Goal: Task Accomplishment & Management: Manage account settings

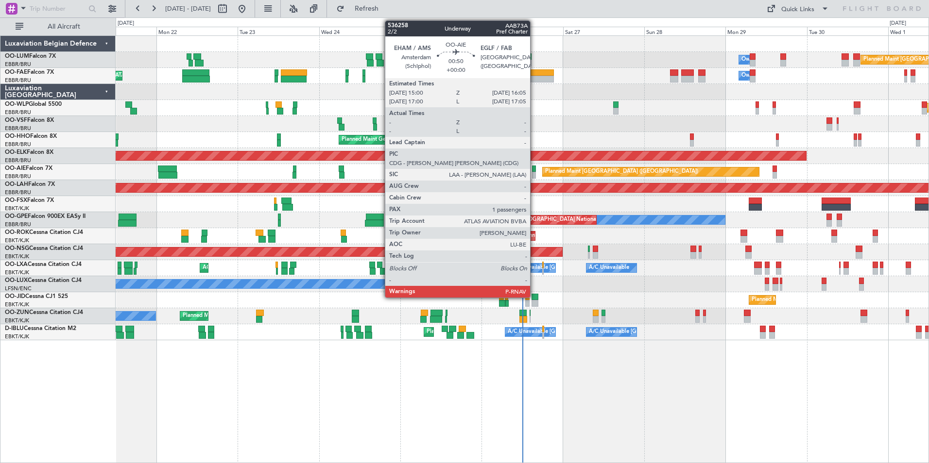
click at [534, 174] on div at bounding box center [534, 175] width 4 height 7
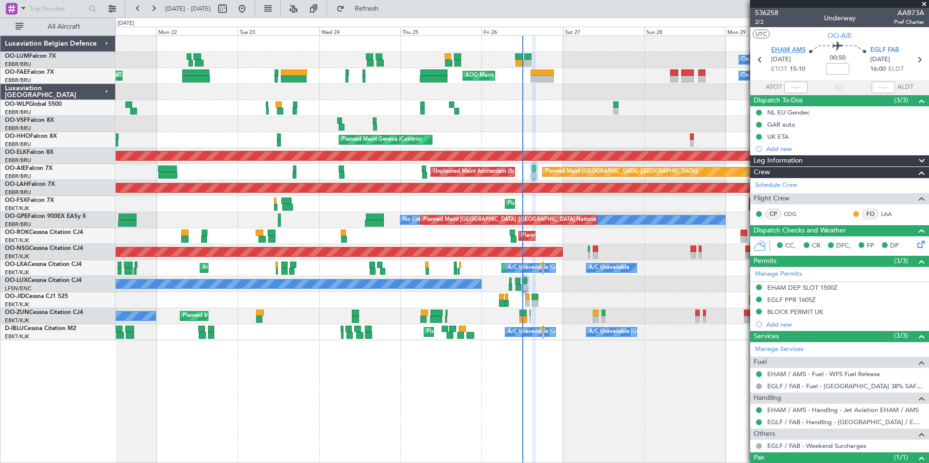
click at [794, 48] on span "EHAM AMS" at bounding box center [788, 51] width 34 height 10
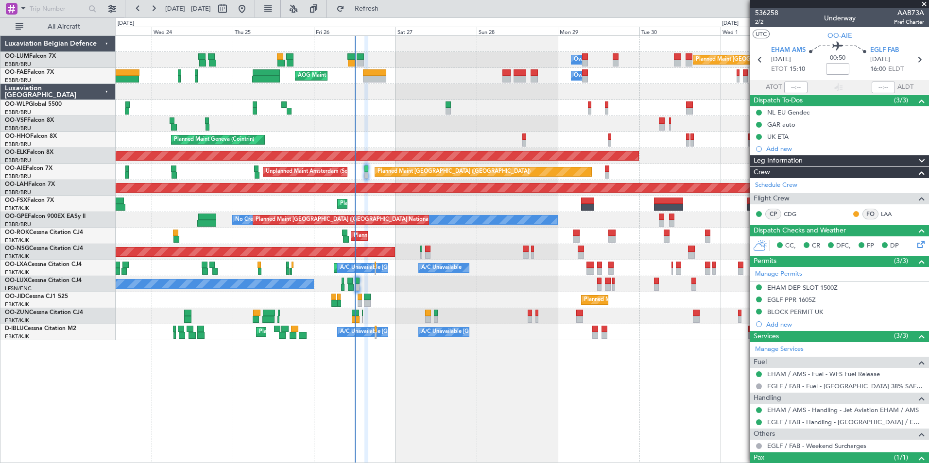
click at [486, 380] on div "Planned Maint [GEOGRAPHIC_DATA] ([GEOGRAPHIC_DATA] National) Owner [GEOGRAPHIC_…" at bounding box center [522, 249] width 813 height 428
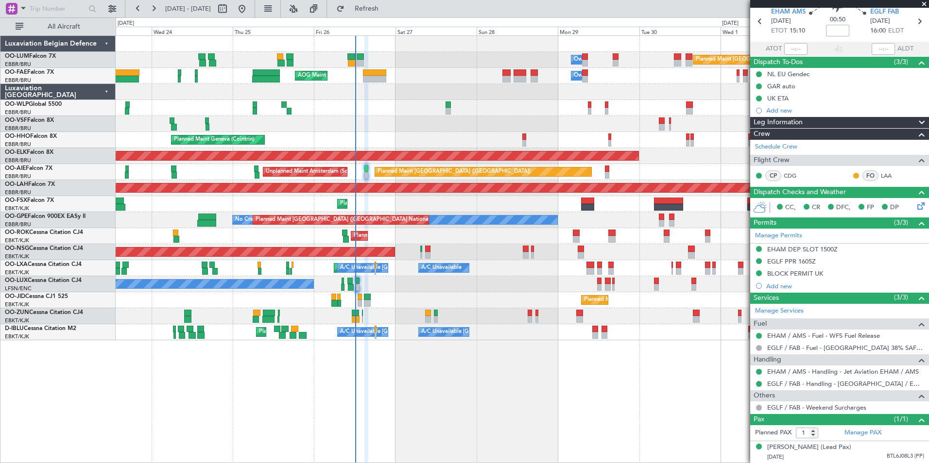
click at [433, 430] on div "Planned Maint [GEOGRAPHIC_DATA] ([GEOGRAPHIC_DATA] National) Owner [GEOGRAPHIC_…" at bounding box center [522, 249] width 813 height 428
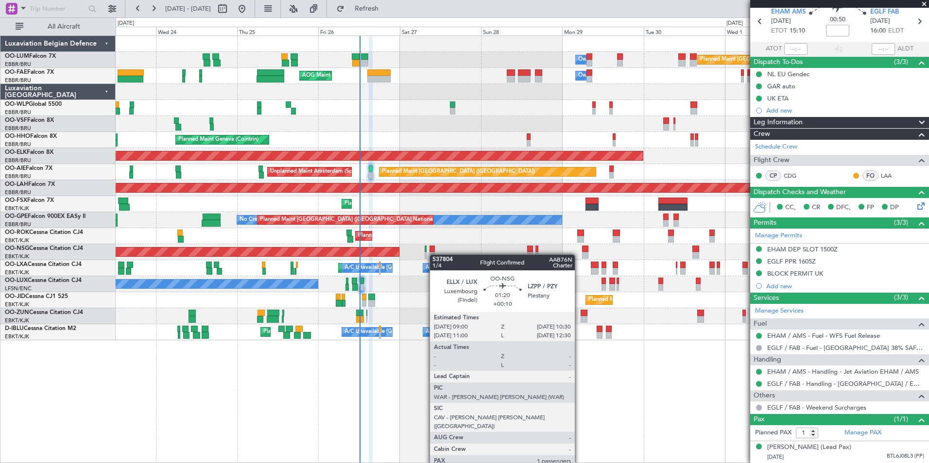
click at [434, 255] on div at bounding box center [431, 255] width 5 height 7
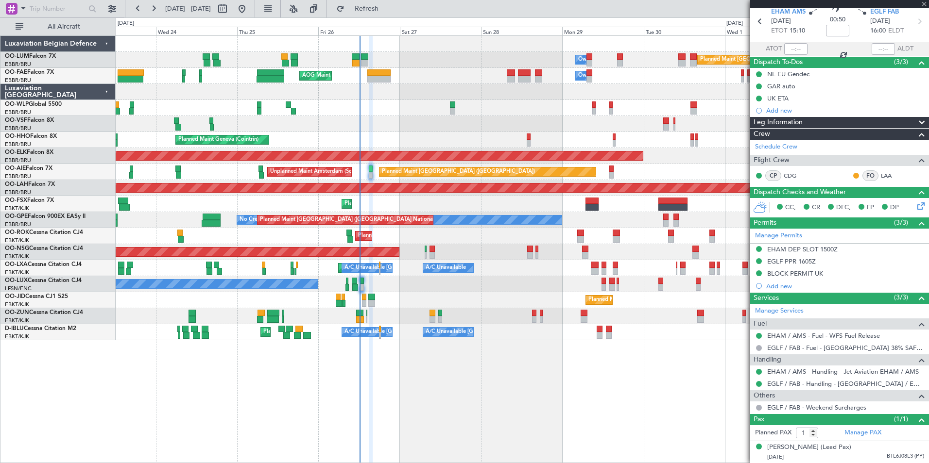
type input "+00:10"
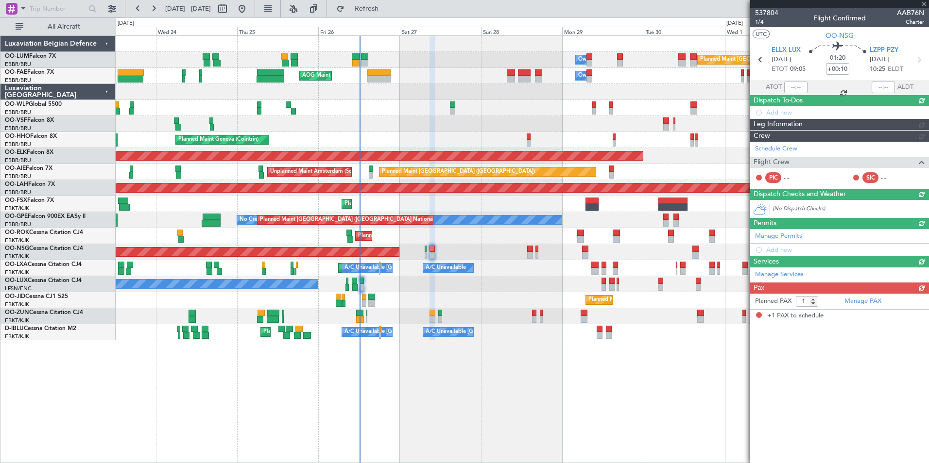
scroll to position [0, 0]
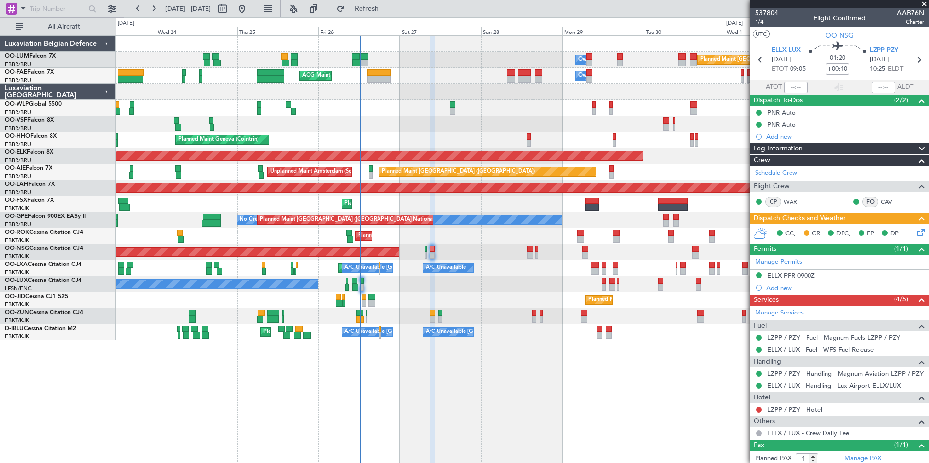
click at [382, 413] on div "Planned Maint [GEOGRAPHIC_DATA] ([GEOGRAPHIC_DATA] National) Owner [GEOGRAPHIC_…" at bounding box center [522, 249] width 813 height 428
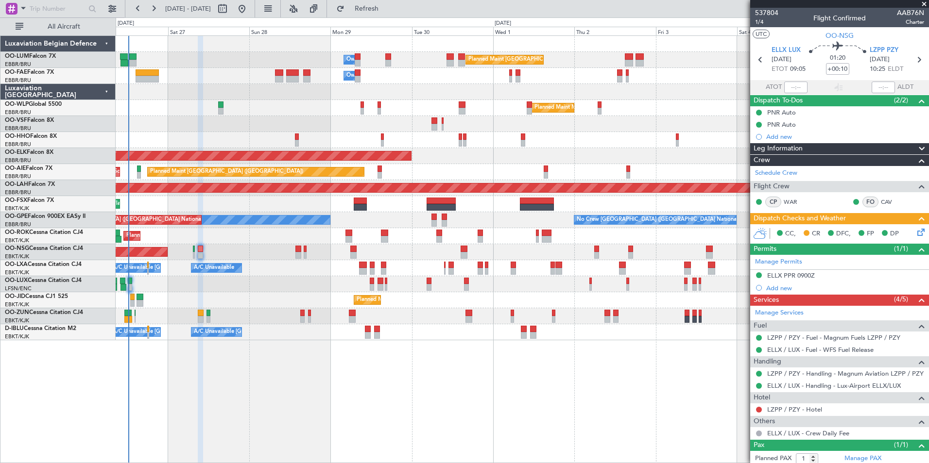
click at [351, 397] on div "Planned Maint [GEOGRAPHIC_DATA] ([GEOGRAPHIC_DATA] National) Owner [GEOGRAPHIC_…" at bounding box center [522, 249] width 813 height 428
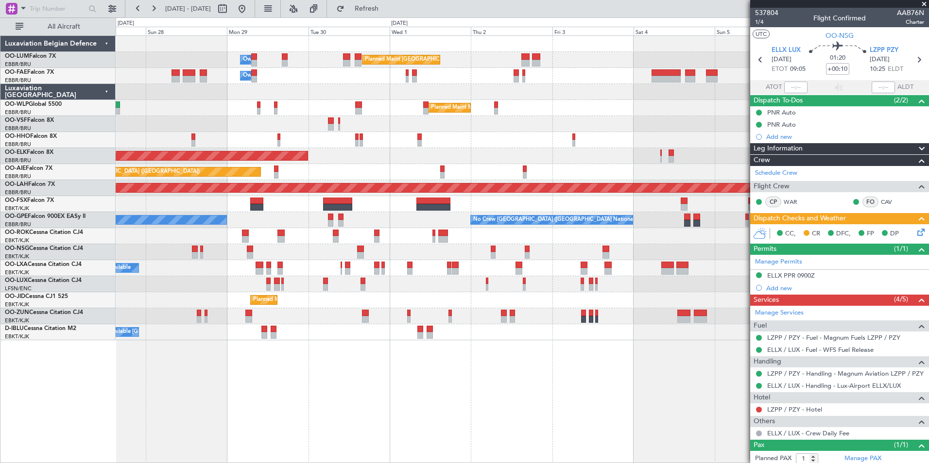
click at [414, 398] on div "Planned Maint [GEOGRAPHIC_DATA] ([GEOGRAPHIC_DATA] National) Owner [GEOGRAPHIC_…" at bounding box center [522, 249] width 813 height 428
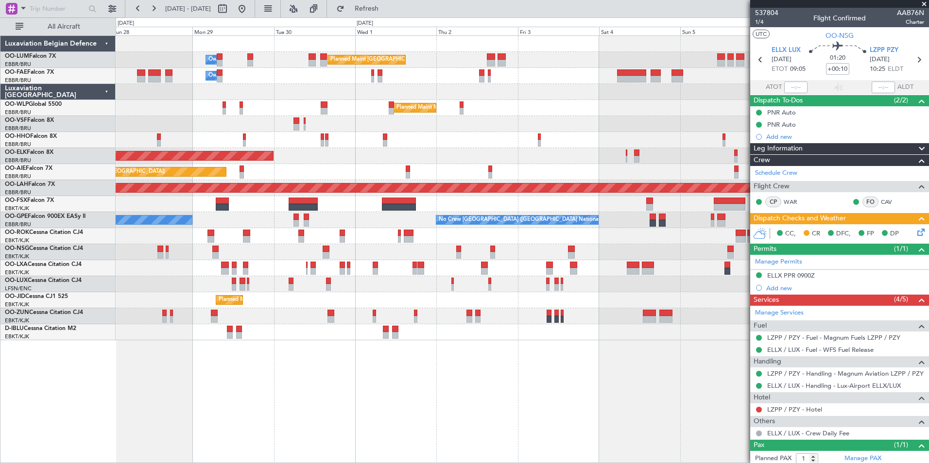
click at [394, 391] on div "Planned Maint [GEOGRAPHIC_DATA] ([GEOGRAPHIC_DATA] National) Owner [GEOGRAPHIC_…" at bounding box center [522, 249] width 813 height 428
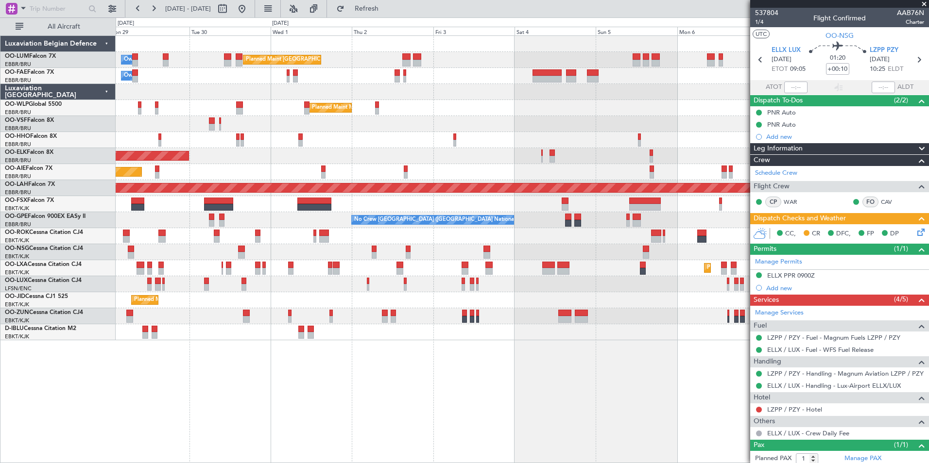
click at [356, 383] on div "Planned Maint [GEOGRAPHIC_DATA] ([GEOGRAPHIC_DATA] National) Owner [GEOGRAPHIC_…" at bounding box center [522, 249] width 813 height 428
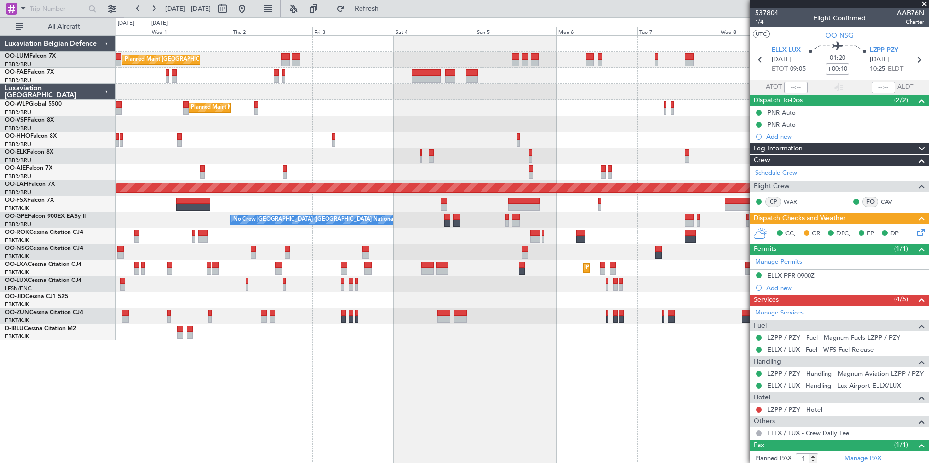
click at [388, 388] on div "Planned Maint [GEOGRAPHIC_DATA] ([GEOGRAPHIC_DATA] National) Owner [GEOGRAPHIC_…" at bounding box center [522, 249] width 813 height 428
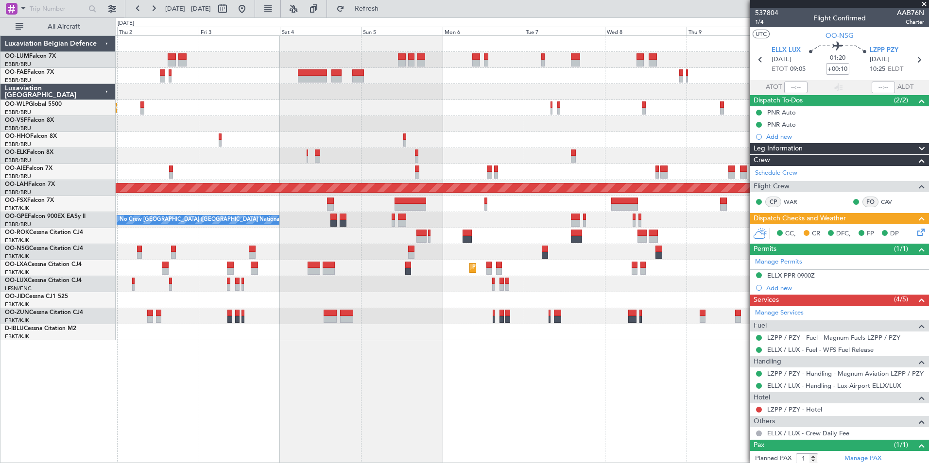
click at [376, 395] on div "Planned Maint [GEOGRAPHIC_DATA] ([GEOGRAPHIC_DATA] National) Owner [GEOGRAPHIC_…" at bounding box center [522, 249] width 813 height 428
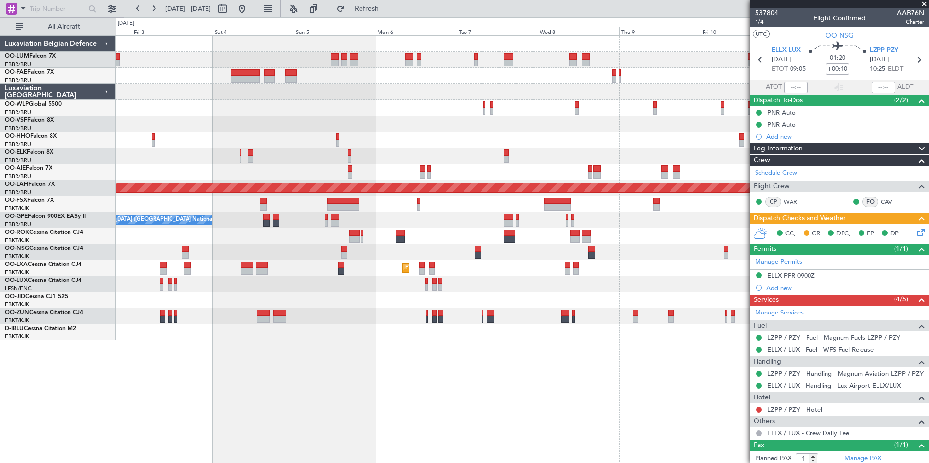
click at [391, 392] on div "Planned Maint [GEOGRAPHIC_DATA] ([GEOGRAPHIC_DATA] National) Owner [GEOGRAPHIC_…" at bounding box center [522, 249] width 813 height 428
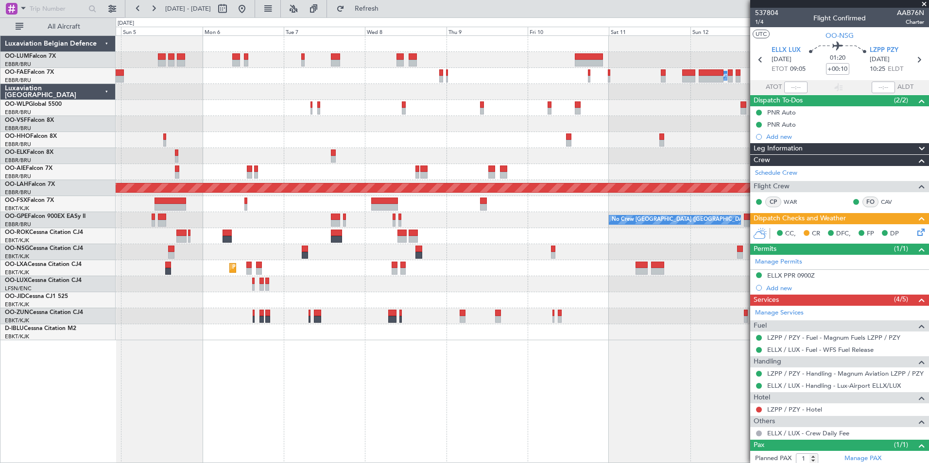
click at [325, 394] on div "Owner Melsbroek Air Base Planned [GEOGRAPHIC_DATA][PERSON_NAME]-[GEOGRAPHIC_DAT…" at bounding box center [522, 249] width 813 height 428
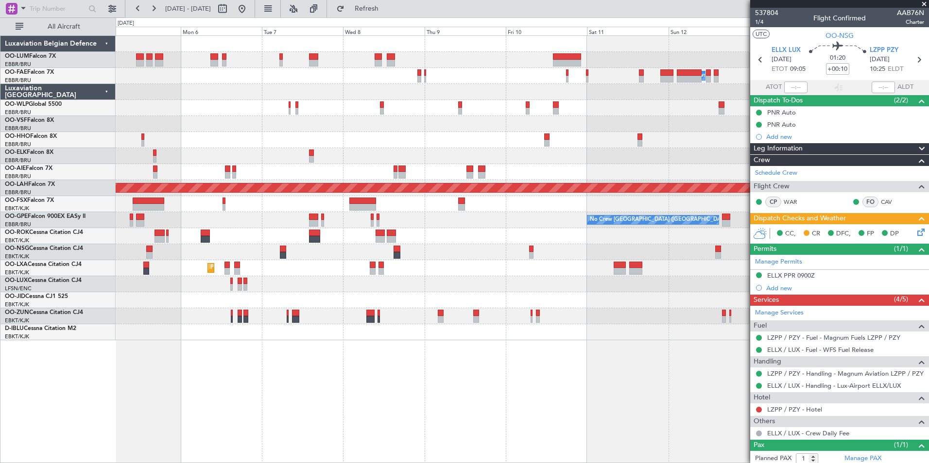
click at [365, 395] on div "Owner Melsbroek Air Base Planned [GEOGRAPHIC_DATA][PERSON_NAME]-[GEOGRAPHIC_DAT…" at bounding box center [522, 249] width 813 height 428
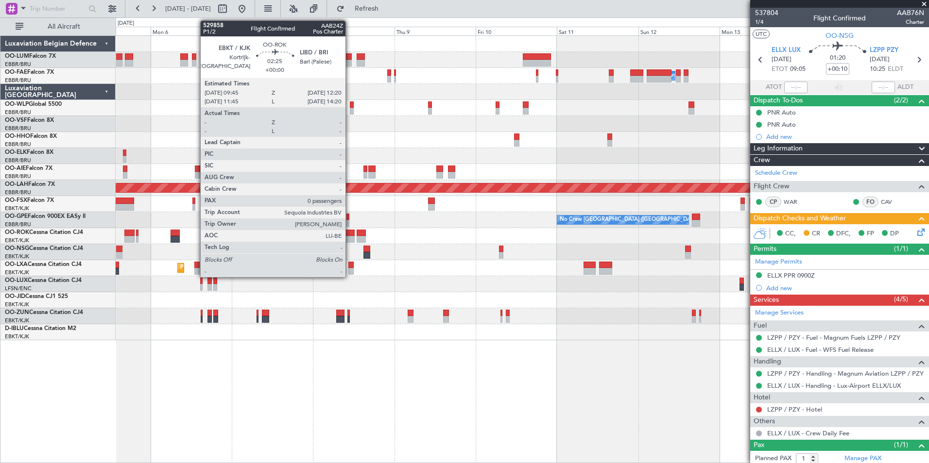
click at [350, 234] on div at bounding box center [349, 233] width 9 height 7
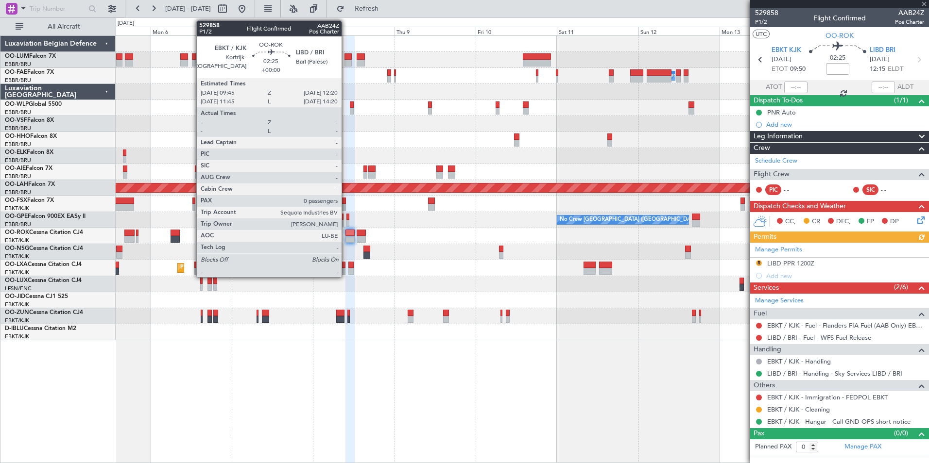
click at [346, 238] on div at bounding box center [349, 239] width 9 height 7
click at [348, 232] on div at bounding box center [349, 233] width 9 height 7
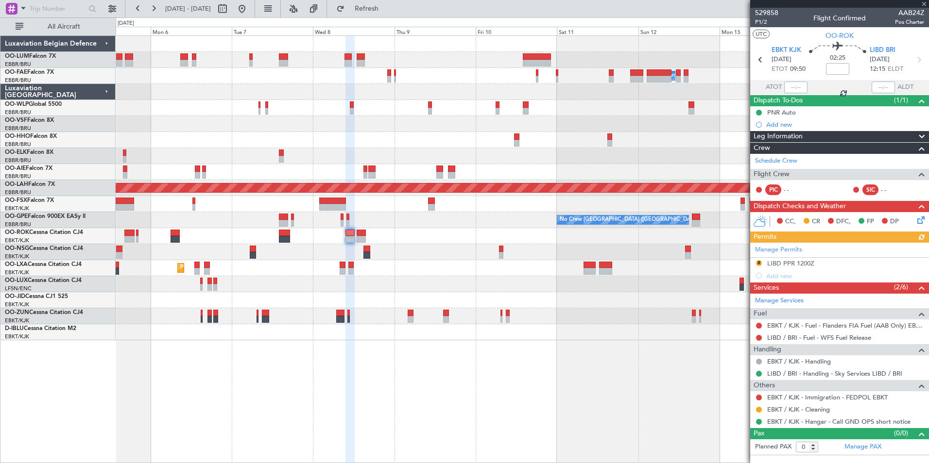
click at [345, 234] on div at bounding box center [522, 236] width 813 height 16
click at [344, 236] on div at bounding box center [522, 236] width 813 height 16
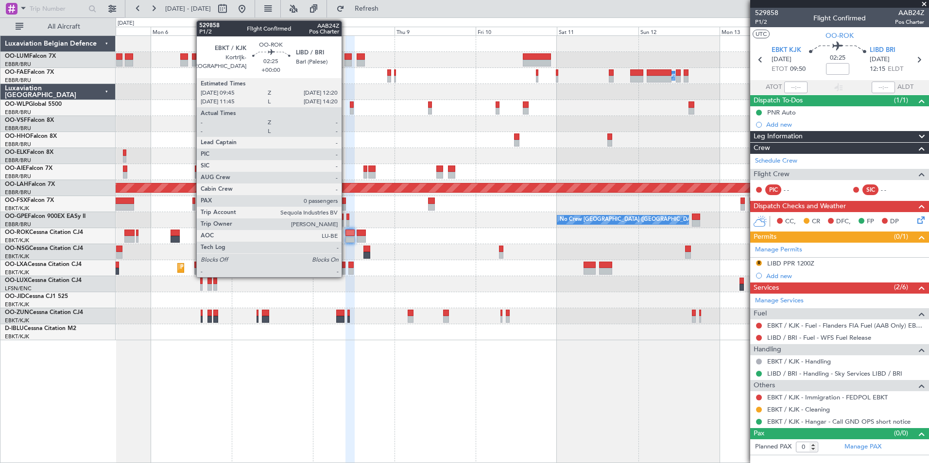
click at [347, 236] on div at bounding box center [349, 239] width 9 height 7
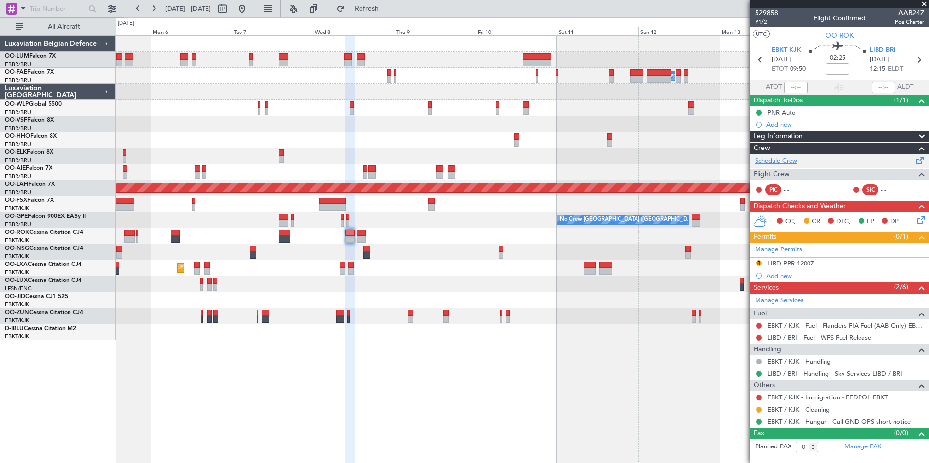
click at [776, 162] on link "Schedule Crew" at bounding box center [776, 161] width 42 height 10
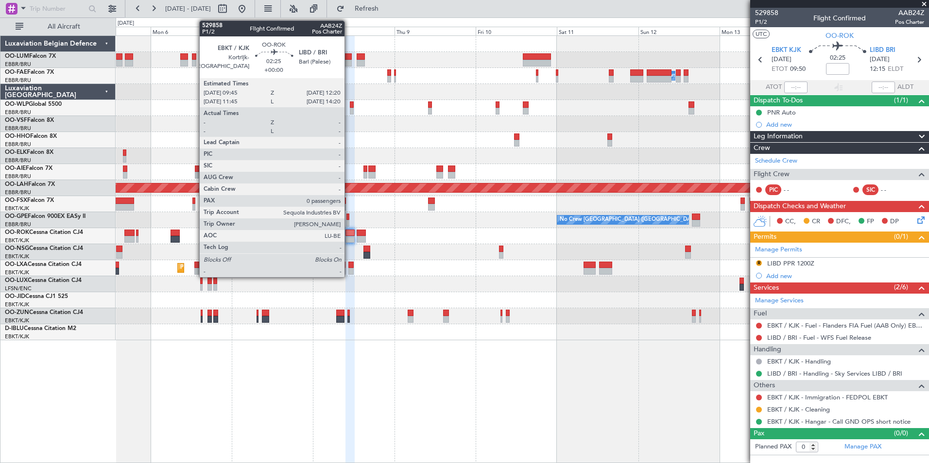
click at [350, 235] on div at bounding box center [349, 233] width 9 height 7
click at [352, 236] on div at bounding box center [349, 233] width 9 height 7
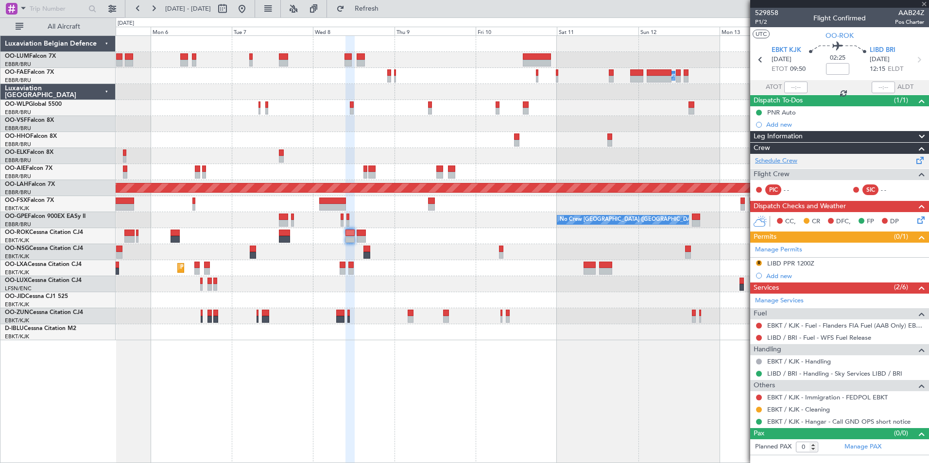
click at [777, 161] on div "Schedule Crew Flight Crew PIC - - SIC - -" at bounding box center [839, 177] width 179 height 47
click at [783, 161] on link "Schedule Crew" at bounding box center [776, 161] width 42 height 10
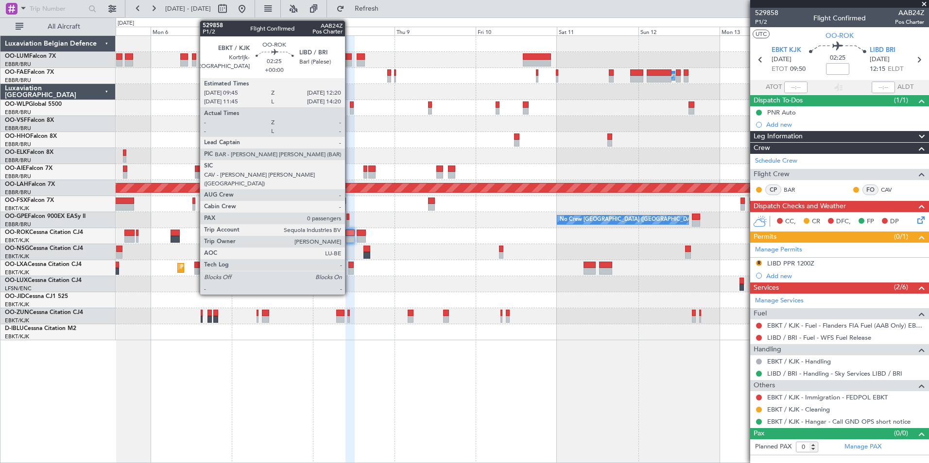
click at [351, 236] on div at bounding box center [349, 239] width 9 height 7
click at [350, 234] on div at bounding box center [349, 233] width 9 height 7
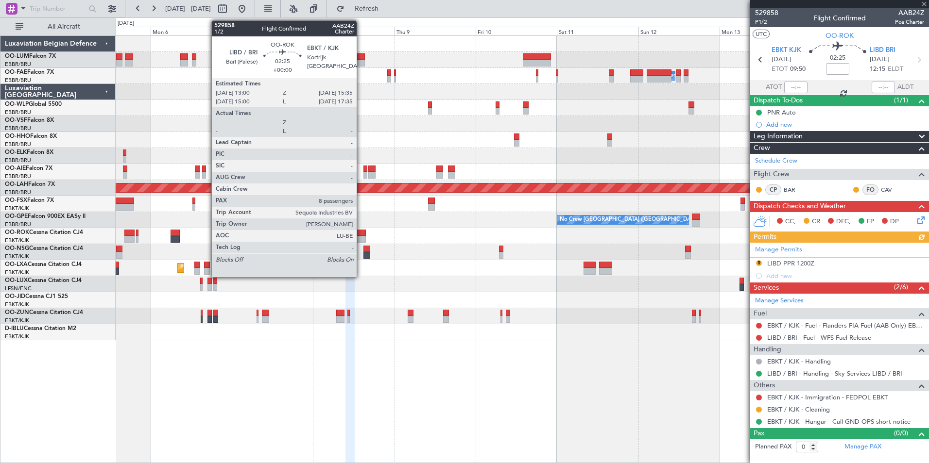
click at [361, 232] on div at bounding box center [361, 233] width 9 height 7
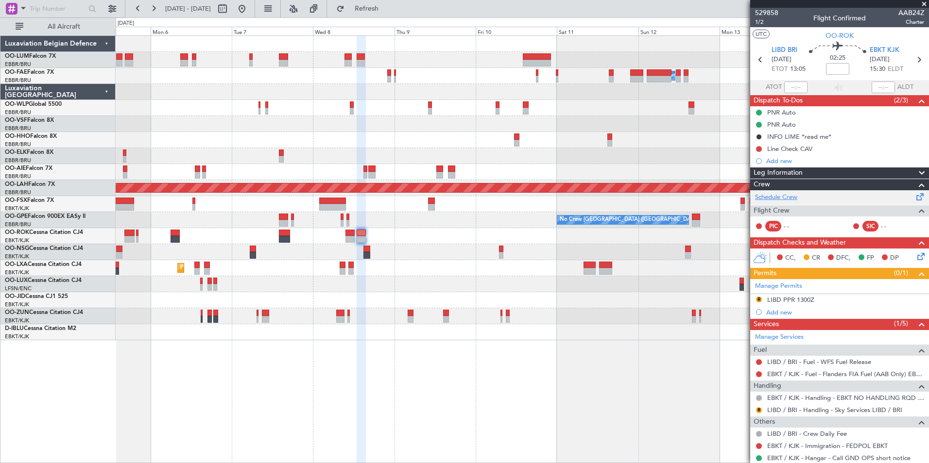
click at [777, 200] on link "Schedule Crew" at bounding box center [776, 198] width 42 height 10
drag, startPoint x: 389, startPoint y: 11, endPoint x: 388, endPoint y: 21, distance: 10.2
click at [387, 11] on span "Refresh" at bounding box center [366, 8] width 41 height 7
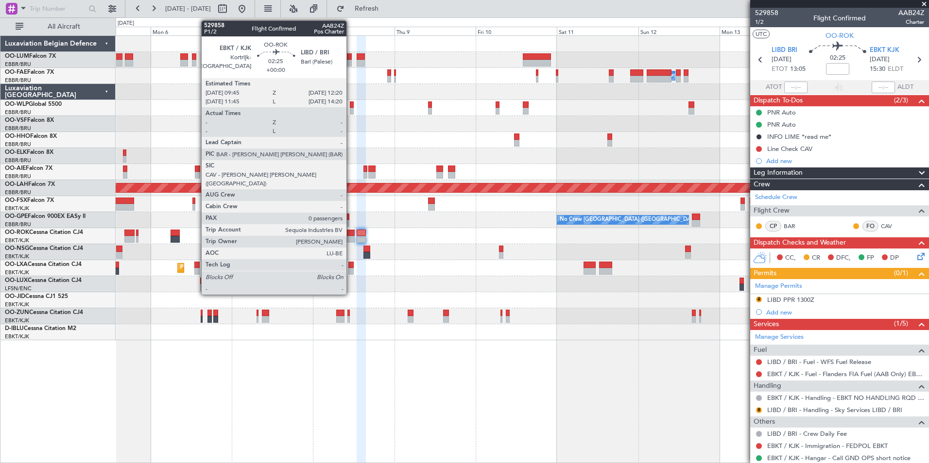
click at [351, 238] on div at bounding box center [349, 239] width 9 height 7
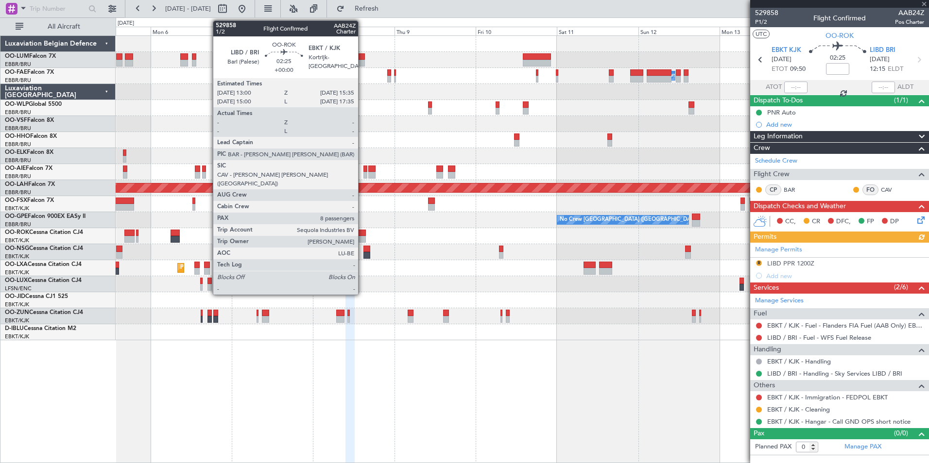
click at [362, 235] on div at bounding box center [361, 233] width 9 height 7
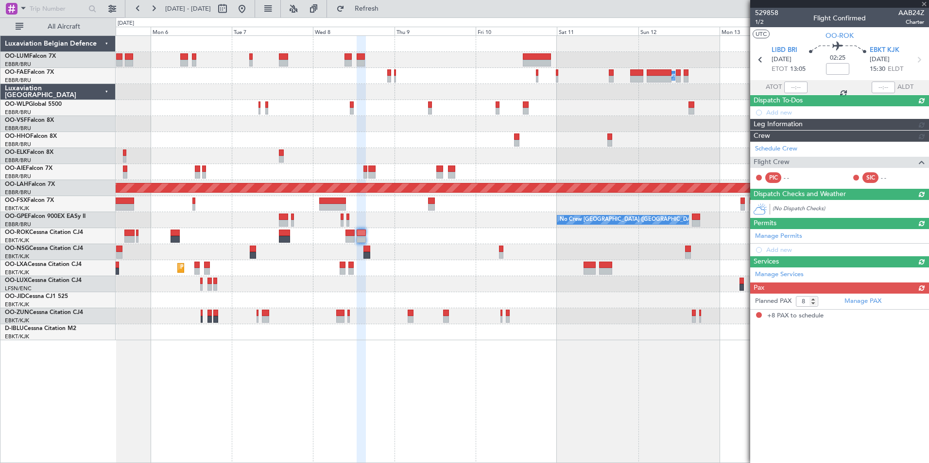
click at [413, 373] on div "Owner Melsbroek Air Base Planned Maint [GEOGRAPHIC_DATA] ([GEOGRAPHIC_DATA]) Pl…" at bounding box center [522, 249] width 813 height 428
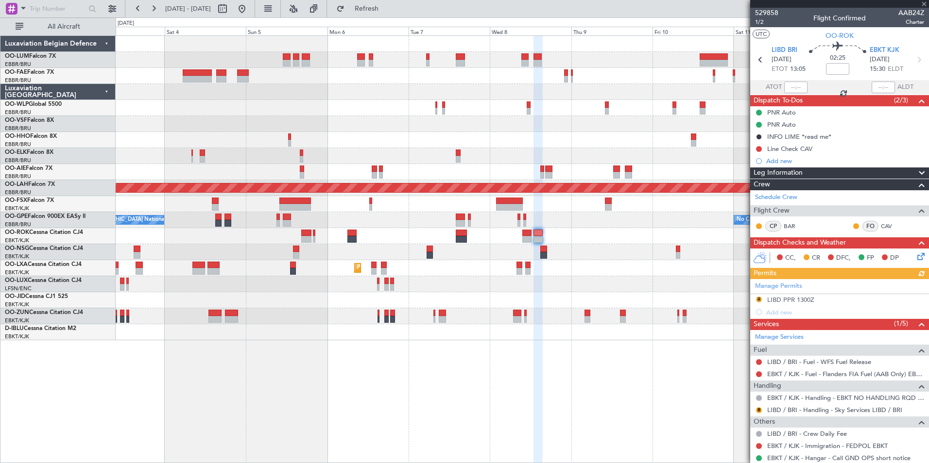
click at [411, 370] on div "Planned Maint [GEOGRAPHIC_DATA] ([GEOGRAPHIC_DATA] National) Owner [GEOGRAPHIC_…" at bounding box center [522, 249] width 813 height 428
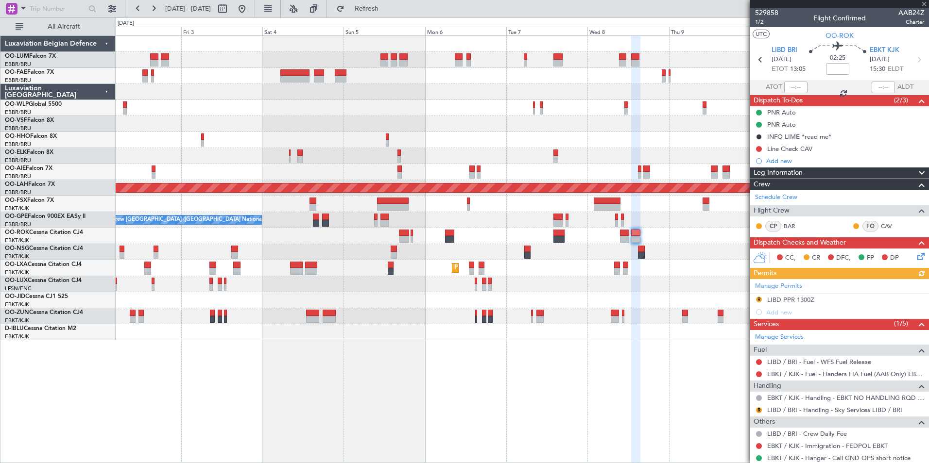
click at [457, 378] on div "Planned Maint [GEOGRAPHIC_DATA] ([GEOGRAPHIC_DATA] National) Owner [GEOGRAPHIC_…" at bounding box center [522, 249] width 813 height 428
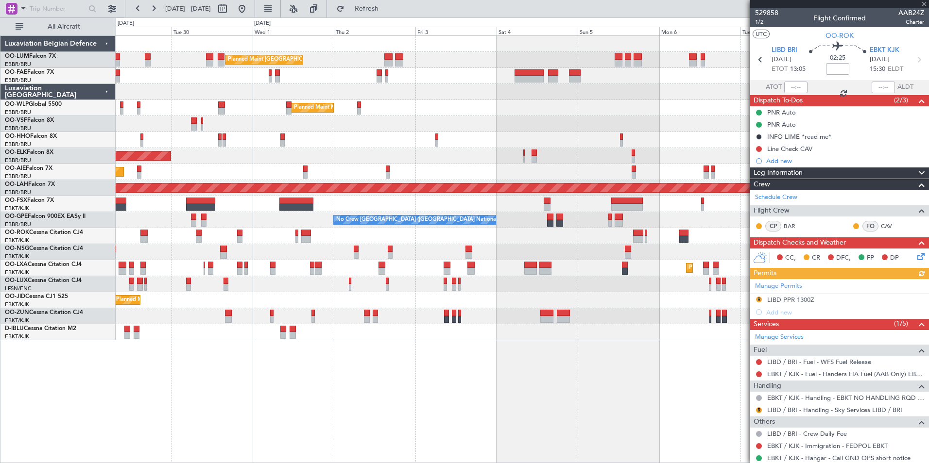
click at [498, 383] on div "Planned Maint [GEOGRAPHIC_DATA] ([GEOGRAPHIC_DATA] National) Owner [GEOGRAPHIC_…" at bounding box center [522, 249] width 813 height 428
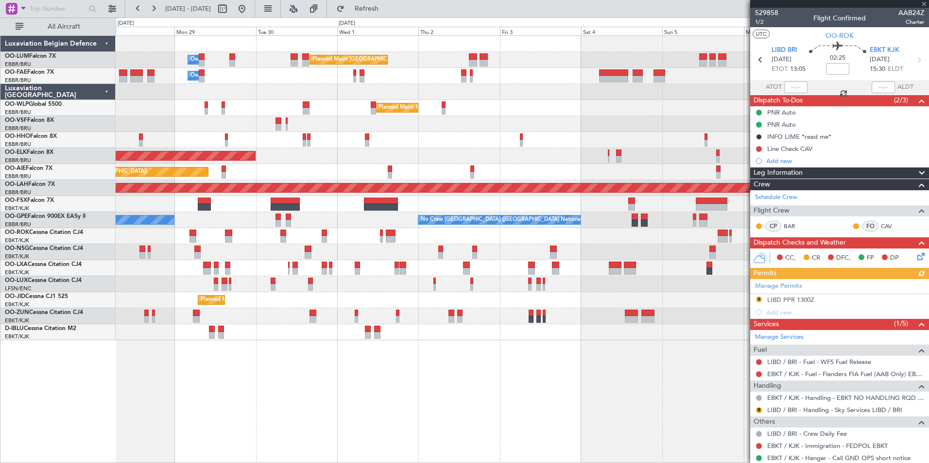
click at [480, 380] on div "Planned Maint [GEOGRAPHIC_DATA] ([GEOGRAPHIC_DATA] National) Owner [GEOGRAPHIC_…" at bounding box center [522, 249] width 813 height 428
click at [284, 416] on div "Planned Maint [GEOGRAPHIC_DATA] ([GEOGRAPHIC_DATA] National) Owner [GEOGRAPHIC_…" at bounding box center [522, 249] width 813 height 428
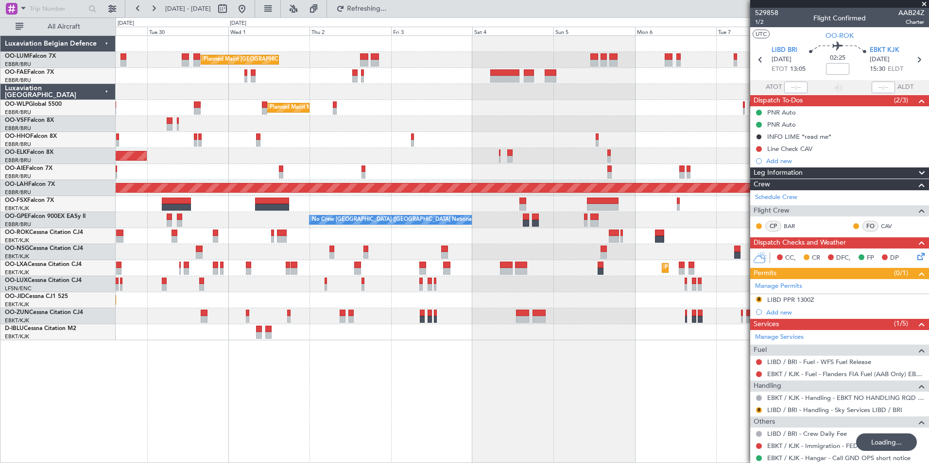
click at [368, 412] on div "Planned Maint [GEOGRAPHIC_DATA] ([GEOGRAPHIC_DATA] National) Owner [GEOGRAPHIC_…" at bounding box center [522, 249] width 813 height 428
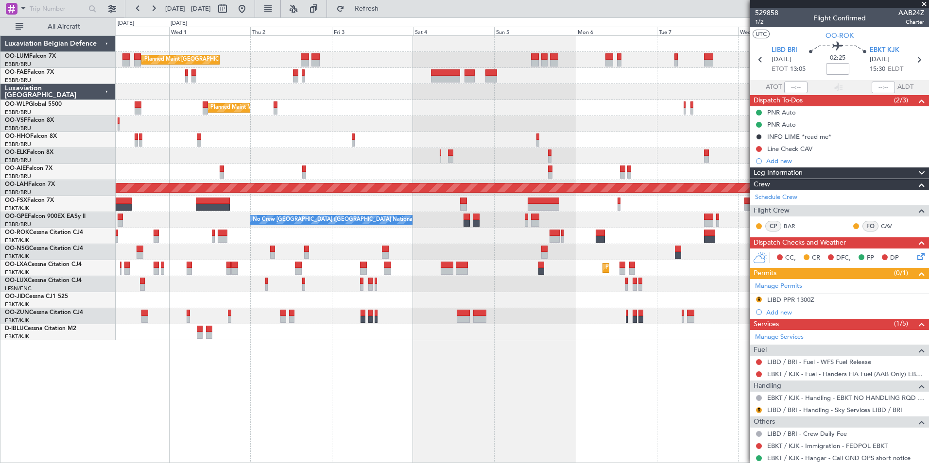
click at [305, 418] on div "Planned Maint [GEOGRAPHIC_DATA] ([GEOGRAPHIC_DATA] National) Owner [GEOGRAPHIC_…" at bounding box center [522, 249] width 813 height 428
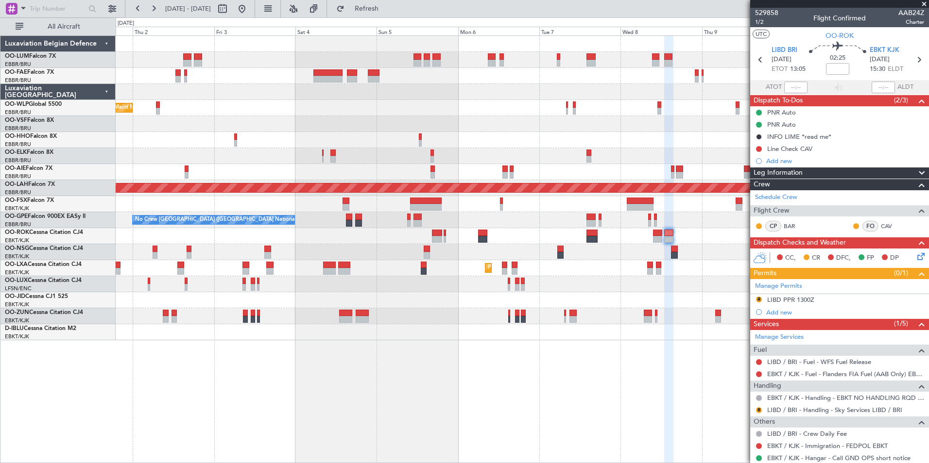
click at [360, 419] on div "Planned Maint [GEOGRAPHIC_DATA] ([GEOGRAPHIC_DATA] National) Owner [GEOGRAPHIC_…" at bounding box center [522, 249] width 813 height 428
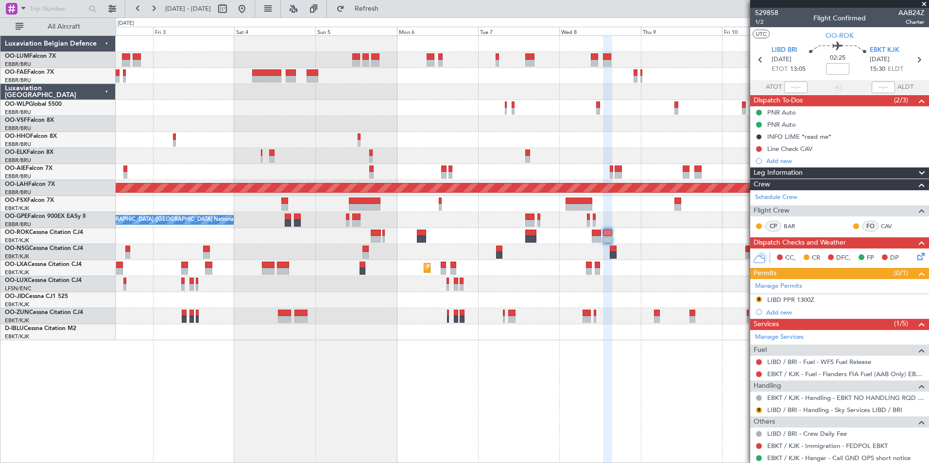
click at [344, 420] on div "Planned Maint [GEOGRAPHIC_DATA] ([GEOGRAPHIC_DATA] National) Owner [GEOGRAPHIC_…" at bounding box center [522, 249] width 813 height 428
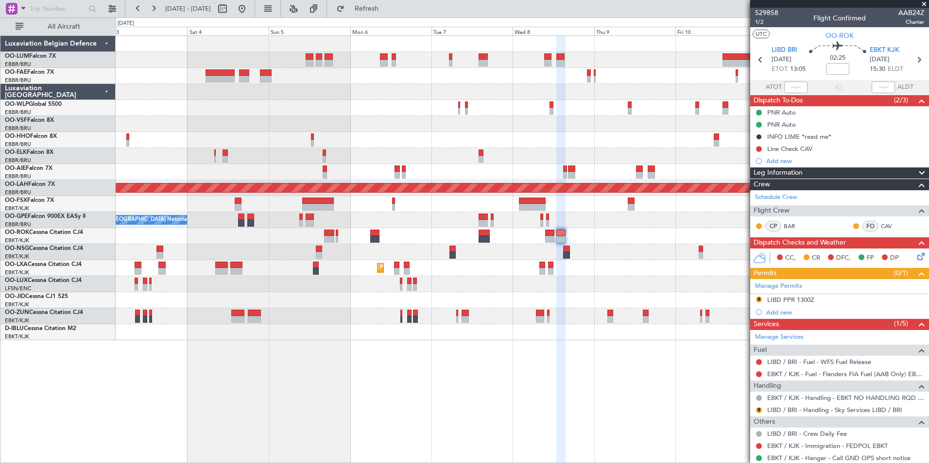
click at [489, 429] on div "Planned Maint [GEOGRAPHIC_DATA] ([GEOGRAPHIC_DATA] National) Owner [GEOGRAPHIC_…" at bounding box center [522, 249] width 813 height 428
click at [414, 353] on div "Planned Maint [GEOGRAPHIC_DATA] ([GEOGRAPHIC_DATA] National) Owner [GEOGRAPHIC_…" at bounding box center [522, 249] width 813 height 428
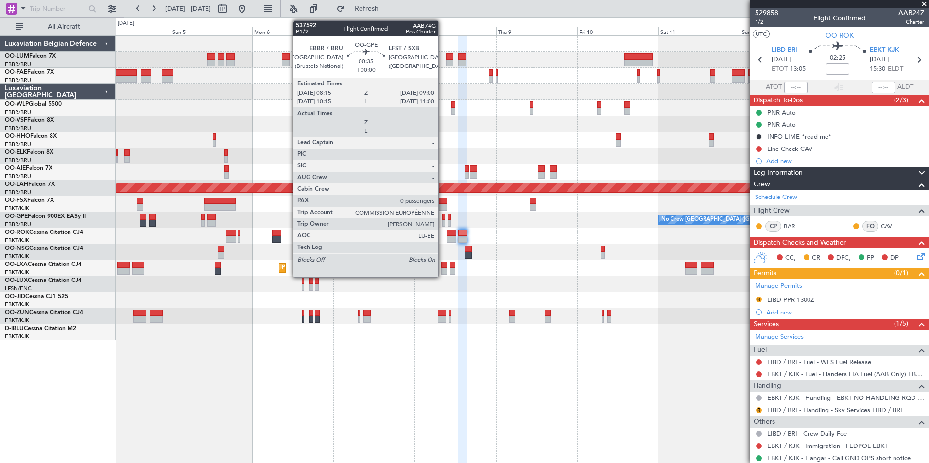
click at [443, 215] on div at bounding box center [443, 217] width 3 height 7
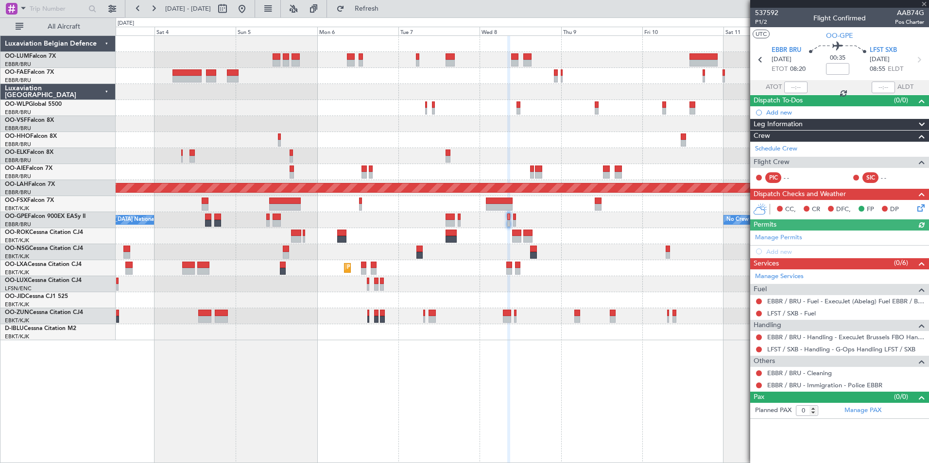
click at [573, 398] on div "Planned Maint [GEOGRAPHIC_DATA] ([GEOGRAPHIC_DATA] National) Owner [GEOGRAPHIC_…" at bounding box center [522, 249] width 813 height 428
click at [456, 372] on div "Planned Maint [GEOGRAPHIC_DATA] ([GEOGRAPHIC_DATA] National) Owner [GEOGRAPHIC_…" at bounding box center [522, 249] width 813 height 428
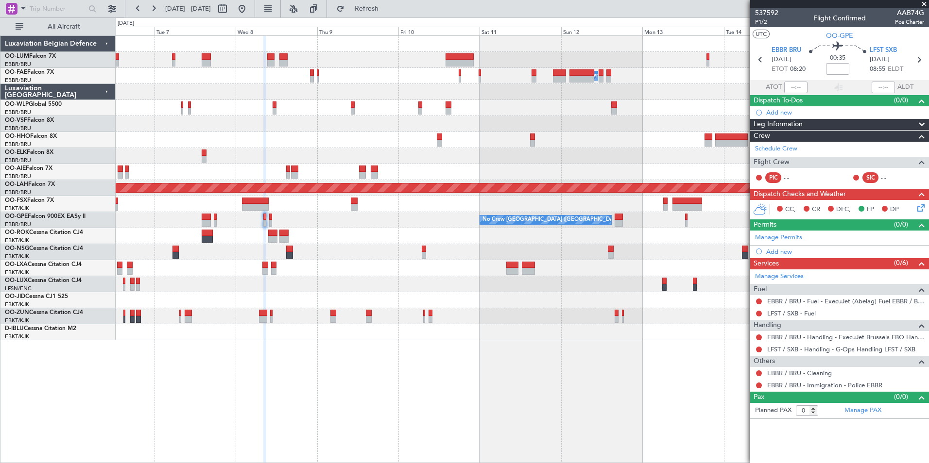
click at [498, 354] on div "Owner Melsbroek Air Base Planned Maint [GEOGRAPHIC_DATA] ([GEOGRAPHIC_DATA]) LI…" at bounding box center [522, 249] width 813 height 428
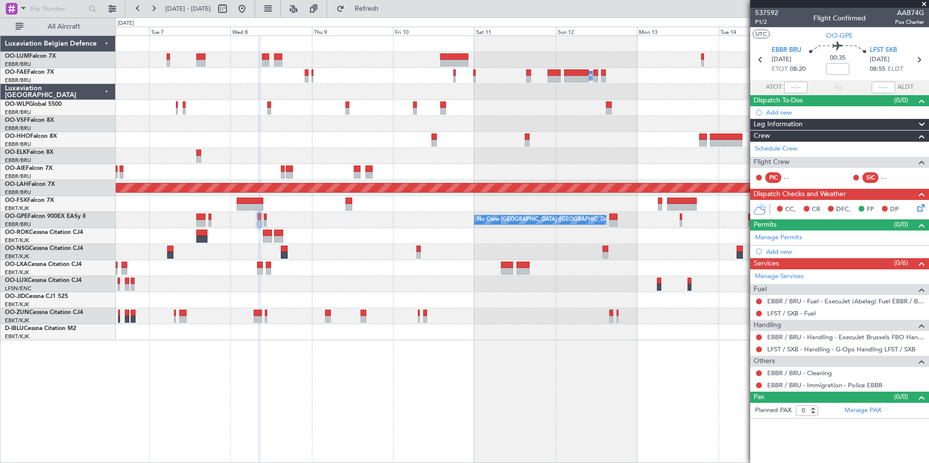
click at [588, 94] on div at bounding box center [522, 92] width 813 height 16
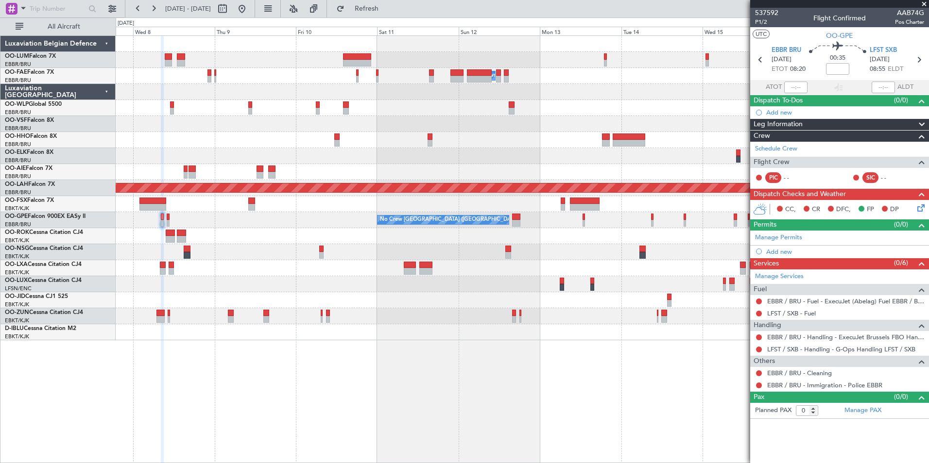
click at [701, 373] on div "Owner Melsbroek Air Base Planned Maint [GEOGRAPHIC_DATA] ([GEOGRAPHIC_DATA]) LI…" at bounding box center [522, 249] width 813 height 428
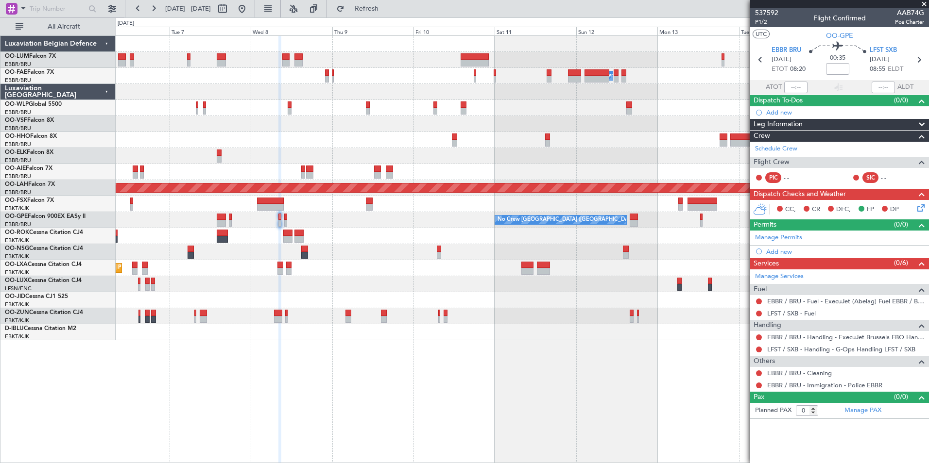
click at [564, 405] on div "Owner Melsbroek Air Base Planned Maint [GEOGRAPHIC_DATA] ([GEOGRAPHIC_DATA]) LI…" at bounding box center [522, 249] width 813 height 428
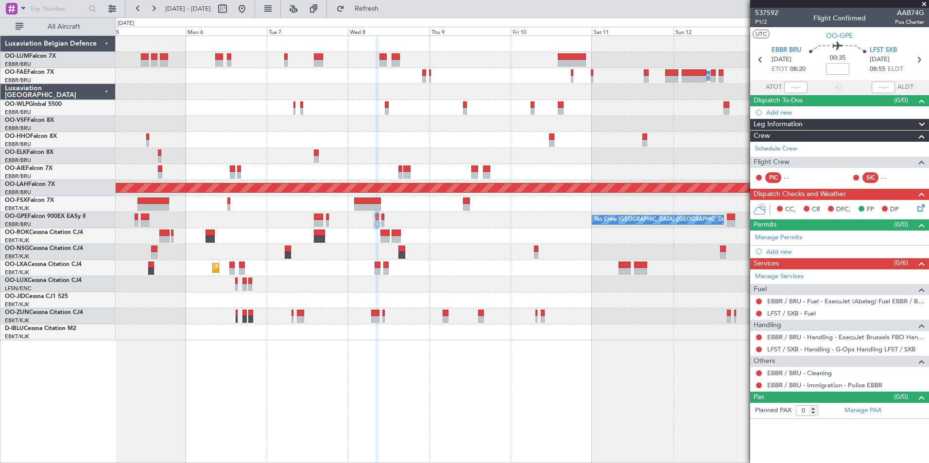
click at [495, 417] on div "Owner Melsbroek Air Base Planned Maint [GEOGRAPHIC_DATA] ([GEOGRAPHIC_DATA]) LI…" at bounding box center [522, 249] width 813 height 428
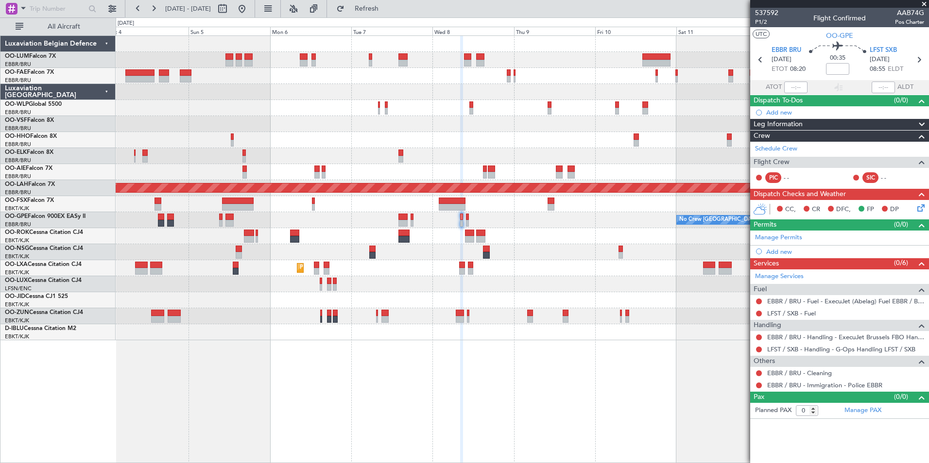
click at [490, 415] on div "Planned Maint [GEOGRAPHIC_DATA] ([GEOGRAPHIC_DATA] National) Owner [GEOGRAPHIC_…" at bounding box center [522, 249] width 813 height 428
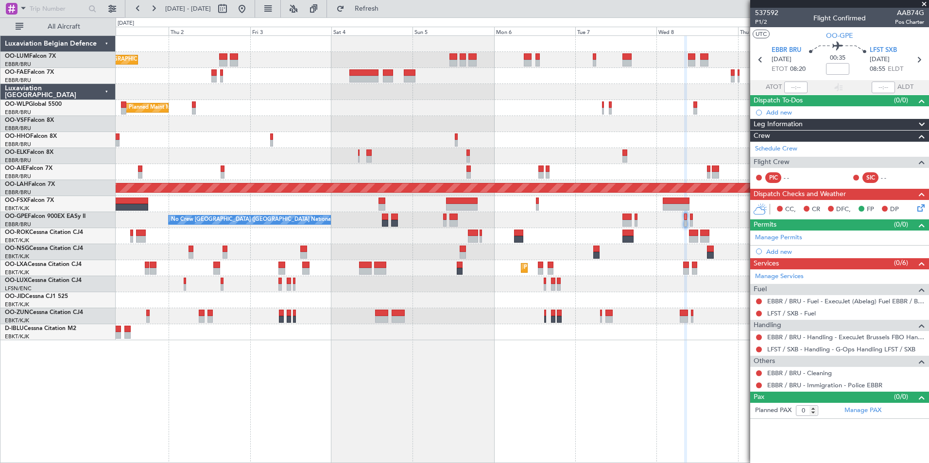
click at [489, 416] on div "Planned Maint [GEOGRAPHIC_DATA] ([GEOGRAPHIC_DATA] National) Owner [GEOGRAPHIC_…" at bounding box center [522, 249] width 813 height 428
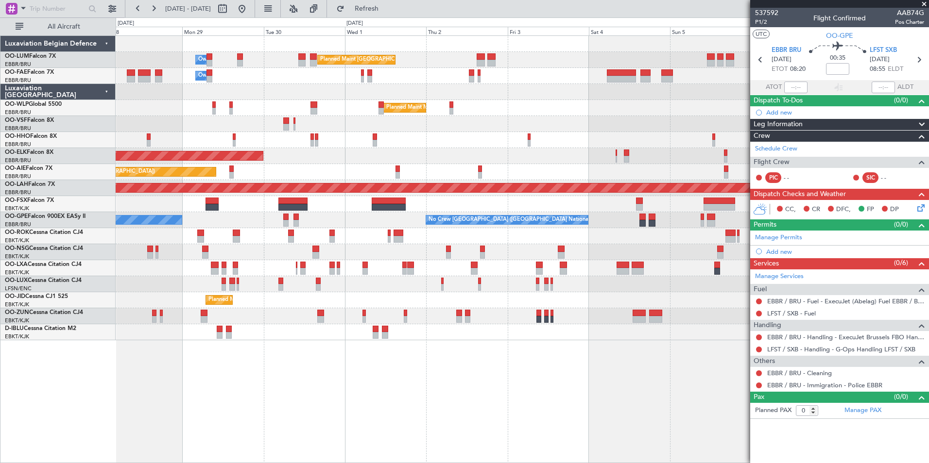
click at [394, 399] on div "Planned Maint [GEOGRAPHIC_DATA] ([GEOGRAPHIC_DATA] National) Owner [GEOGRAPHIC_…" at bounding box center [522, 249] width 813 height 428
click at [463, 396] on div "Planned Maint [GEOGRAPHIC_DATA] ([GEOGRAPHIC_DATA] National) Owner [GEOGRAPHIC_…" at bounding box center [522, 249] width 813 height 428
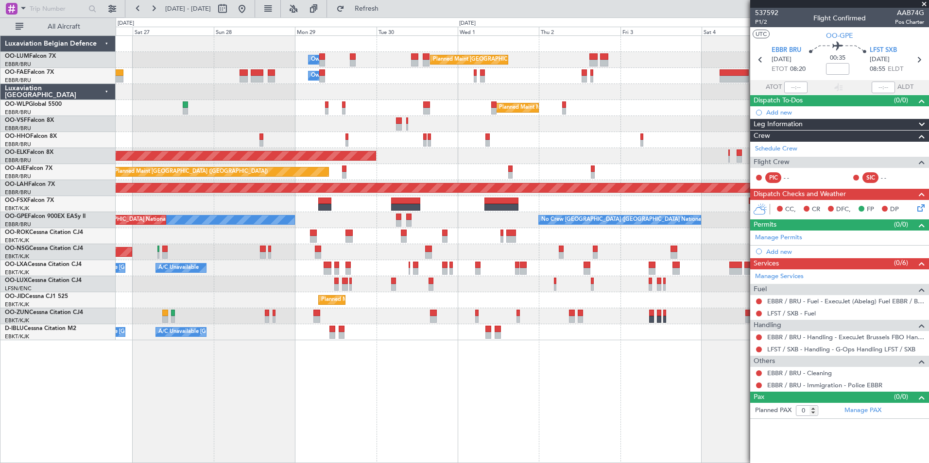
click at [410, 394] on div "Planned Maint [GEOGRAPHIC_DATA] ([GEOGRAPHIC_DATA] National) Owner [GEOGRAPHIC_…" at bounding box center [522, 249] width 813 height 428
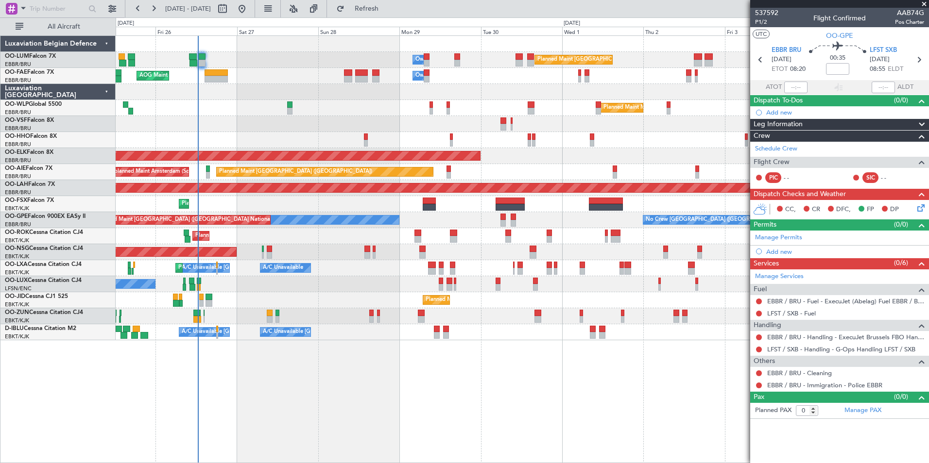
click at [359, 402] on div "Planned Maint [GEOGRAPHIC_DATA] ([GEOGRAPHIC_DATA] National) Owner [GEOGRAPHIC_…" at bounding box center [522, 249] width 813 height 428
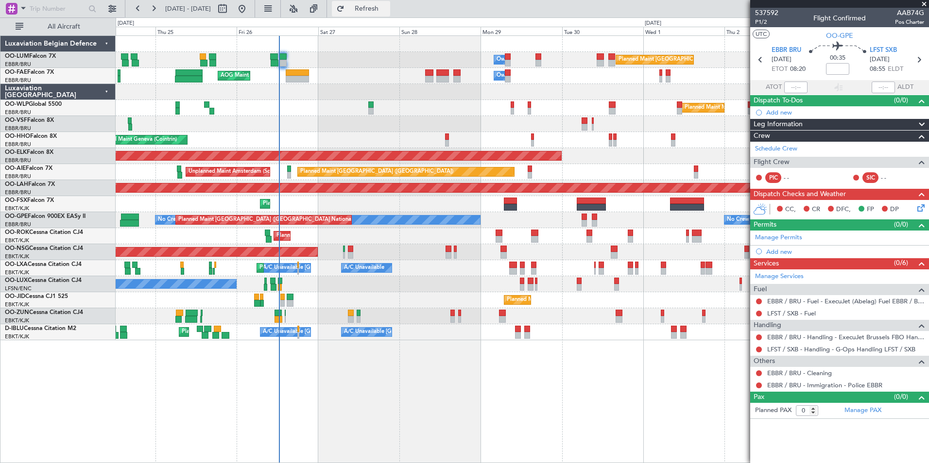
click at [380, 10] on span "Refresh" at bounding box center [366, 8] width 41 height 7
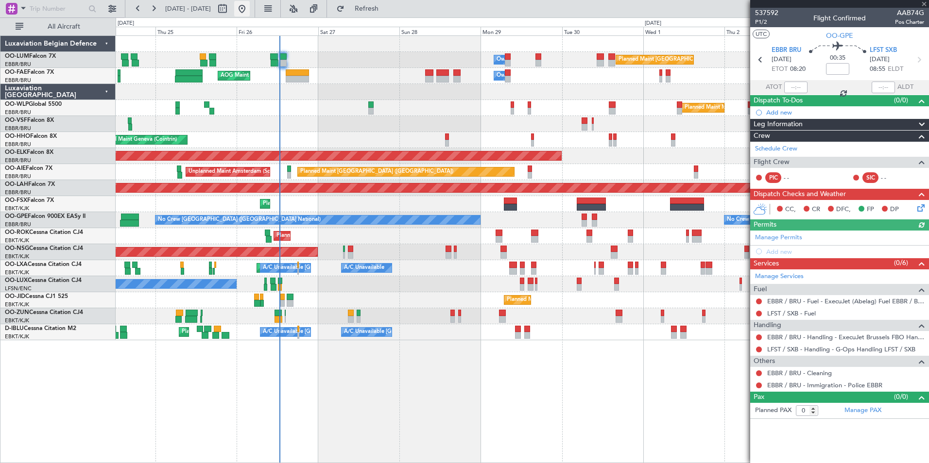
drag, startPoint x: 372, startPoint y: 15, endPoint x: 268, endPoint y: 12, distance: 104.0
click at [372, 15] on button "Refresh" at bounding box center [361, 9] width 58 height 16
click at [250, 12] on button at bounding box center [242, 9] width 16 height 16
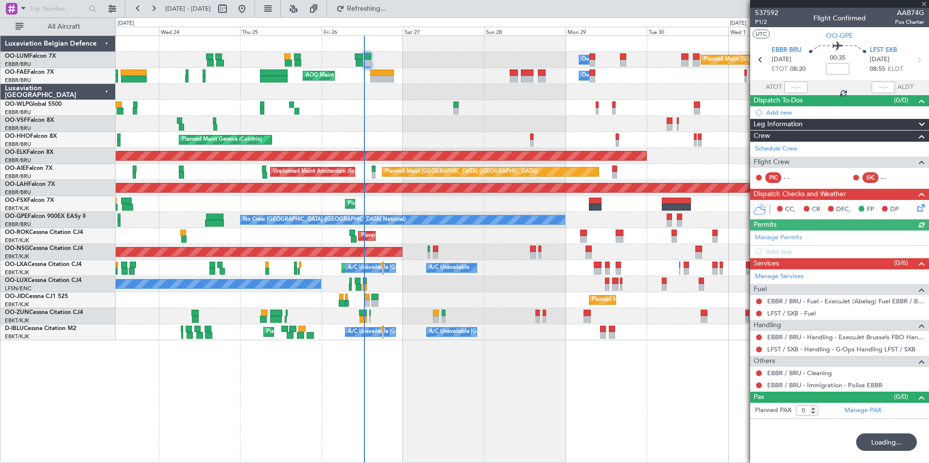
click at [375, 406] on div "Planned Maint Brussels (Brussels National) Owner Melsbroek Air Base AOG Maint N…" at bounding box center [522, 249] width 813 height 428
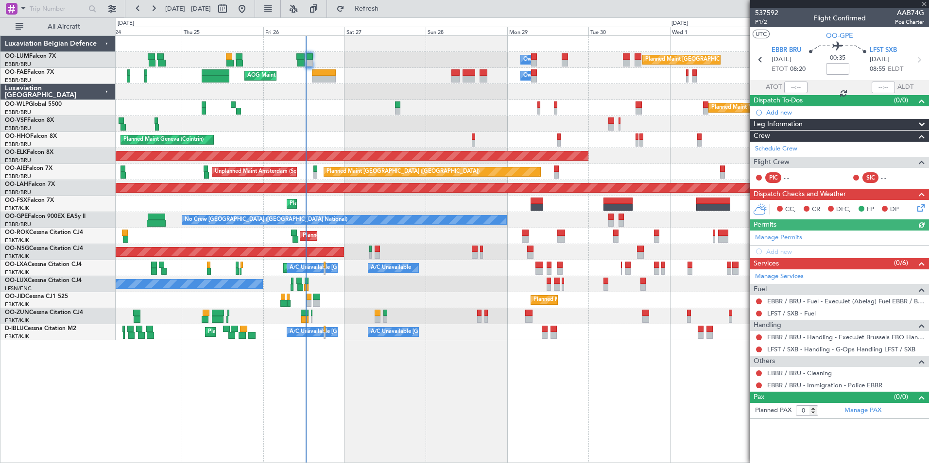
click at [360, 408] on div "Planned Maint Brussels (Brussels National) Owner Melsbroek Air Base AOG Maint N…" at bounding box center [522, 249] width 813 height 428
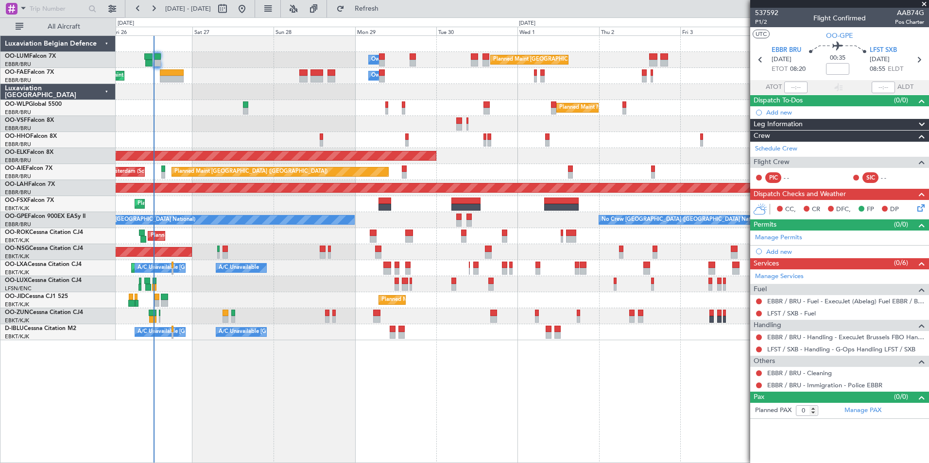
click at [474, 315] on div at bounding box center [522, 316] width 813 height 16
click at [440, 312] on div at bounding box center [522, 316] width 813 height 16
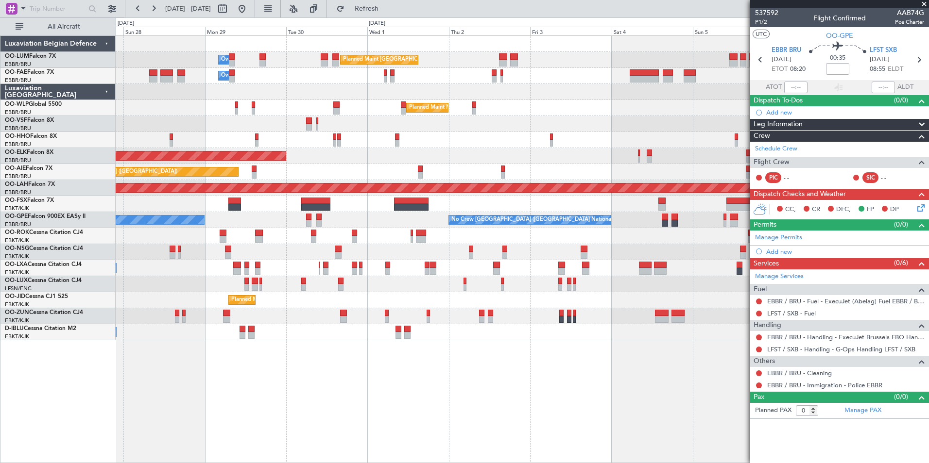
click at [400, 323] on div at bounding box center [522, 316] width 813 height 16
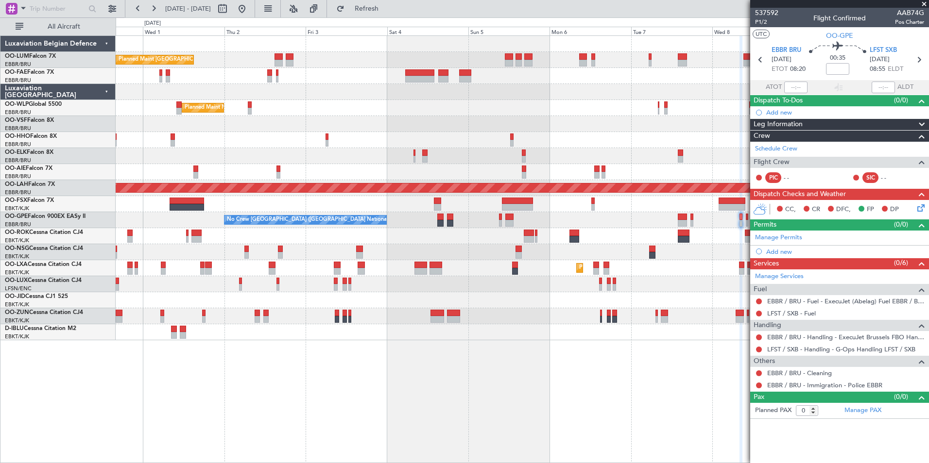
click at [284, 342] on div "Planned Maint Brussels (Brussels National) Owner Melsbroek Air Base Owner Melsb…" at bounding box center [522, 249] width 813 height 428
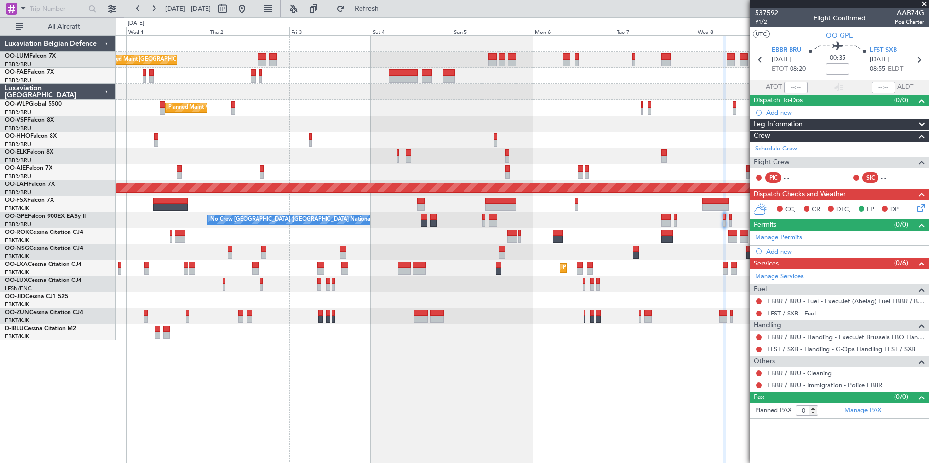
click at [313, 343] on div "Planned Maint Brussels (Brussels National) Owner Melsbroek Air Base Owner Melsb…" at bounding box center [522, 249] width 813 height 428
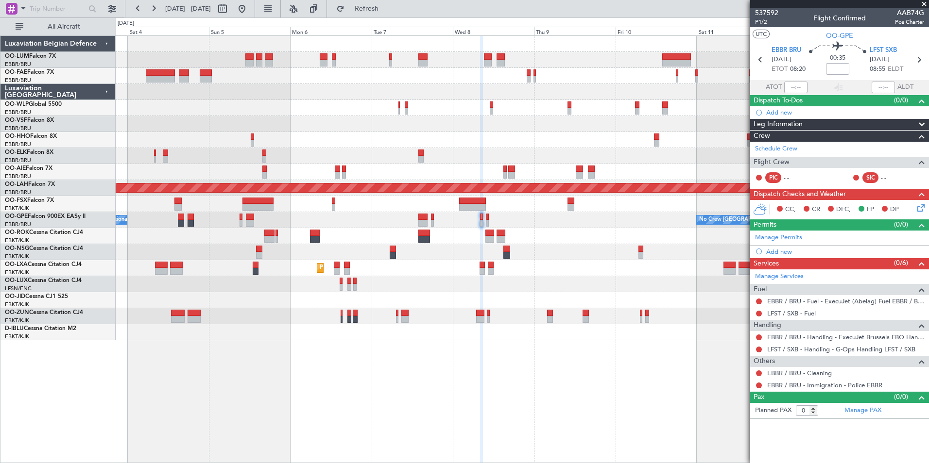
click at [434, 349] on div "Planned Maint Brussels (Brussels National) Owner Melsbroek Air Base Planned Mai…" at bounding box center [522, 249] width 813 height 428
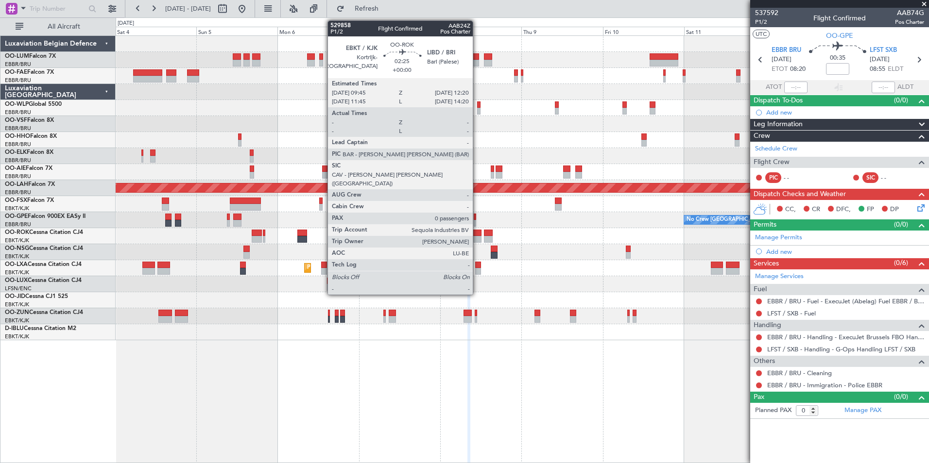
click at [477, 235] on div at bounding box center [477, 233] width 9 height 7
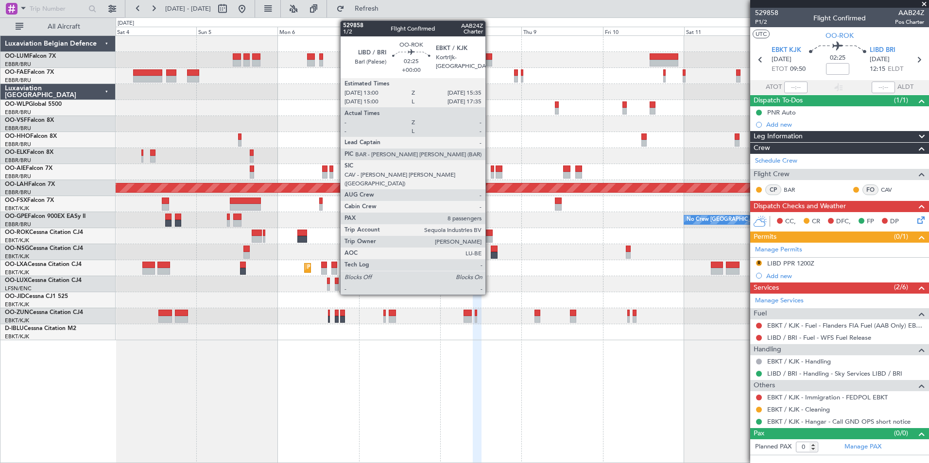
click at [490, 236] on div at bounding box center [488, 233] width 9 height 7
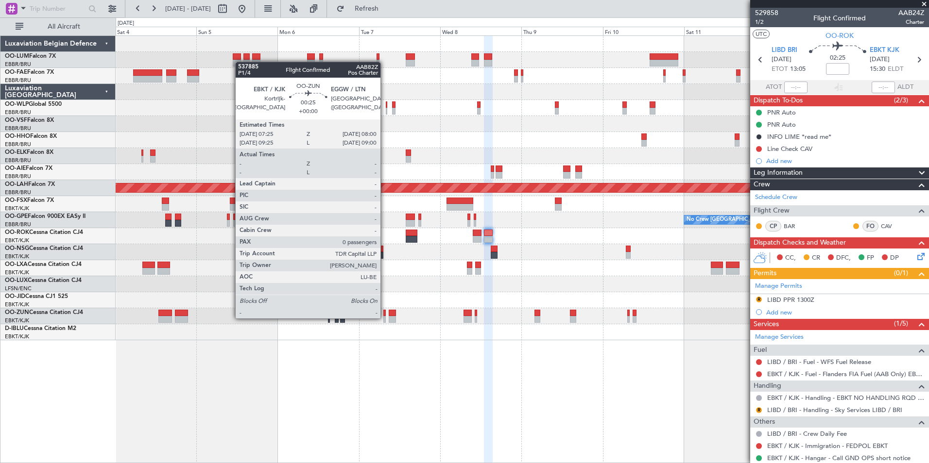
click at [385, 318] on div at bounding box center [384, 319] width 2 height 7
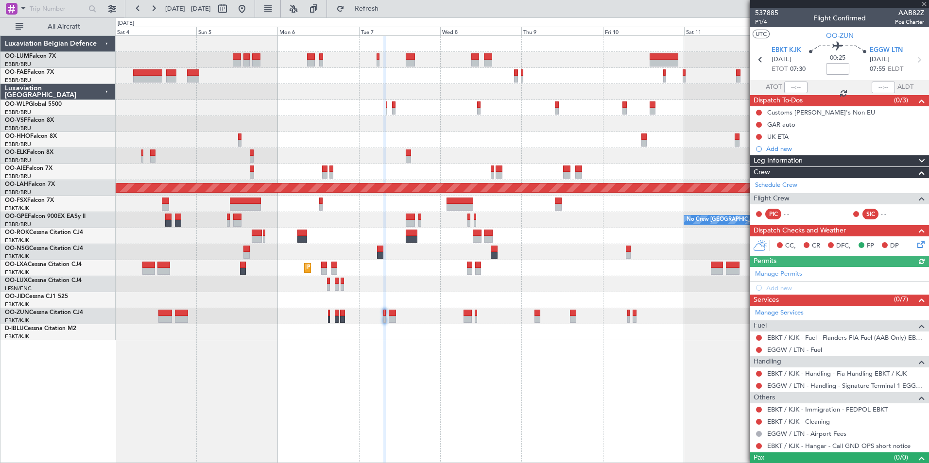
scroll to position [16, 0]
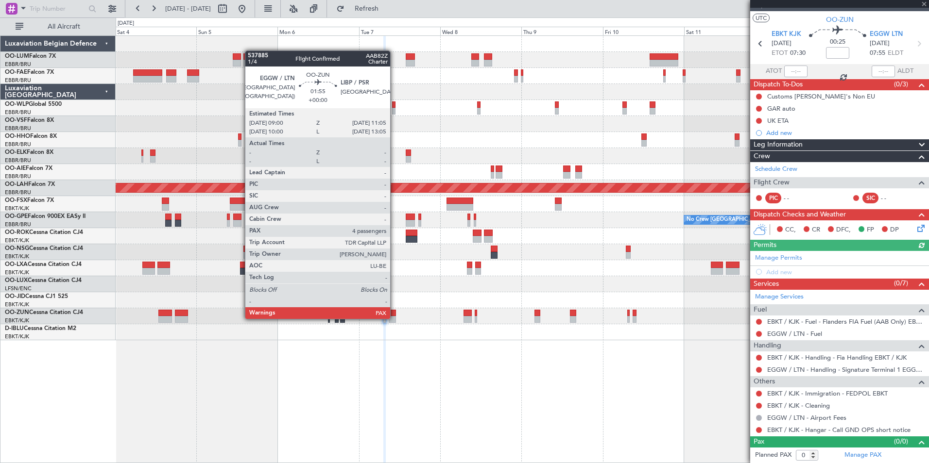
click at [394, 318] on div at bounding box center [392, 319] width 7 height 7
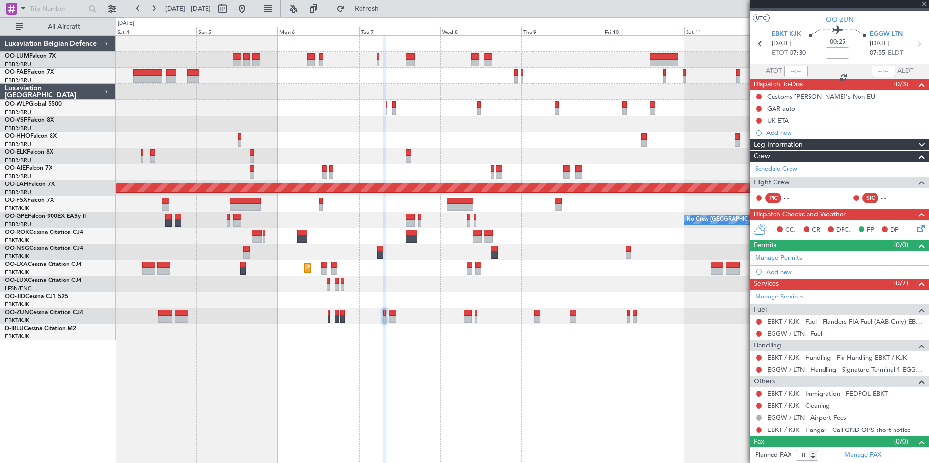
scroll to position [0, 0]
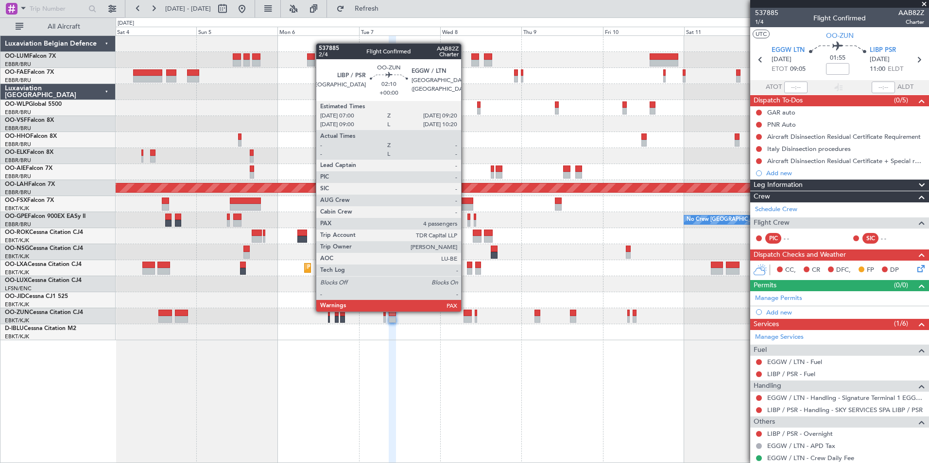
click at [465, 311] on div at bounding box center [467, 313] width 8 height 7
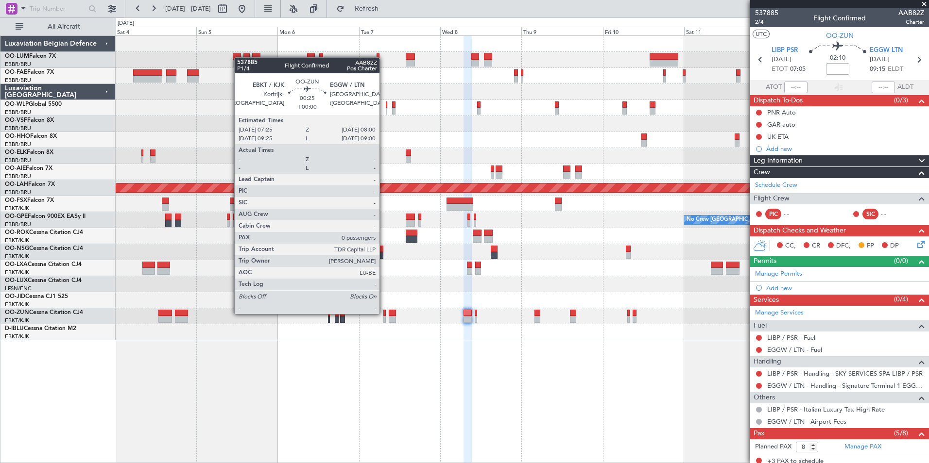
click at [384, 313] on div at bounding box center [384, 313] width 2 height 7
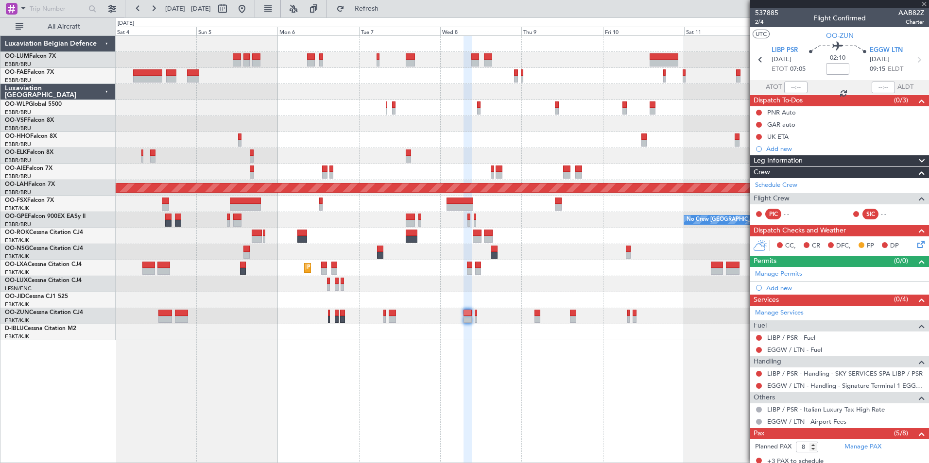
type input "0"
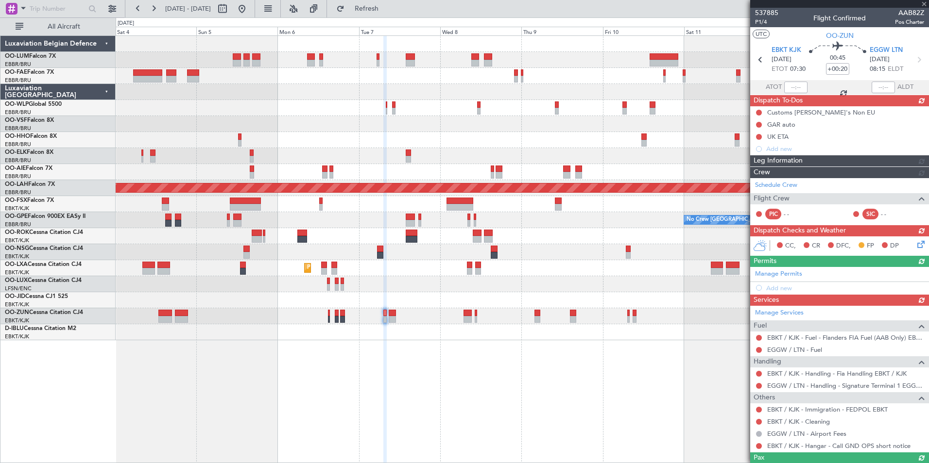
type input "+00:15"
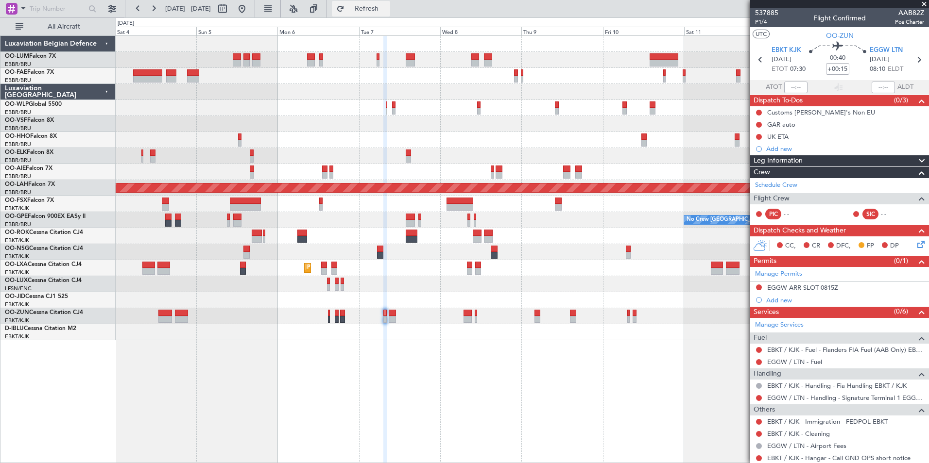
click at [374, 7] on button "Refresh" at bounding box center [361, 9] width 58 height 16
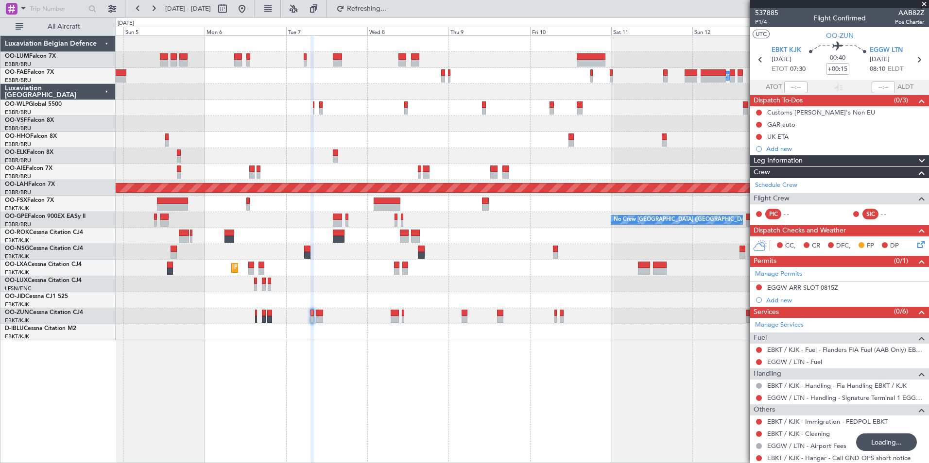
click at [278, 349] on div "Owner Melsbroek Air Base Planned Maint [GEOGRAPHIC_DATA] ([GEOGRAPHIC_DATA]) LI…" at bounding box center [522, 249] width 813 height 428
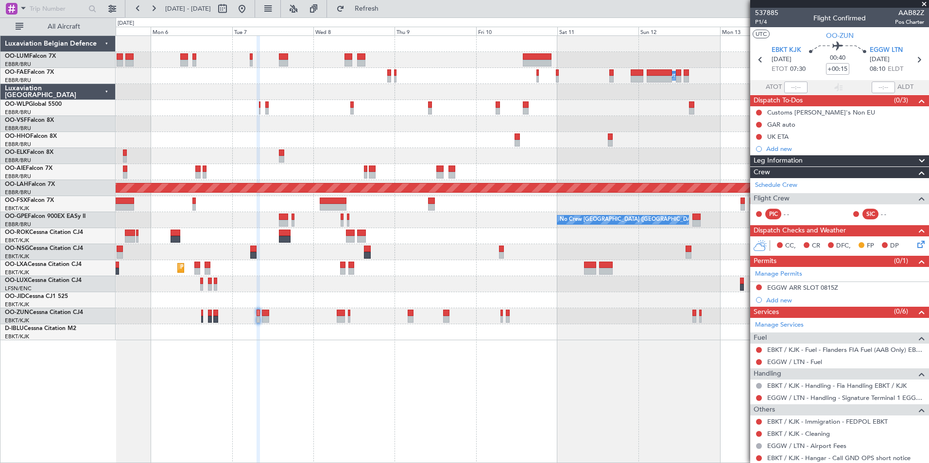
click at [462, 415] on div "Owner Melsbroek Air Base Planned Maint [GEOGRAPHIC_DATA] ([GEOGRAPHIC_DATA]) LI…" at bounding box center [522, 249] width 813 height 428
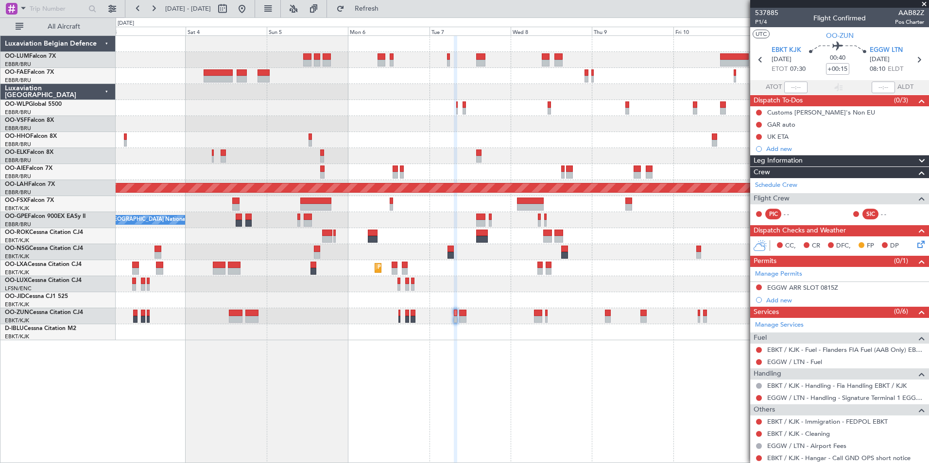
click at [336, 409] on div "Planned Maint [GEOGRAPHIC_DATA] ([GEOGRAPHIC_DATA] National) Owner [GEOGRAPHIC_…" at bounding box center [522, 249] width 813 height 428
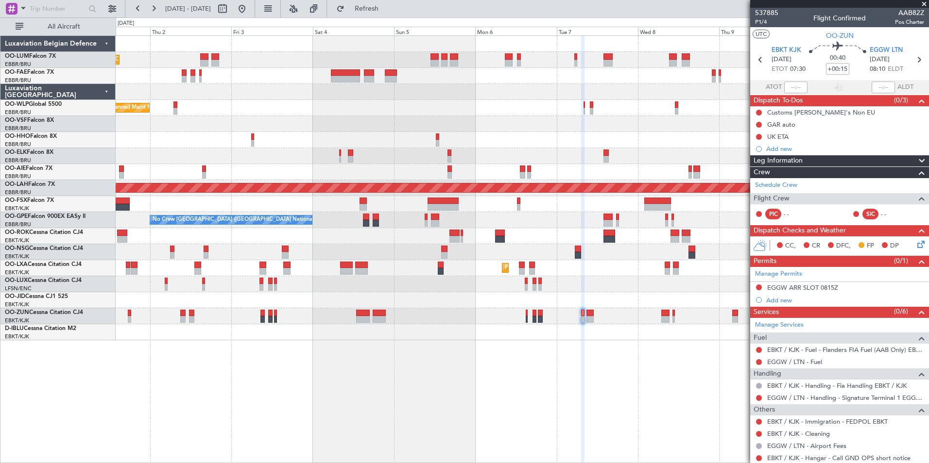
click at [387, 406] on div "Planned Maint Brussels (Brussels National) Owner Melsbroek Air Base Owner Melsb…" at bounding box center [522, 249] width 813 height 428
click at [369, 397] on div "Planned Maint Brussels (Brussels National) Owner Melsbroek Air Base Owner Melsb…" at bounding box center [522, 249] width 813 height 428
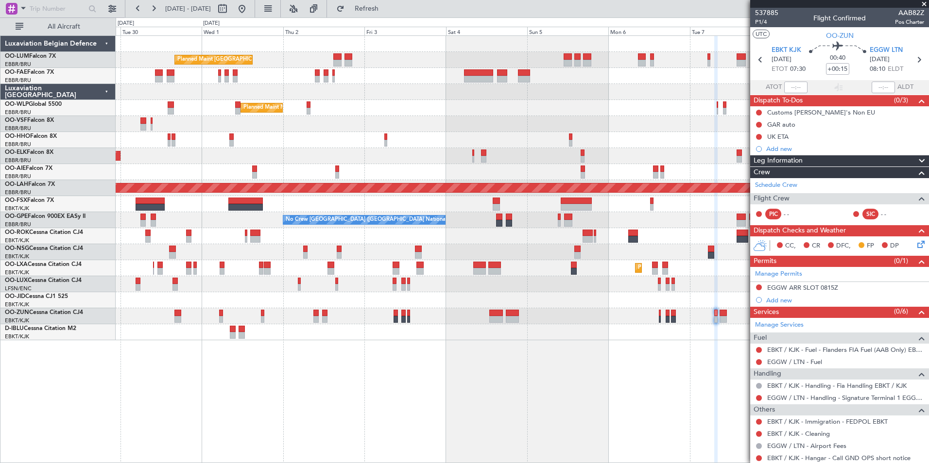
click at [282, 378] on div "Planned Maint [GEOGRAPHIC_DATA] ([GEOGRAPHIC_DATA] National) Owner [GEOGRAPHIC_…" at bounding box center [522, 249] width 813 height 428
click at [383, 384] on div "Planned Maint [GEOGRAPHIC_DATA] ([GEOGRAPHIC_DATA] National) Owner [GEOGRAPHIC_…" at bounding box center [522, 249] width 813 height 428
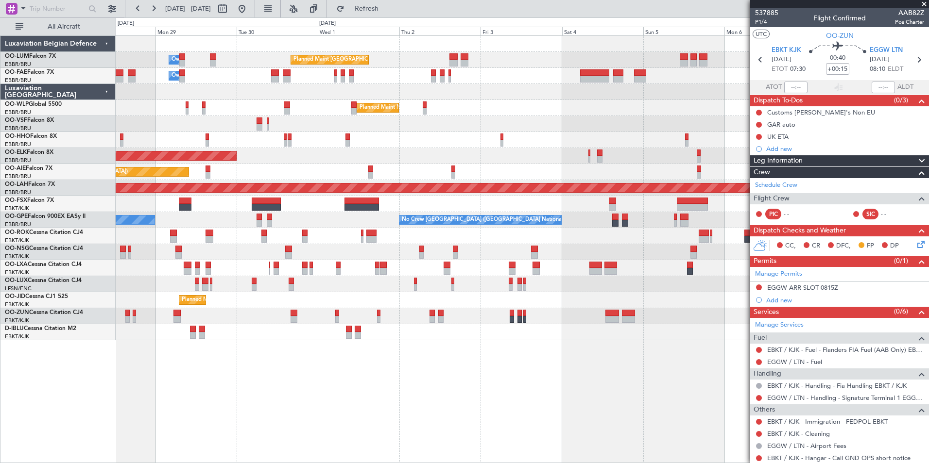
click at [375, 376] on div "Planned Maint Brussels (Brussels National) Owner Melsbroek Air Base Owner Melsb…" at bounding box center [522, 249] width 813 height 428
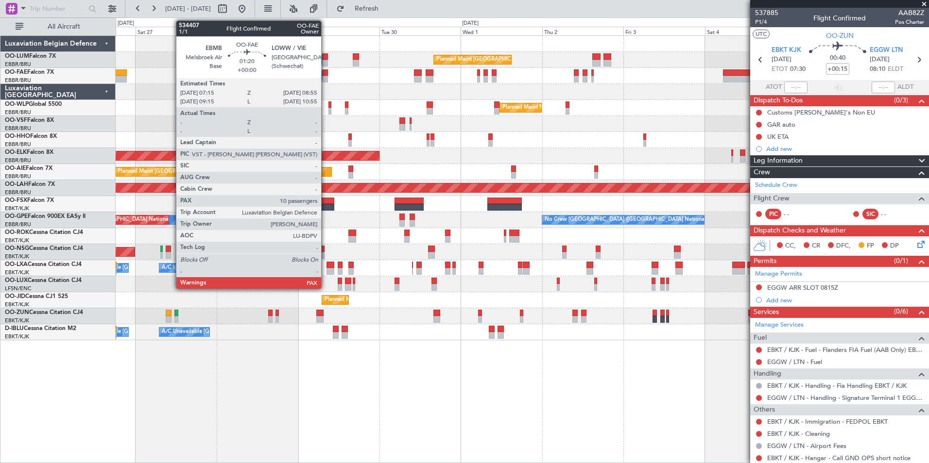
click at [325, 71] on div at bounding box center [325, 72] width 6 height 7
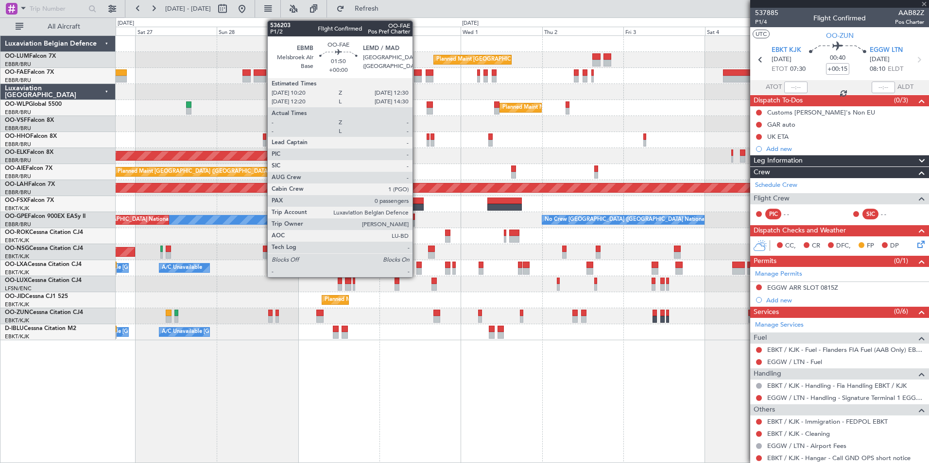
type input "10"
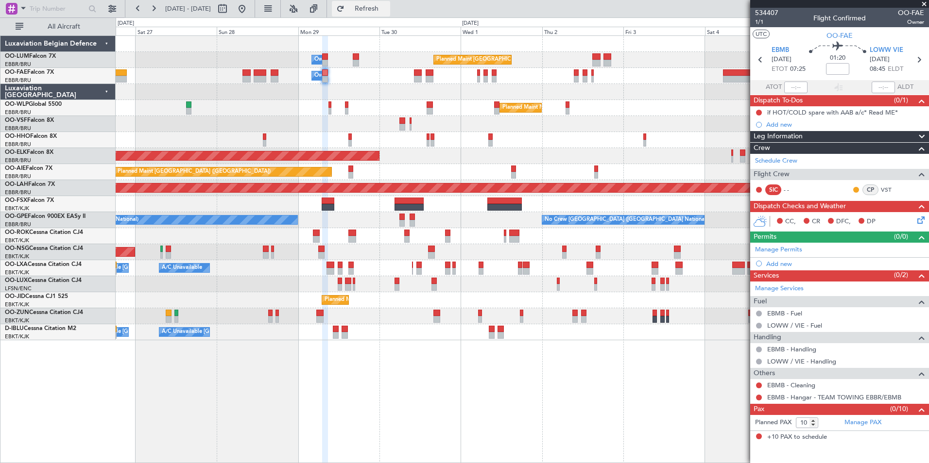
click at [387, 7] on span "Refresh" at bounding box center [366, 8] width 41 height 7
click at [331, 370] on div "Planned Maint Brussels (Brussels National) Owner Melsbroek Air Base Owner Melsb…" at bounding box center [522, 249] width 813 height 428
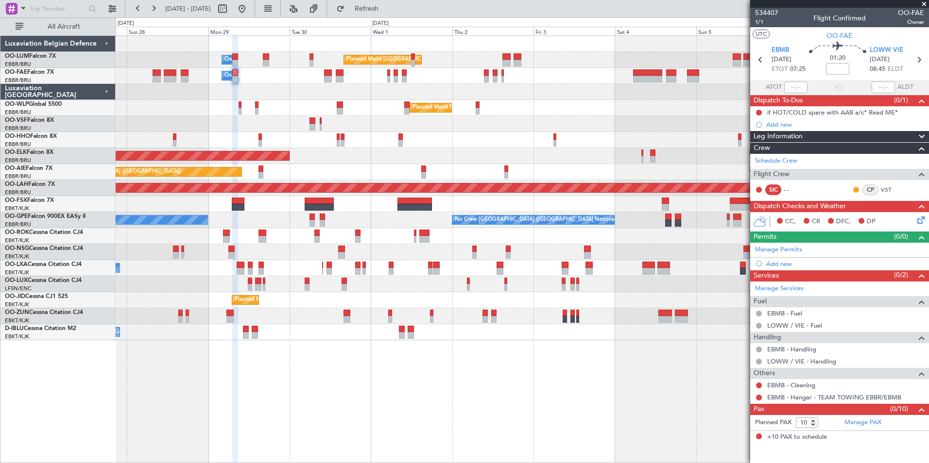
click at [325, 378] on div "Planned Maint Brussels (Brussels National) Owner Melsbroek Air Base Owner Melsb…" at bounding box center [522, 249] width 813 height 428
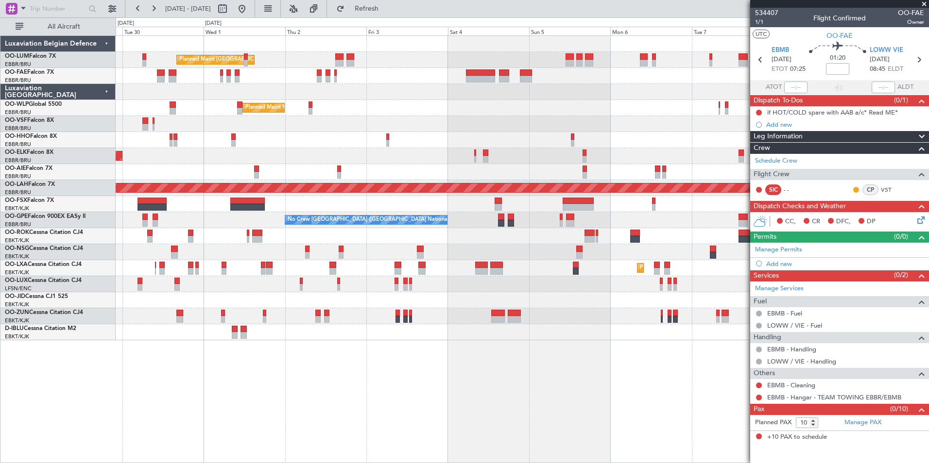
click at [75, 335] on div "Planned Maint Brussels (Brussels National) Owner Melsbroek Air Base Owner Melsb…" at bounding box center [464, 240] width 929 height 446
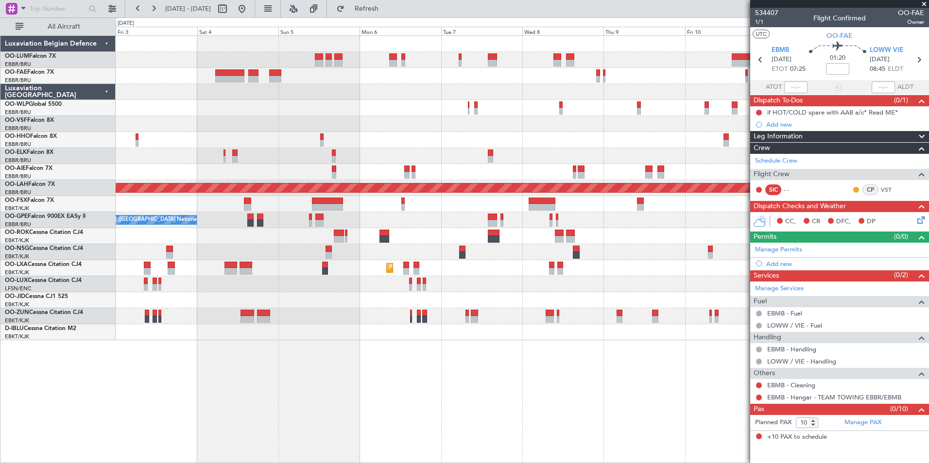
click at [118, 342] on div "Planned Maint Brussels (Brussels National) Owner Melsbroek Air Base Planned Mai…" at bounding box center [522, 249] width 813 height 428
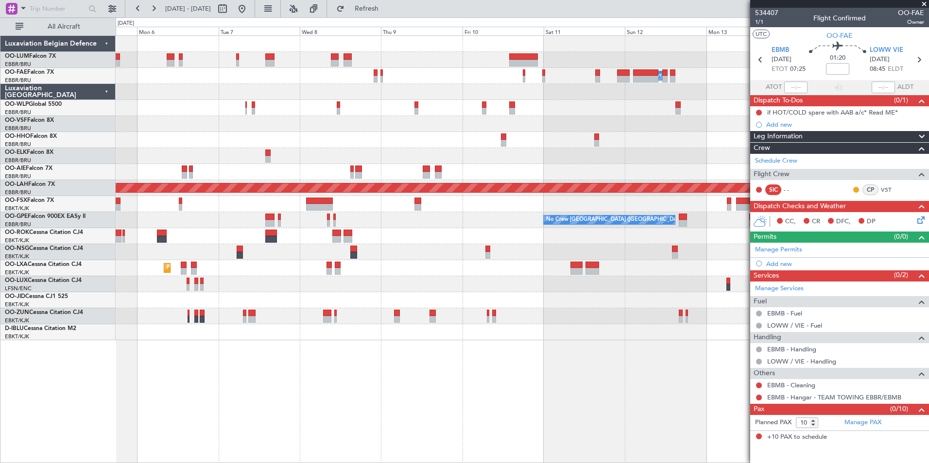
click at [273, 375] on div "Owner Melsbroek Air Base Planned Maint [GEOGRAPHIC_DATA] ([GEOGRAPHIC_DATA]) LI…" at bounding box center [522, 249] width 813 height 428
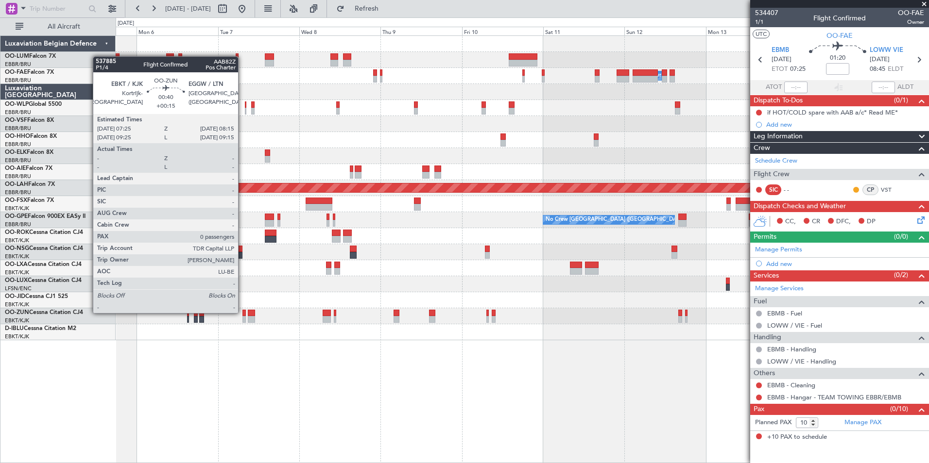
click at [242, 312] on div at bounding box center [243, 313] width 3 height 7
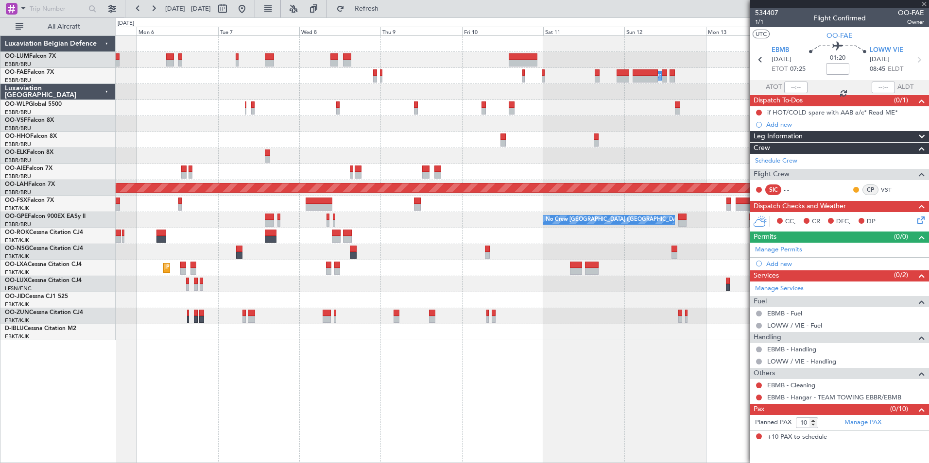
type input "+00:15"
type input "0"
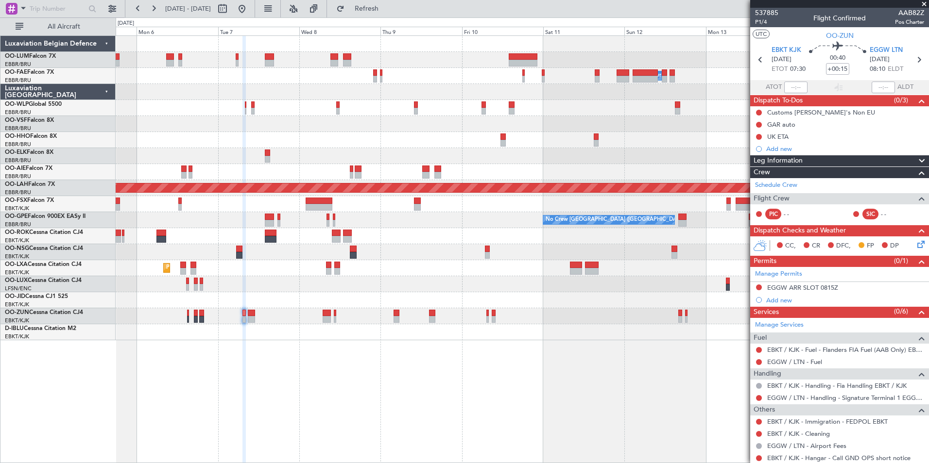
click at [247, 312] on div at bounding box center [522, 316] width 813 height 16
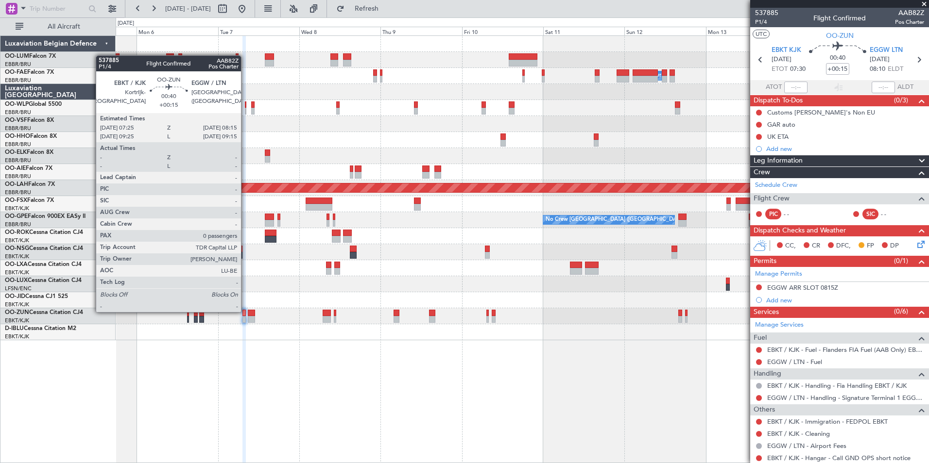
click at [245, 311] on div at bounding box center [243, 313] width 3 height 7
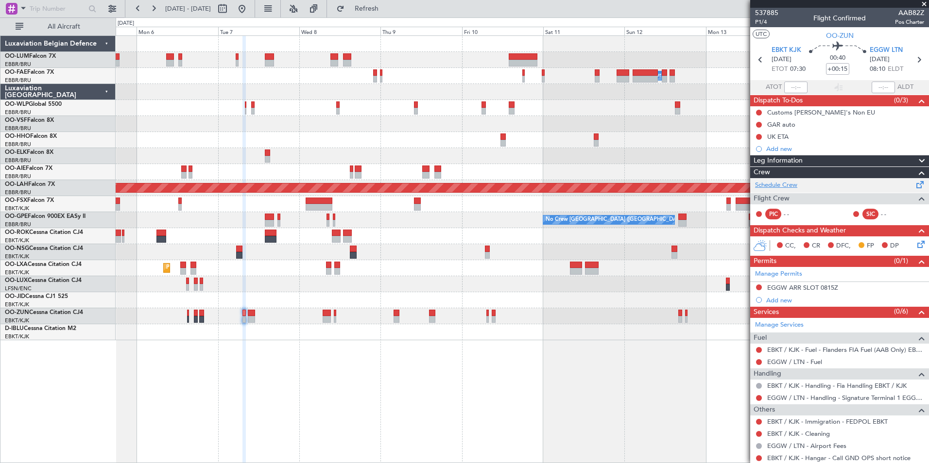
click at [779, 183] on link "Schedule Crew" at bounding box center [776, 186] width 42 height 10
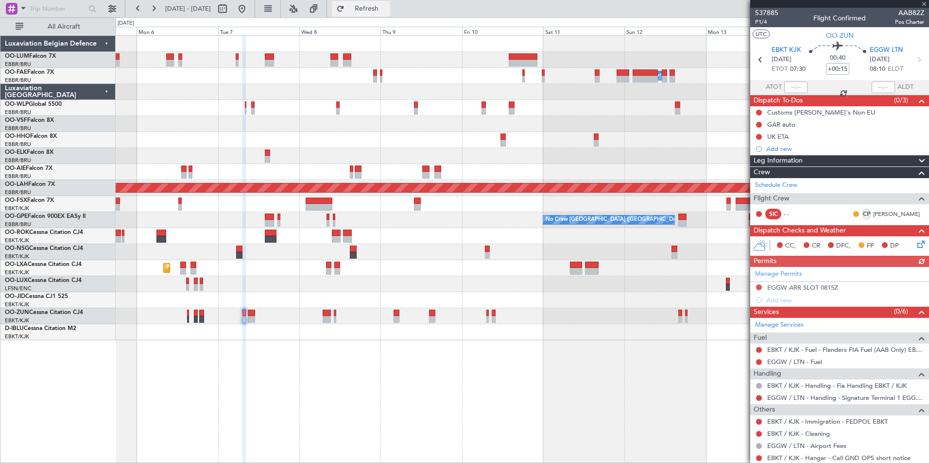
click at [374, 4] on button "Refresh" at bounding box center [361, 9] width 58 height 16
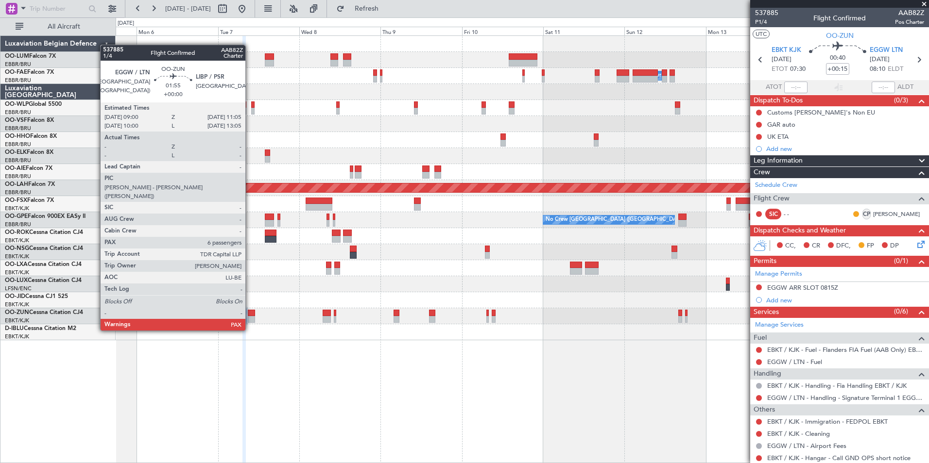
click at [250, 312] on div at bounding box center [251, 313] width 7 height 7
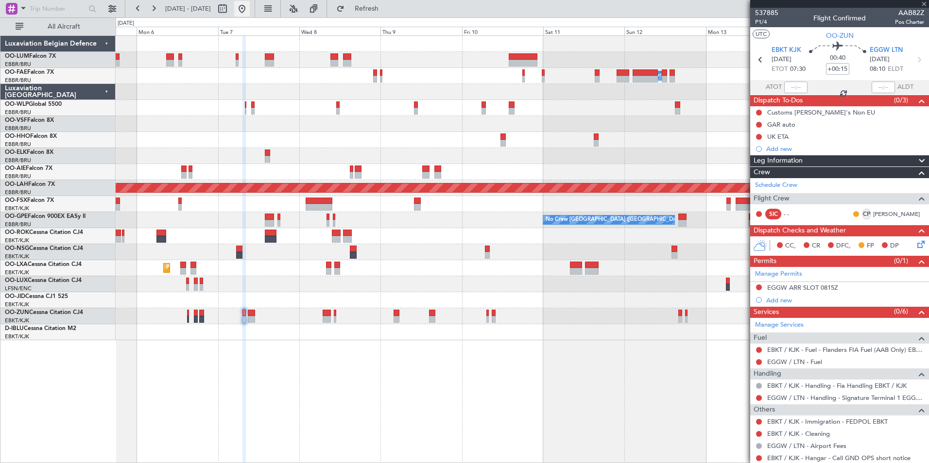
type input "8"
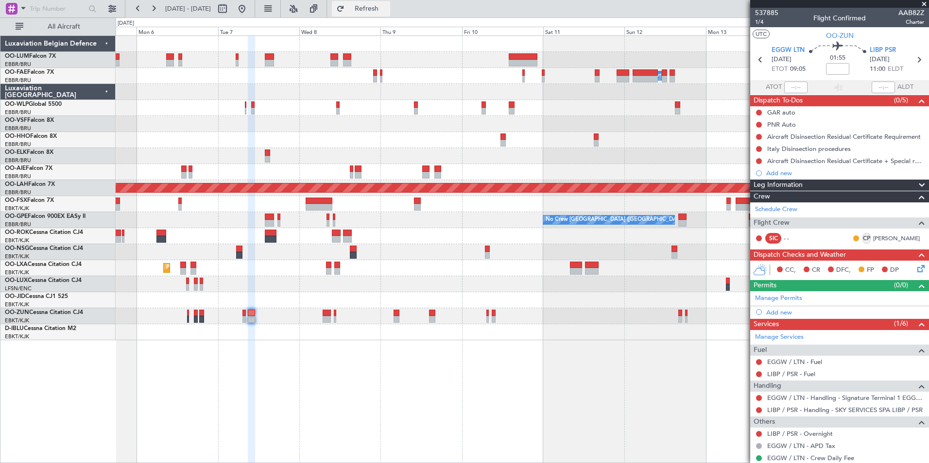
click at [374, 11] on button "Refresh" at bounding box center [361, 9] width 58 height 16
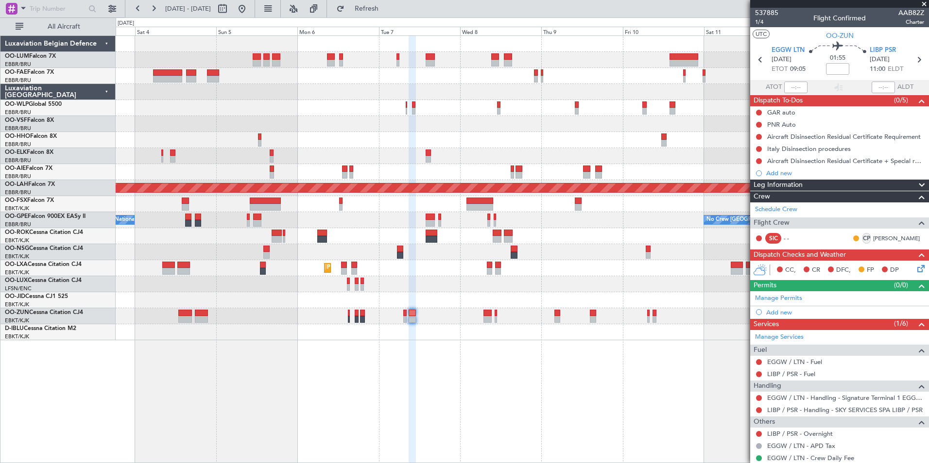
click at [497, 368] on div "Planned Maint [GEOGRAPHIC_DATA] ([GEOGRAPHIC_DATA] National) Owner [GEOGRAPHIC_…" at bounding box center [522, 249] width 813 height 428
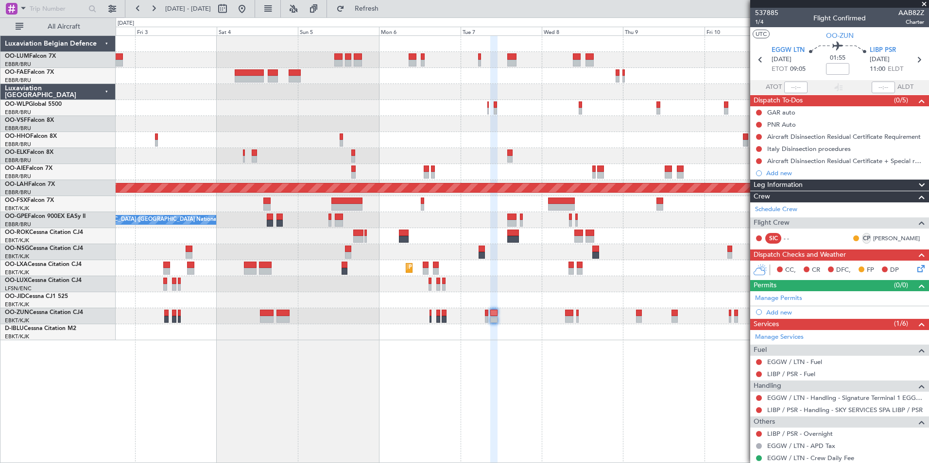
click at [467, 377] on div "Planned Maint [GEOGRAPHIC_DATA] ([GEOGRAPHIC_DATA] National) Owner [GEOGRAPHIC_…" at bounding box center [522, 249] width 813 height 428
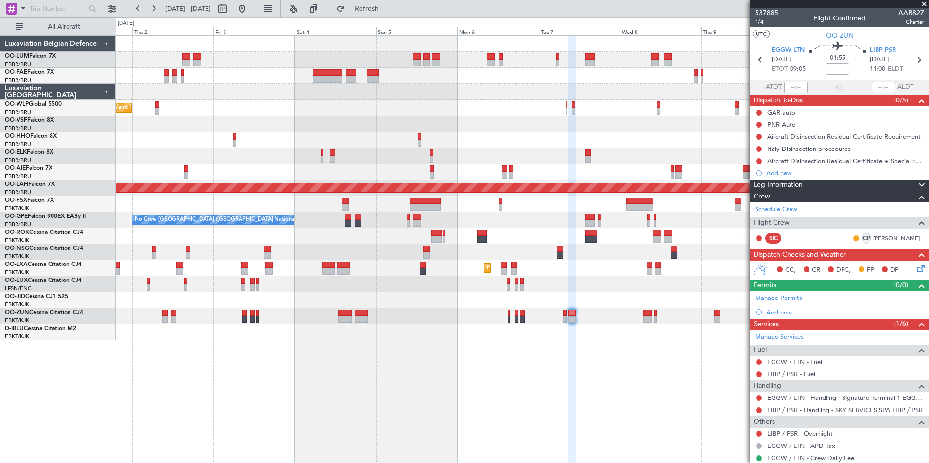
click at [427, 390] on div "Planned Maint Brussels (Brussels National) Owner Melsbroek Air Base Planned Mai…" at bounding box center [522, 249] width 813 height 428
click at [589, 381] on div "Planned Maint Brussels (Brussels National) Owner Melsbroek Air Base Owner Melsb…" at bounding box center [522, 249] width 813 height 428
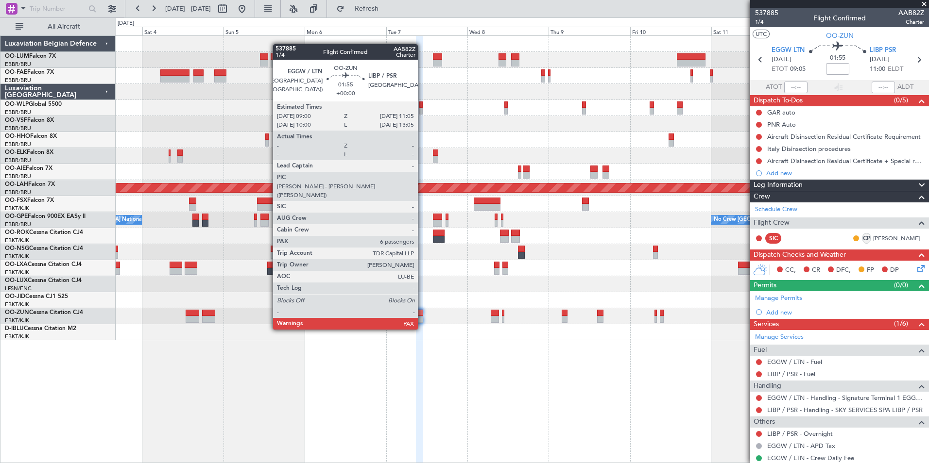
click at [422, 311] on div at bounding box center [419, 313] width 7 height 7
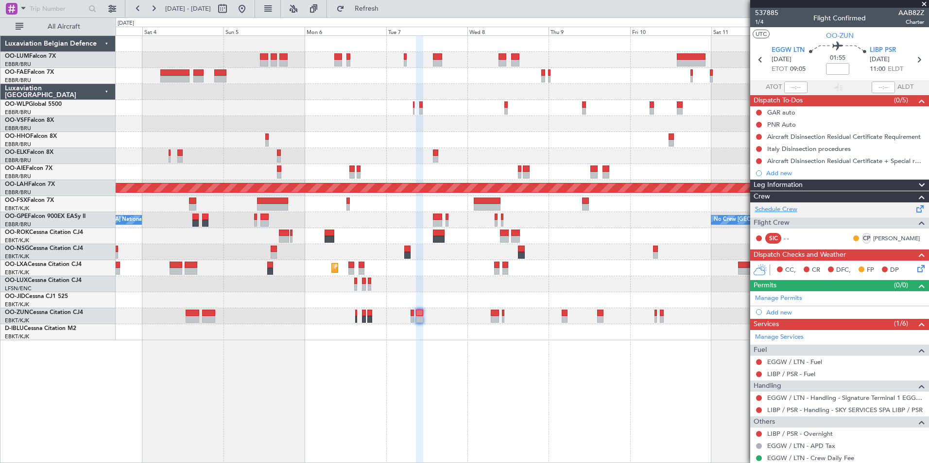
click at [797, 211] on link "Schedule Crew" at bounding box center [776, 210] width 42 height 10
click at [387, 2] on button "Refresh" at bounding box center [361, 9] width 58 height 16
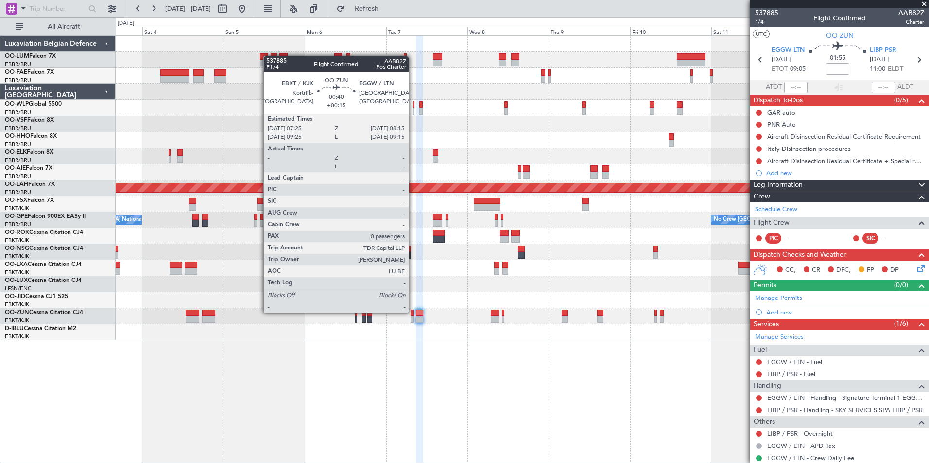
click at [413, 312] on div at bounding box center [411, 313] width 3 height 7
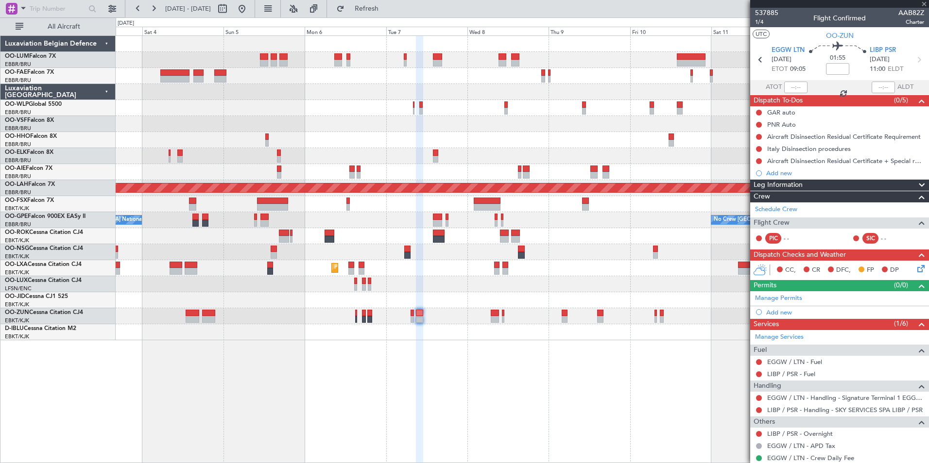
type input "+00:15"
type input "0"
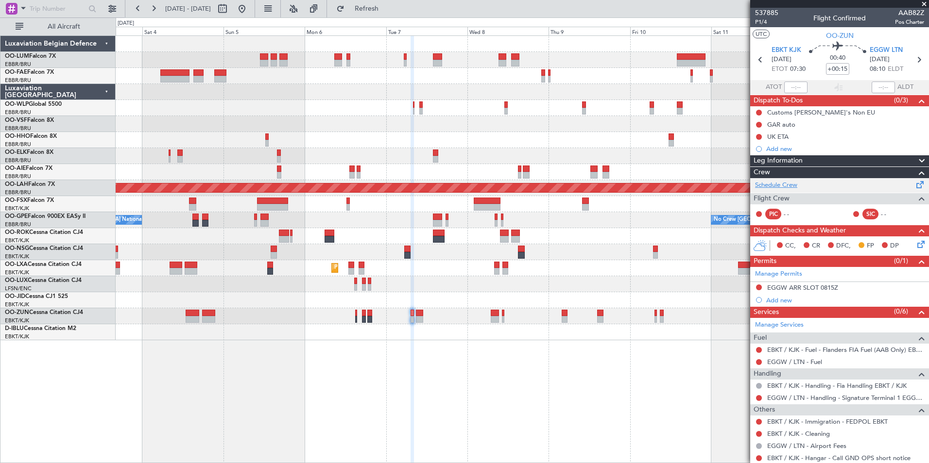
click at [773, 185] on link "Schedule Crew" at bounding box center [776, 186] width 42 height 10
click at [387, 10] on span "Refresh" at bounding box center [366, 8] width 41 height 7
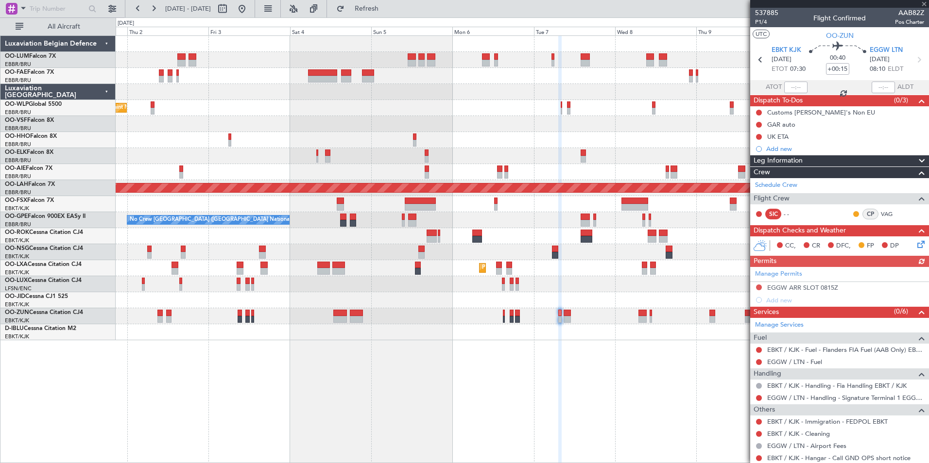
click at [522, 413] on div "Planned Maint Brussels (Brussels National) Owner Melsbroek Air Base Planned Mai…" at bounding box center [522, 249] width 813 height 428
click at [597, 430] on div "Planned Maint Brussels (Brussels National) Owner Melsbroek Air Base Planned Mai…" at bounding box center [522, 249] width 813 height 428
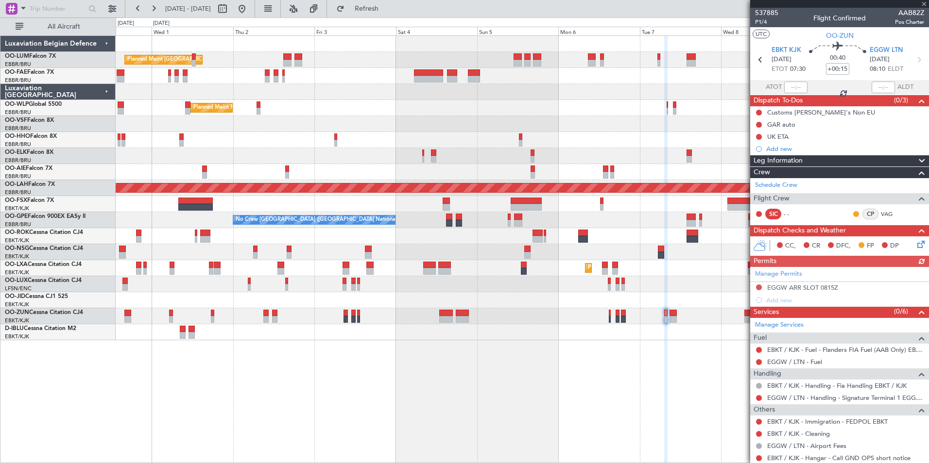
click at [665, 448] on div "Planned Maint Brussels (Brussels National) Owner Melsbroek Air Base Owner Melsb…" at bounding box center [522, 249] width 813 height 428
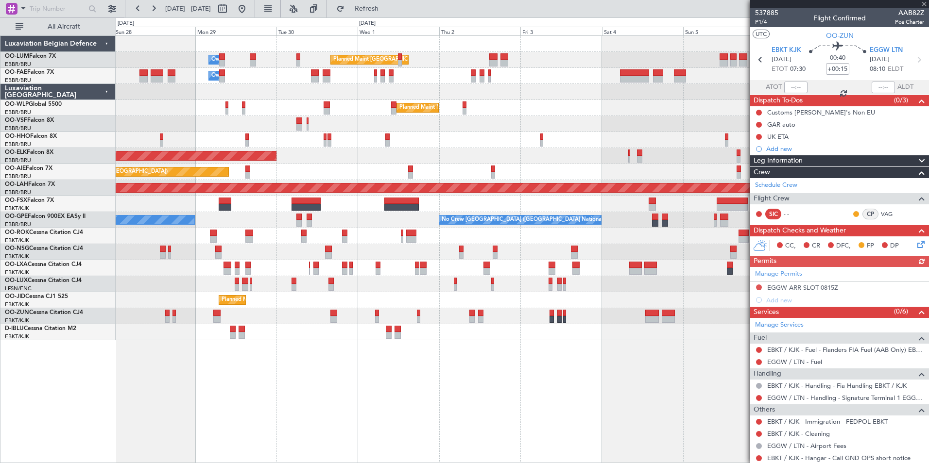
click at [792, 463] on html "03 Oct 2025 - 13 Oct 2025 Refresh Quick Links All Aircraft Planned Maint Brusse…" at bounding box center [464, 231] width 929 height 463
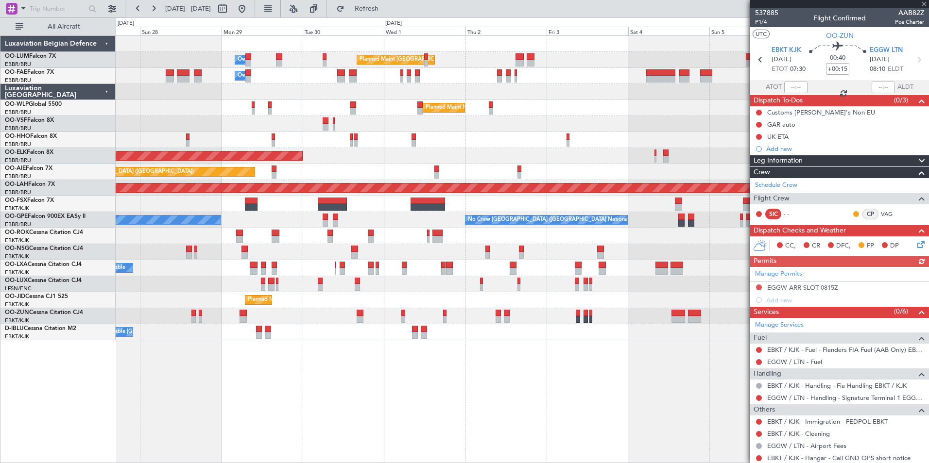
click at [794, 463] on html "03 Oct 2025 - 13 Oct 2025 Refresh Quick Links All Aircraft Planned Maint Brusse…" at bounding box center [464, 231] width 929 height 463
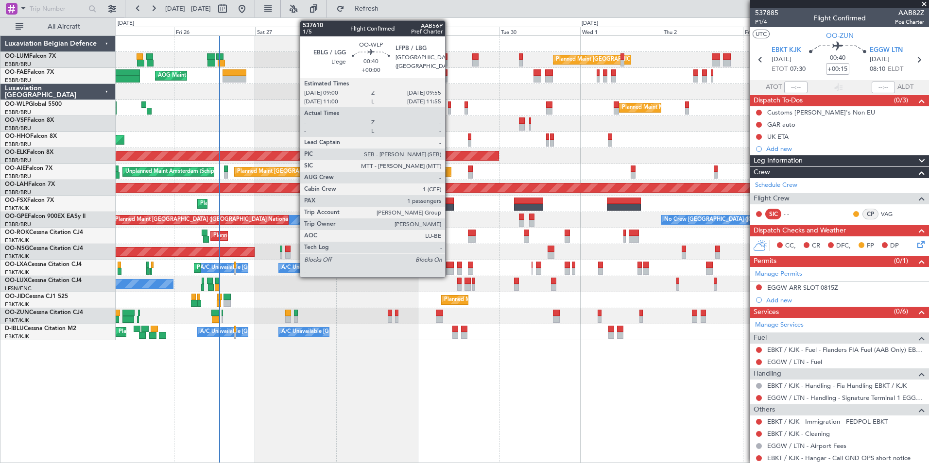
click at [449, 104] on div at bounding box center [449, 105] width 3 height 7
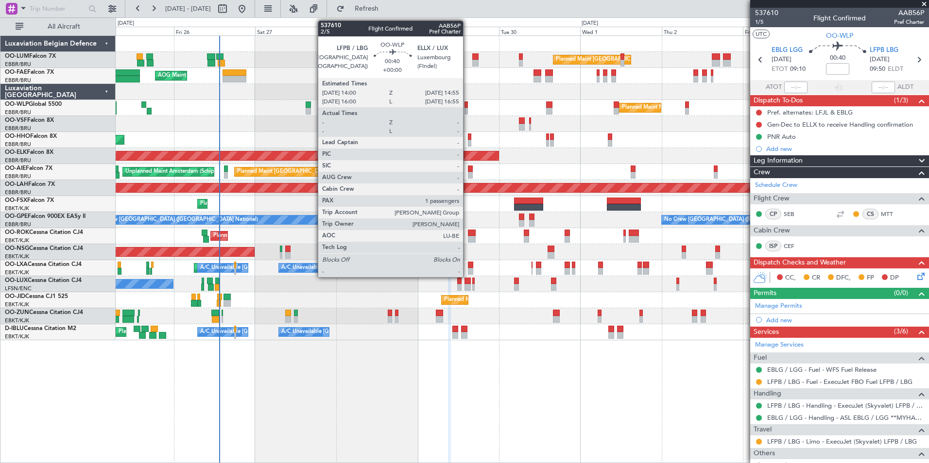
click at [467, 103] on div at bounding box center [465, 105] width 3 height 7
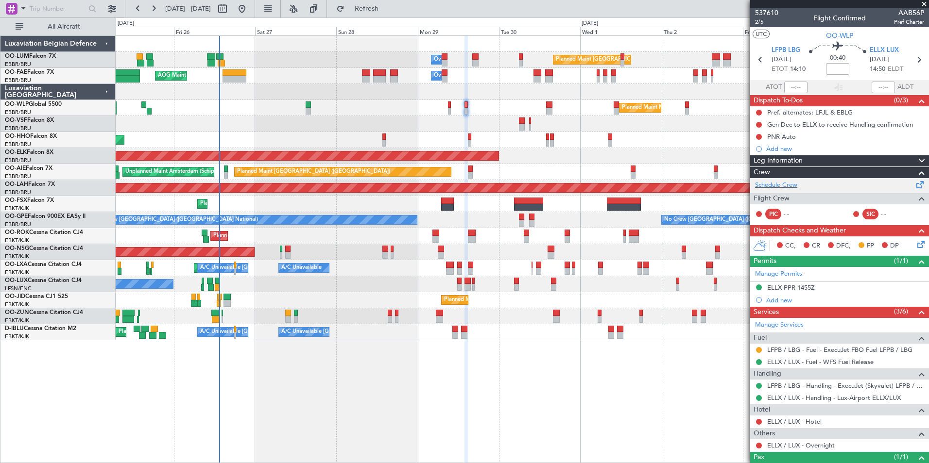
click at [798, 184] on div "Schedule Crew" at bounding box center [839, 185] width 179 height 15
click at [379, 5] on button "Refresh" at bounding box center [361, 9] width 58 height 16
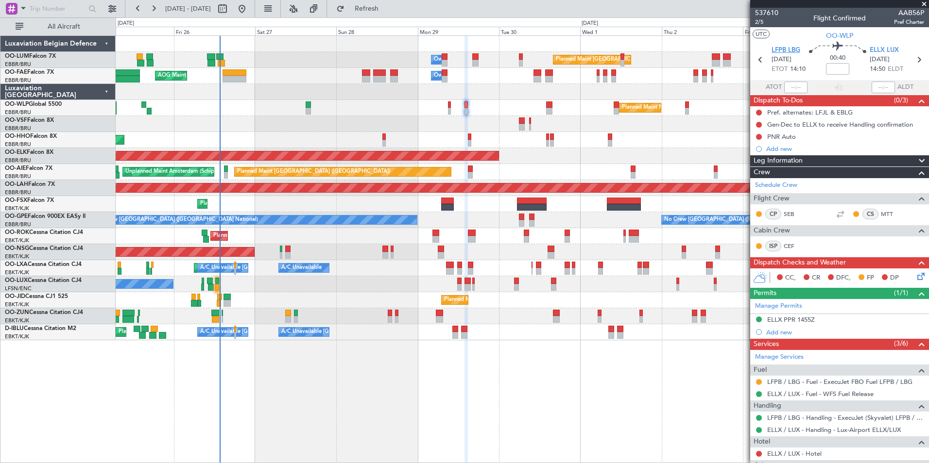
click at [796, 54] on span "LFPB LBG" at bounding box center [785, 51] width 29 height 10
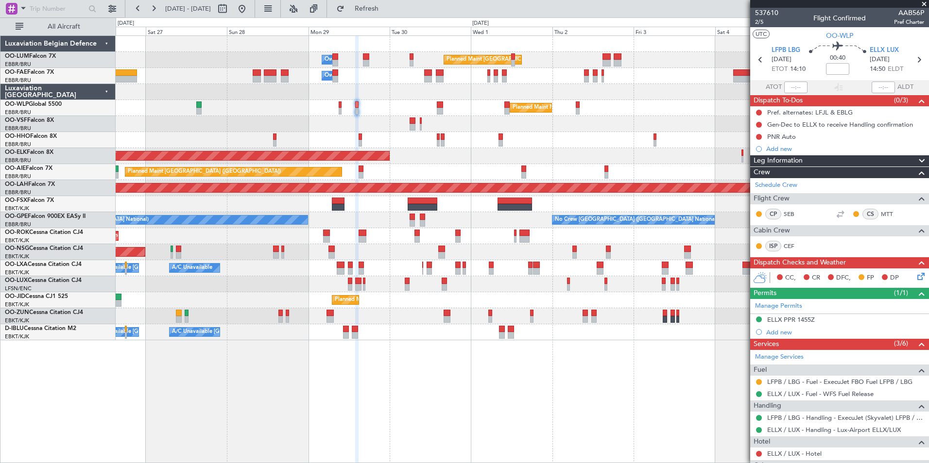
click at [410, 391] on div "Planned Maint Brussels (Brussels National) Owner Melsbroek Air Base Owner Melsb…" at bounding box center [522, 249] width 813 height 428
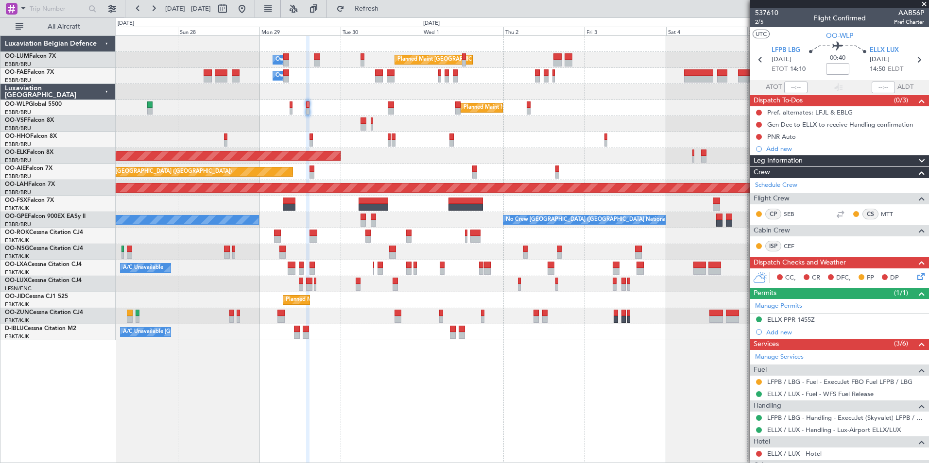
click at [337, 391] on div "Planned Maint Brussels (Brussels National) Owner Melsbroek Air Base Owner Melsb…" at bounding box center [522, 249] width 813 height 428
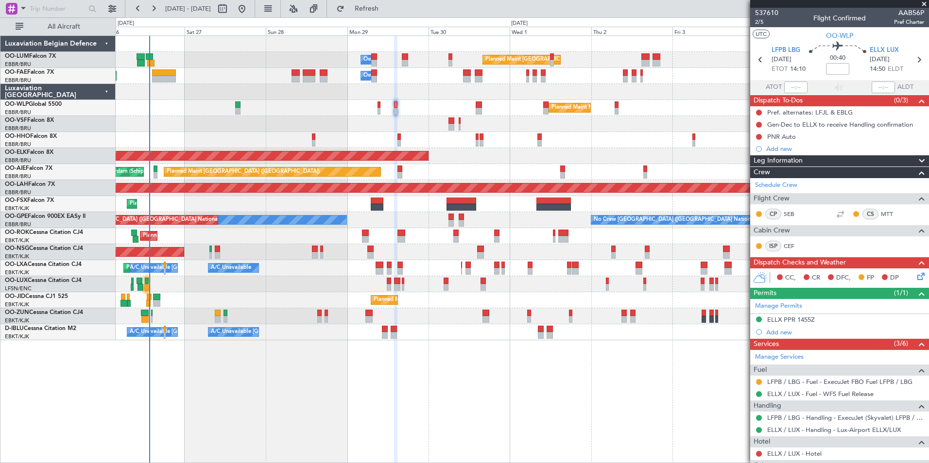
click at [373, 105] on div "Planned Maint Milan (Linate)" at bounding box center [522, 108] width 813 height 16
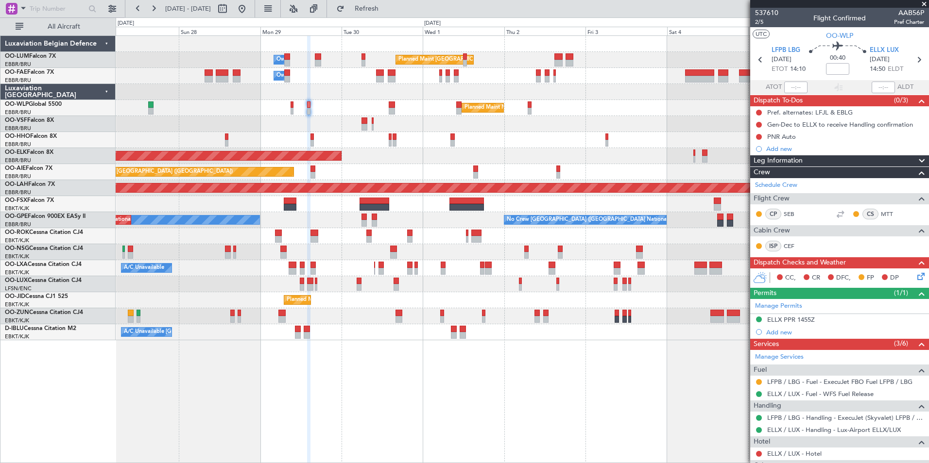
click at [282, 105] on div "Planned Maint Brussels (Brussels National) Owner Melsbroek Air Base Owner Melsb…" at bounding box center [522, 188] width 813 height 305
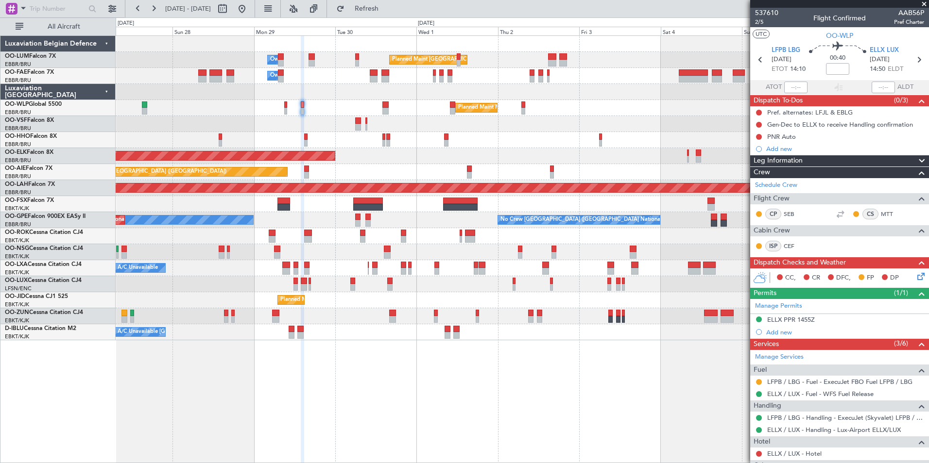
click at [288, 102] on div "Planned Maint Brussels (Brussels National) Owner Melsbroek Air Base Owner Melsb…" at bounding box center [522, 188] width 813 height 305
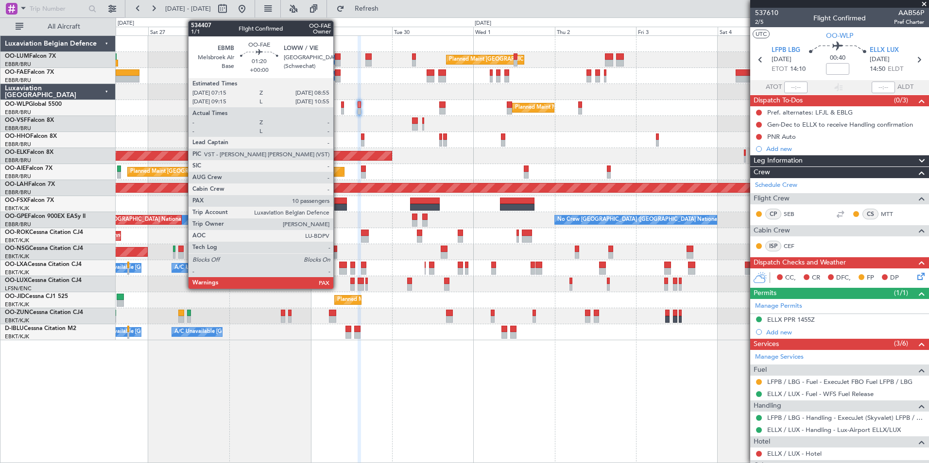
click at [338, 72] on div at bounding box center [338, 72] width 6 height 7
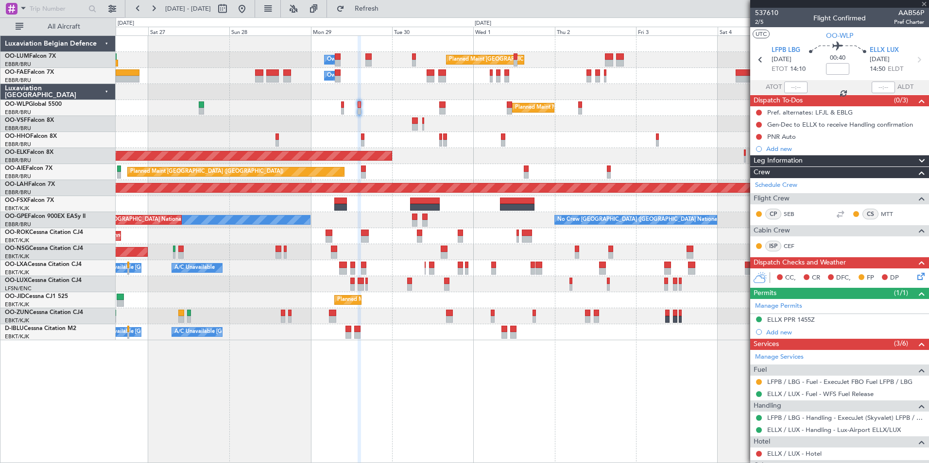
type input "10"
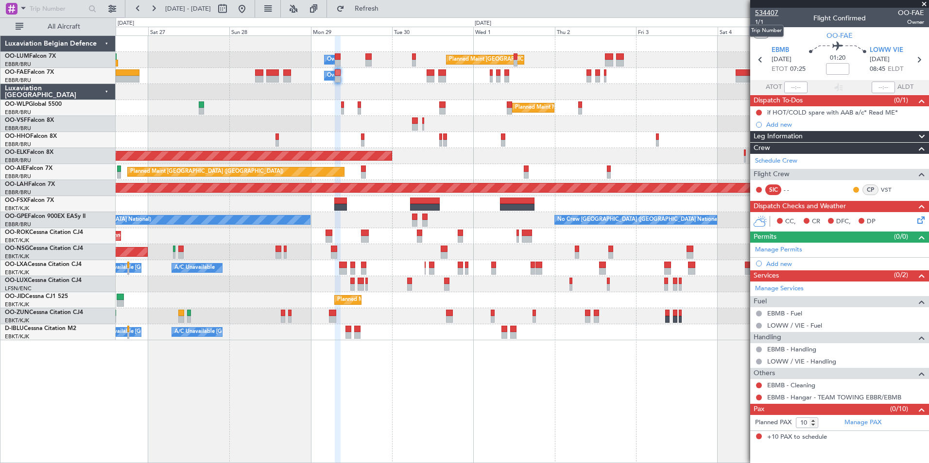
click at [769, 17] on span "534407" at bounding box center [766, 13] width 23 height 10
click at [765, 20] on span "1/1" at bounding box center [766, 22] width 23 height 8
click at [387, 7] on span "Refresh" at bounding box center [366, 8] width 41 height 7
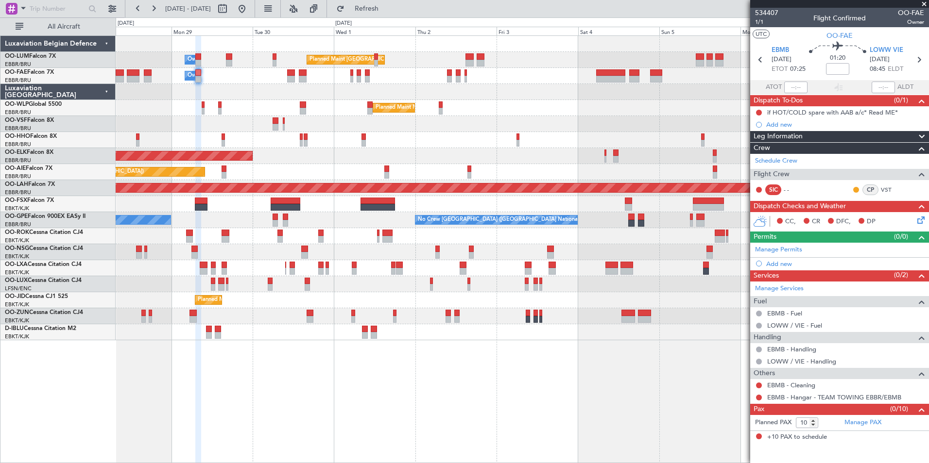
click at [364, 419] on div "Planned Maint Brussels (Brussels National) Owner Melsbroek Air Base Owner Melsb…" at bounding box center [522, 249] width 813 height 428
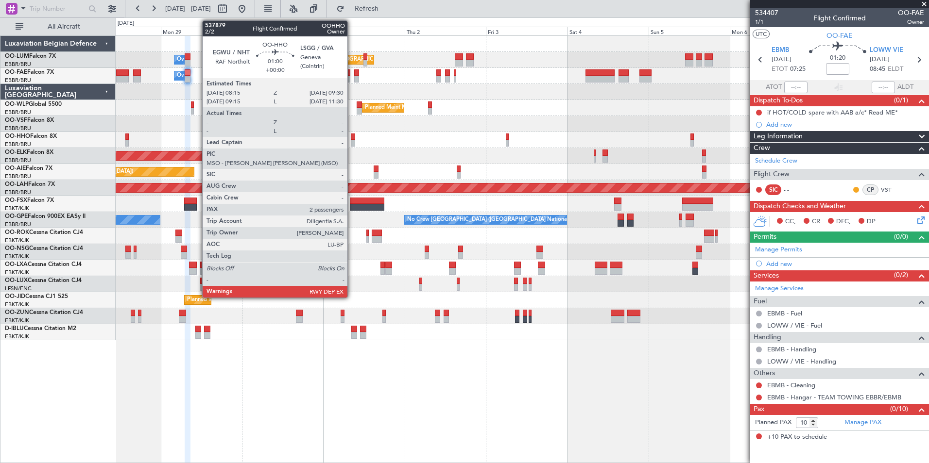
click at [352, 134] on div at bounding box center [353, 137] width 4 height 7
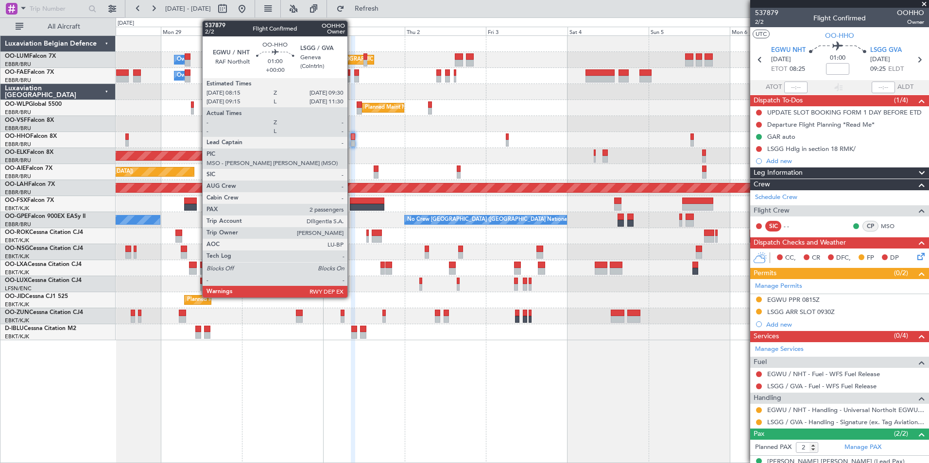
click at [352, 136] on div at bounding box center [353, 137] width 4 height 7
click at [353, 136] on div at bounding box center [353, 137] width 4 height 7
click at [355, 137] on div at bounding box center [353, 137] width 4 height 7
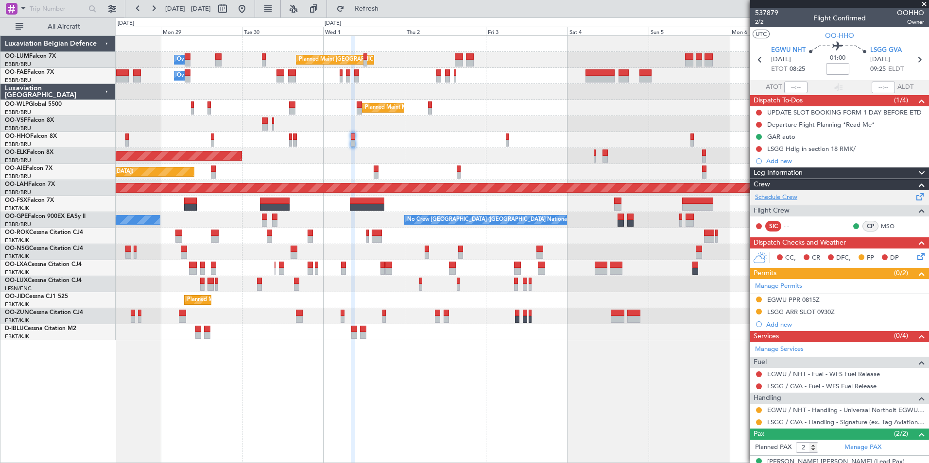
click at [792, 198] on link "Schedule Crew" at bounding box center [776, 198] width 42 height 10
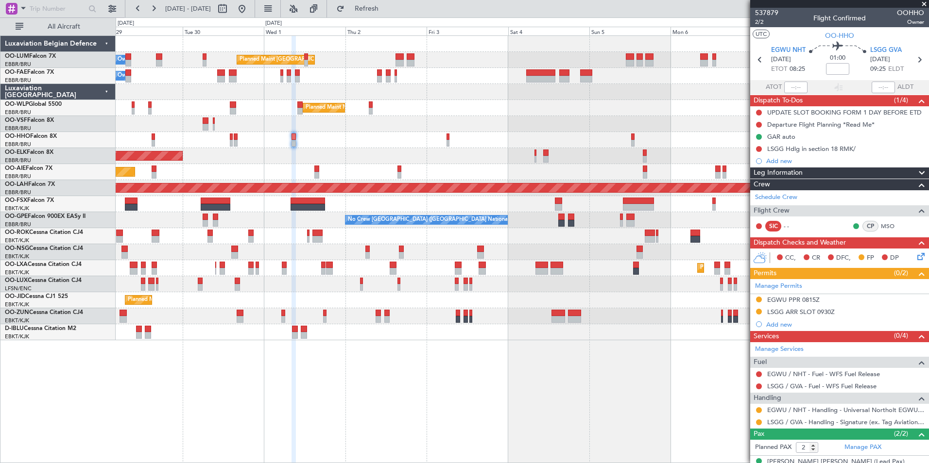
click at [355, 351] on div "Planned Maint Brussels (Brussels National) Owner Melsbroek Air Base Owner Melsb…" at bounding box center [522, 249] width 813 height 428
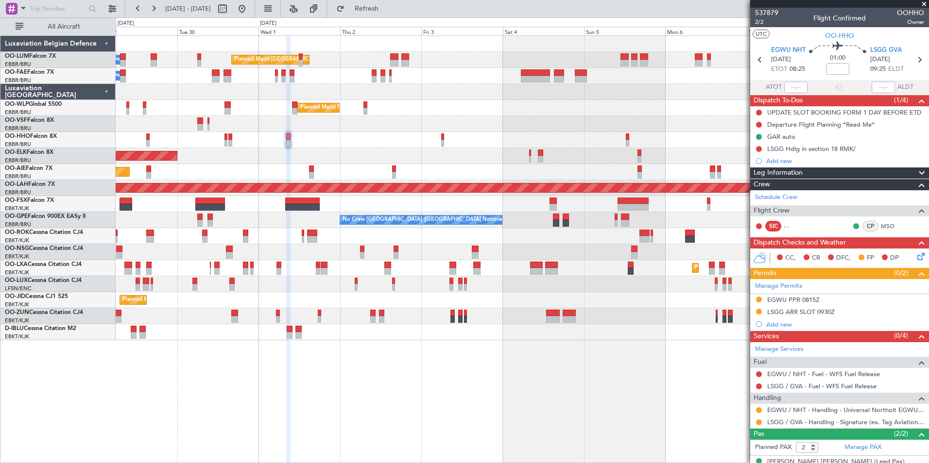
click at [449, 314] on div at bounding box center [522, 316] width 813 height 16
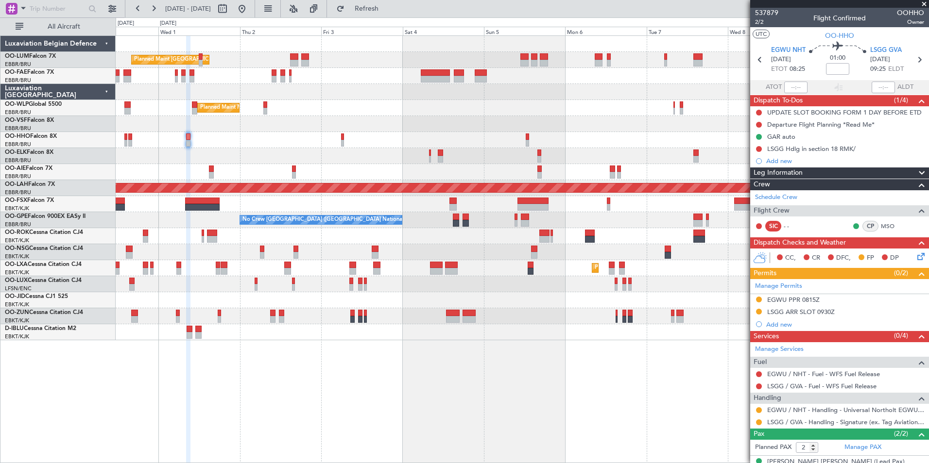
click at [376, 370] on div "Planned Maint Brussels (Brussels National) Owner Melsbroek Air Base Owner Melsb…" at bounding box center [522, 249] width 813 height 428
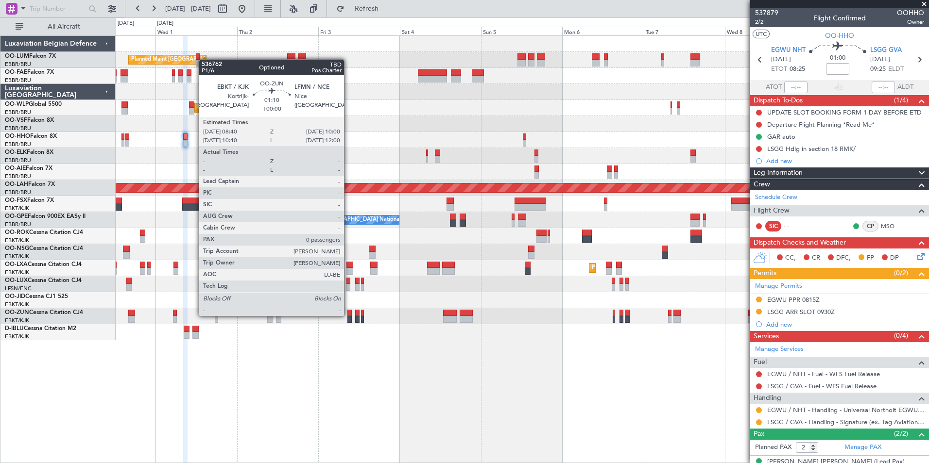
click at [348, 315] on div at bounding box center [349, 313] width 5 height 7
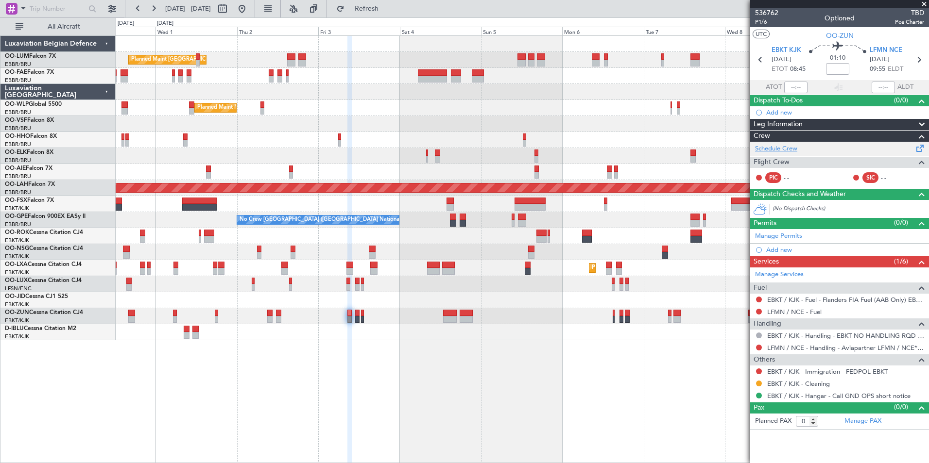
click at [780, 152] on link "Schedule Crew" at bounding box center [776, 149] width 42 height 10
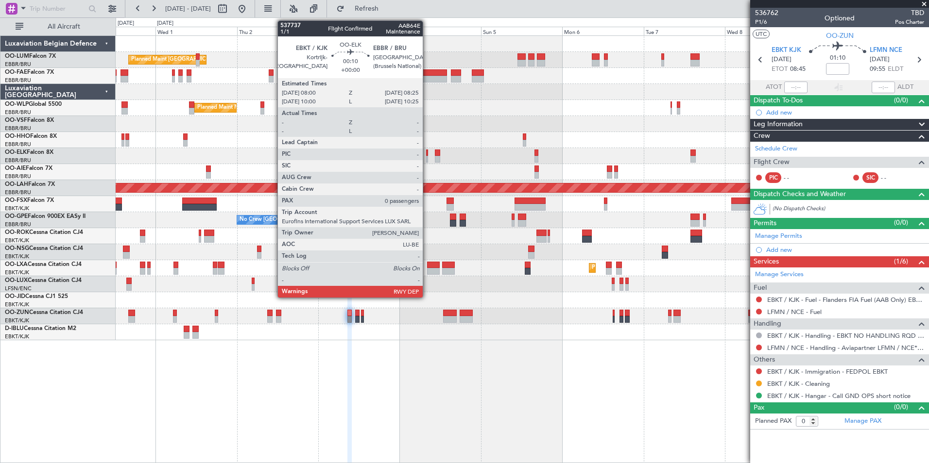
click at [427, 155] on div at bounding box center [426, 153] width 1 height 7
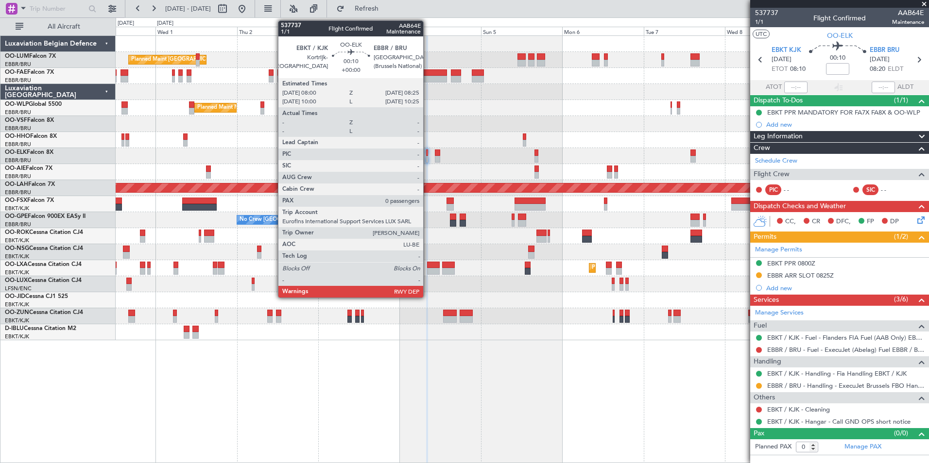
click at [428, 152] on div "Planned Maint Kortrijk-[GEOGRAPHIC_DATA]" at bounding box center [522, 156] width 813 height 16
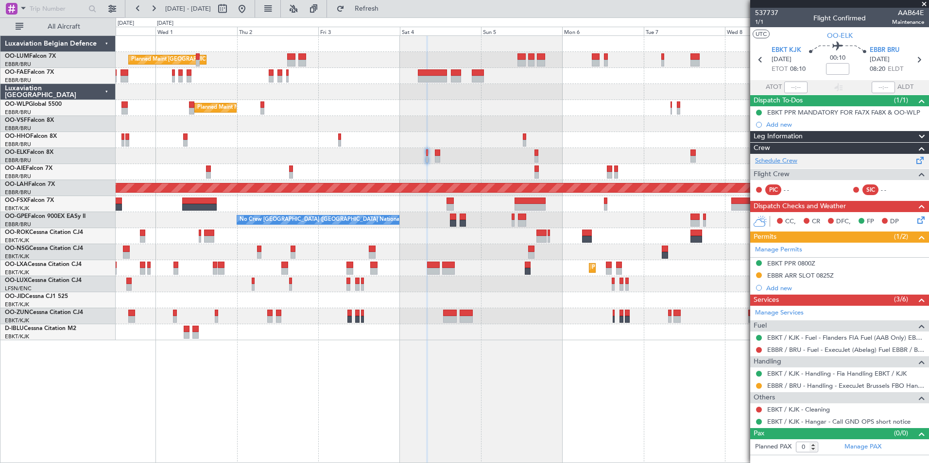
click at [785, 162] on link "Schedule Crew" at bounding box center [776, 161] width 42 height 10
click at [387, 9] on span "Refresh" at bounding box center [366, 8] width 41 height 7
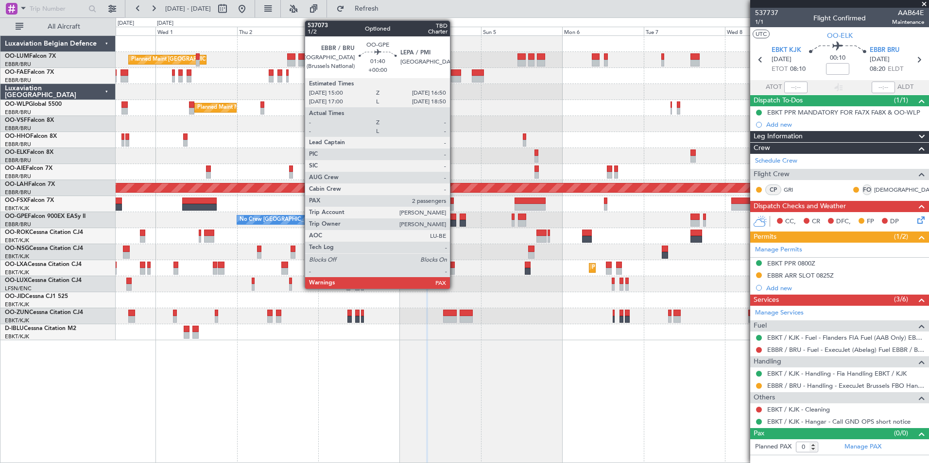
click at [454, 220] on div at bounding box center [453, 223] width 6 height 7
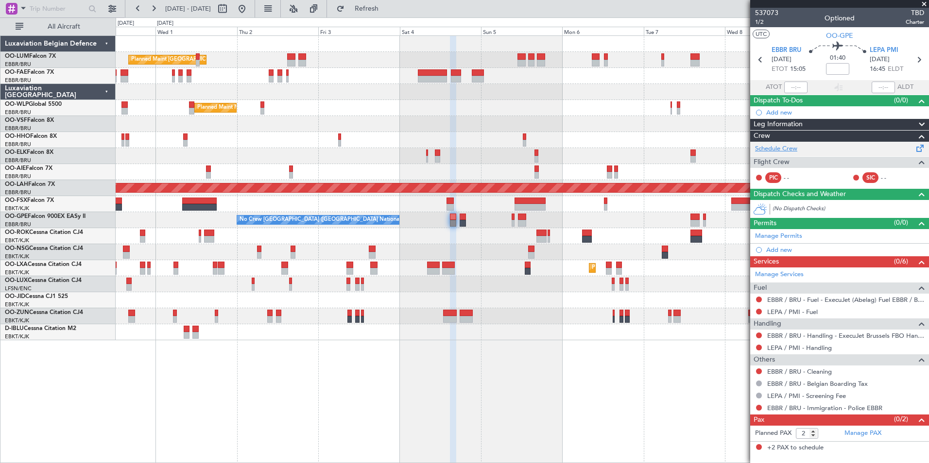
click at [772, 147] on link "Schedule Crew" at bounding box center [776, 149] width 42 height 10
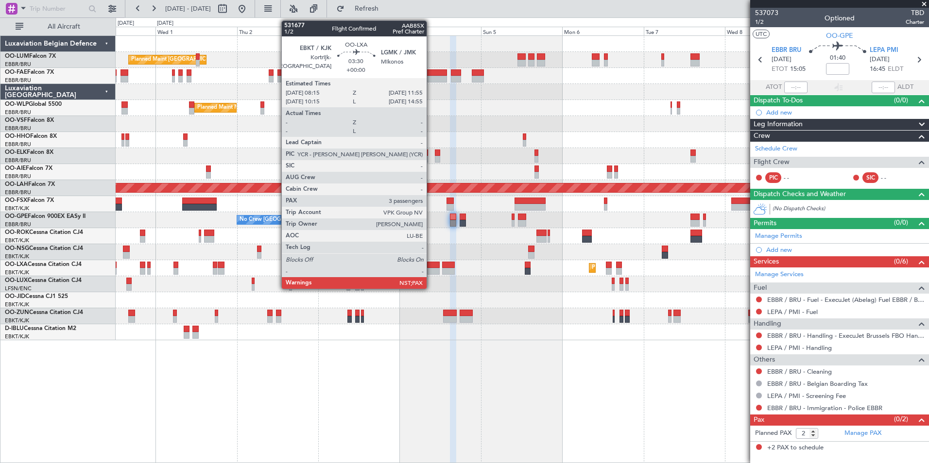
click at [431, 270] on div at bounding box center [433, 271] width 13 height 7
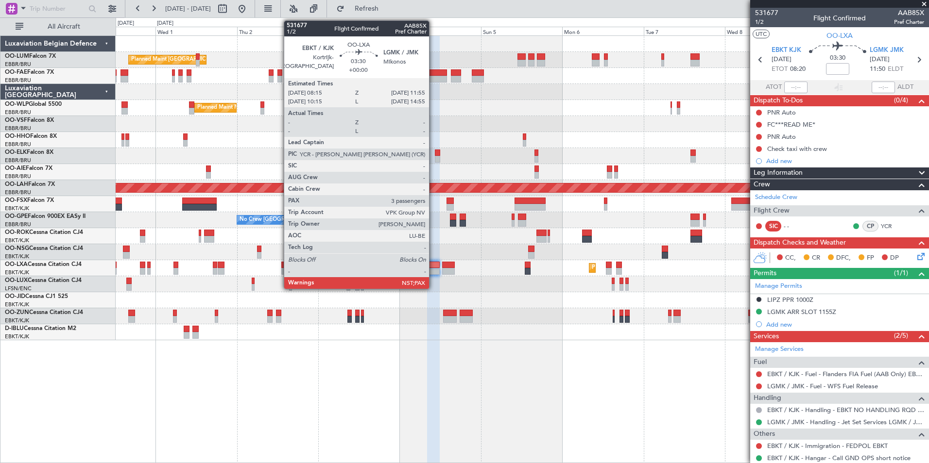
click at [433, 267] on div at bounding box center [433, 265] width 13 height 7
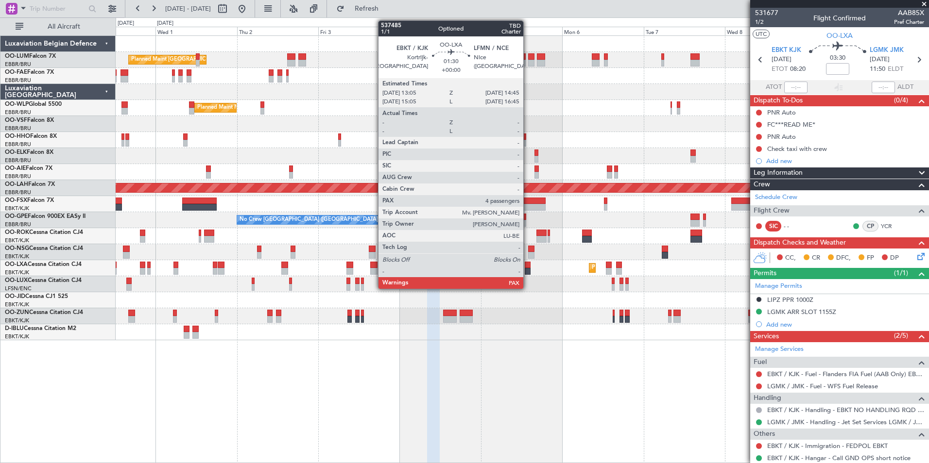
click at [528, 264] on div at bounding box center [528, 265] width 6 height 7
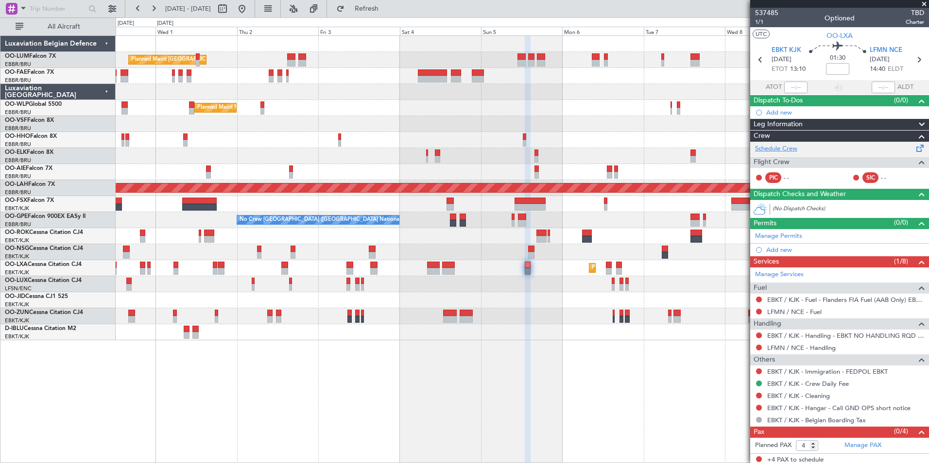
click at [776, 149] on link "Schedule Crew" at bounding box center [776, 149] width 42 height 10
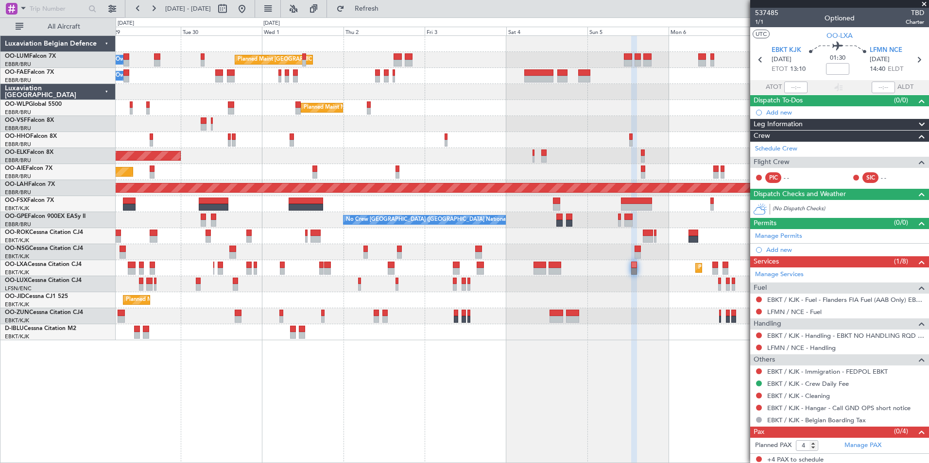
click at [706, 438] on div "Planned Maint Brussels (Brussels National) Owner Melsbroek Air Base Owner Melsb…" at bounding box center [522, 249] width 813 height 428
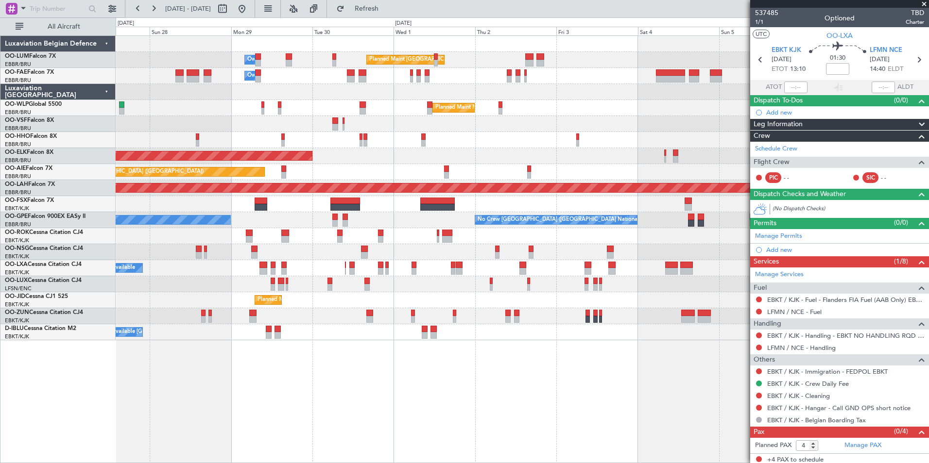
click at [691, 437] on div "Planned Maint Brussels (Brussels National) Owner Melsbroek Air Base Owner Melsb…" at bounding box center [522, 249] width 813 height 428
click at [697, 432] on div "Planned Maint Brussels (Brussels National) Owner Melsbroek Air Base Owner Melsb…" at bounding box center [522, 249] width 813 height 428
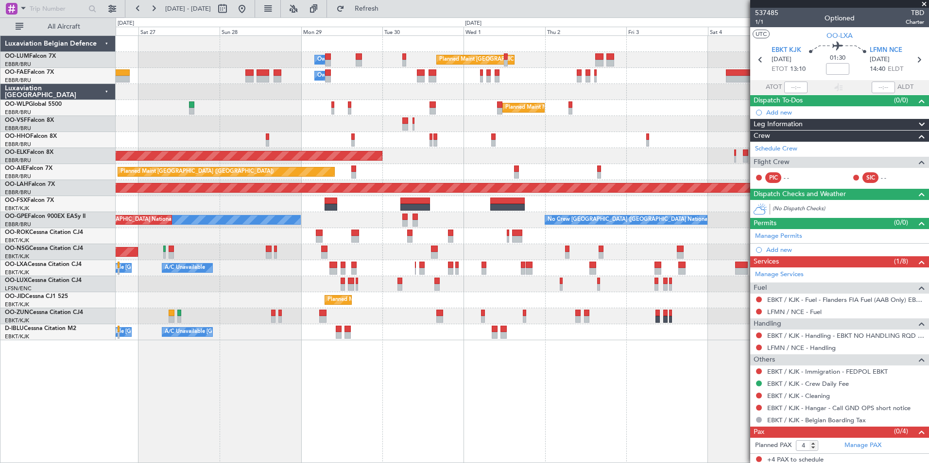
click at [666, 430] on div "Planned Maint Brussels (Brussels National) Owner Melsbroek Air Base Owner Melsb…" at bounding box center [522, 249] width 813 height 428
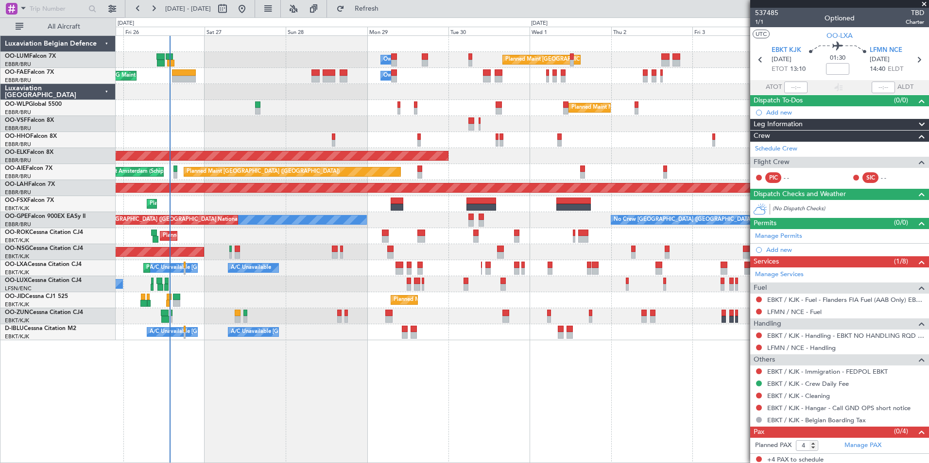
click at [667, 424] on div "Planned Maint Brussels (Brussels National) Owner Melsbroek Air Base Owner Melsb…" at bounding box center [522, 249] width 813 height 428
click at [395, 0] on fb-refresh-button "Refresh" at bounding box center [361, 8] width 68 height 17
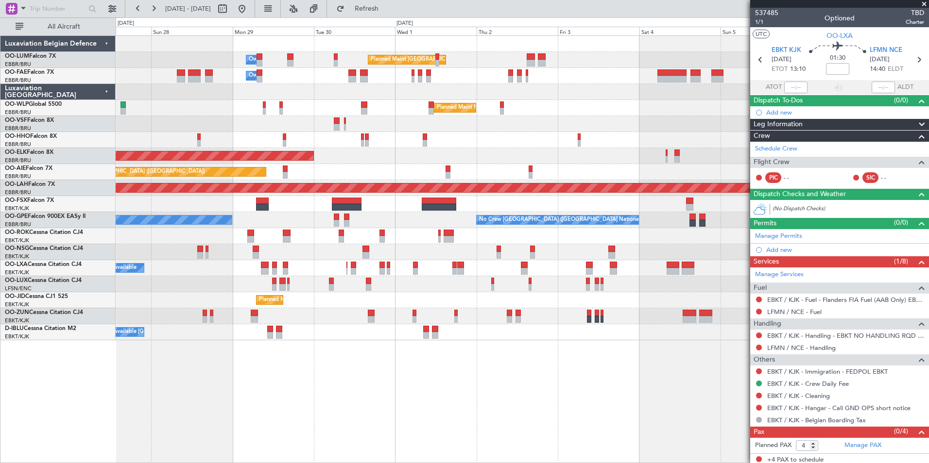
click at [504, 363] on div "Planned Maint Brussels (Brussels National) Owner Melsbroek Air Base Owner Melsb…" at bounding box center [522, 249] width 813 height 428
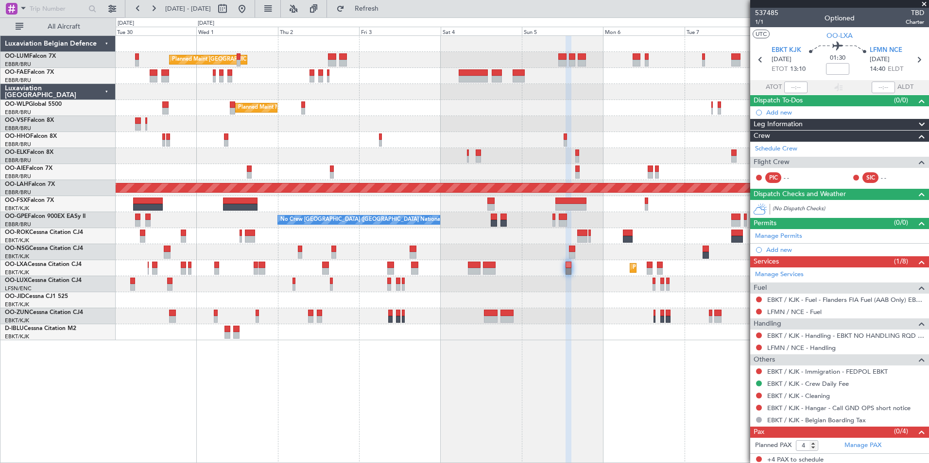
click at [377, 365] on div "Planned Maint Brussels (Brussels National) Owner Melsbroek Air Base Owner Melsb…" at bounding box center [522, 249] width 813 height 428
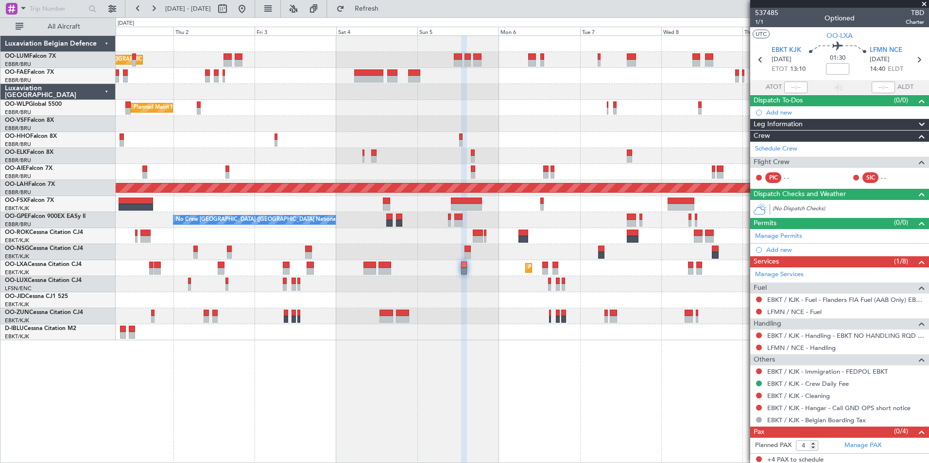
click at [405, 376] on div "Planned Maint Brussels (Brussels National) Owner Melsbroek Air Base Owner Melsb…" at bounding box center [522, 249] width 813 height 428
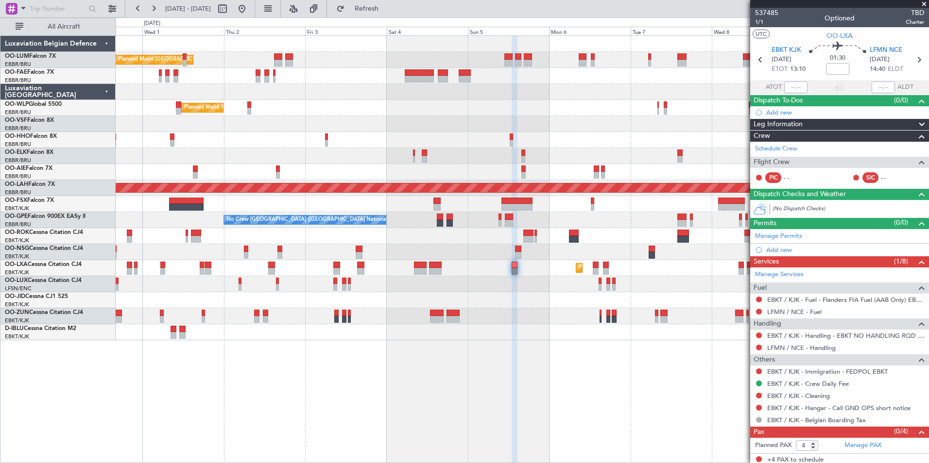
click at [361, 382] on div "Planned Maint Brussels (Brussels National) Owner Melsbroek Air Base Owner Melsb…" at bounding box center [522, 249] width 813 height 428
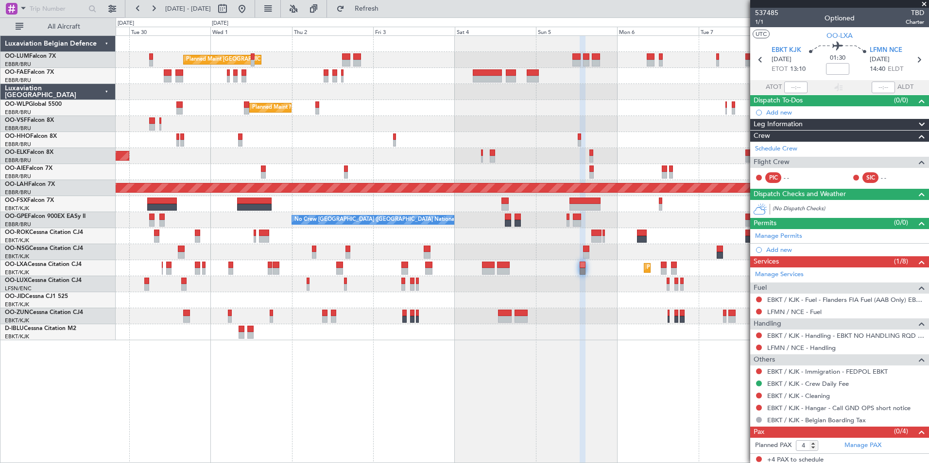
click at [345, 387] on div "Planned Maint Brussels (Brussels National) Owner Melsbroek Air Base Owner Melsb…" at bounding box center [522, 249] width 813 height 428
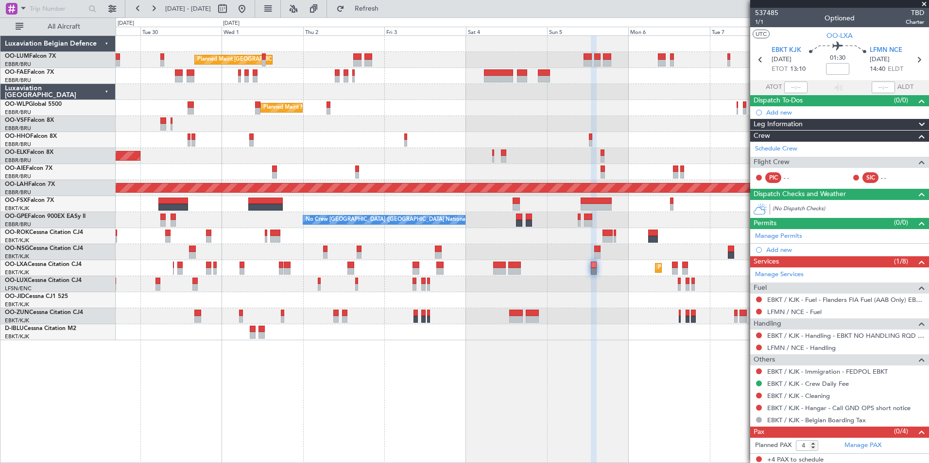
click at [383, 400] on div "Planned Maint Brussels (Brussels National) Owner Melsbroek Air Base Owner Melsb…" at bounding box center [522, 249] width 813 height 428
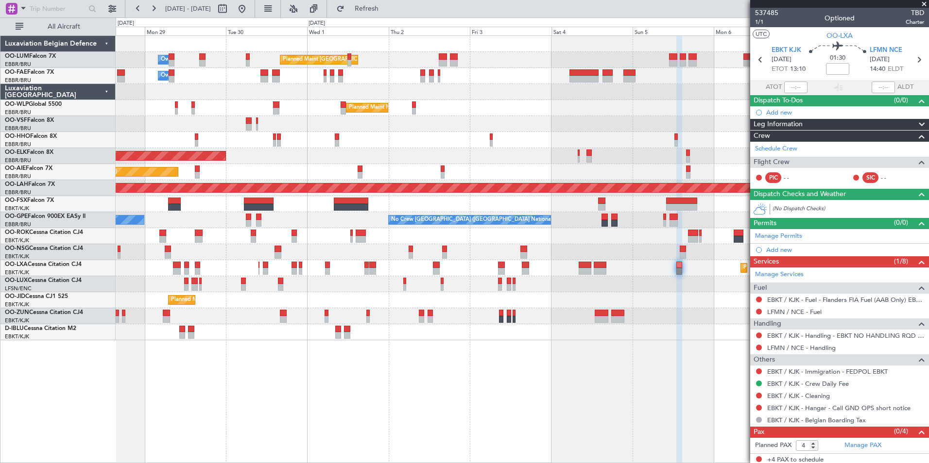
click at [408, 406] on div "Planned Maint Brussels (Brussels National) Owner Melsbroek Air Base Owner Melsb…" at bounding box center [522, 249] width 813 height 428
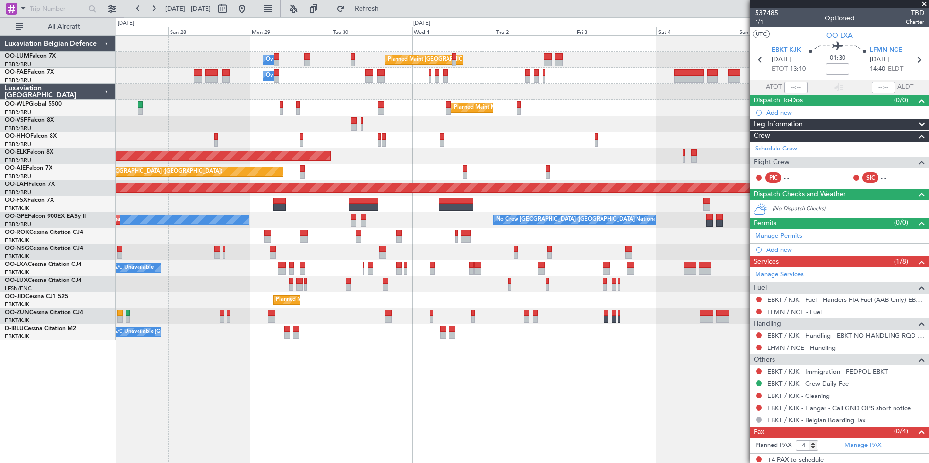
click at [415, 414] on div "Planned Maint Brussels (Brussels National) Owner Melsbroek Air Base Owner Melsb…" at bounding box center [522, 249] width 813 height 428
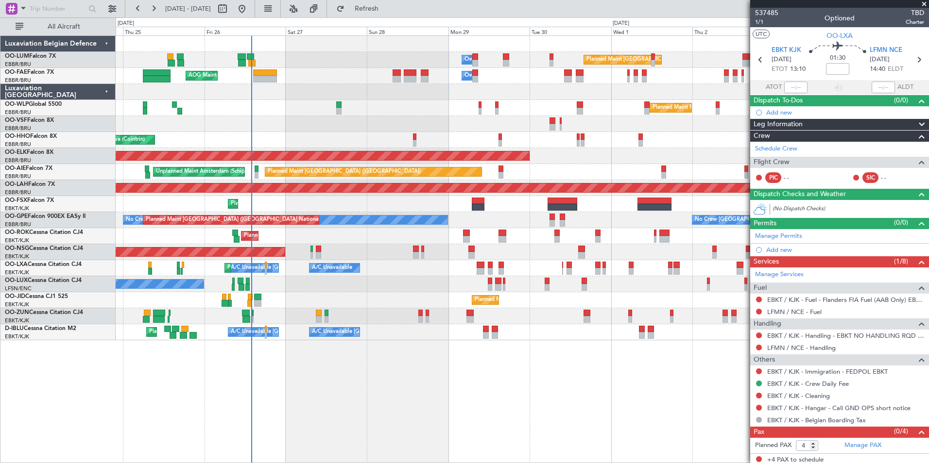
click at [438, 410] on div "Planned Maint Brussels (Brussels National) Owner Melsbroek Air Base Owner Melsb…" at bounding box center [522, 249] width 813 height 428
click at [370, 10] on button "Refresh" at bounding box center [361, 9] width 58 height 16
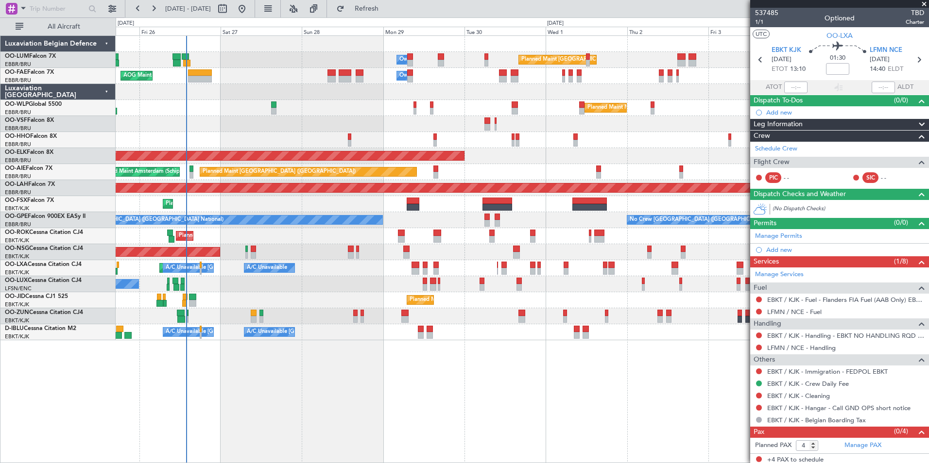
click at [362, 376] on div "Planned Maint Brussels (Brussels National) Owner Melsbroek Air Base AOG Maint N…" at bounding box center [522, 249] width 813 height 428
click at [390, 3] on button "Refresh" at bounding box center [361, 9] width 58 height 16
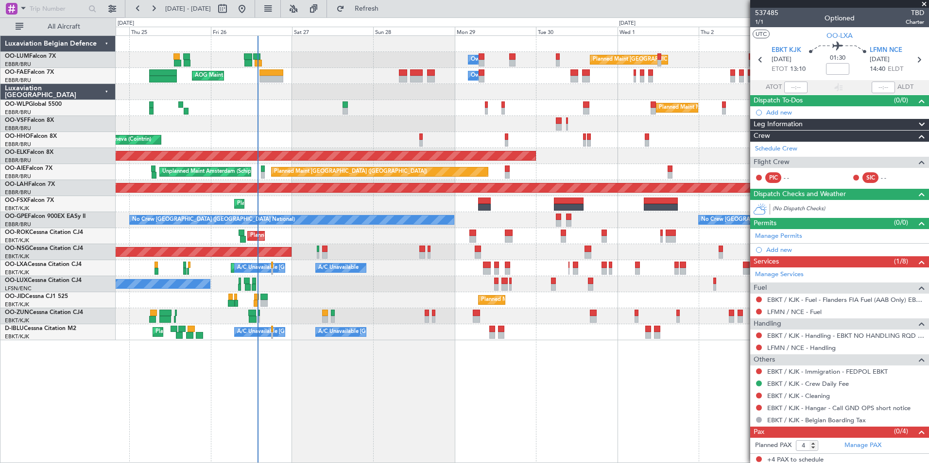
click at [409, 393] on div "Planned Maint Brussels (Brussels National) Owner Melsbroek Air Base AOG Maint N…" at bounding box center [522, 249] width 813 height 428
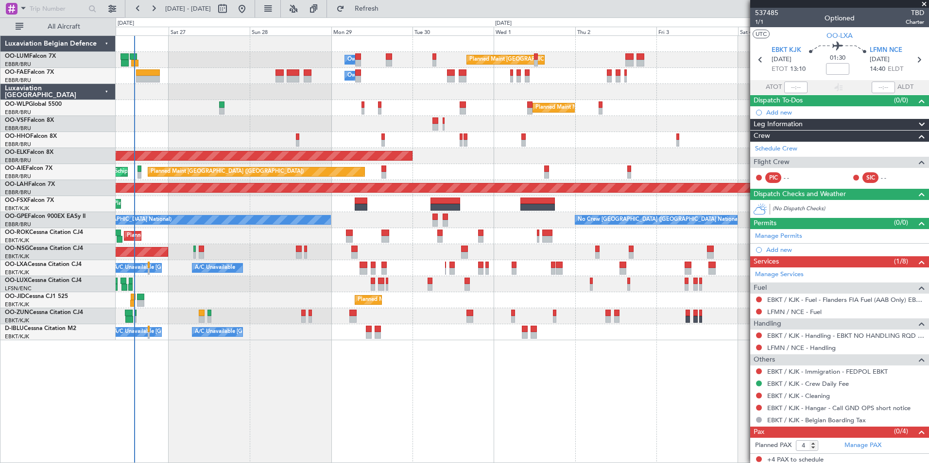
click at [325, 393] on div "Planned Maint Brussels (Brussels National) Owner Melsbroek Air Base Owner Melsb…" at bounding box center [522, 249] width 813 height 428
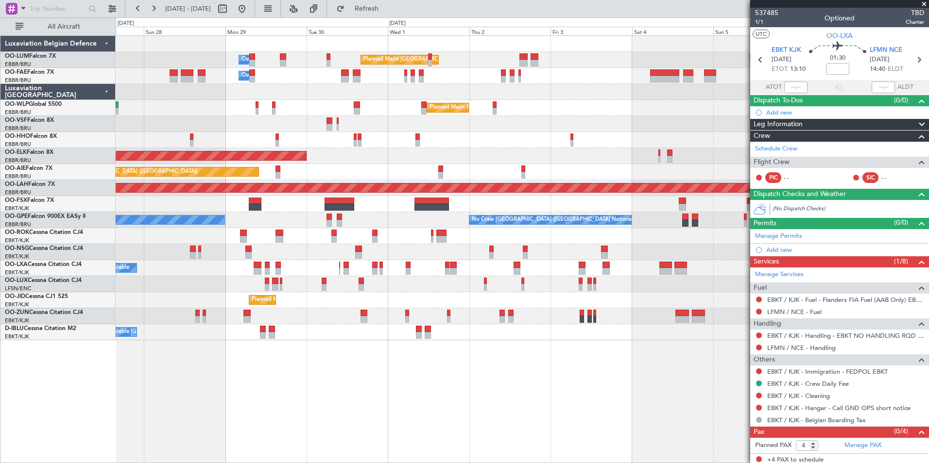
click at [216, 375] on div "Planned Maint [GEOGRAPHIC_DATA] ([GEOGRAPHIC_DATA] National) Owner [GEOGRAPHIC_…" at bounding box center [522, 249] width 813 height 428
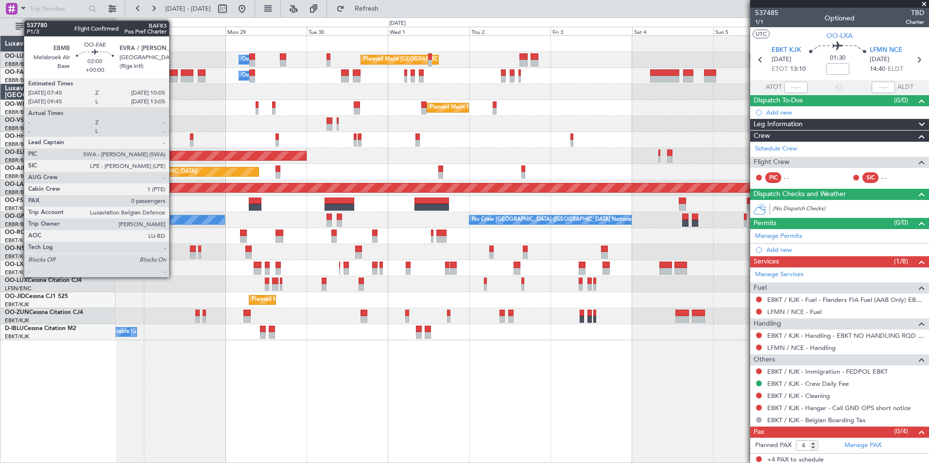
click at [173, 75] on div at bounding box center [174, 72] width 8 height 7
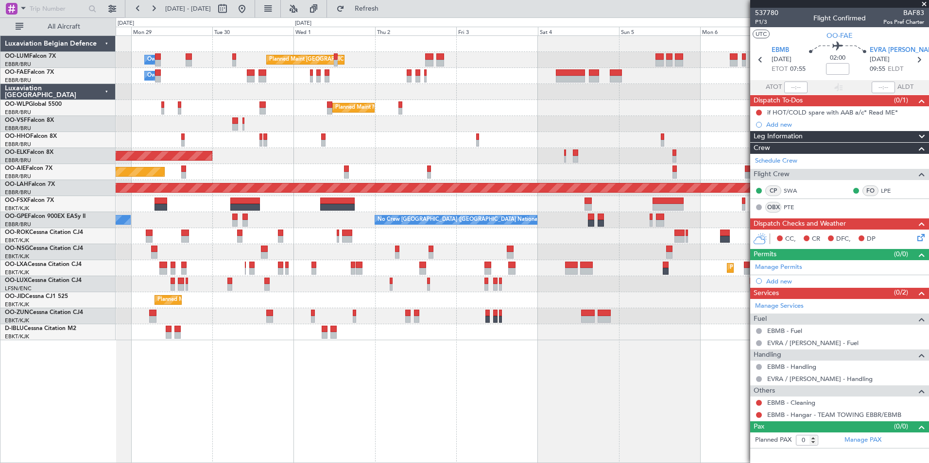
click at [213, 381] on div "Planned Maint Brussels (Brussels National) Owner Melsbroek Air Base Owner Melsb…" at bounding box center [522, 249] width 813 height 428
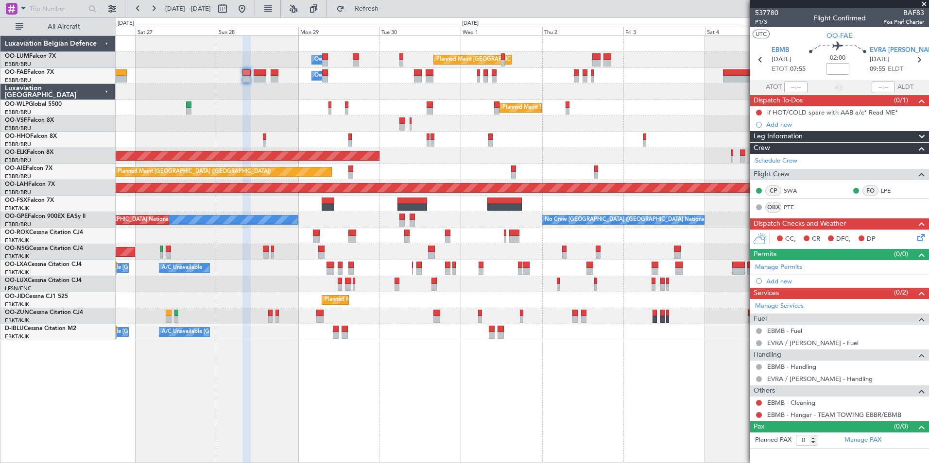
click at [474, 403] on div "Planned Maint Brussels (Brussels National) Owner Melsbroek Air Base Owner Melsb…" at bounding box center [522, 249] width 813 height 428
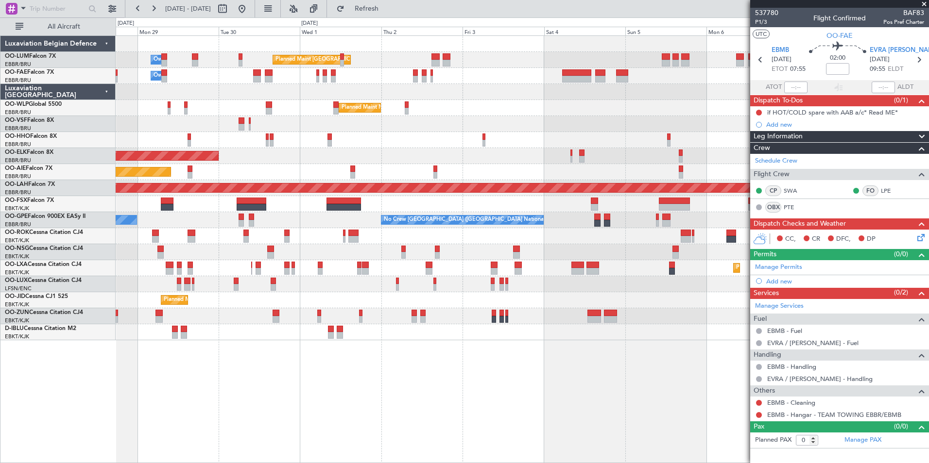
click at [242, 337] on div "Planned Maint Brussels (Brussels National) Owner Melsbroek Air Base Owner Melsb…" at bounding box center [522, 249] width 813 height 428
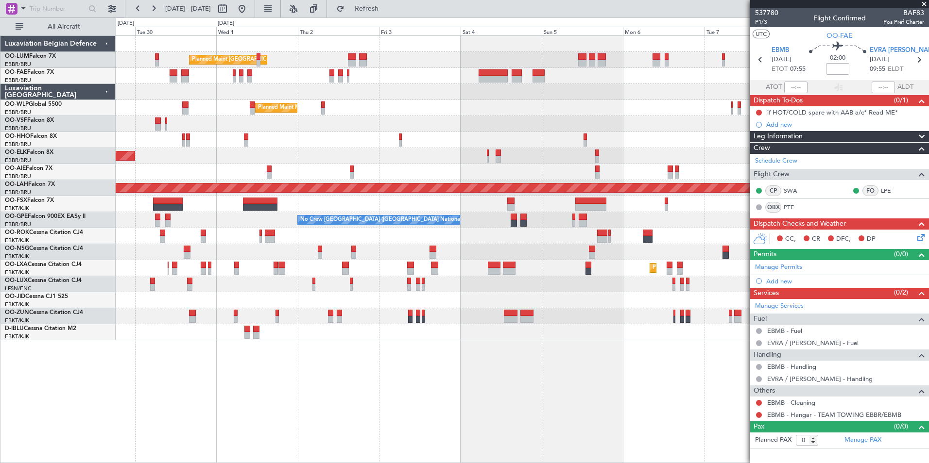
click at [224, 357] on div "Planned Maint Brussels (Brussels National) Owner Melsbroek Air Base Owner Melsb…" at bounding box center [522, 249] width 813 height 428
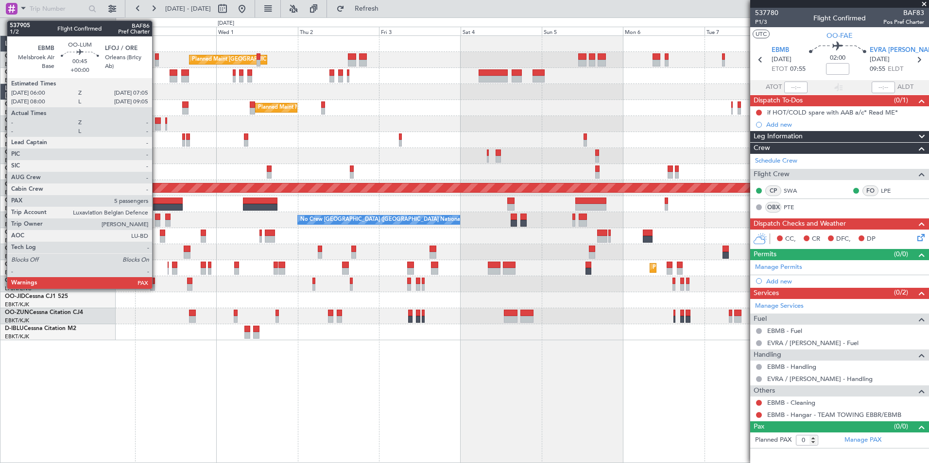
click at [156, 55] on div at bounding box center [157, 56] width 4 height 7
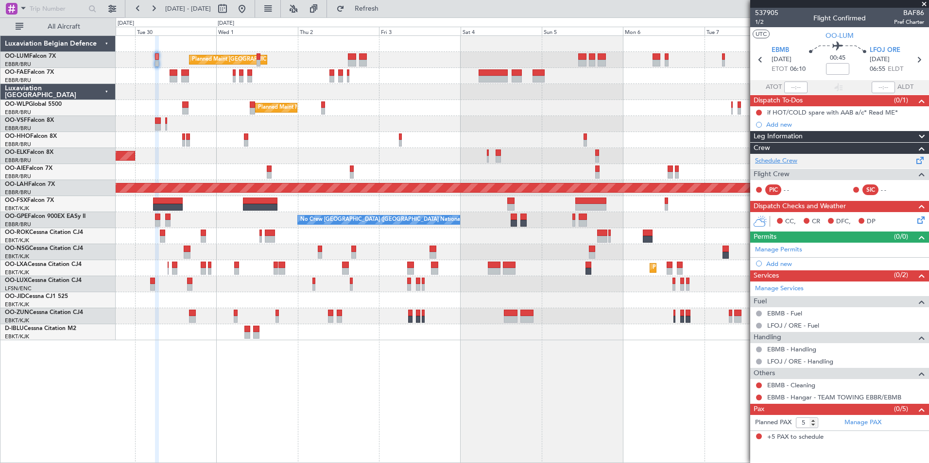
click at [776, 164] on link "Schedule Crew" at bounding box center [776, 161] width 42 height 10
click at [383, 9] on span "Refresh" at bounding box center [366, 8] width 41 height 7
click at [860, 424] on link "Manage PAX" at bounding box center [862, 423] width 37 height 10
click at [374, 9] on button "Refresh" at bounding box center [361, 9] width 58 height 16
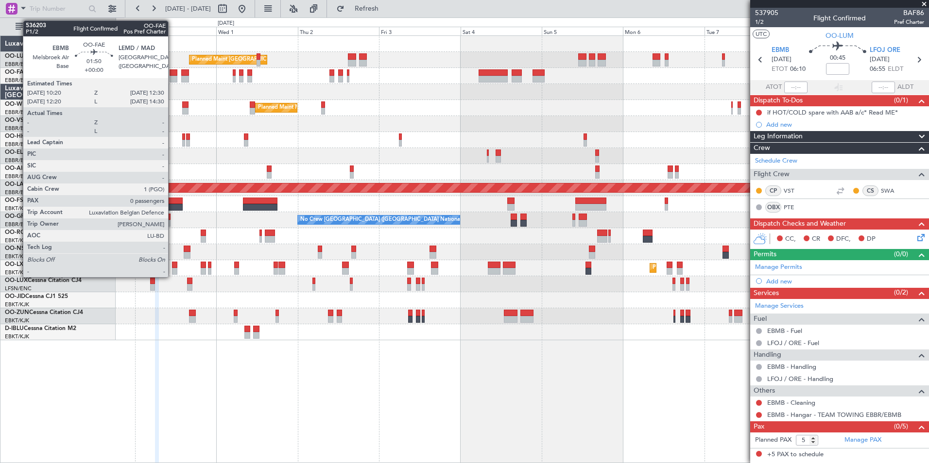
click at [172, 77] on div at bounding box center [174, 79] width 8 height 7
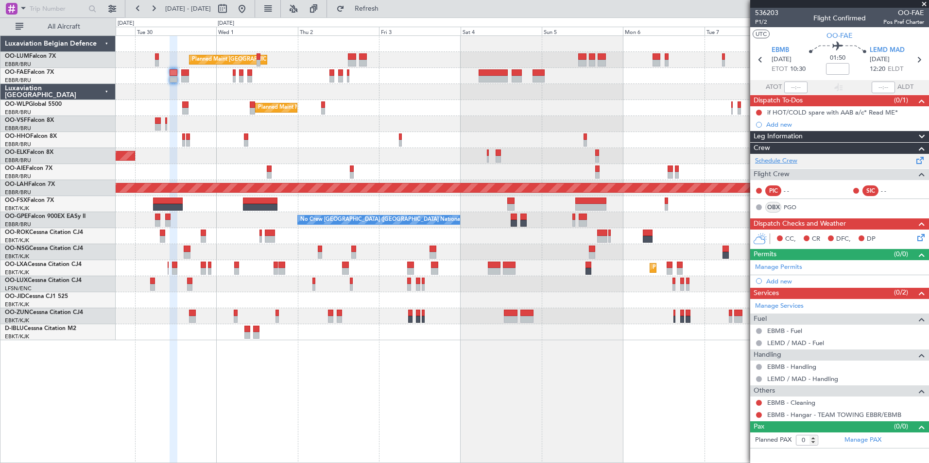
click at [773, 165] on link "Schedule Crew" at bounding box center [776, 161] width 42 height 10
click at [377, 11] on span "Refresh" at bounding box center [366, 8] width 41 height 7
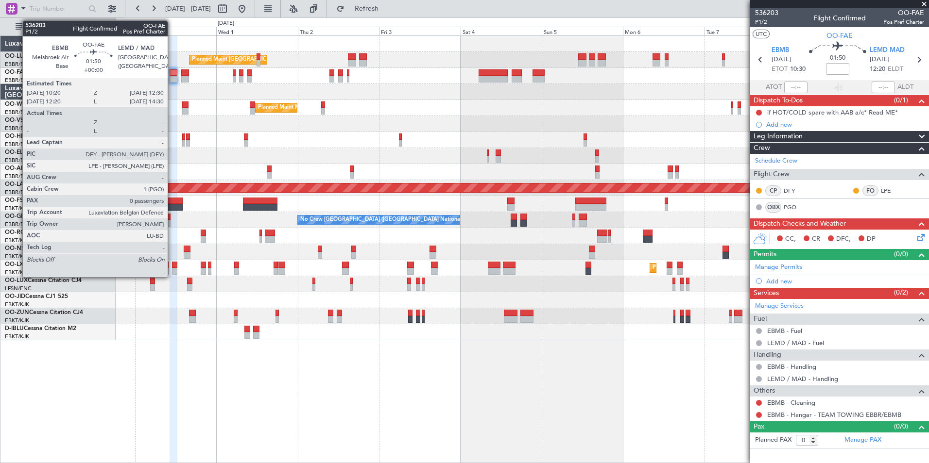
click at [172, 72] on div at bounding box center [174, 72] width 8 height 7
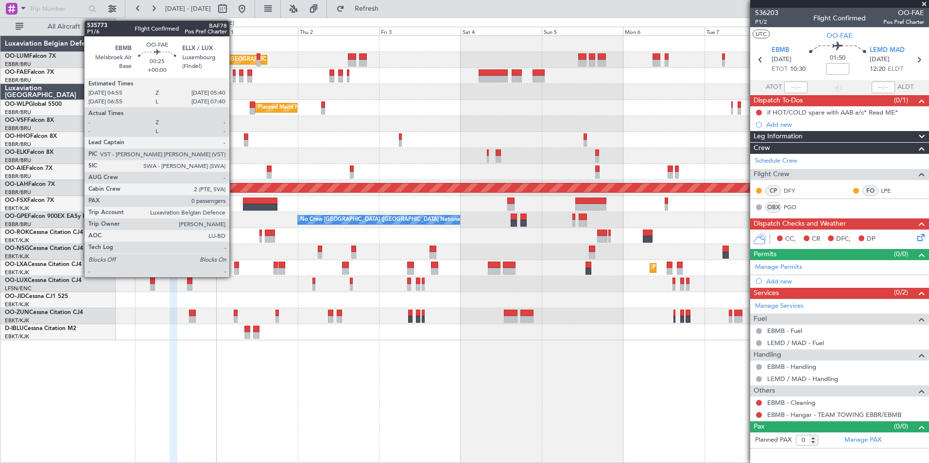
click at [234, 72] on div at bounding box center [234, 72] width 3 height 7
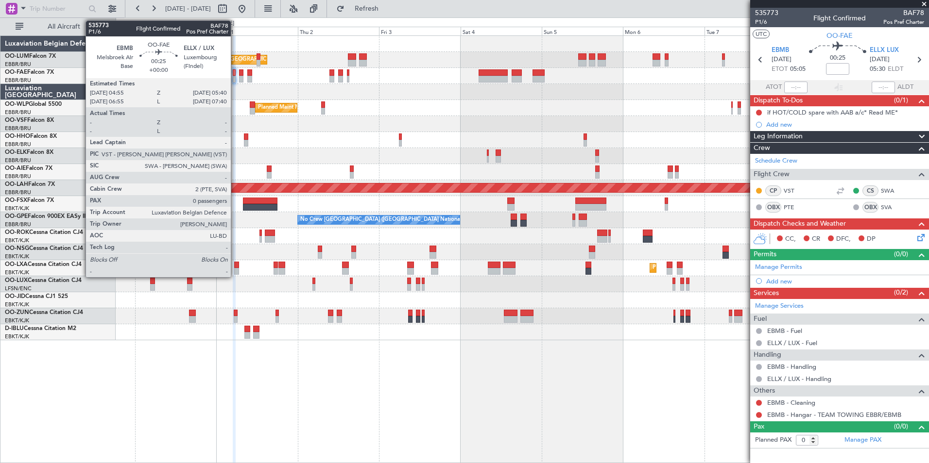
click at [235, 70] on div at bounding box center [234, 72] width 3 height 7
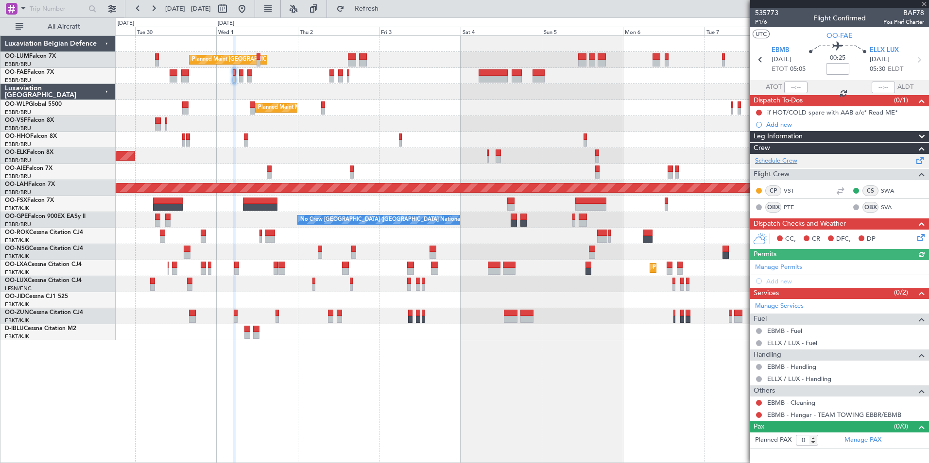
click at [794, 166] on div "Schedule Crew" at bounding box center [839, 161] width 179 height 15
click at [390, 15] on button "Refresh" at bounding box center [361, 9] width 58 height 16
click at [382, 8] on span "Refresh" at bounding box center [366, 8] width 41 height 7
click at [857, 438] on link "Manage PAX" at bounding box center [862, 441] width 37 height 10
click at [377, 9] on span "Refresh" at bounding box center [366, 8] width 41 height 7
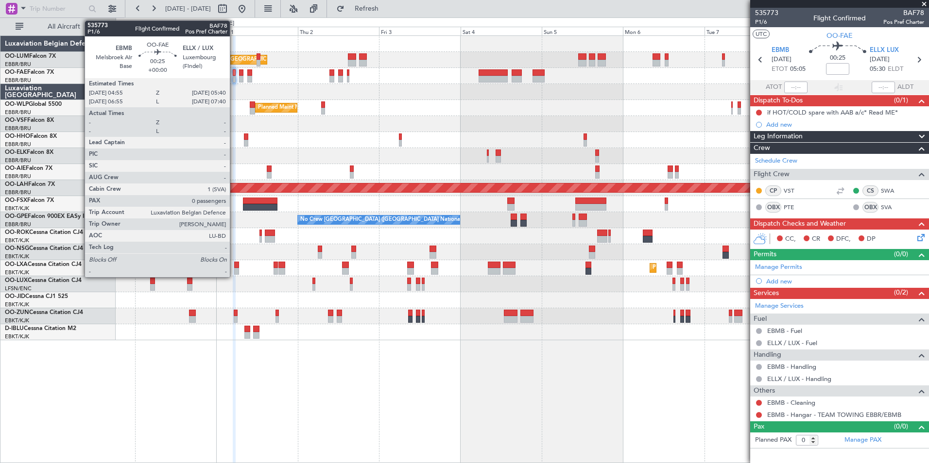
click at [234, 74] on div at bounding box center [234, 72] width 3 height 7
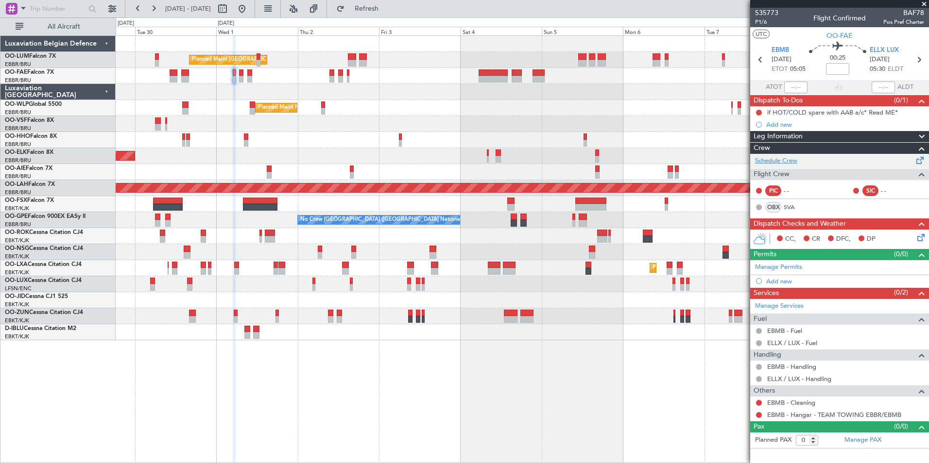
click at [796, 159] on link "Schedule Crew" at bounding box center [776, 161] width 42 height 10
click at [387, 11] on span "Refresh" at bounding box center [366, 8] width 41 height 7
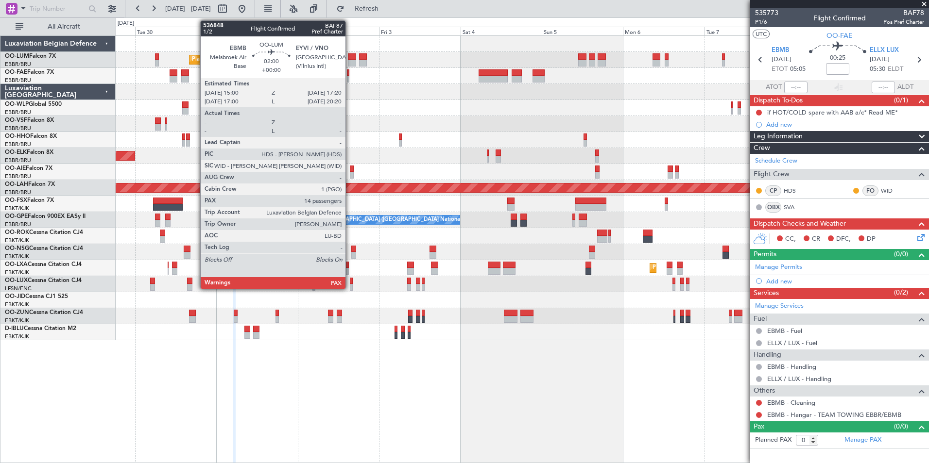
click at [350, 59] on div at bounding box center [352, 56] width 8 height 7
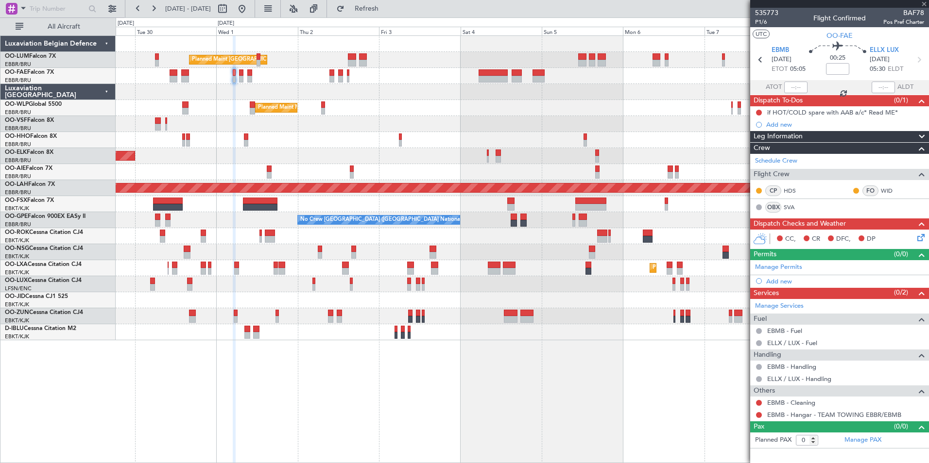
type input "14"
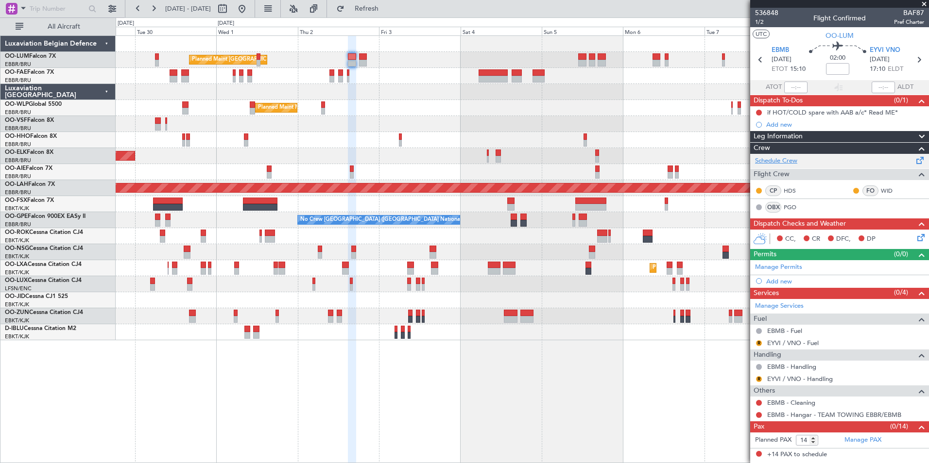
click at [768, 161] on link "Schedule Crew" at bounding box center [776, 161] width 42 height 10
click at [387, 19] on div "0 0 Mon 29 Tue 30 Wed 1 Thu 2 Fri 3 Sat 4 Sun 5 Oct 2025 Mon 6 Tue 7 Wed 8 Thu …" at bounding box center [522, 26] width 812 height 17
click at [380, 8] on span "Refresh" at bounding box center [366, 8] width 41 height 7
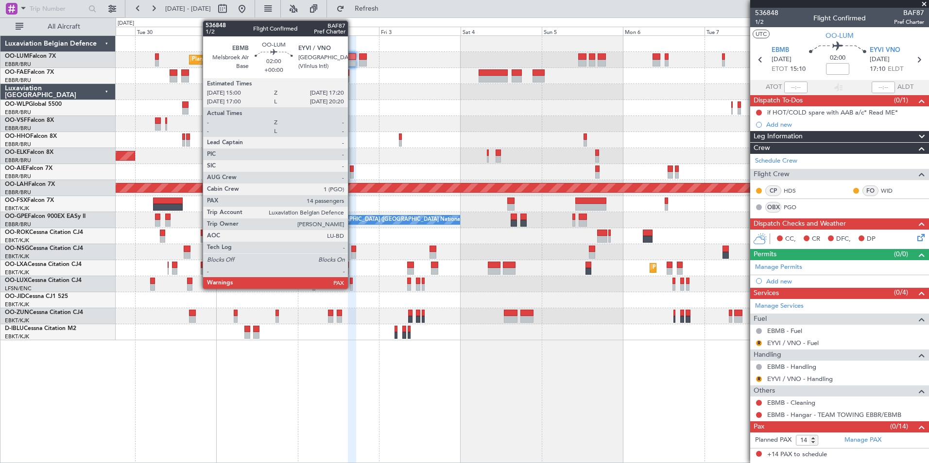
click at [352, 59] on div at bounding box center [352, 56] width 8 height 7
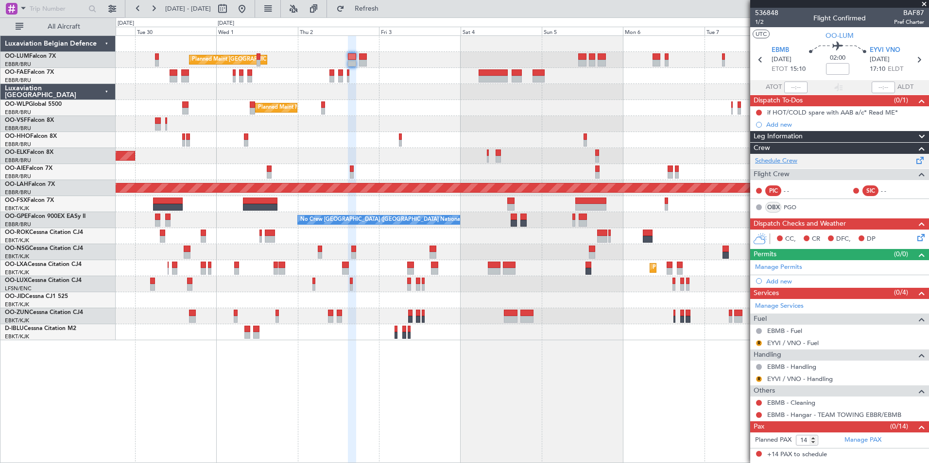
click at [767, 159] on link "Schedule Crew" at bounding box center [776, 161] width 42 height 10
click at [369, 8] on button "Refresh" at bounding box center [361, 9] width 58 height 16
click at [385, 5] on span "Refresh" at bounding box center [366, 8] width 41 height 7
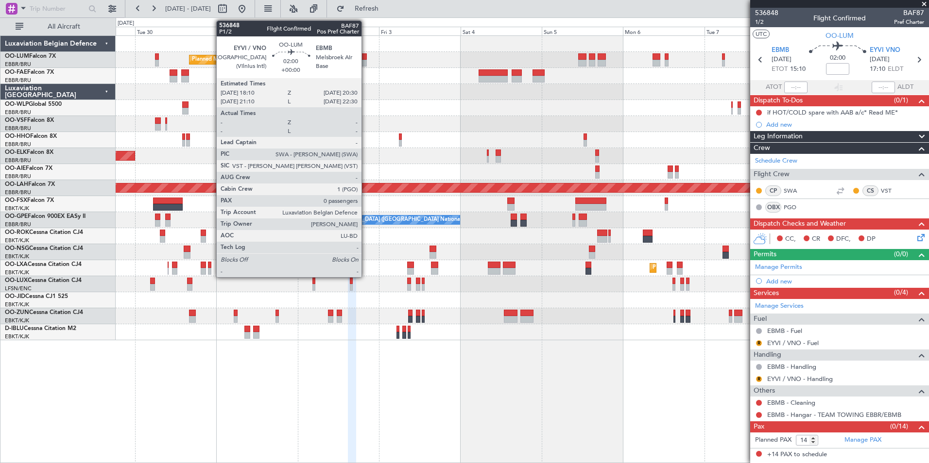
click at [366, 59] on div at bounding box center [363, 56] width 8 height 7
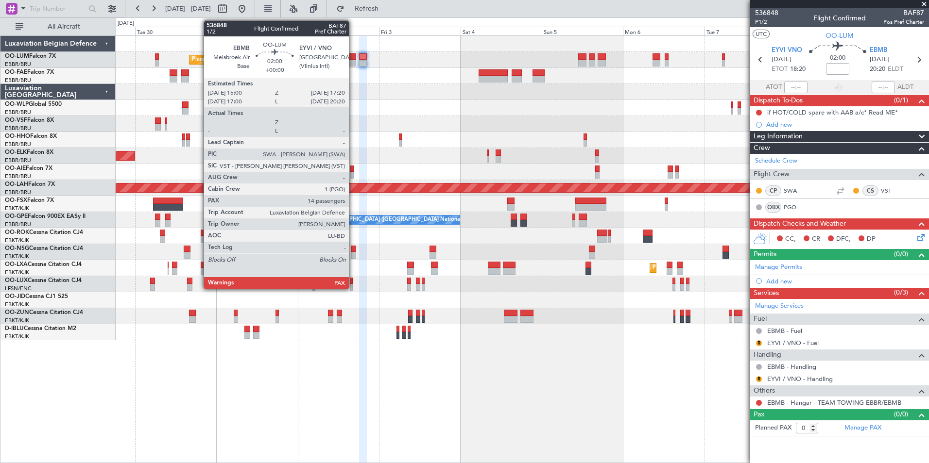
click at [352, 53] on div at bounding box center [352, 56] width 8 height 7
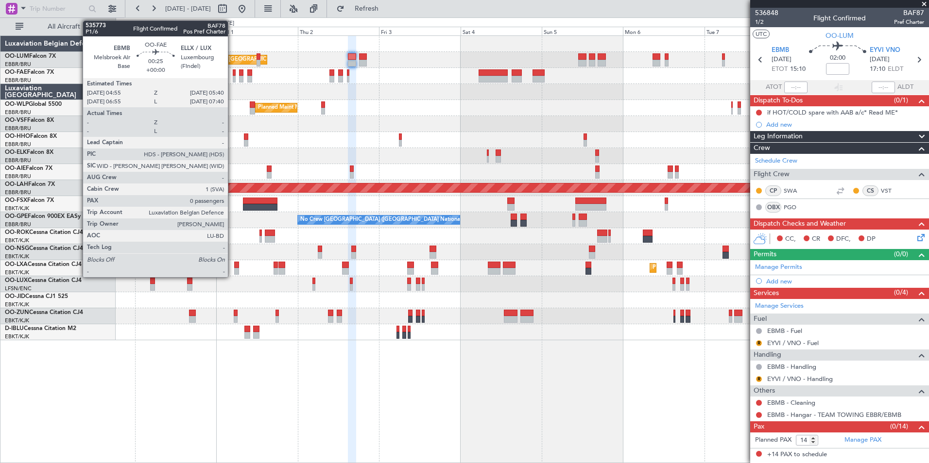
click at [233, 69] on div at bounding box center [234, 72] width 3 height 7
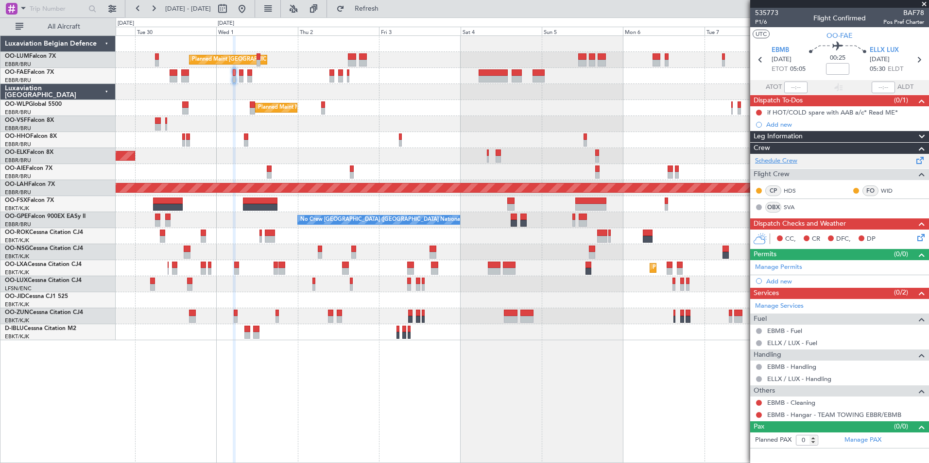
click at [762, 159] on link "Schedule Crew" at bounding box center [776, 161] width 42 height 10
click at [410, 18] on div "0 0 Mon 29 Tue 30 Wed 1 Thu 2 Fri 3 Sat 4 Sun 5 Oct 2025 Mon 6 Tue 7 Wed 8 Thu …" at bounding box center [522, 26] width 812 height 17
click at [390, 16] on button "Refresh" at bounding box center [361, 9] width 58 height 16
click at [868, 442] on link "Manage PAX" at bounding box center [862, 441] width 37 height 10
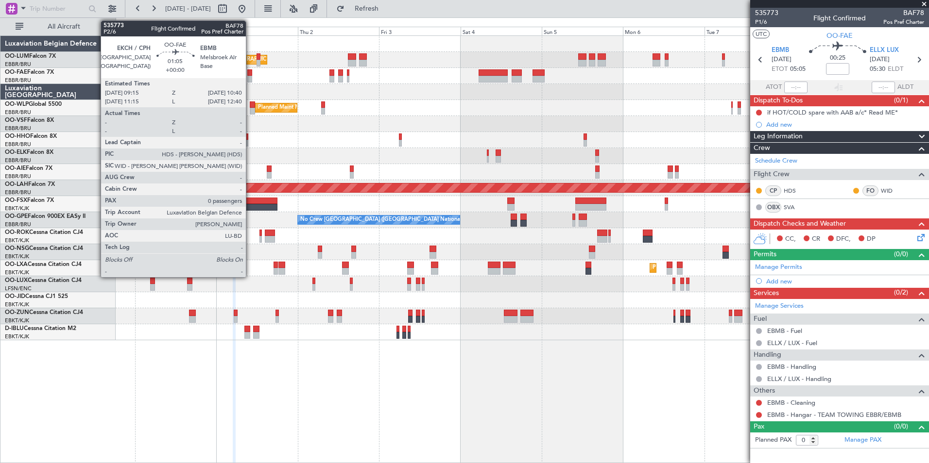
click at [250, 77] on div at bounding box center [249, 79] width 5 height 7
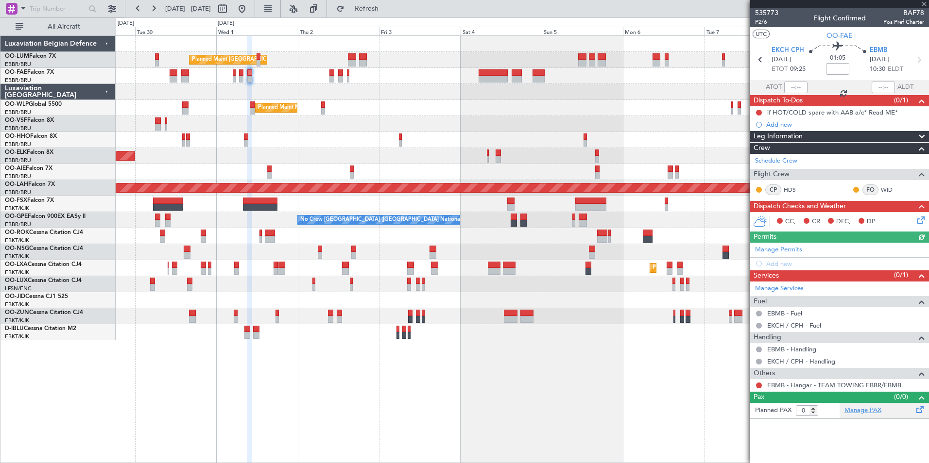
click at [853, 408] on link "Manage PAX" at bounding box center [862, 411] width 37 height 10
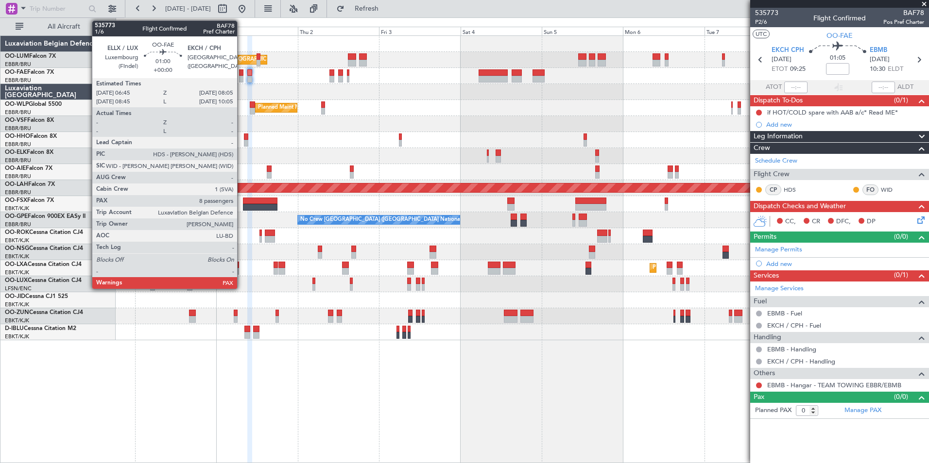
click at [241, 75] on div at bounding box center [241, 72] width 5 height 7
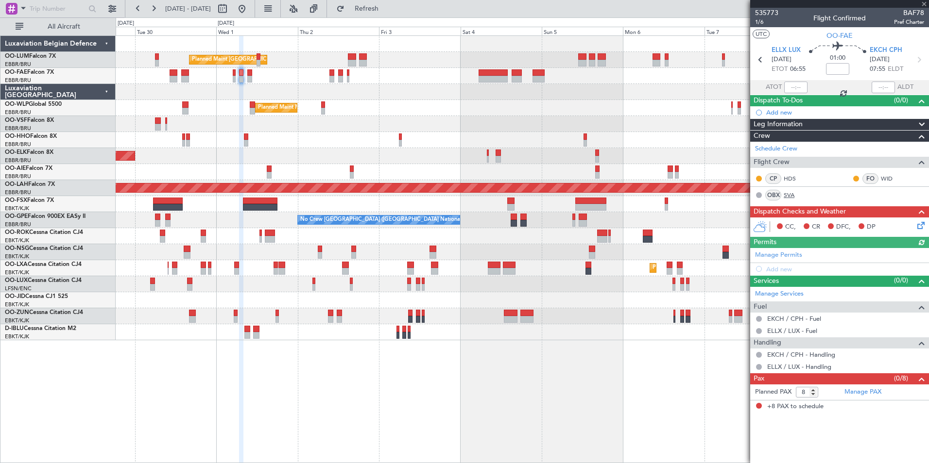
click at [793, 196] on link "SVA" at bounding box center [795, 195] width 22 height 9
click at [387, 12] on span "Refresh" at bounding box center [366, 8] width 41 height 7
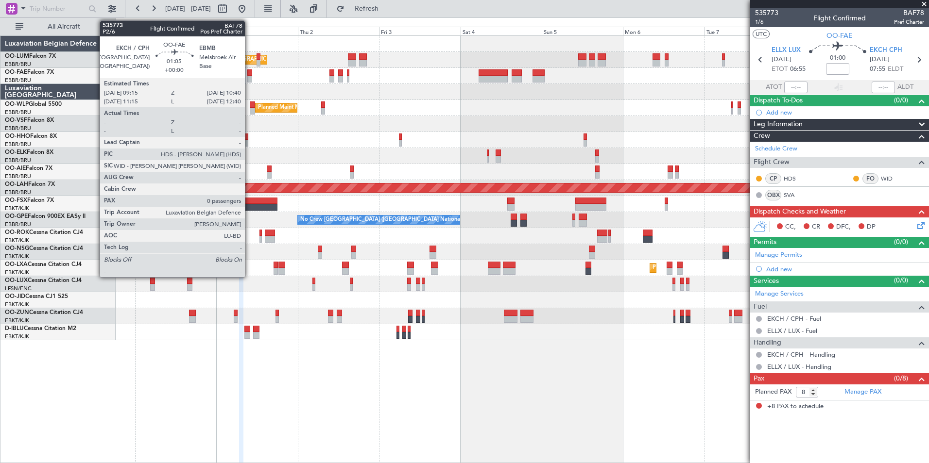
click at [249, 78] on div at bounding box center [249, 79] width 5 height 7
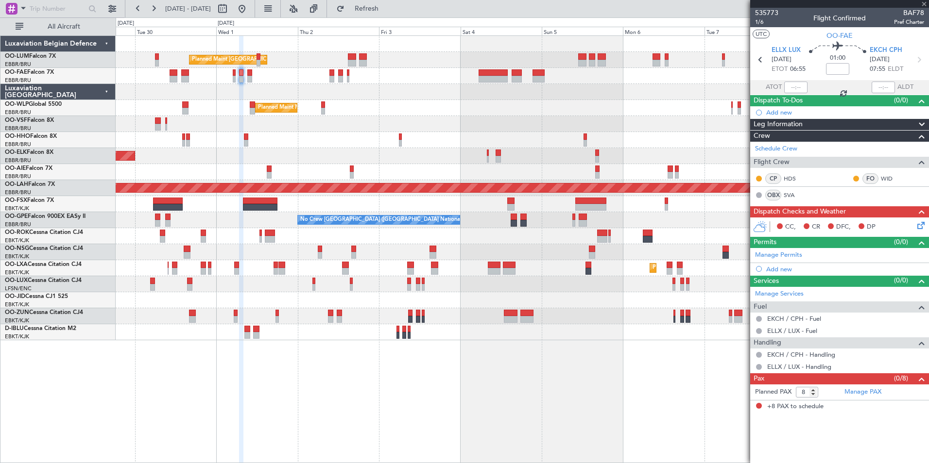
type input "0"
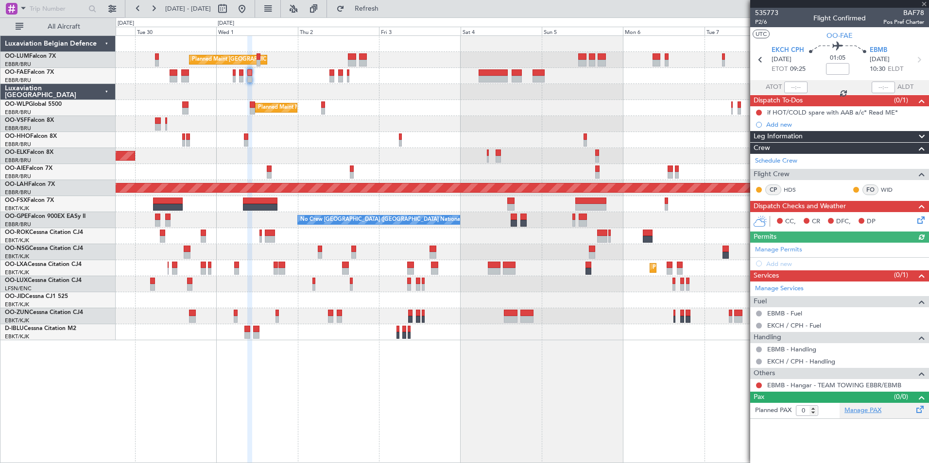
click at [846, 409] on link "Manage PAX" at bounding box center [862, 411] width 37 height 10
click at [387, 9] on span "Refresh" at bounding box center [366, 8] width 41 height 7
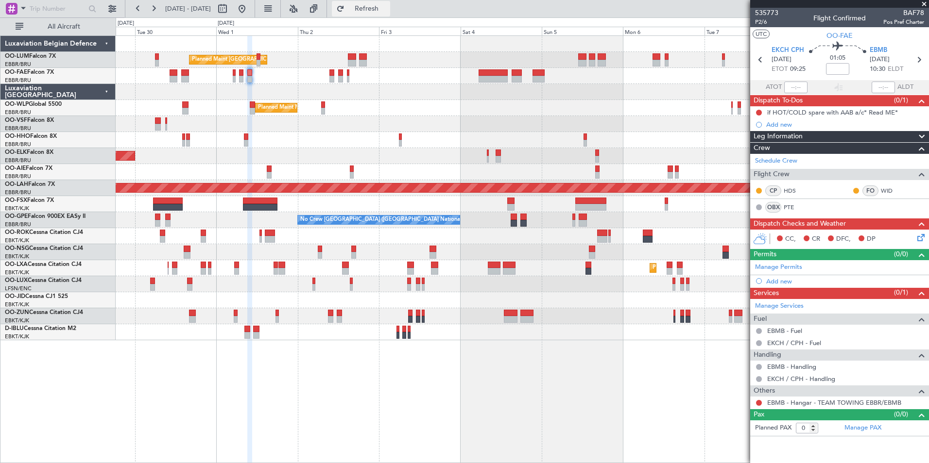
click at [390, 14] on button "Refresh" at bounding box center [361, 9] width 58 height 16
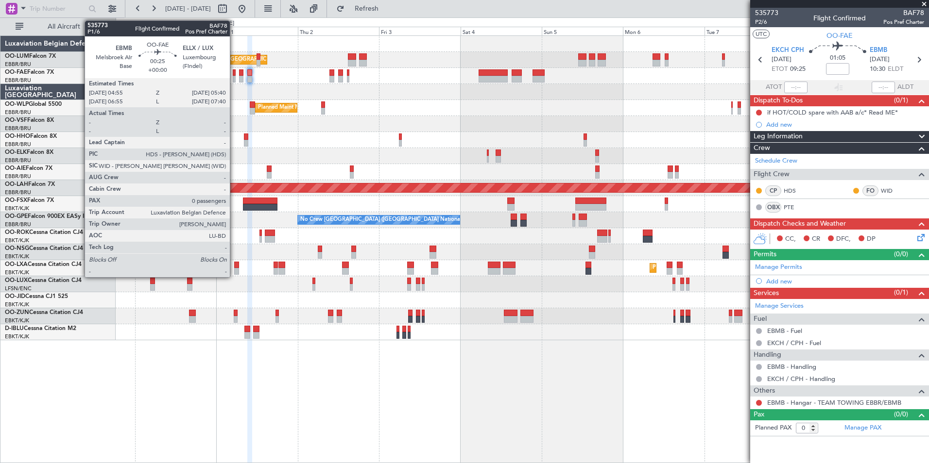
click at [234, 72] on div at bounding box center [234, 72] width 3 height 7
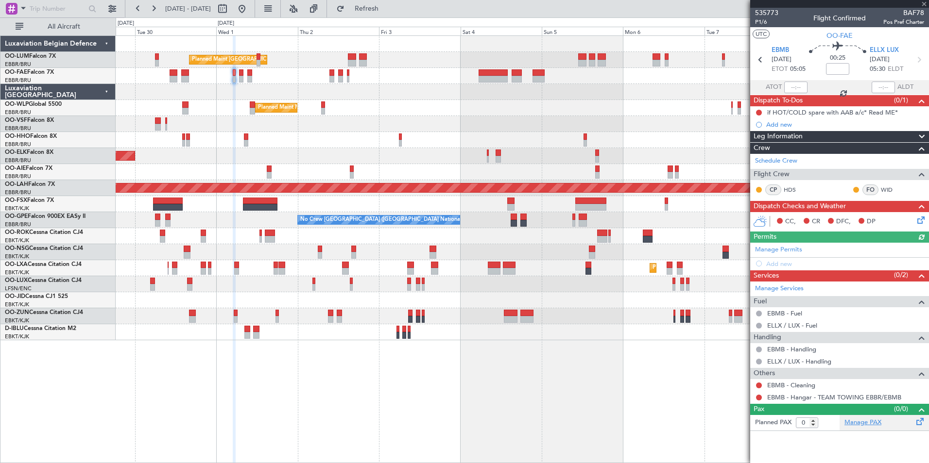
click at [867, 426] on link "Manage PAX" at bounding box center [862, 423] width 37 height 10
click at [384, 9] on span "Refresh" at bounding box center [366, 8] width 41 height 7
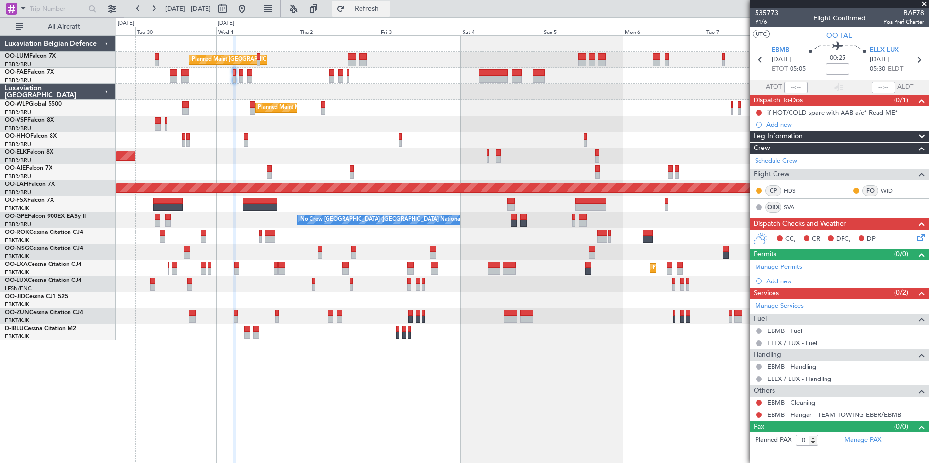
click at [387, 12] on span "Refresh" at bounding box center [366, 8] width 41 height 7
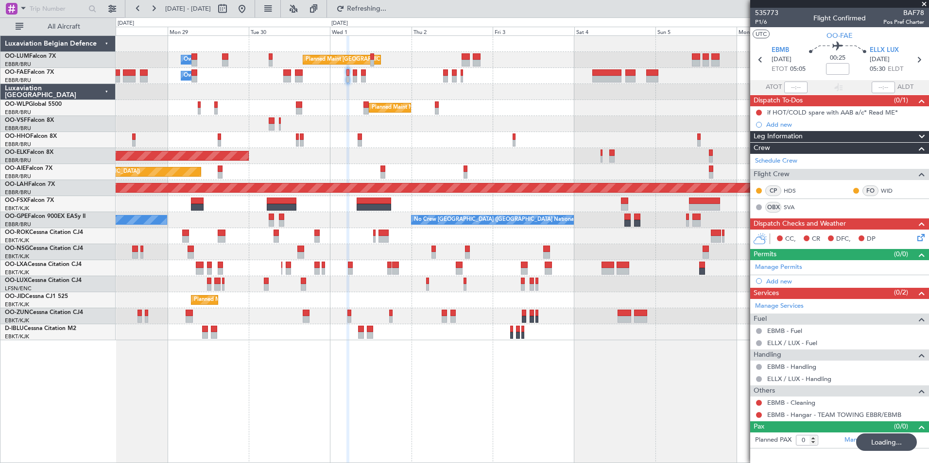
click at [369, 411] on div "Planned Maint Brussels (Brussels National) Owner Melsbroek Air Base Owner Melsb…" at bounding box center [522, 249] width 813 height 428
click at [517, 423] on div "Planned Maint Brussels (Brussels National) Owner Melsbroek Air Base Owner Melsb…" at bounding box center [522, 249] width 813 height 428
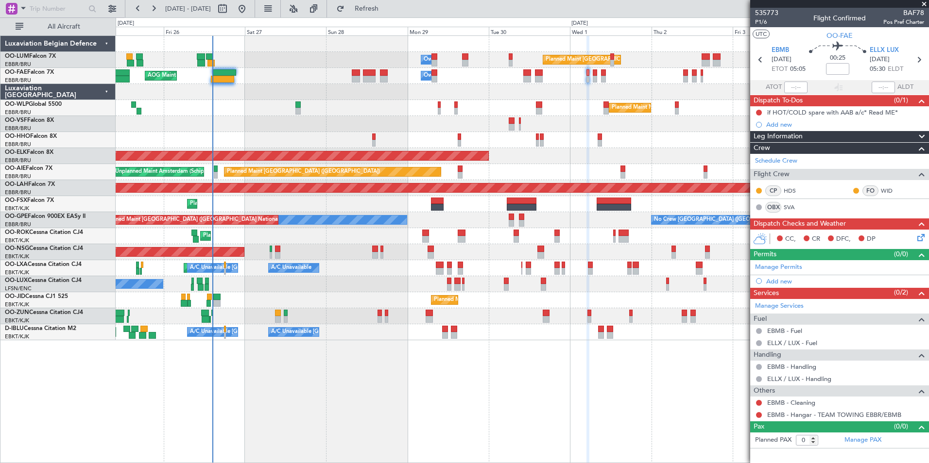
click at [325, 455] on div "Planned Maint Brussels (Brussels National) Owner Melsbroek Air Base Owner Melsb…" at bounding box center [522, 249] width 813 height 428
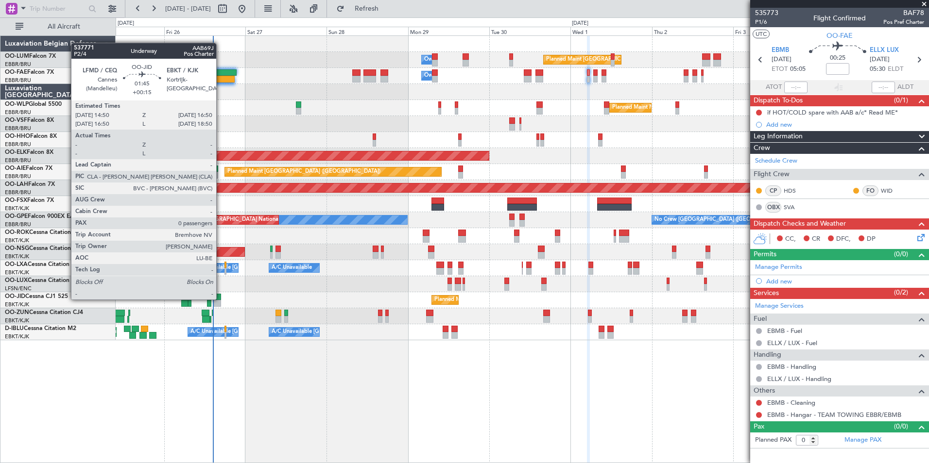
click at [221, 299] on div at bounding box center [217, 297] width 7 height 7
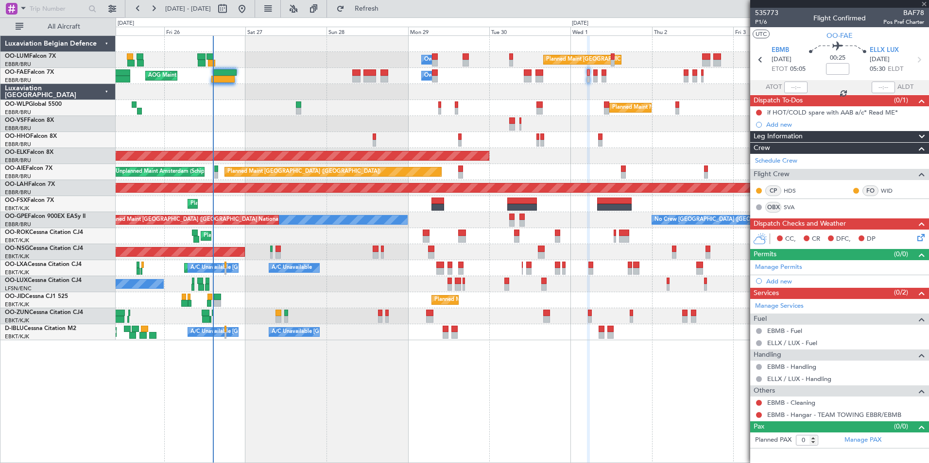
type input "+00:15"
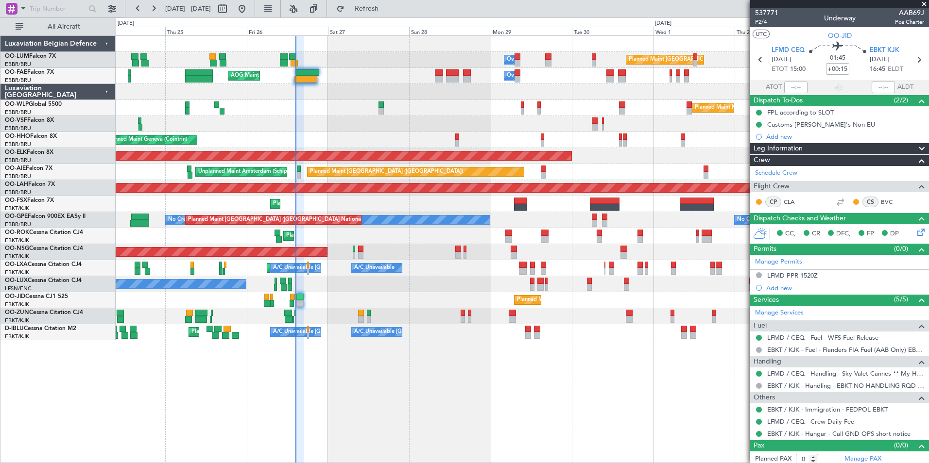
click at [376, 359] on div "Planned Maint Brussels (Brussels National) Owner Melsbroek Air Base Owner Melsb…" at bounding box center [522, 249] width 813 height 428
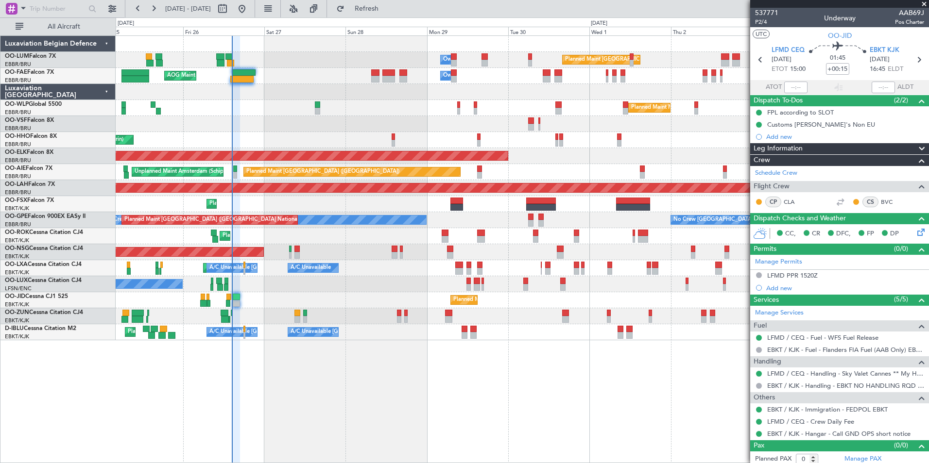
click at [512, 374] on div "Planned Maint Brussels (Brussels National) Owner Melsbroek Air Base Owner Melsb…" at bounding box center [522, 249] width 813 height 428
click at [485, 364] on div "Planned Maint Brussels (Brussels National) Owner Melsbroek Air Base Owner Melsb…" at bounding box center [522, 249] width 813 height 428
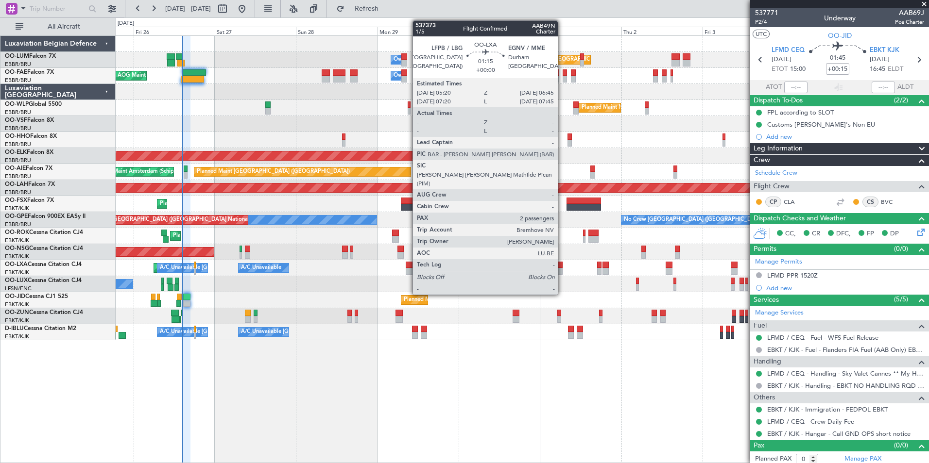
click at [562, 265] on div at bounding box center [560, 265] width 5 height 7
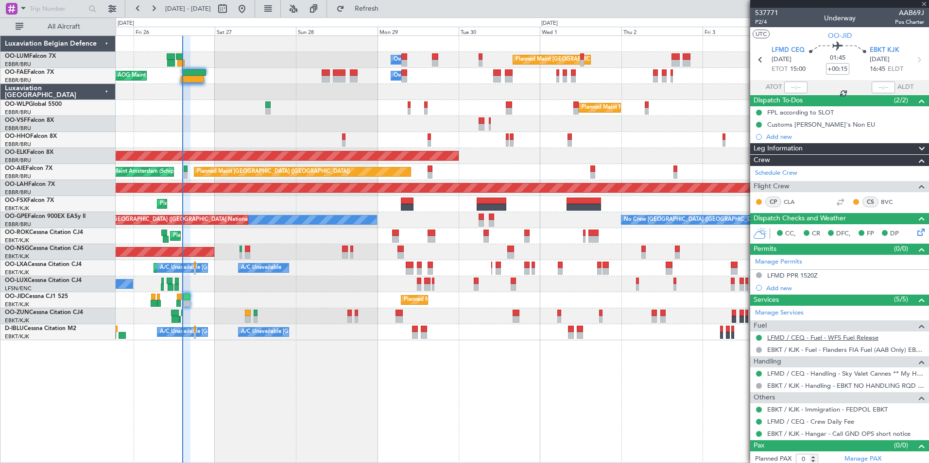
type input "2"
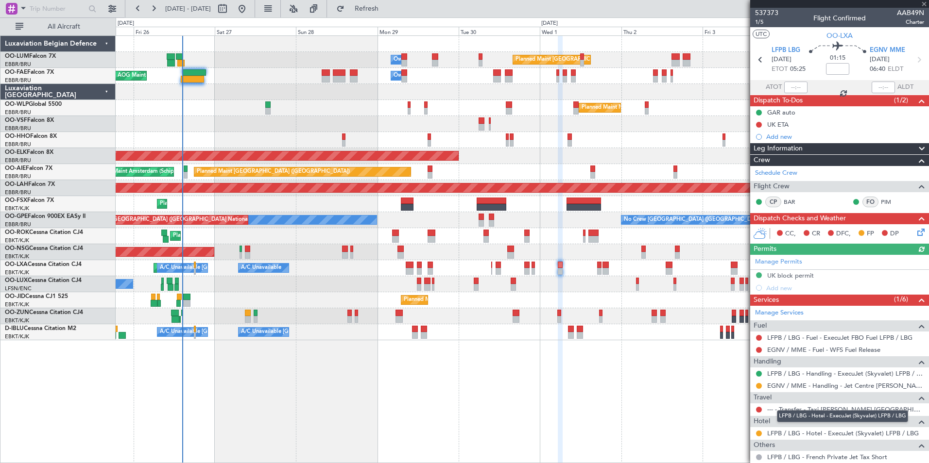
click at [816, 411] on div "LFPB / LBG - Hotel - ExecuJet (Skyvalet) LFPB / LBG" at bounding box center [842, 416] width 131 height 12
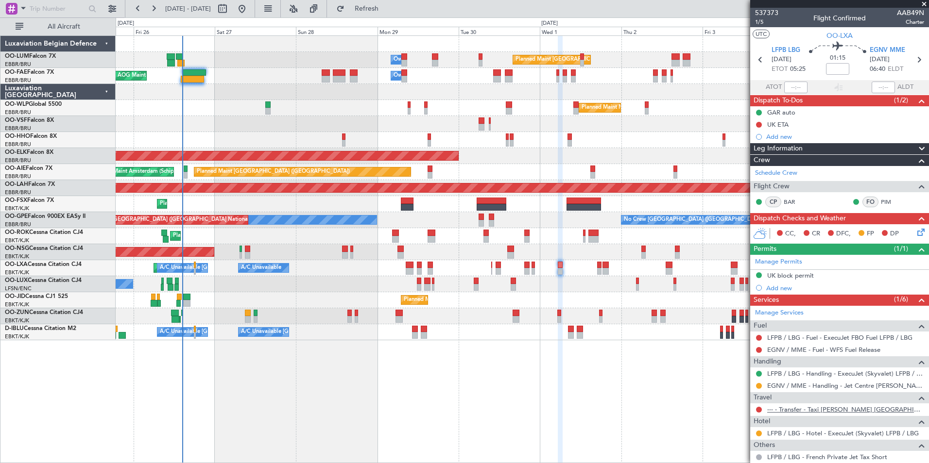
click at [847, 411] on link "--- - Transfer - Taxi Sam Belgium" at bounding box center [845, 410] width 157 height 8
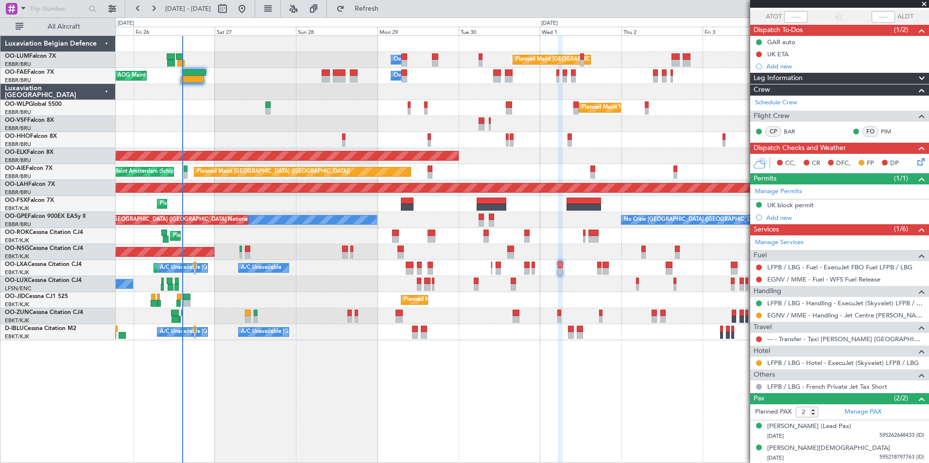
scroll to position [71, 0]
click at [813, 366] on div "LFPB / LBG - Hotel - ExecuJet (Skyvalet) LFPB / LBG" at bounding box center [839, 363] width 179 height 12
click at [811, 361] on link "LFPB / LBG - Hotel - ExecuJet (Skyvalet) LFPB / LBG" at bounding box center [843, 363] width 152 height 8
click at [390, 14] on button "Refresh" at bounding box center [361, 9] width 58 height 16
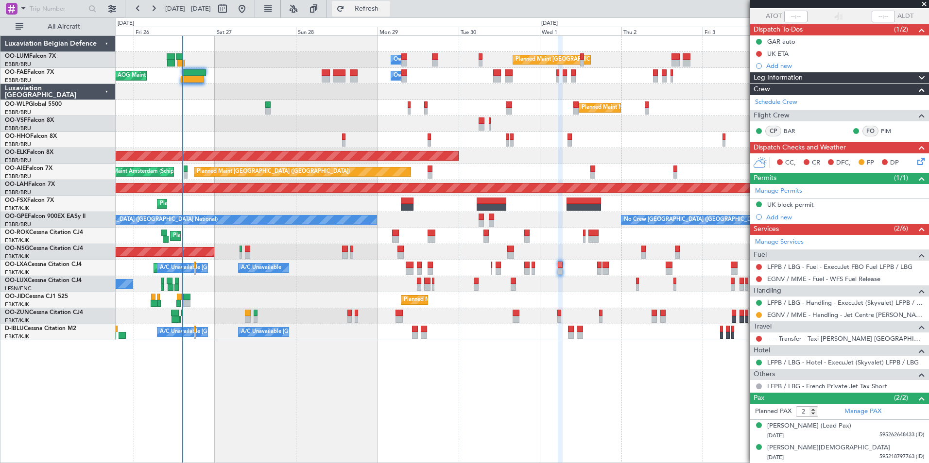
click at [387, 9] on span "Refresh" at bounding box center [366, 8] width 41 height 7
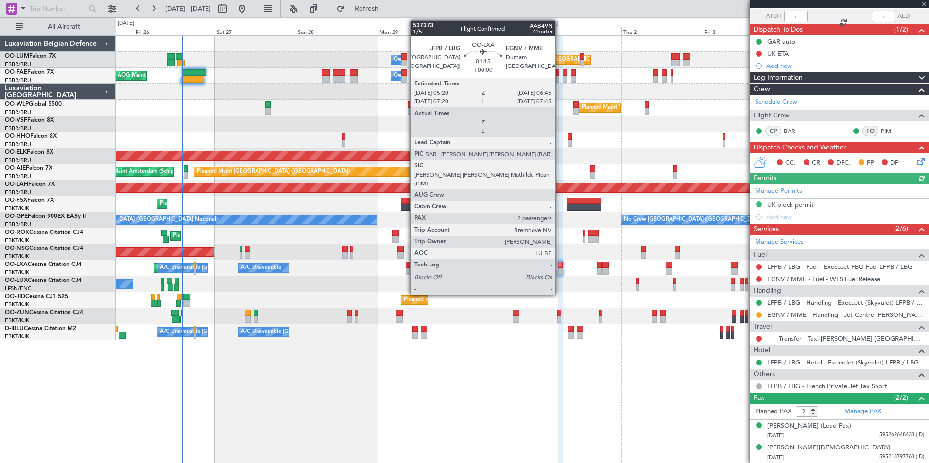
click at [560, 269] on div at bounding box center [560, 271] width 5 height 7
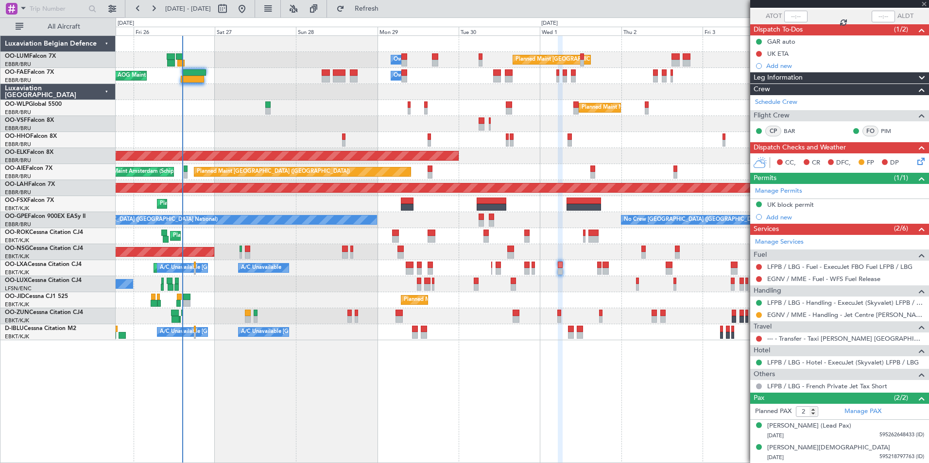
scroll to position [0, 0]
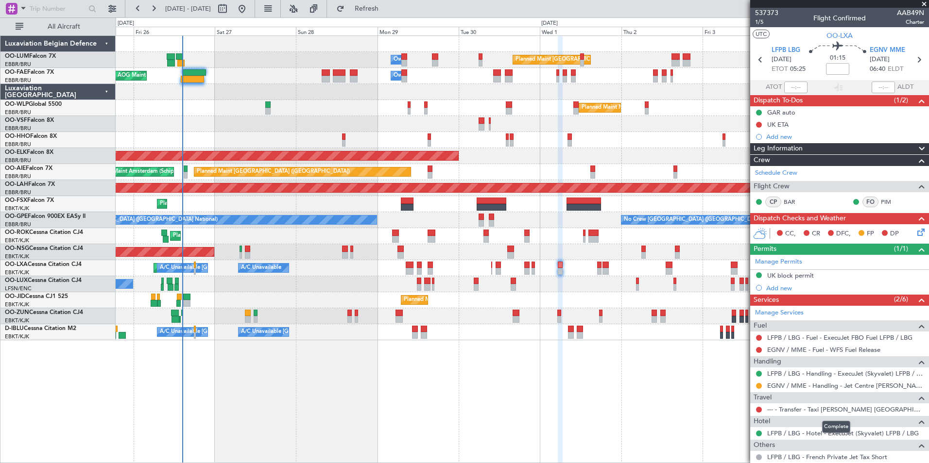
click at [832, 433] on div "Complete" at bounding box center [836, 427] width 28 height 12
click at [867, 430] on link "LFPB / LBG - Hotel - ExecuJet (Skyvalet) LFPB / LBG" at bounding box center [843, 433] width 152 height 8
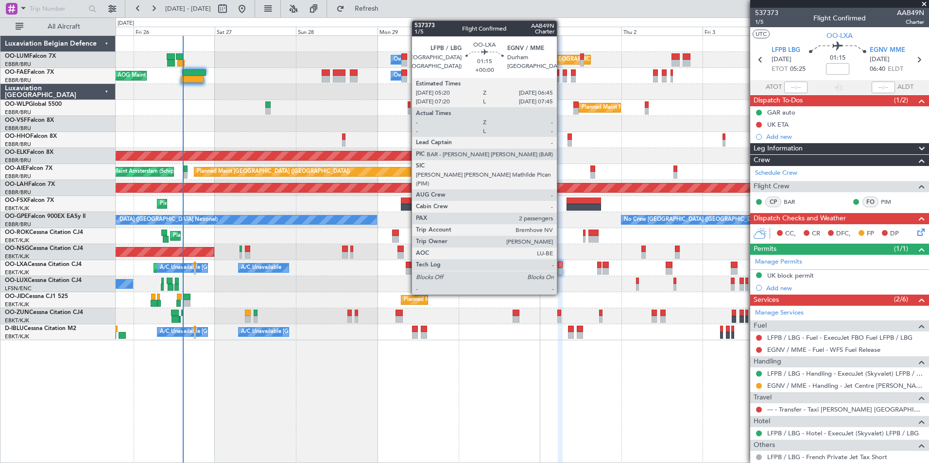
click at [561, 267] on div at bounding box center [560, 265] width 5 height 7
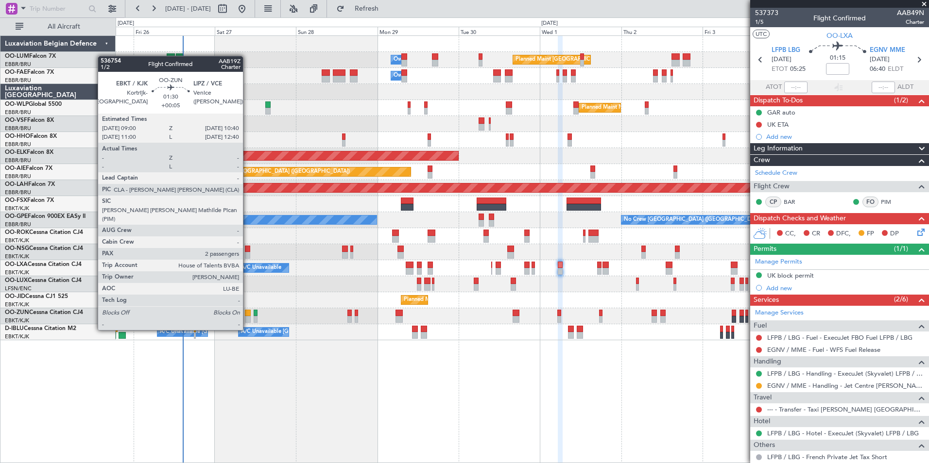
click at [247, 312] on div at bounding box center [248, 313] width 6 height 7
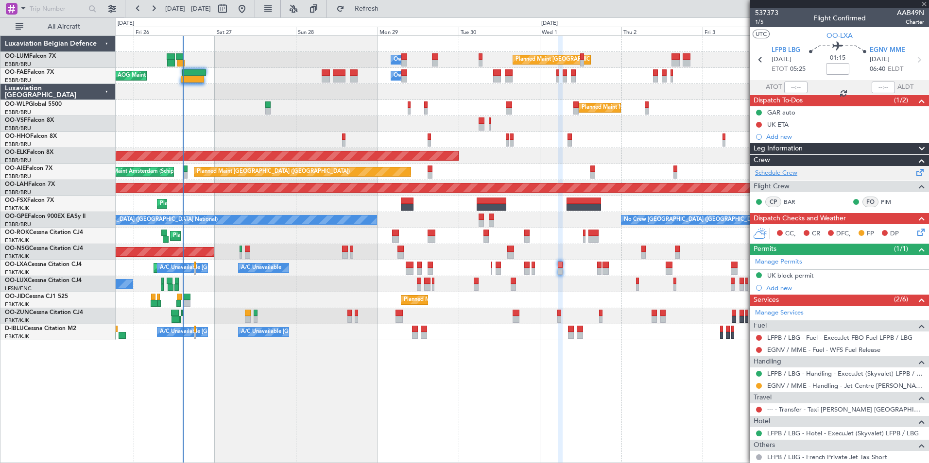
type input "+00:05"
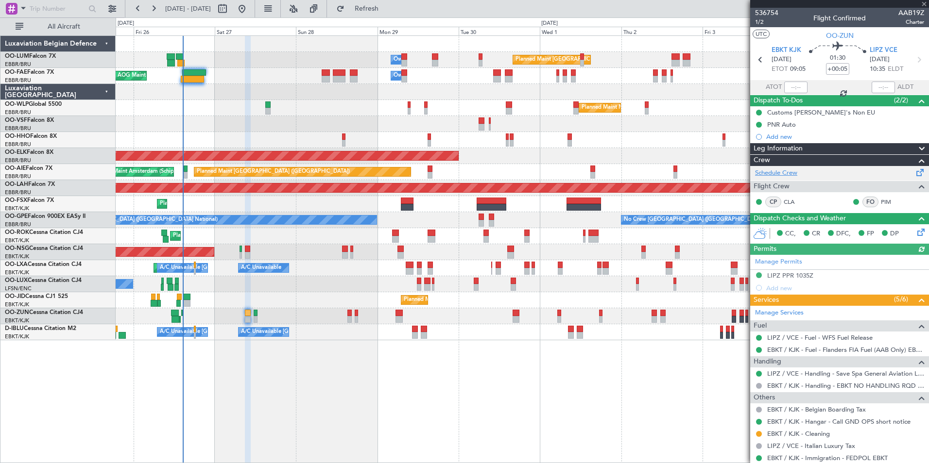
click at [774, 175] on link "Schedule Crew" at bounding box center [776, 174] width 42 height 10
click at [181, 312] on div at bounding box center [522, 316] width 813 height 16
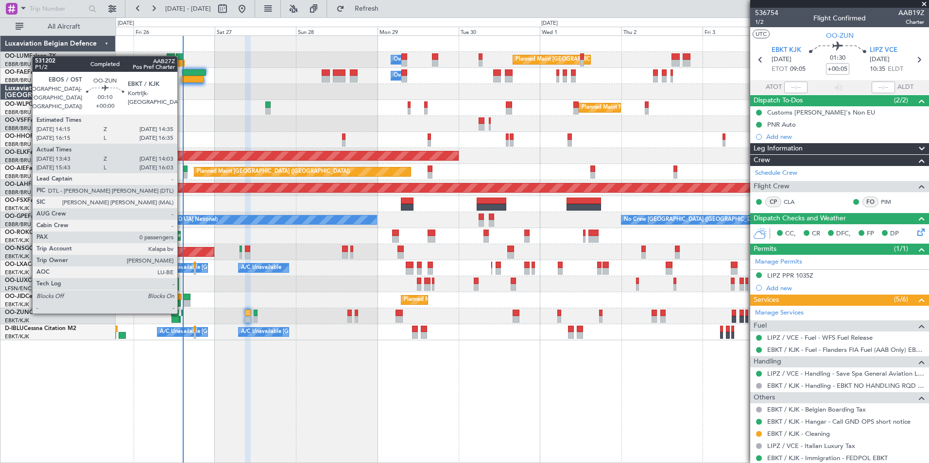
click at [182, 312] on div at bounding box center [181, 313] width 1 height 7
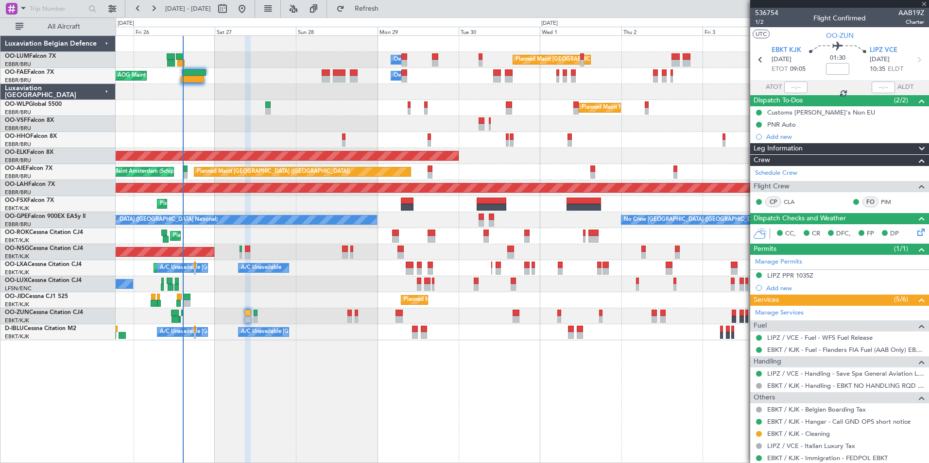
type input "13:48"
type input "13:58"
type input "0"
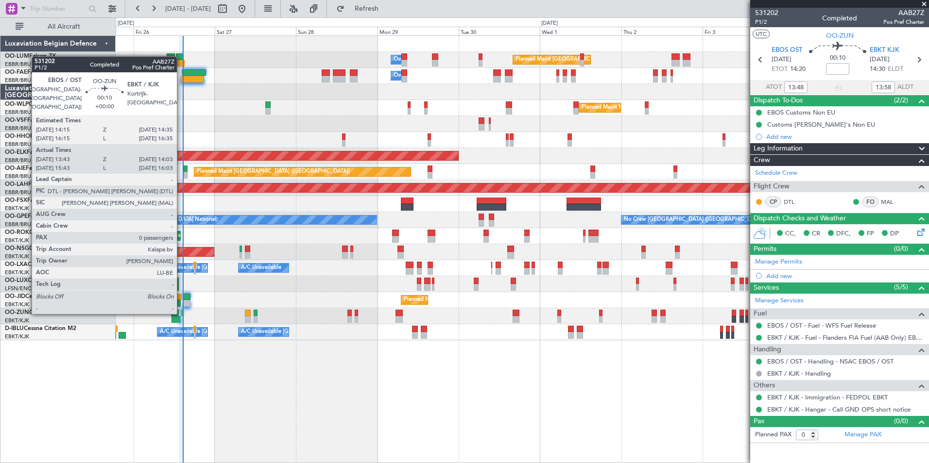
click at [181, 312] on div at bounding box center [181, 313] width 1 height 7
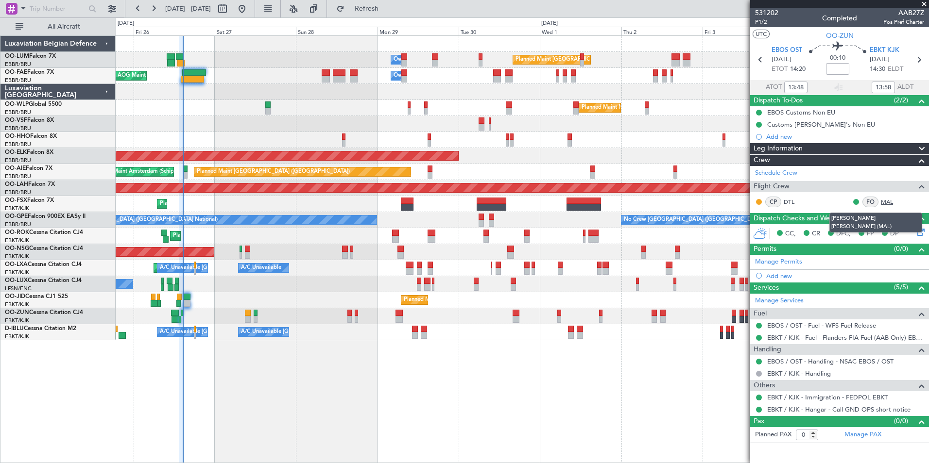
click at [887, 203] on link "MAL" at bounding box center [892, 202] width 22 height 9
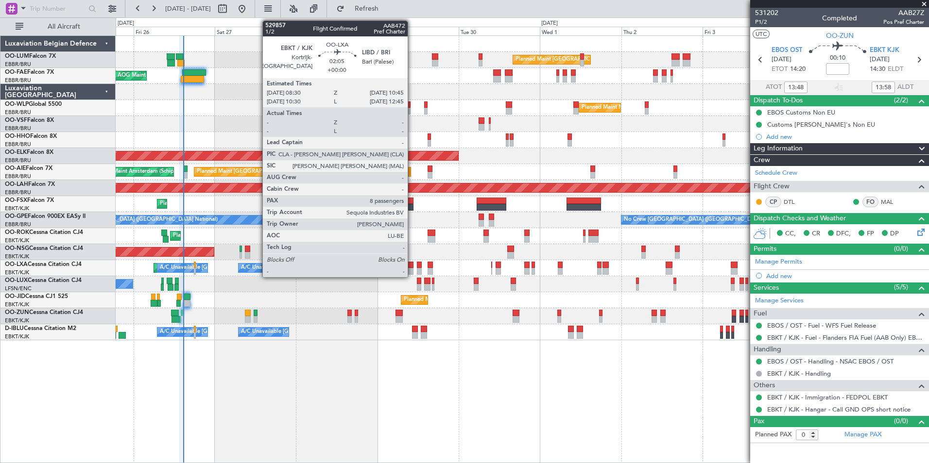
click at [411, 267] on div at bounding box center [410, 265] width 8 height 7
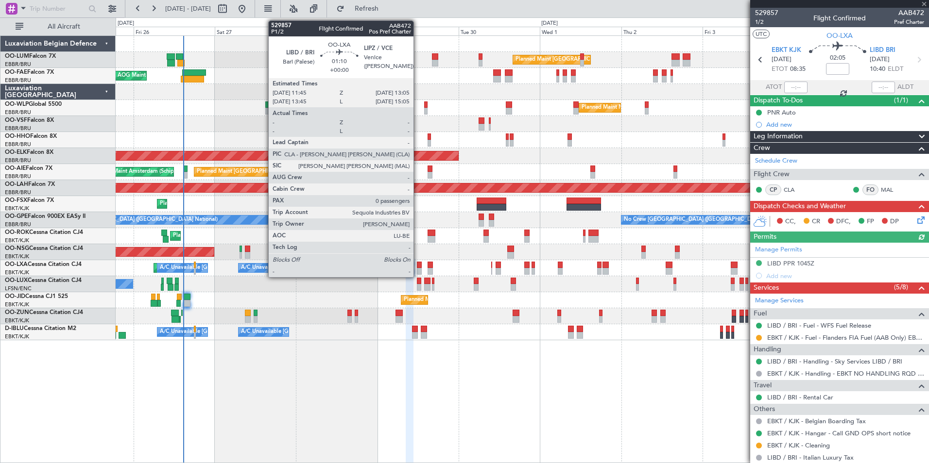
click at [418, 267] on div at bounding box center [419, 265] width 5 height 7
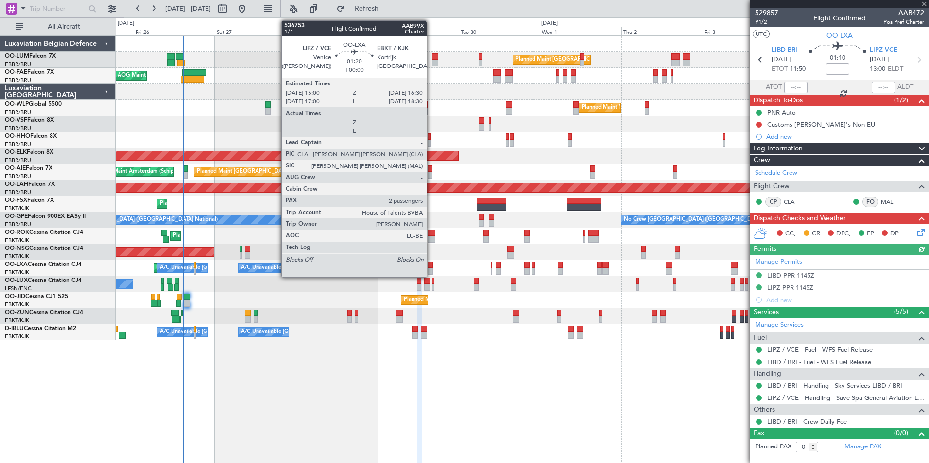
click at [431, 269] on div at bounding box center [429, 271] width 5 height 7
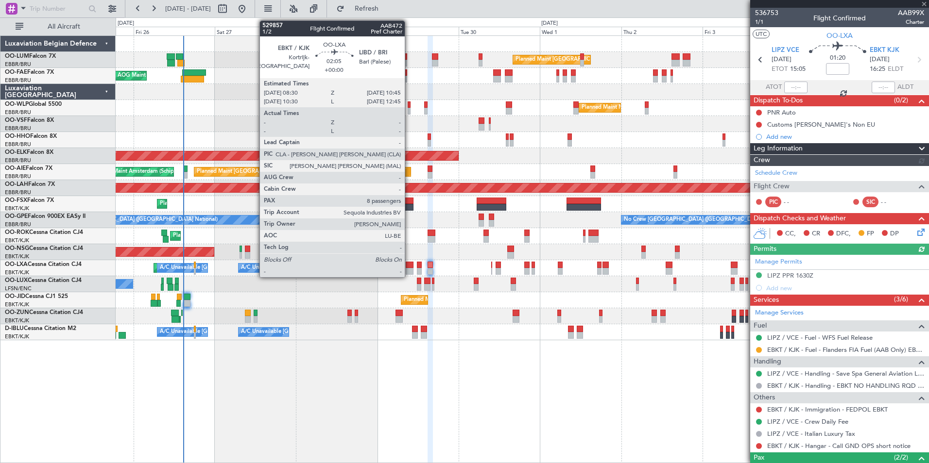
click at [409, 267] on div at bounding box center [410, 265] width 8 height 7
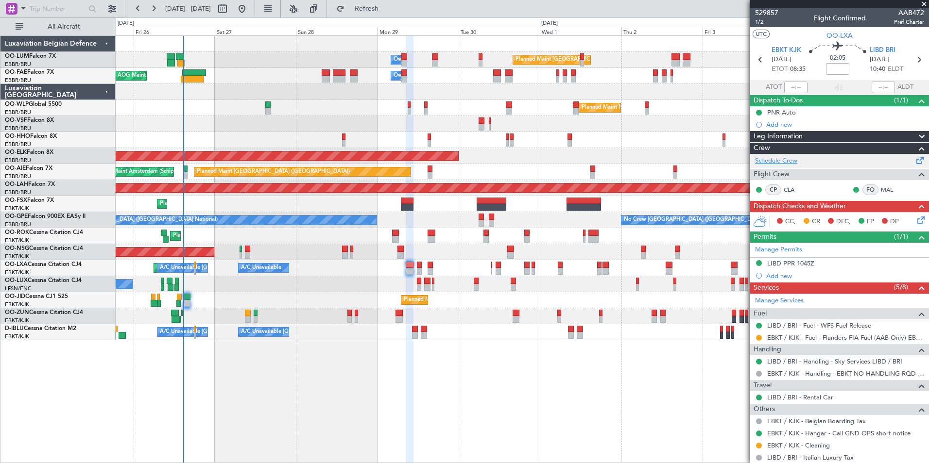
click at [784, 164] on link "Schedule Crew" at bounding box center [776, 161] width 42 height 10
click at [381, 4] on button "Refresh" at bounding box center [361, 9] width 58 height 16
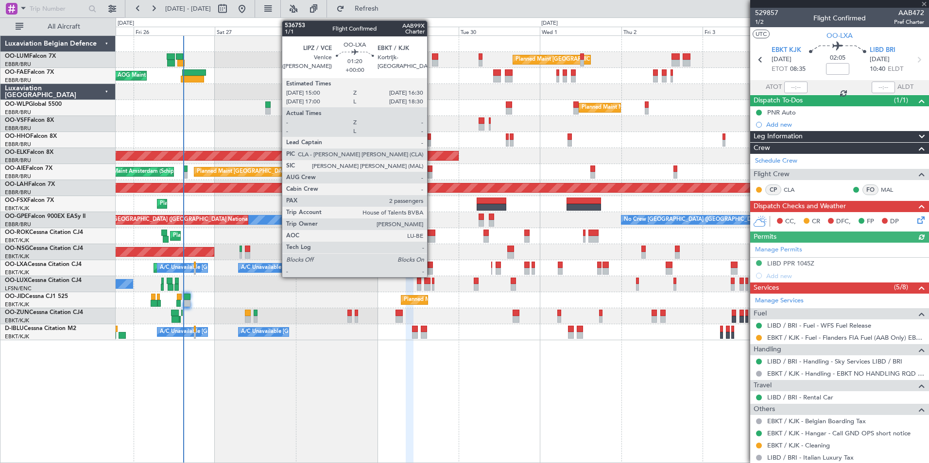
click at [431, 265] on div at bounding box center [429, 265] width 5 height 7
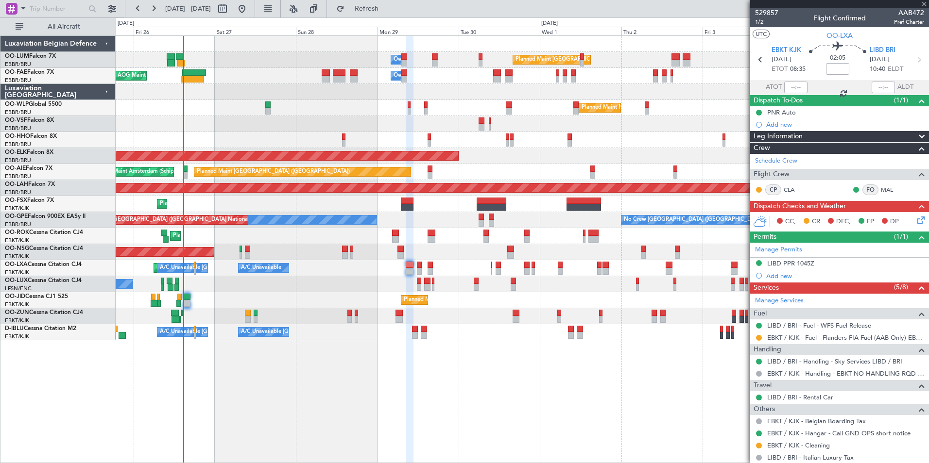
type input "2"
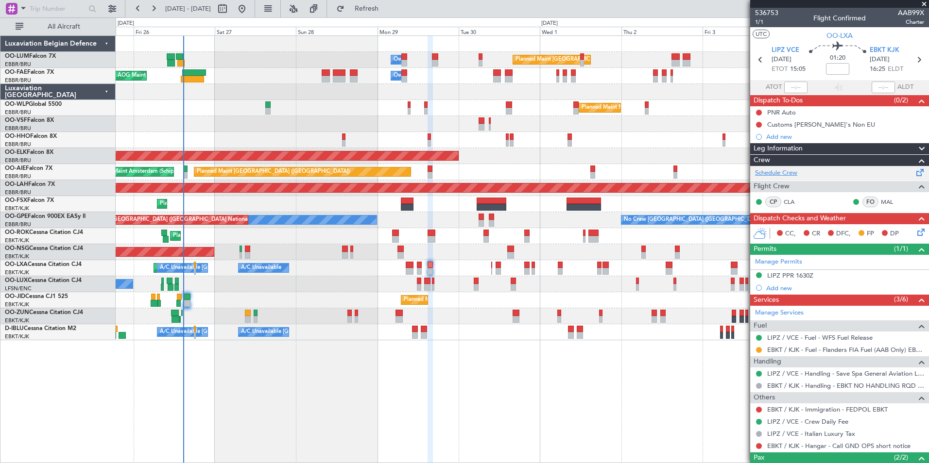
click at [774, 170] on link "Schedule Crew" at bounding box center [776, 174] width 42 height 10
click at [390, 15] on button "Refresh" at bounding box center [361, 9] width 58 height 16
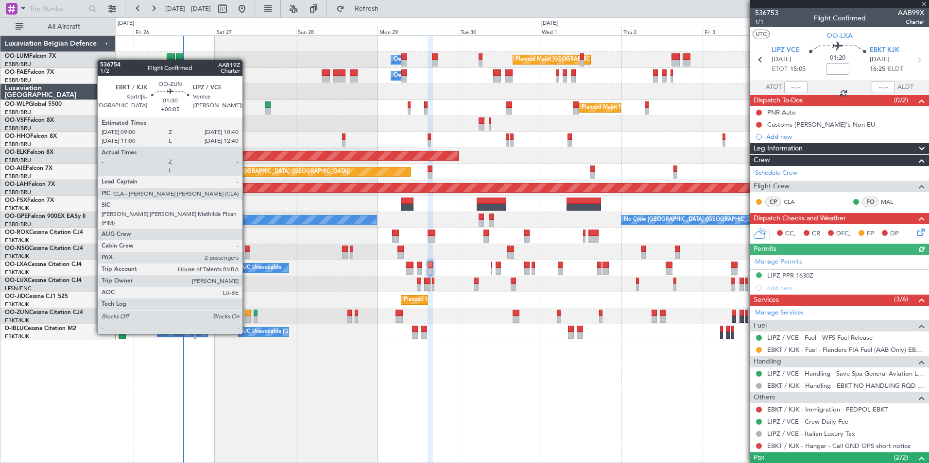
click at [247, 316] on div at bounding box center [248, 313] width 6 height 7
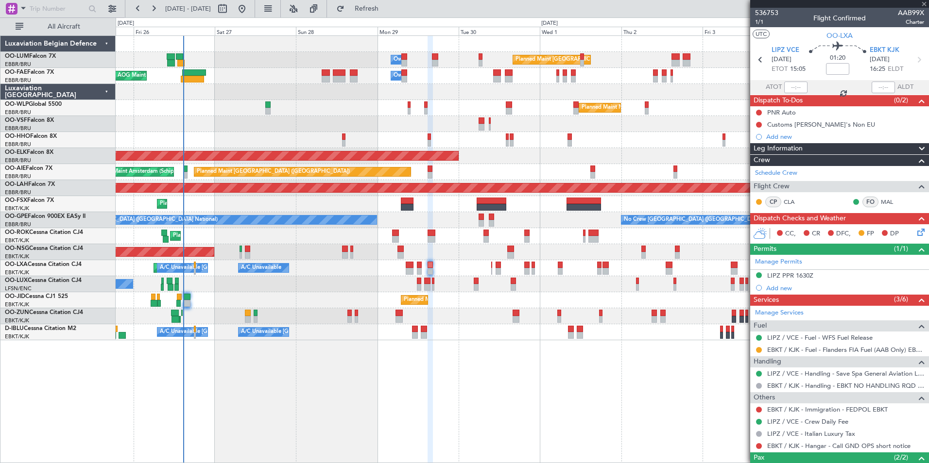
type input "+00:05"
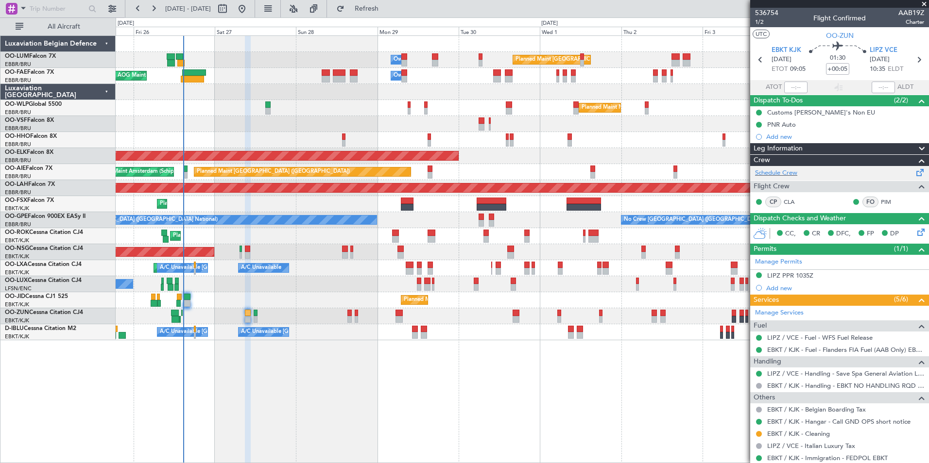
click at [799, 176] on div "Schedule Crew" at bounding box center [839, 173] width 179 height 15
drag, startPoint x: 389, startPoint y: 3, endPoint x: 389, endPoint y: 10, distance: 6.8
click at [390, 7] on button "Refresh" at bounding box center [361, 9] width 58 height 16
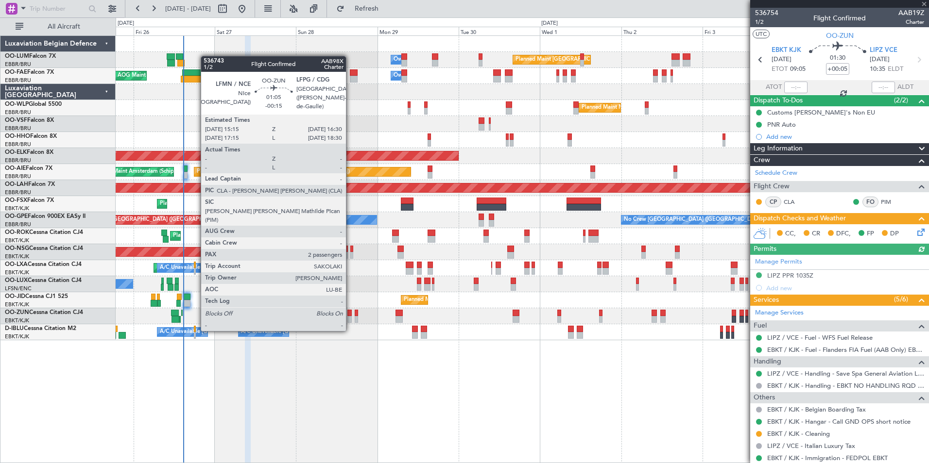
click at [350, 312] on div at bounding box center [349, 313] width 4 height 7
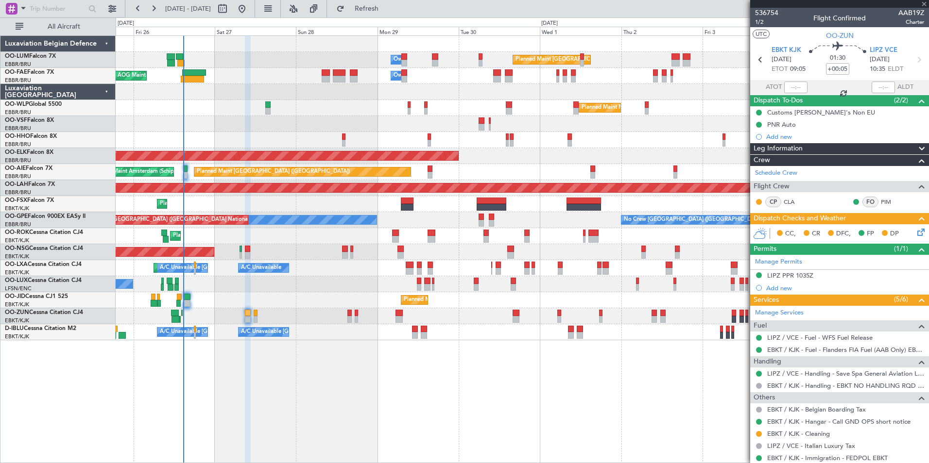
type input "-00:15"
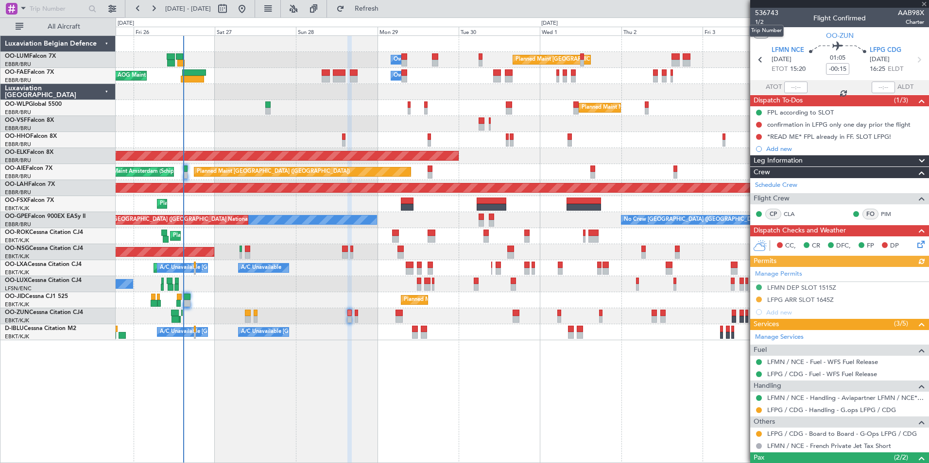
click at [761, 20] on mat-tooltip-component "Trip Number" at bounding box center [766, 31] width 48 height 26
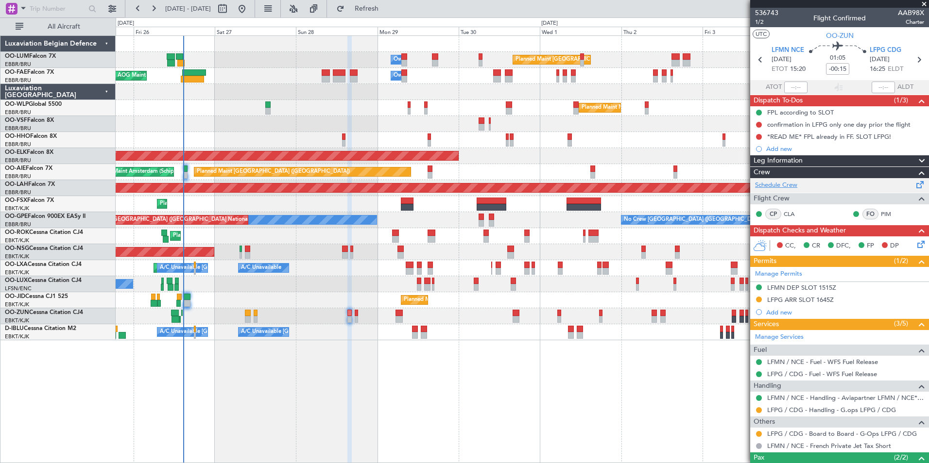
click at [788, 187] on link "Schedule Crew" at bounding box center [776, 186] width 42 height 10
click at [387, 5] on span "Refresh" at bounding box center [366, 8] width 41 height 7
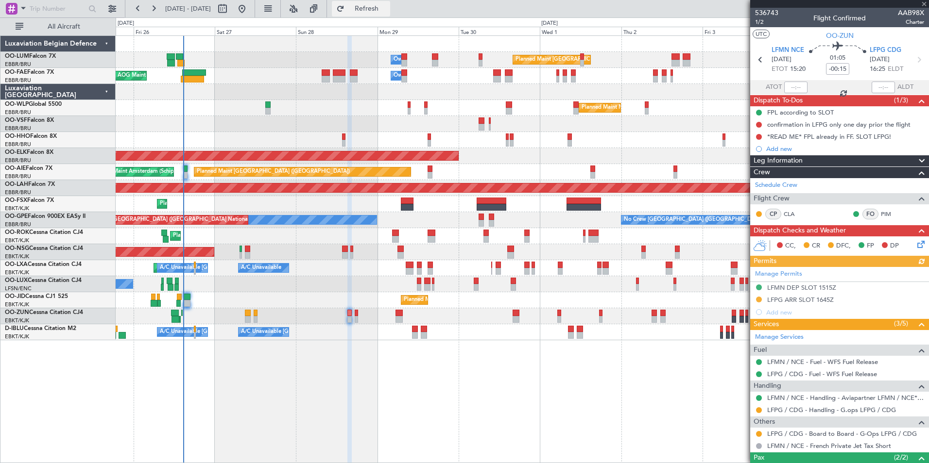
click at [390, 14] on button "Refresh" at bounding box center [361, 9] width 58 height 16
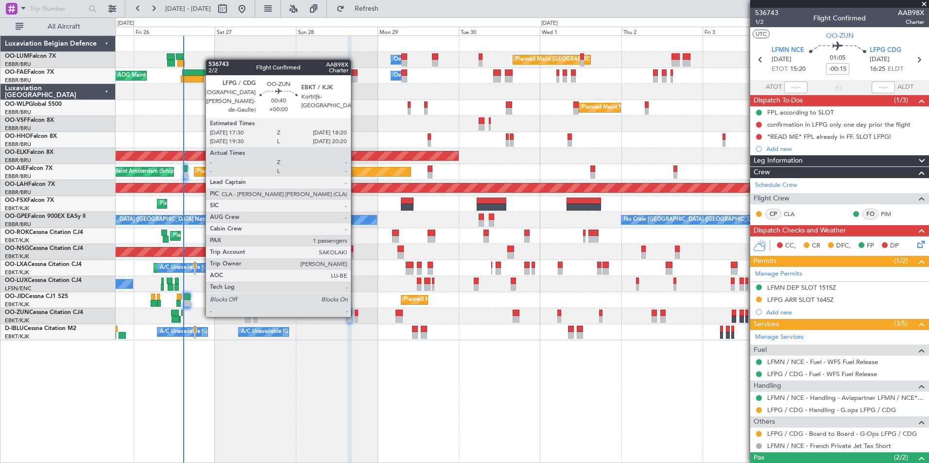
click at [354, 315] on div at bounding box center [522, 316] width 813 height 16
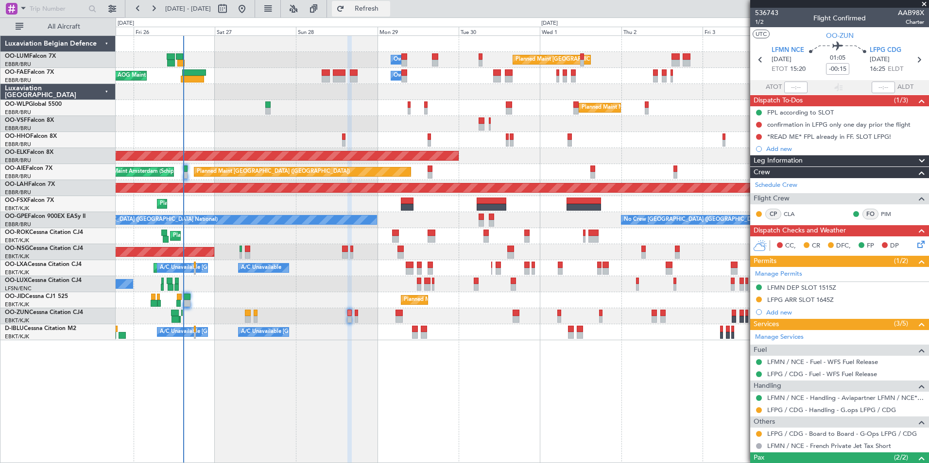
click at [368, 5] on button "Refresh" at bounding box center [361, 9] width 58 height 16
click at [387, 10] on span "Refresh" at bounding box center [366, 8] width 41 height 7
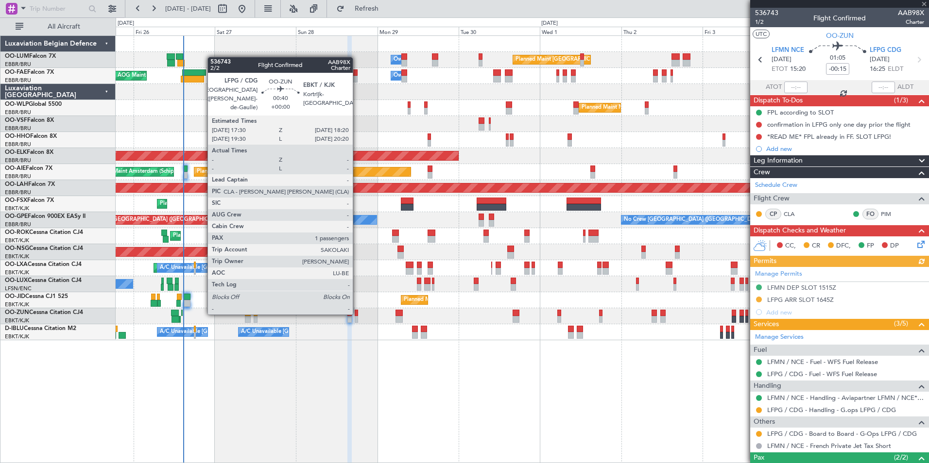
click at [357, 313] on div at bounding box center [356, 313] width 3 height 7
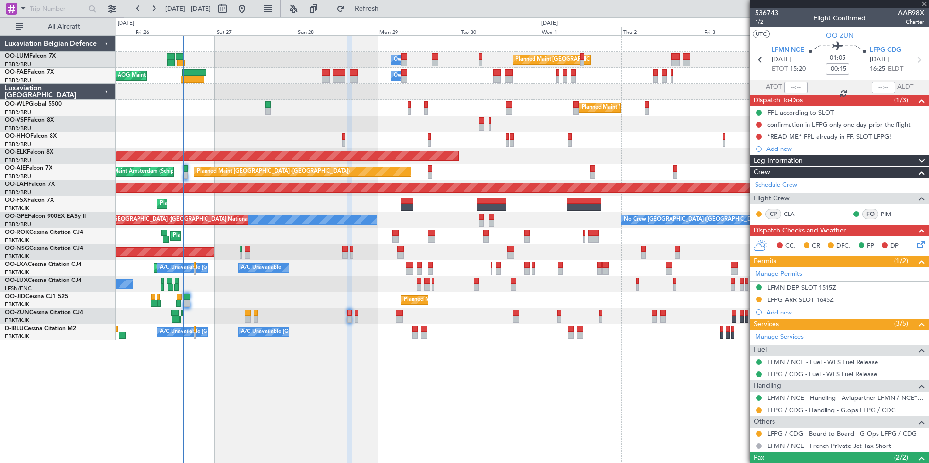
type input "1"
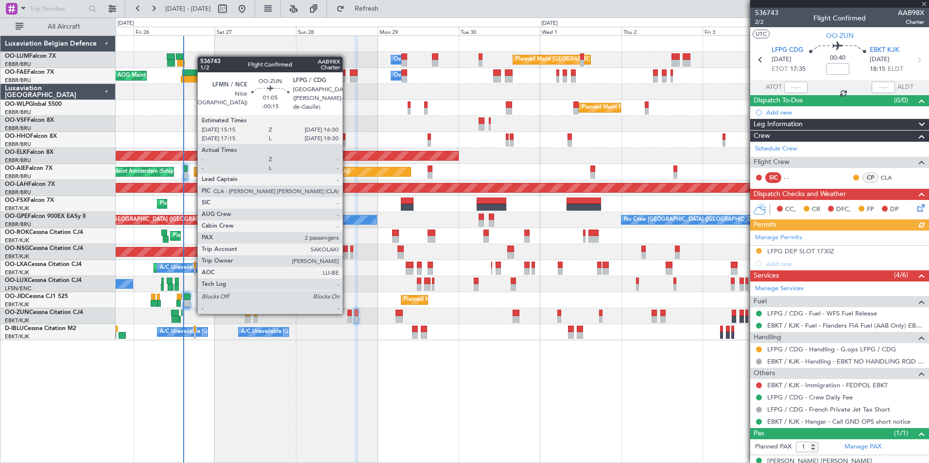
click at [347, 312] on div at bounding box center [349, 313] width 4 height 7
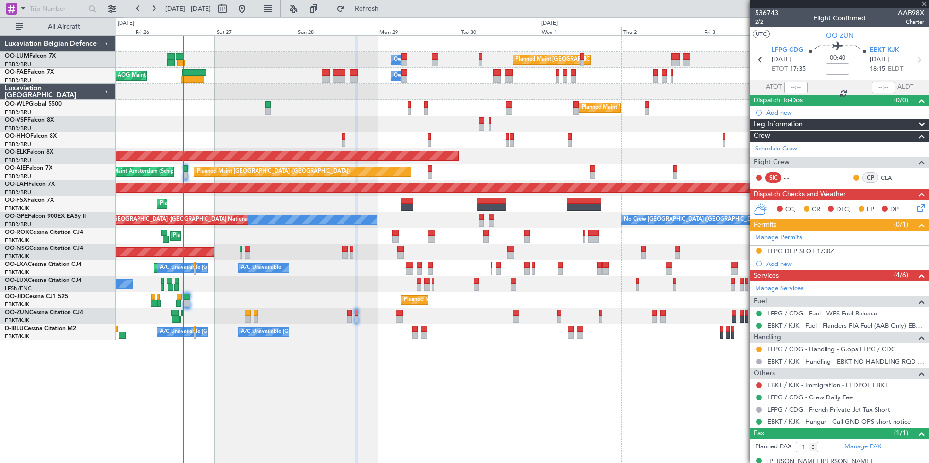
type input "-00:15"
type input "2"
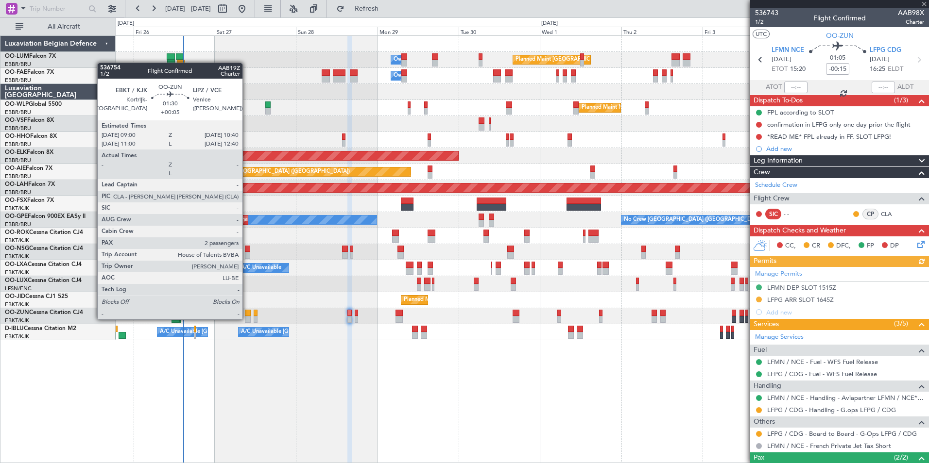
click at [247, 319] on div at bounding box center [248, 319] width 6 height 7
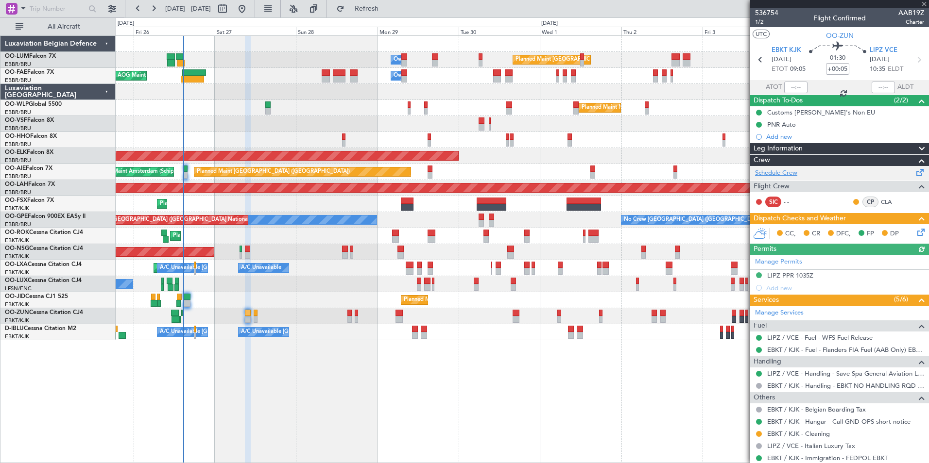
click at [784, 172] on link "Schedule Crew" at bounding box center [776, 174] width 42 height 10
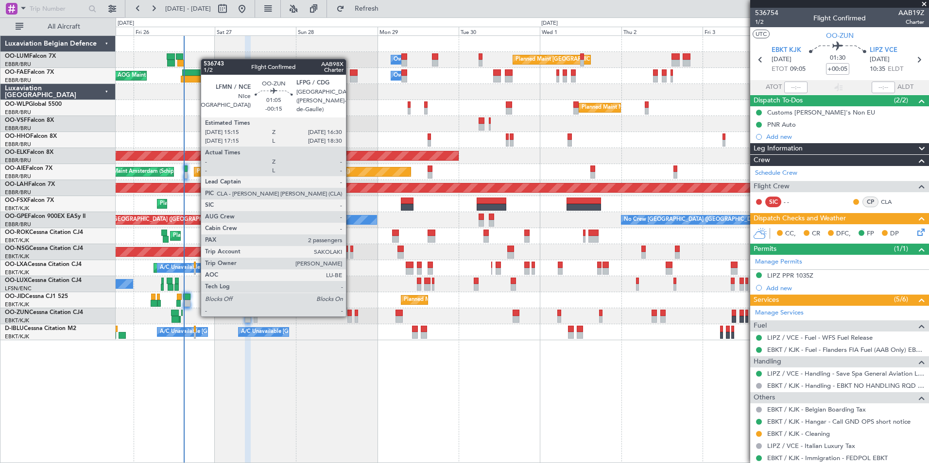
click at [350, 315] on div at bounding box center [349, 313] width 4 height 7
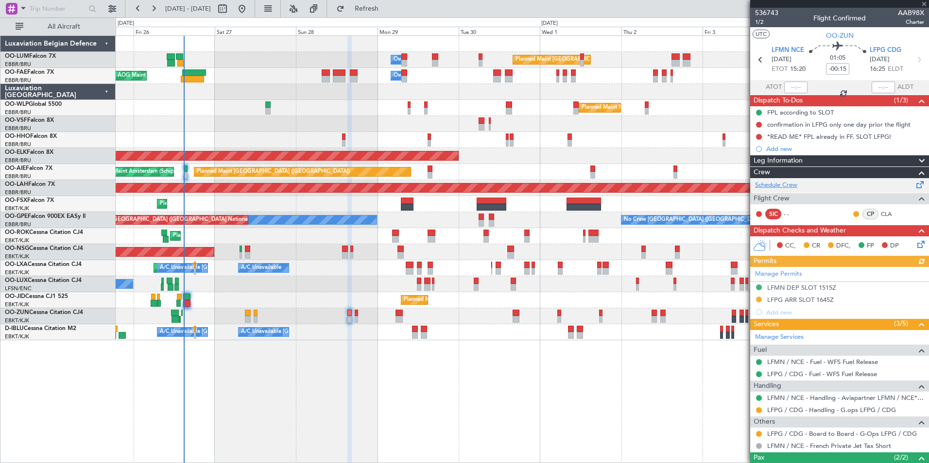
click at [786, 186] on link "Schedule Crew" at bounding box center [776, 186] width 42 height 10
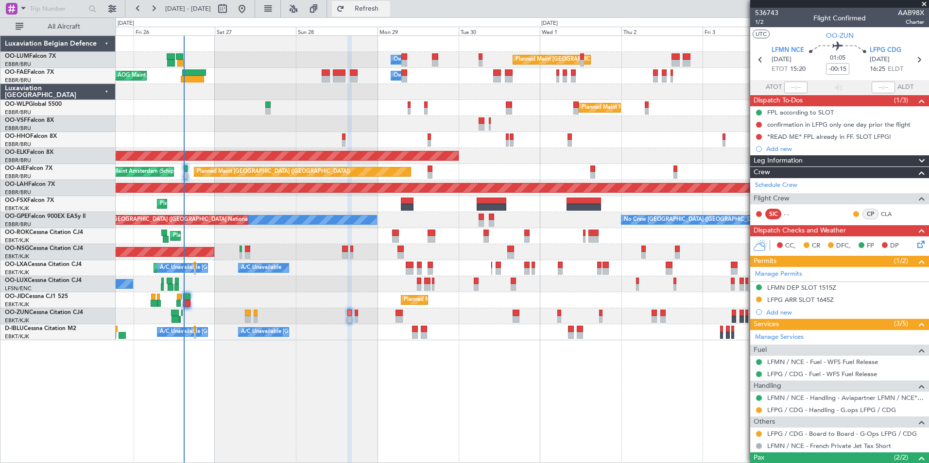
click at [371, 9] on button "Refresh" at bounding box center [361, 9] width 58 height 16
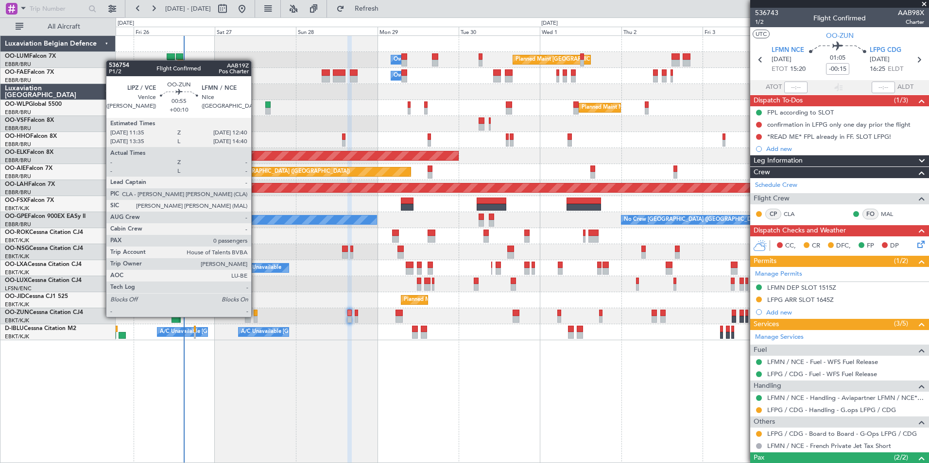
click at [256, 316] on div at bounding box center [256, 319] width 4 height 7
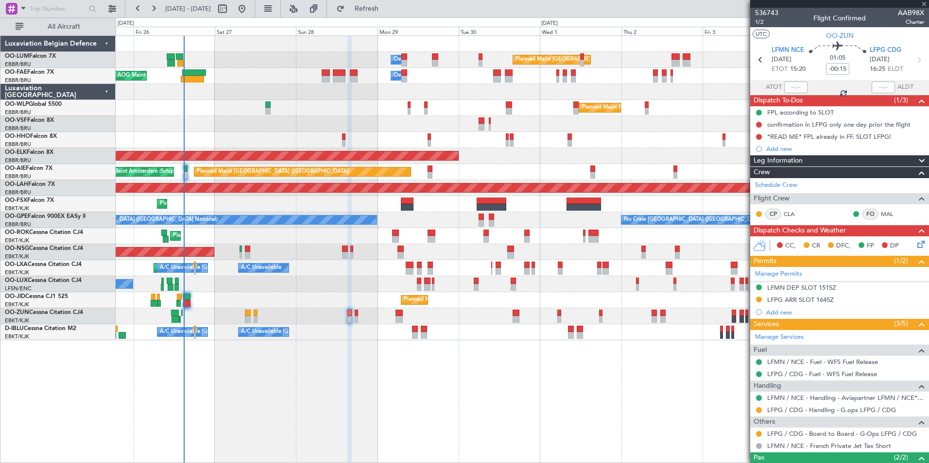
type input "+00:10"
type input "0"
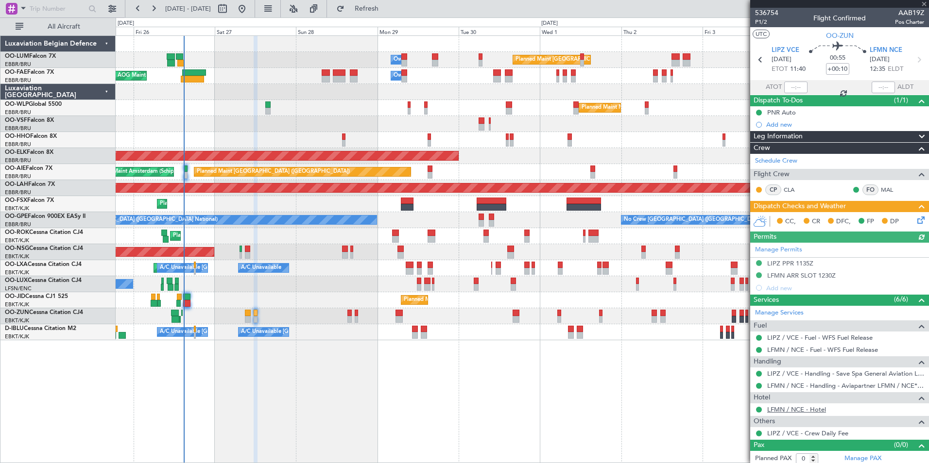
scroll to position [3, 0]
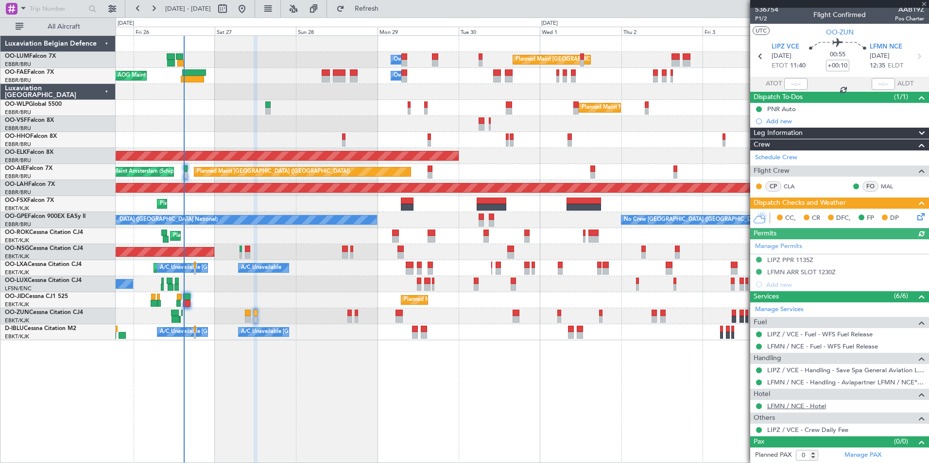
click at [816, 405] on link "LFMN / NCE - Hotel" at bounding box center [796, 406] width 59 height 8
click at [387, 11] on span "Refresh" at bounding box center [366, 8] width 41 height 7
click at [387, 6] on span "Refresh" at bounding box center [366, 8] width 41 height 7
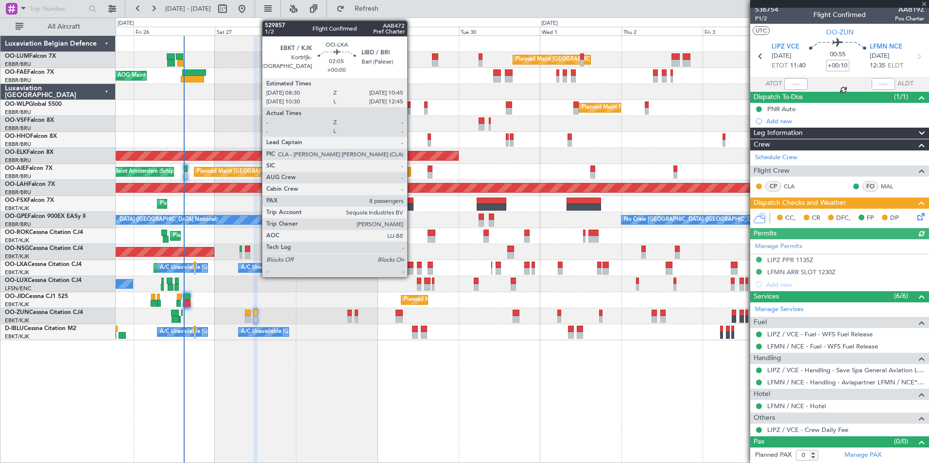
click at [411, 265] on div at bounding box center [410, 265] width 8 height 7
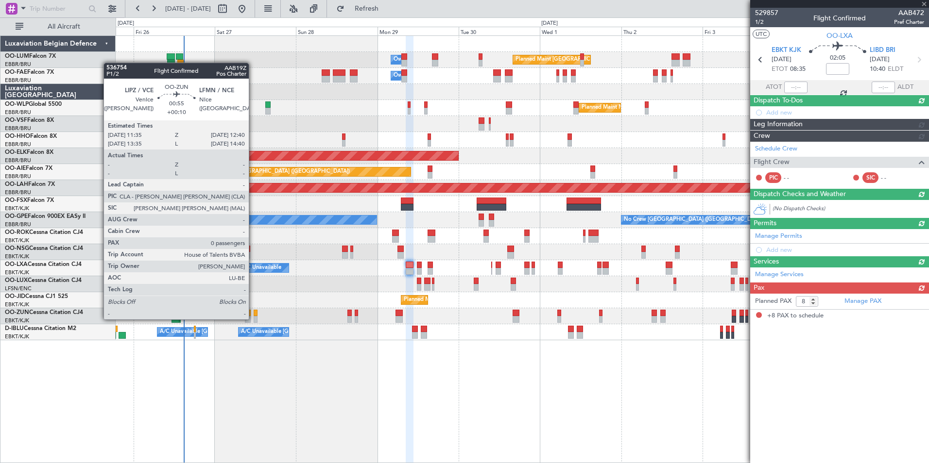
scroll to position [0, 0]
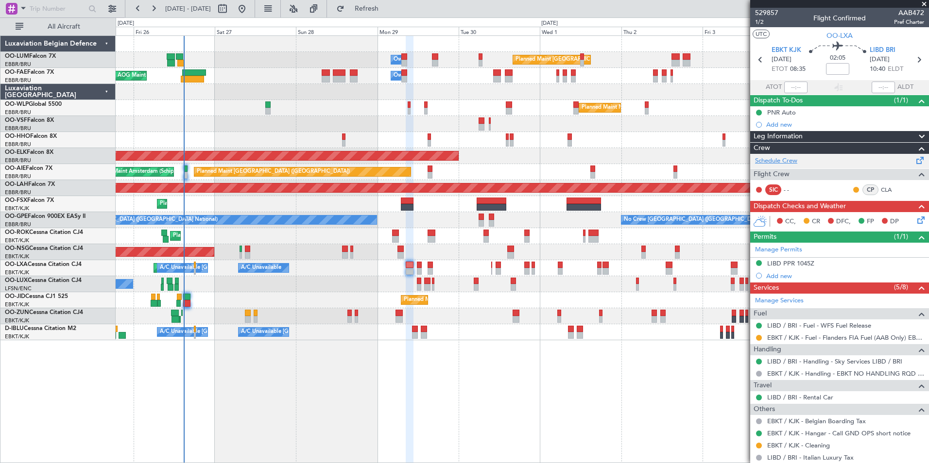
click at [790, 163] on link "Schedule Crew" at bounding box center [776, 161] width 42 height 10
click at [393, 18] on fb-flight-board "25 Sep 2025 - 05 Oct 2025 Refresh Quick Links All Aircraft Planned Maint Brusse…" at bounding box center [464, 235] width 929 height 456
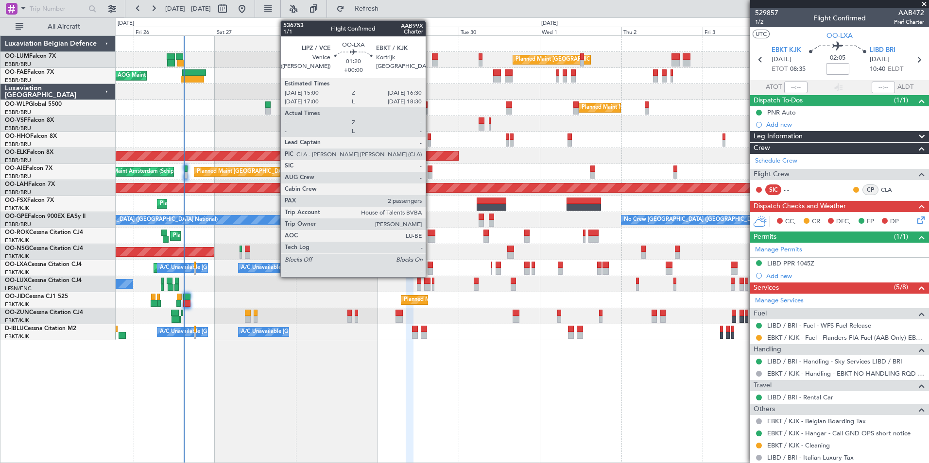
click at [430, 263] on div at bounding box center [429, 265] width 5 height 7
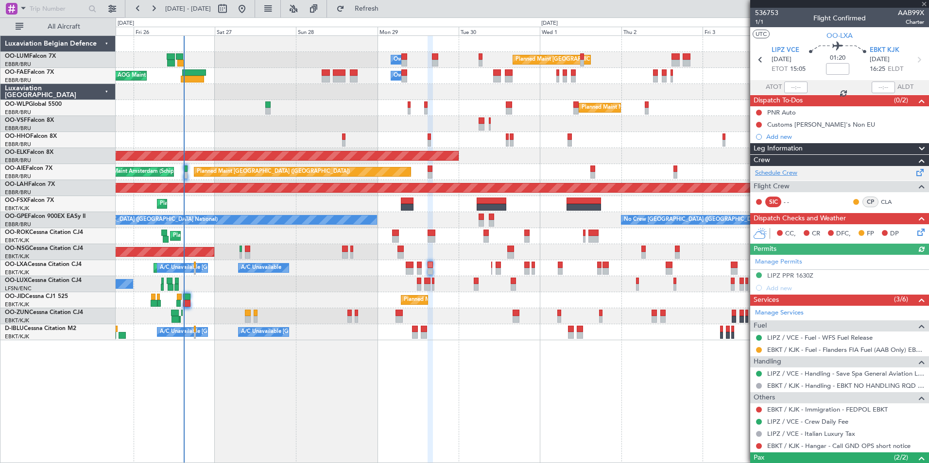
click at [786, 171] on link "Schedule Crew" at bounding box center [776, 174] width 42 height 10
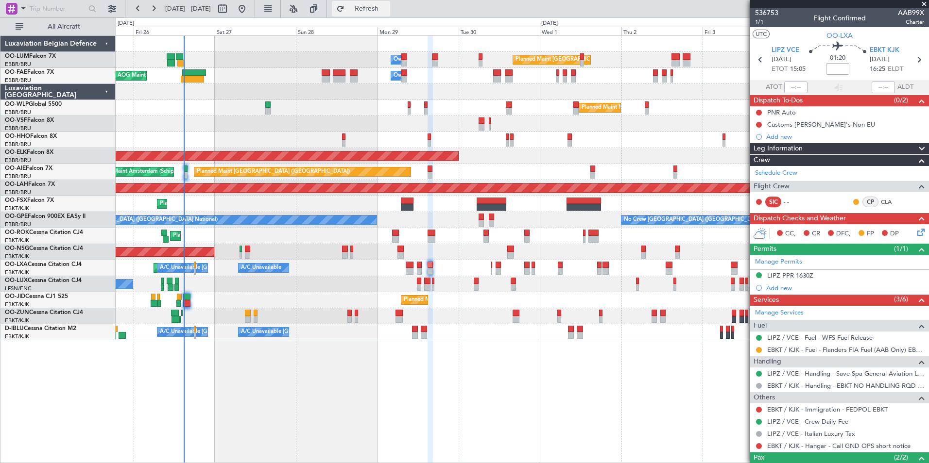
click at [378, 11] on span "Refresh" at bounding box center [366, 8] width 41 height 7
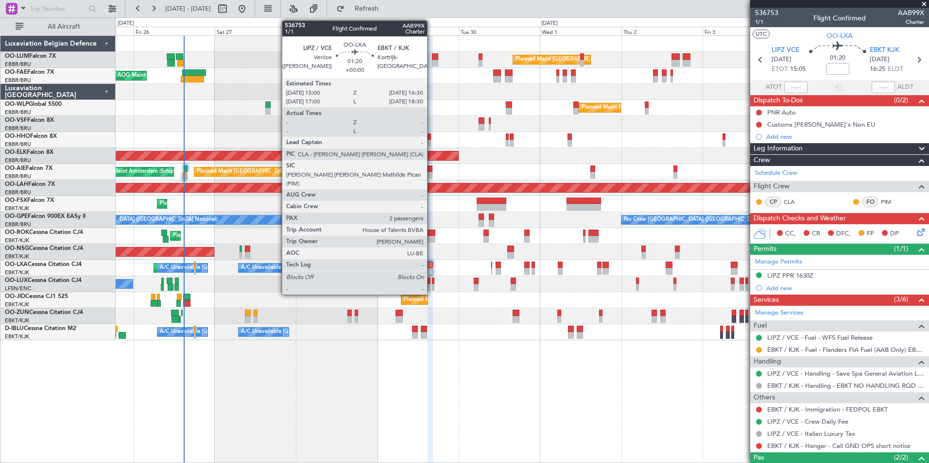
click at [431, 264] on div at bounding box center [429, 265] width 5 height 7
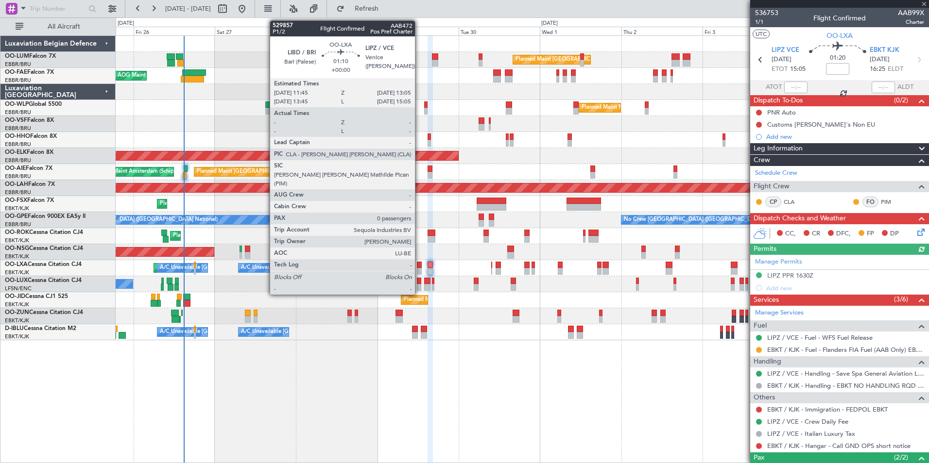
click at [419, 267] on div at bounding box center [419, 265] width 5 height 7
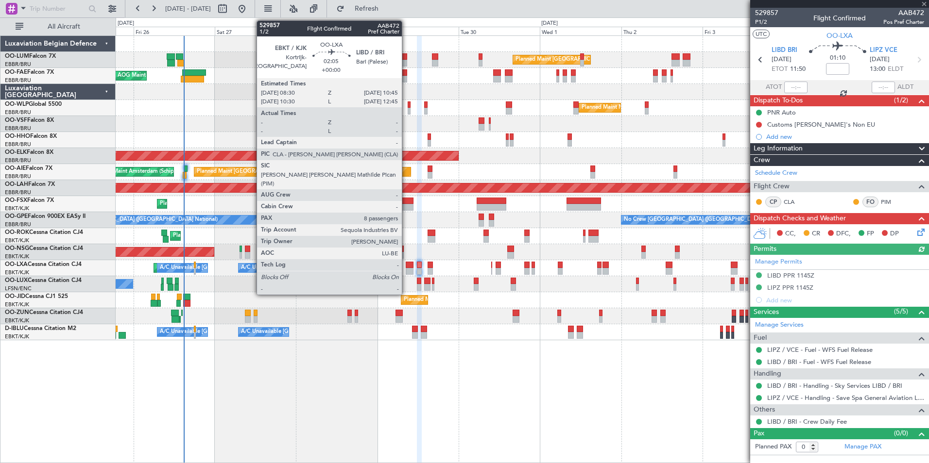
click at [406, 270] on div at bounding box center [410, 271] width 8 height 7
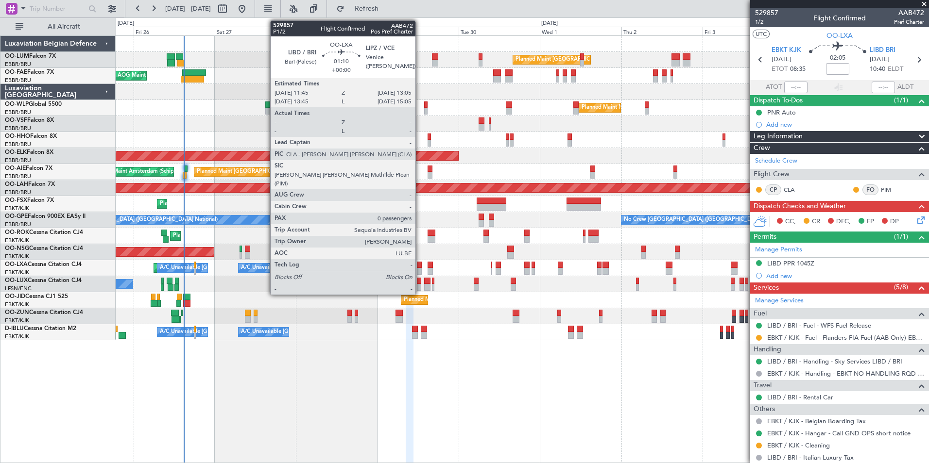
click at [420, 264] on div at bounding box center [419, 265] width 5 height 7
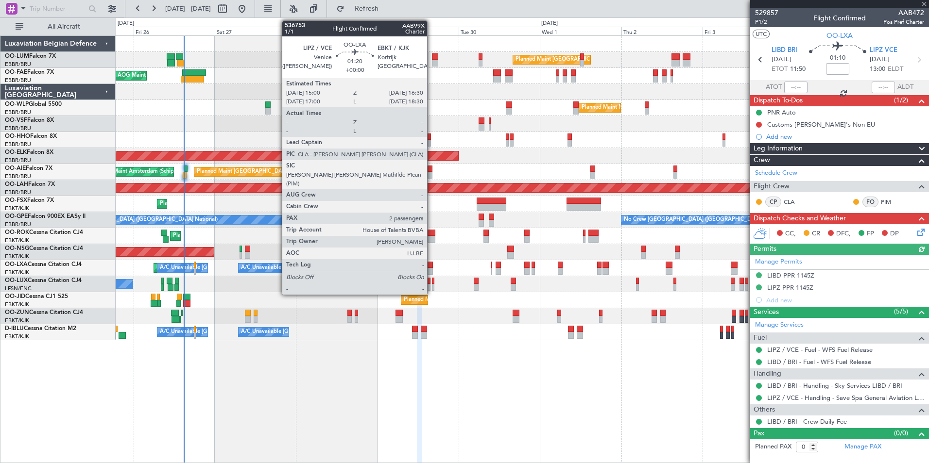
click at [431, 264] on div at bounding box center [429, 265] width 5 height 7
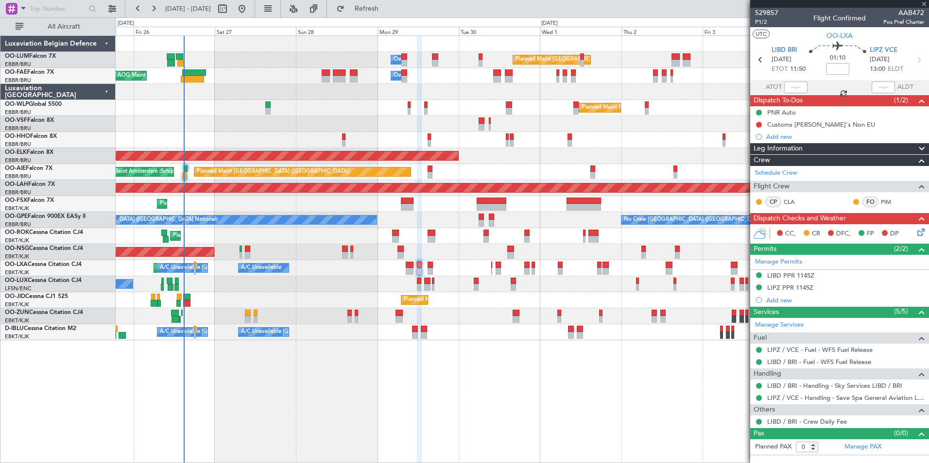
type input "2"
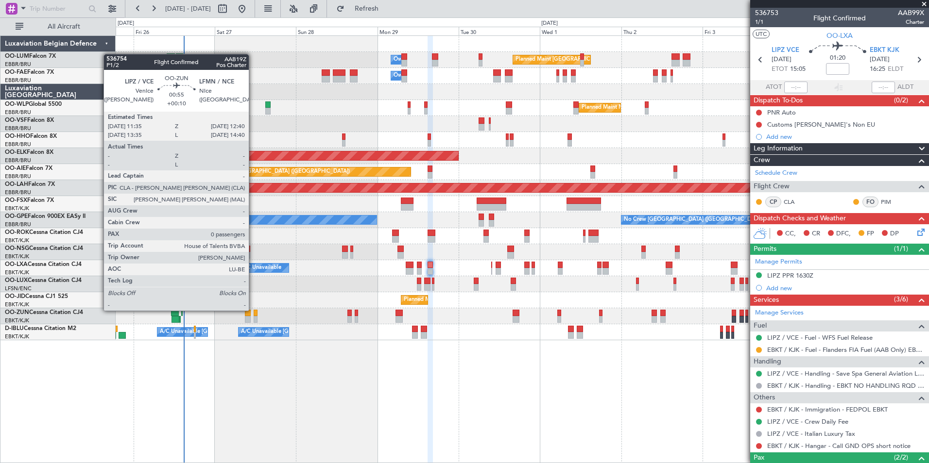
click at [254, 310] on div at bounding box center [256, 313] width 4 height 7
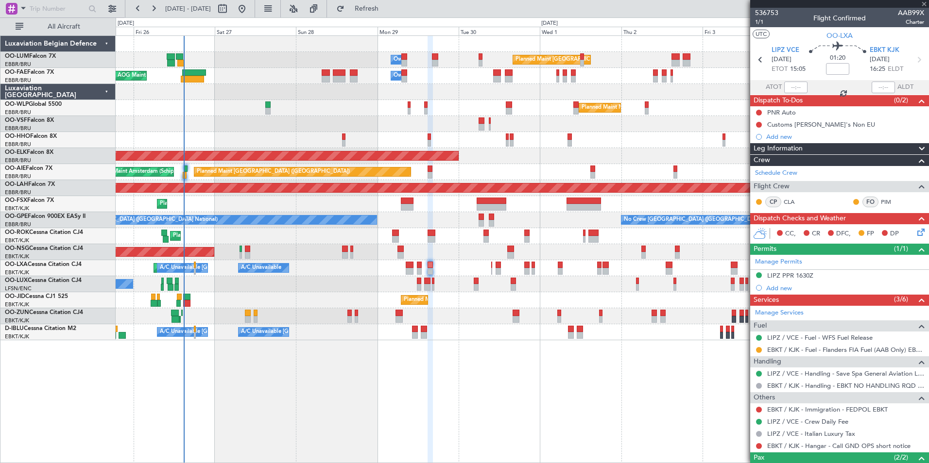
click at [256, 310] on div at bounding box center [256, 313] width 4 height 7
type input "+00:10"
type input "0"
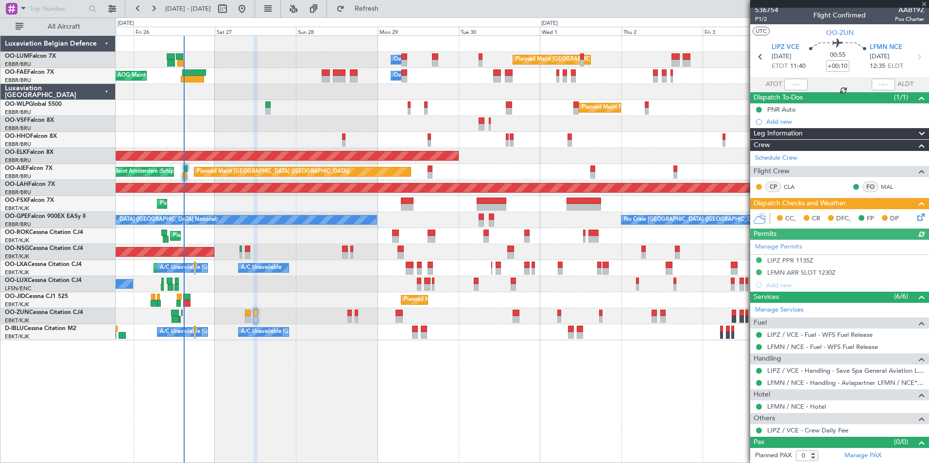
scroll to position [3, 0]
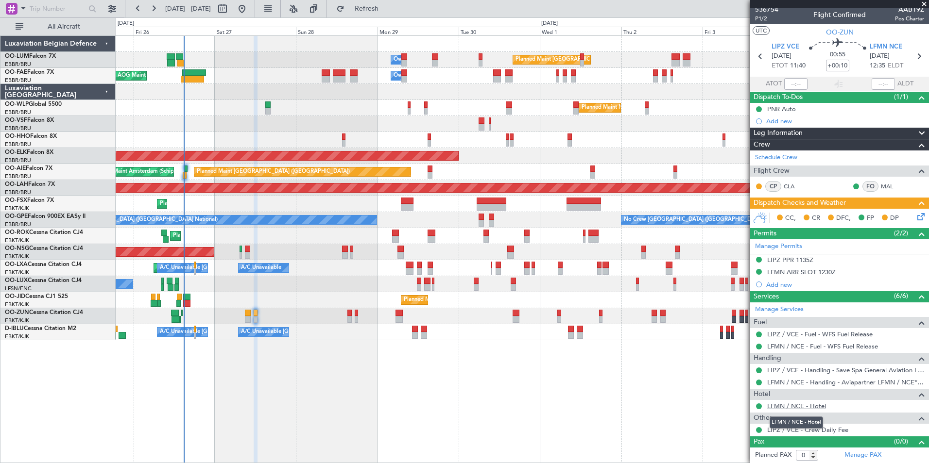
click at [813, 406] on link "LFMN / NCE - Hotel" at bounding box center [796, 406] width 59 height 8
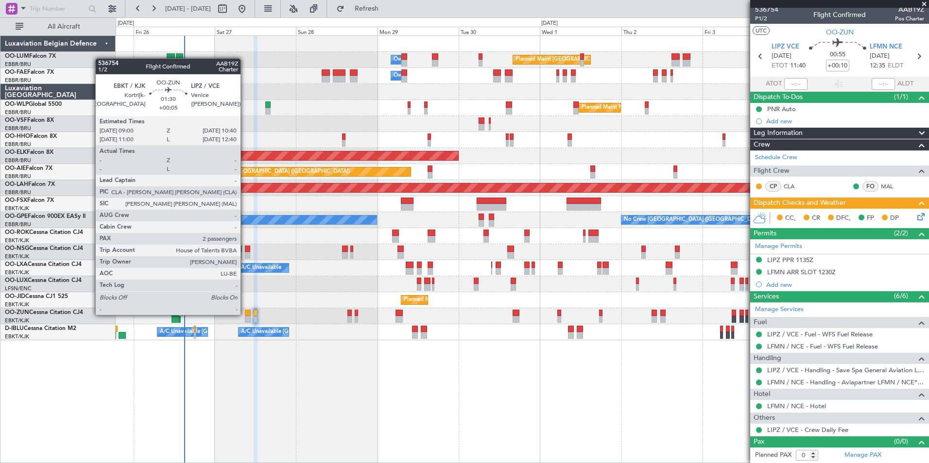
click at [245, 314] on div at bounding box center [248, 313] width 6 height 7
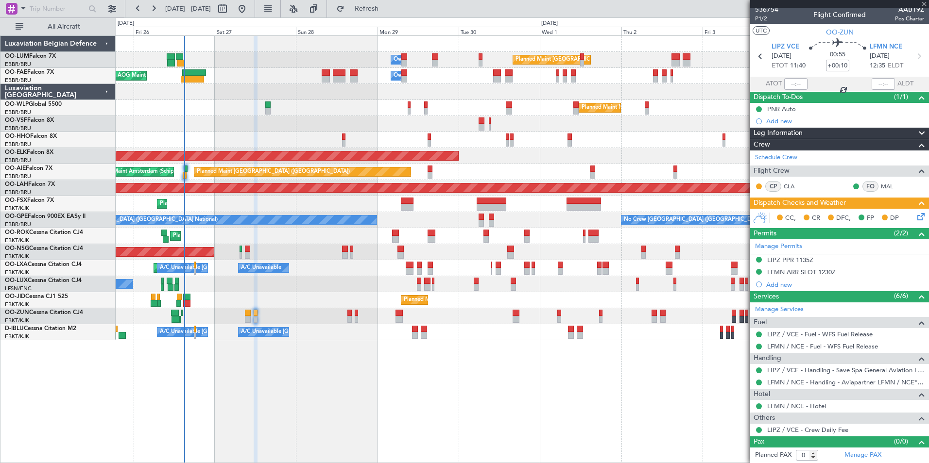
type input "+00:05"
type input "2"
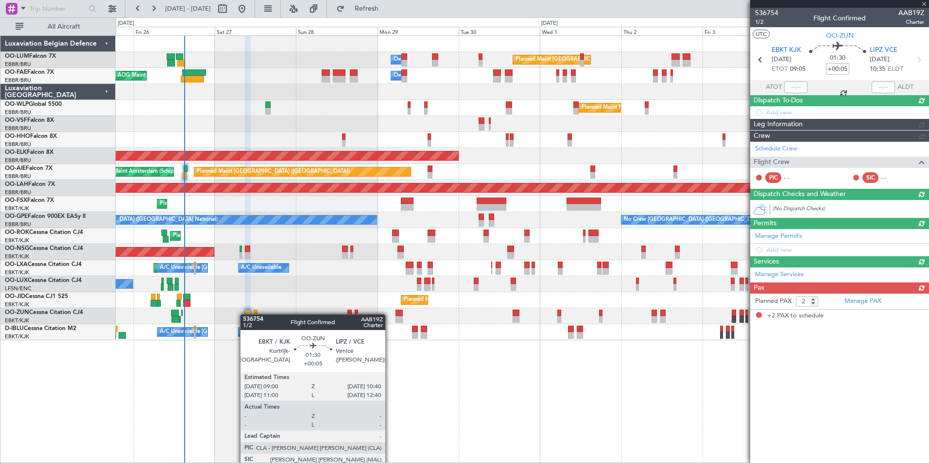
scroll to position [0, 0]
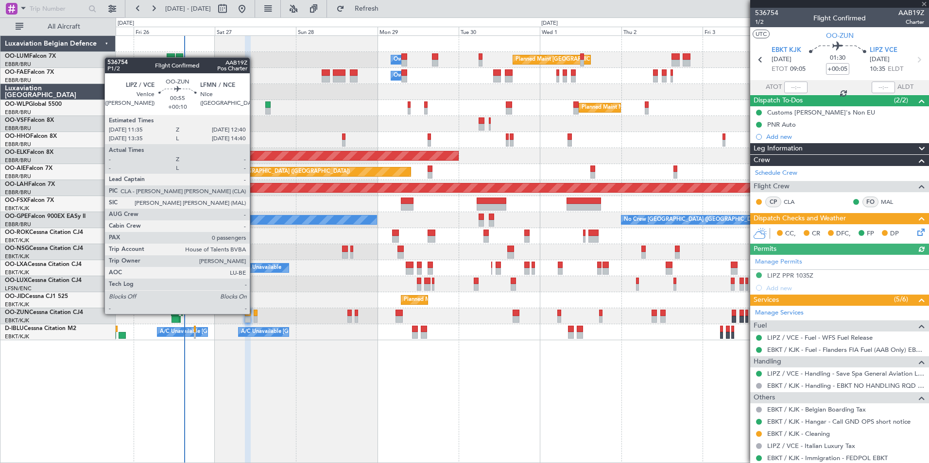
click at [254, 313] on div at bounding box center [256, 313] width 4 height 7
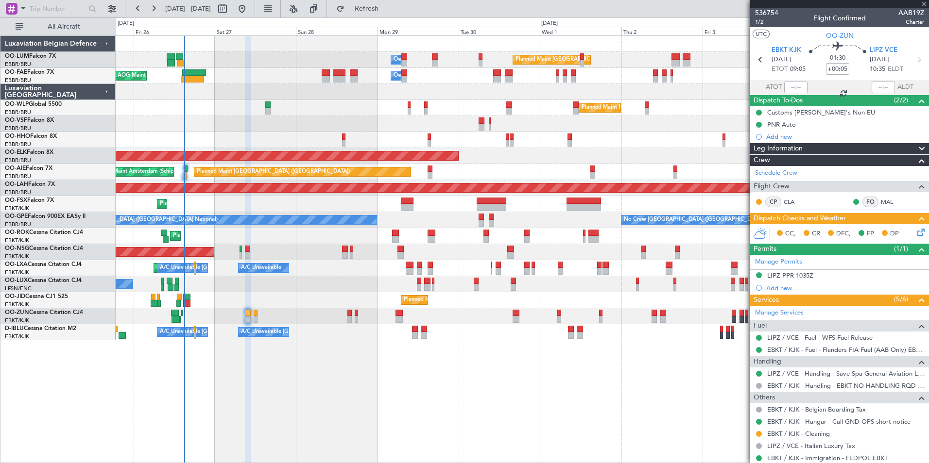
type input "+00:10"
type input "0"
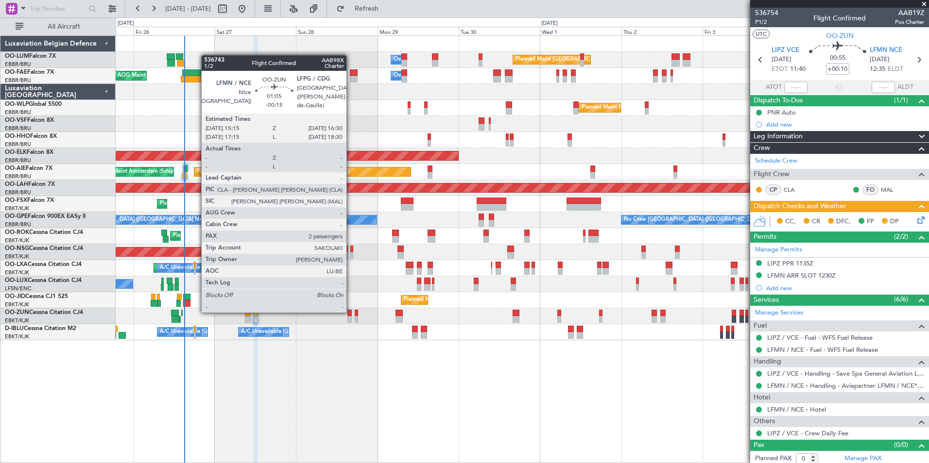
click at [351, 311] on div at bounding box center [349, 313] width 4 height 7
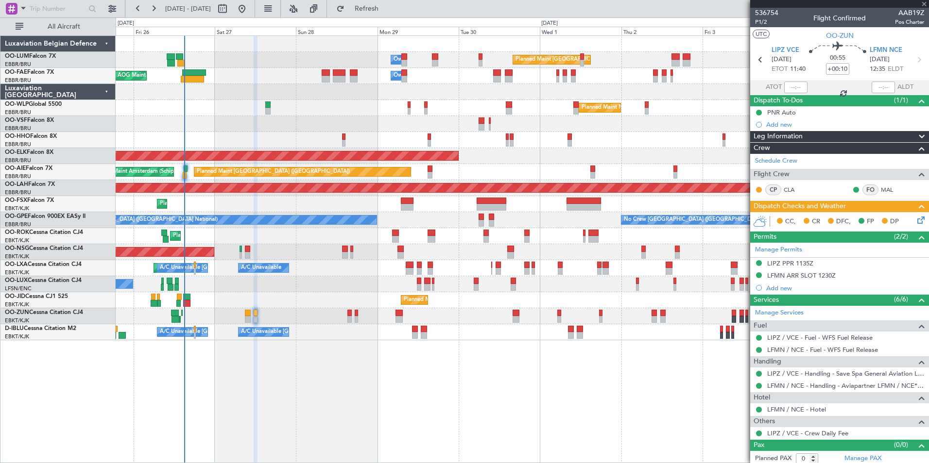
type input "-00:15"
type input "2"
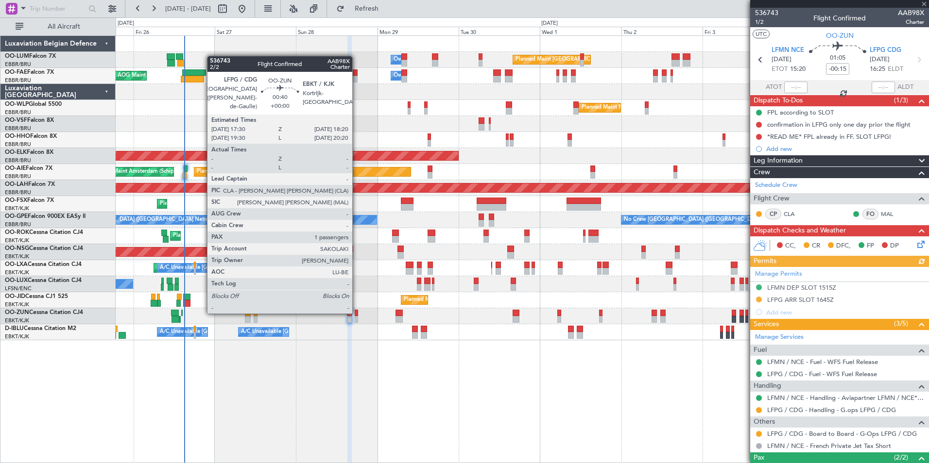
click at [357, 312] on div at bounding box center [356, 313] width 3 height 7
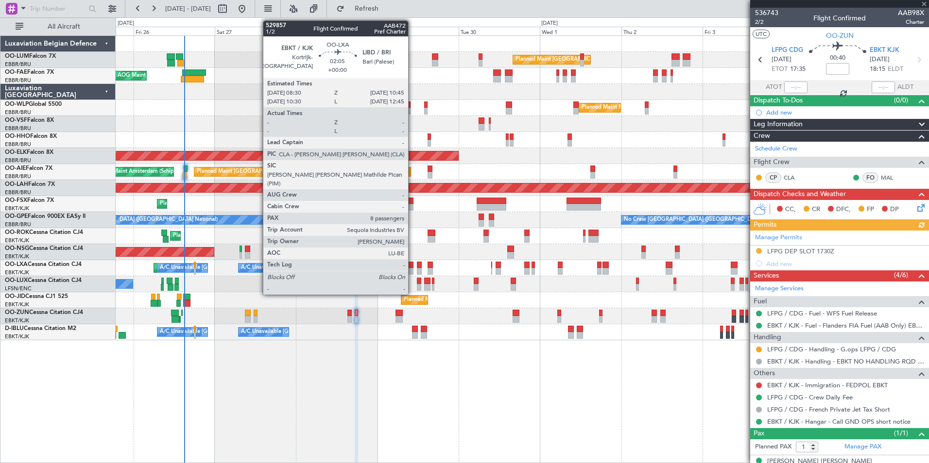
click at [412, 266] on div at bounding box center [410, 265] width 8 height 7
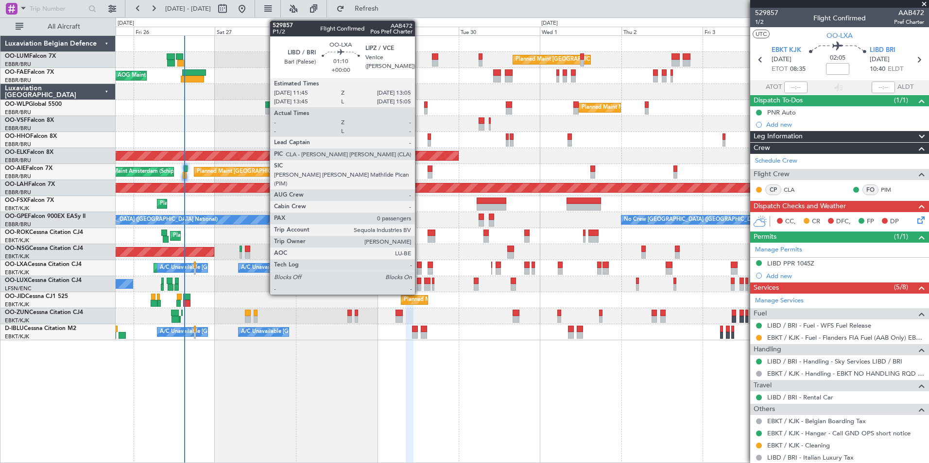
click at [419, 267] on div at bounding box center [419, 265] width 5 height 7
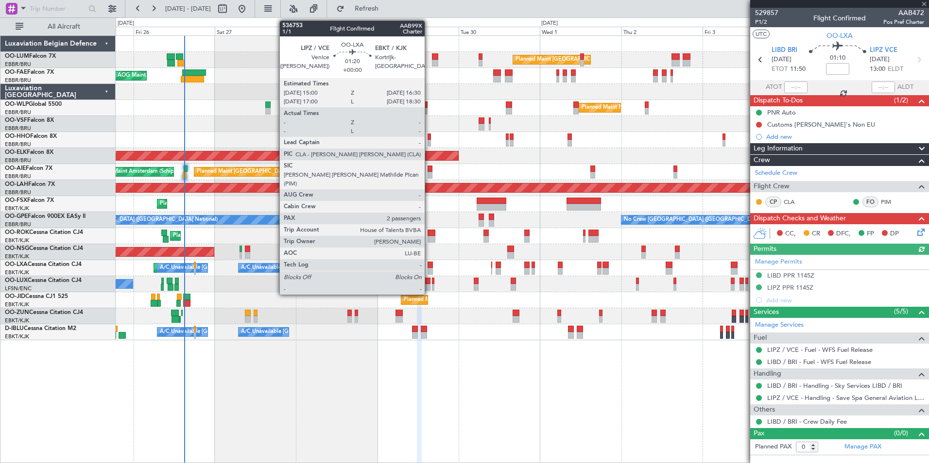
click at [429, 264] on div at bounding box center [429, 265] width 5 height 7
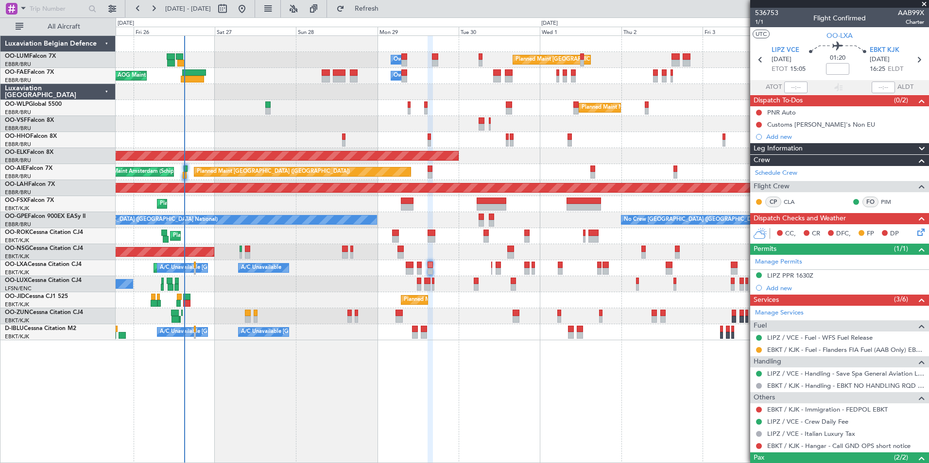
click at [461, 374] on div "Planned Maint [GEOGRAPHIC_DATA] ([GEOGRAPHIC_DATA] National) Owner [GEOGRAPHIC_…" at bounding box center [522, 249] width 813 height 428
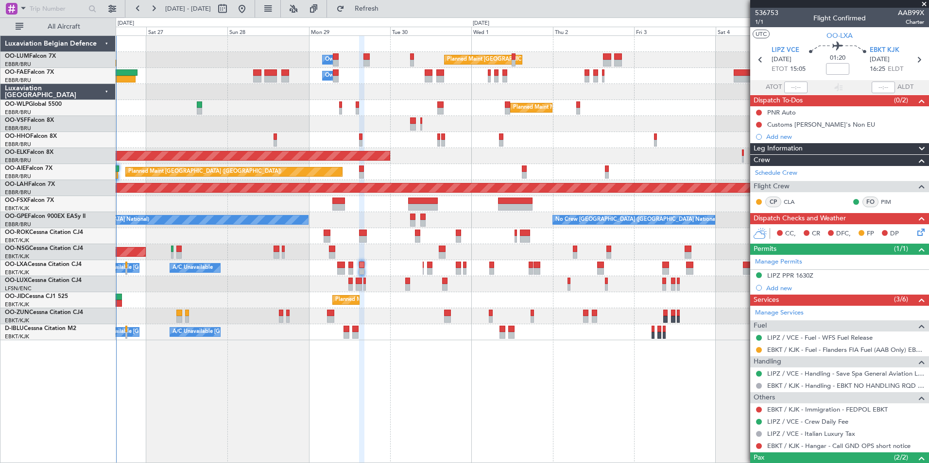
click at [394, 355] on div "Planned Maint Brussels (Brussels National) Owner Melsbroek Air Base Owner Melsb…" at bounding box center [522, 249] width 813 height 428
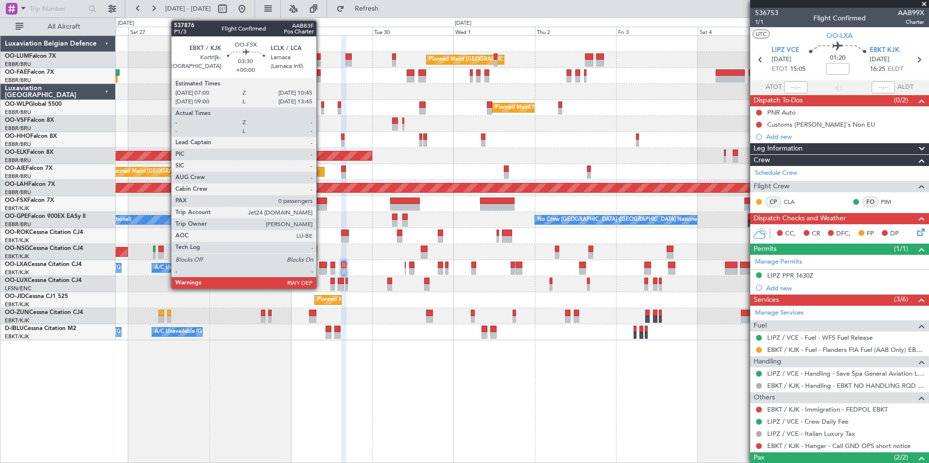
click at [321, 204] on div at bounding box center [320, 201] width 13 height 7
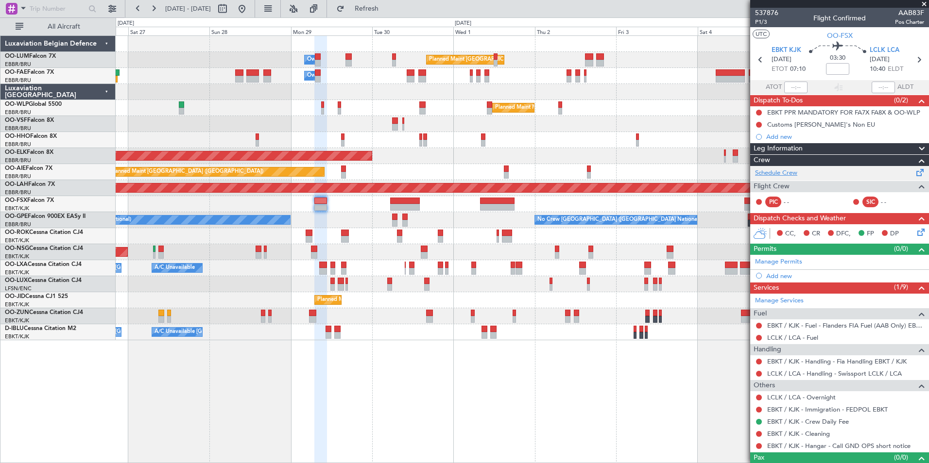
click at [791, 174] on link "Schedule Crew" at bounding box center [776, 174] width 42 height 10
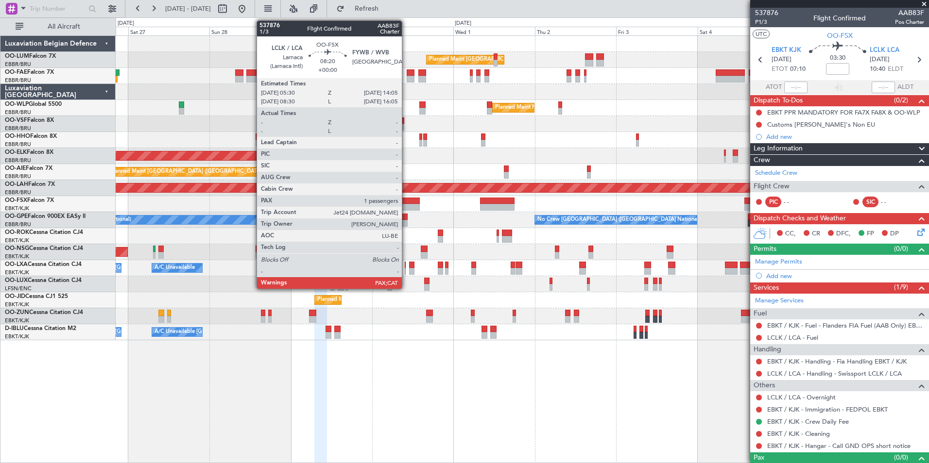
click at [406, 205] on div at bounding box center [404, 207] width 29 height 7
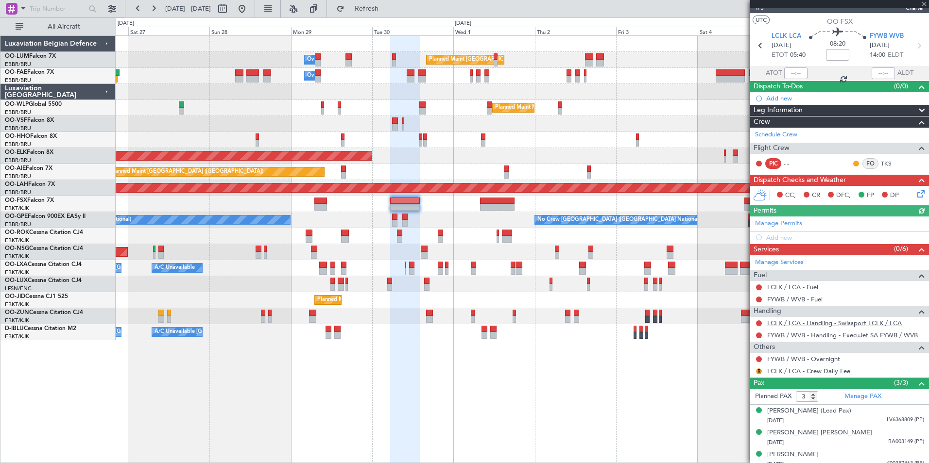
scroll to position [21, 0]
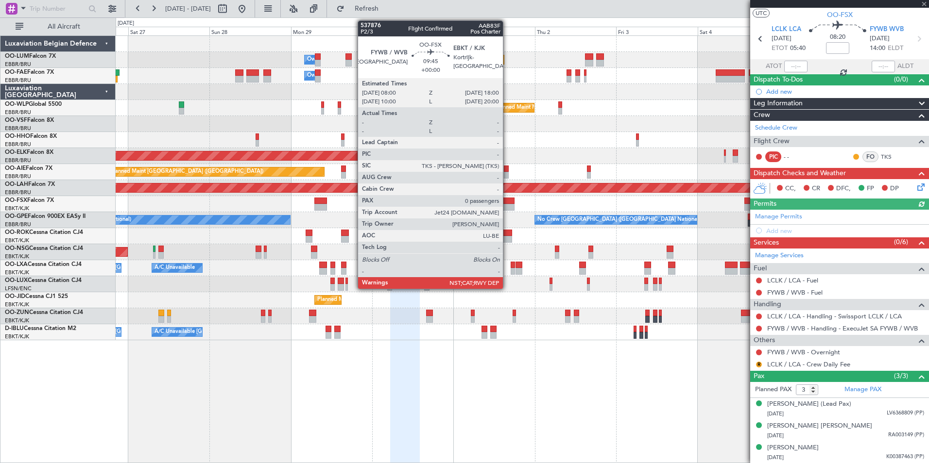
click at [507, 206] on div at bounding box center [497, 207] width 34 height 7
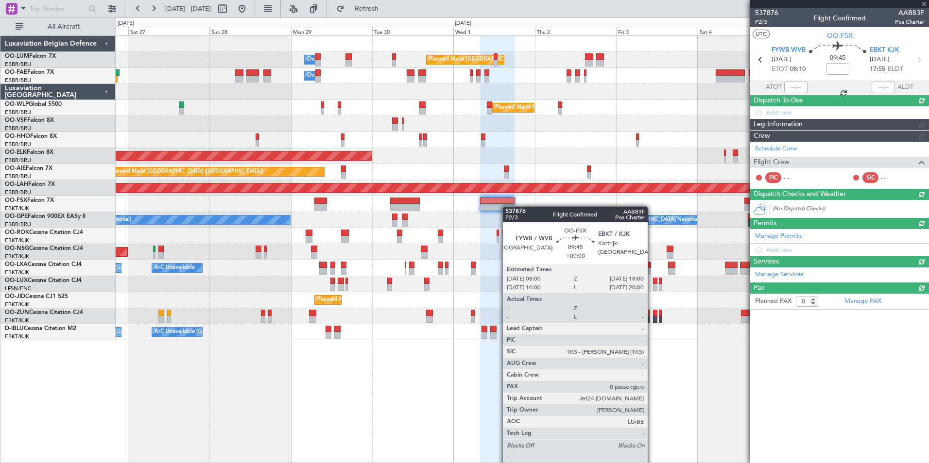
scroll to position [0, 0]
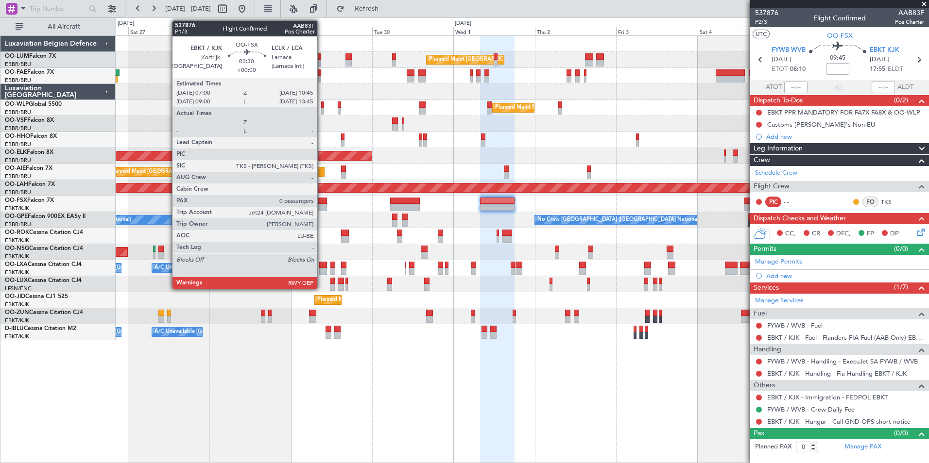
click at [322, 206] on div at bounding box center [320, 207] width 13 height 7
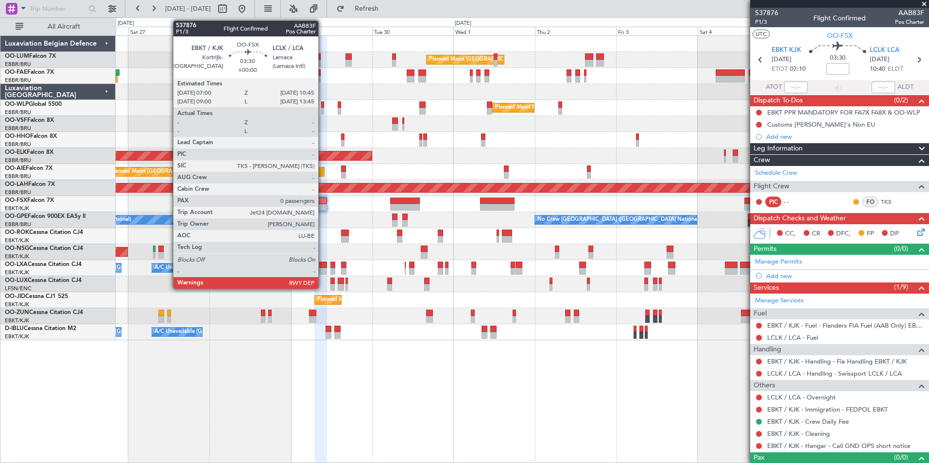
click at [323, 200] on div at bounding box center [320, 201] width 13 height 7
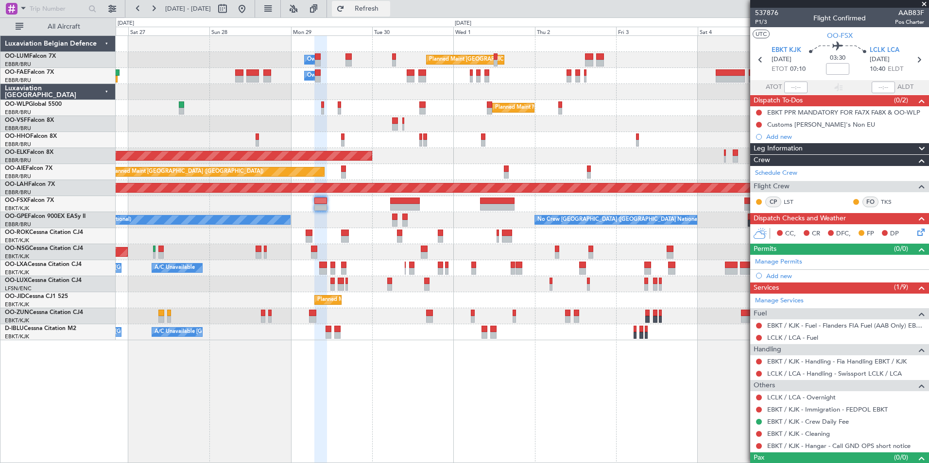
click at [387, 10] on span "Refresh" at bounding box center [366, 8] width 41 height 7
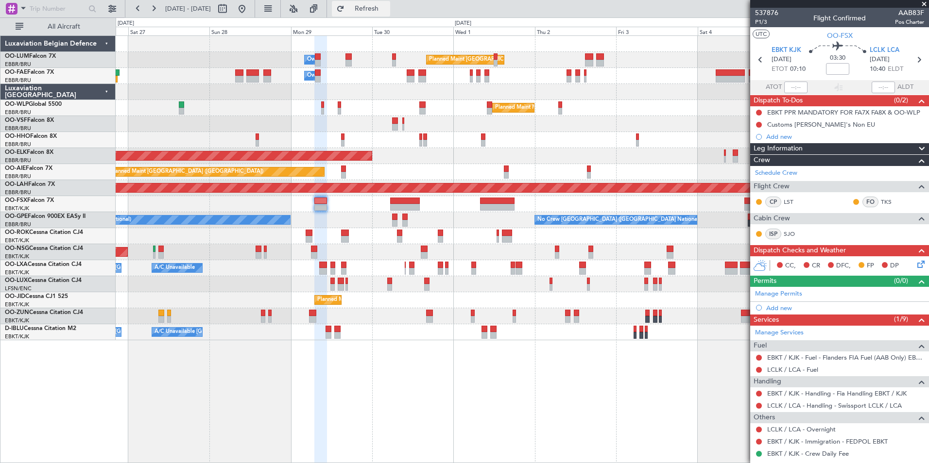
click at [388, 15] on button "Refresh" at bounding box center [361, 9] width 58 height 16
click at [794, 235] on link "SJO" at bounding box center [795, 234] width 22 height 9
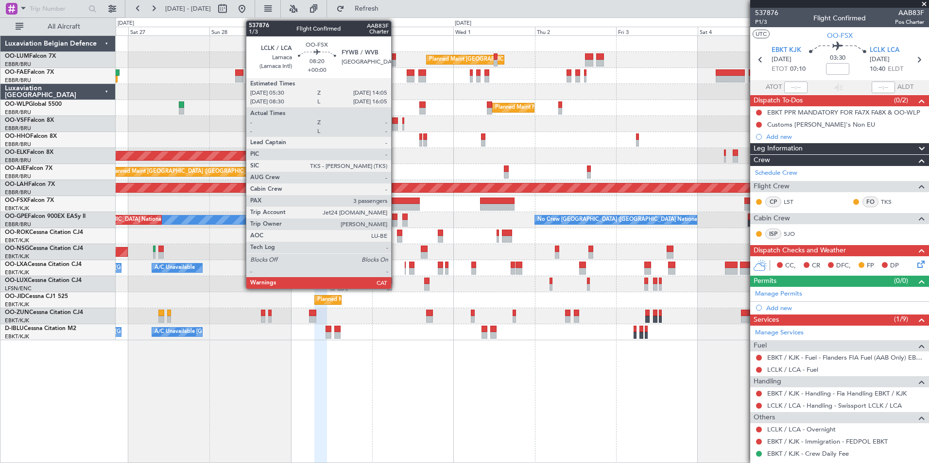
click at [395, 201] on div at bounding box center [404, 201] width 29 height 7
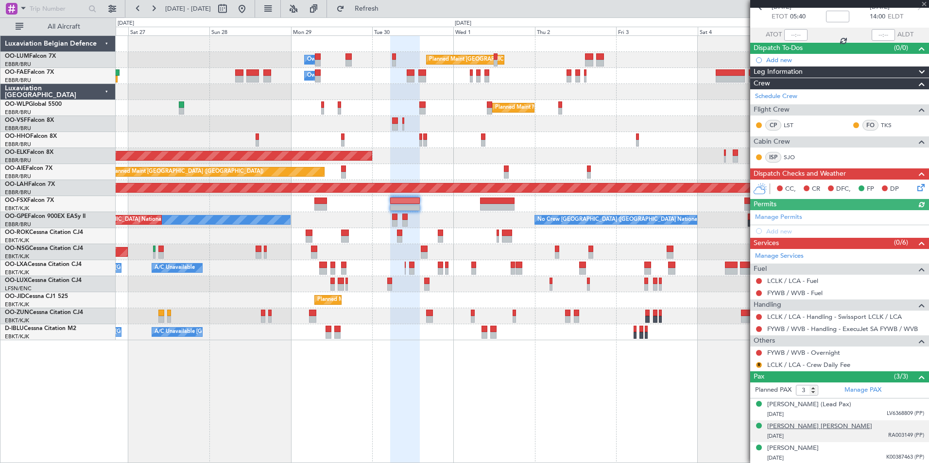
scroll to position [53, 0]
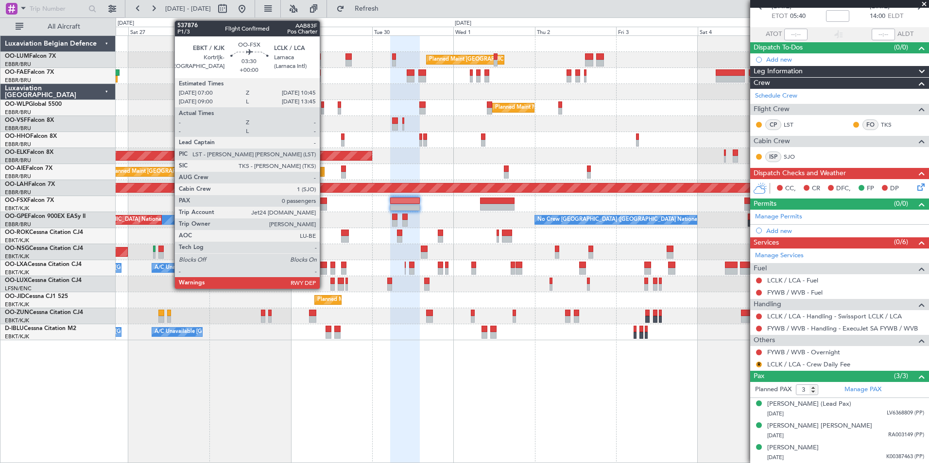
click at [324, 204] on div at bounding box center [320, 207] width 13 height 7
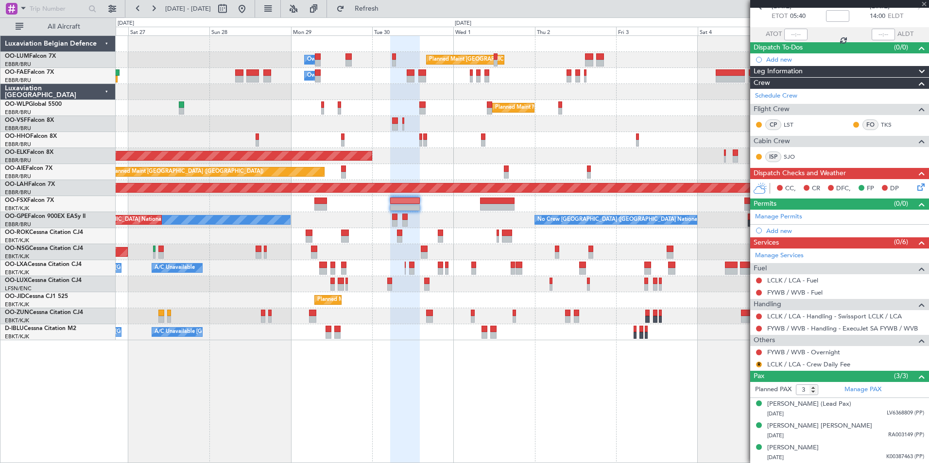
type input "0"
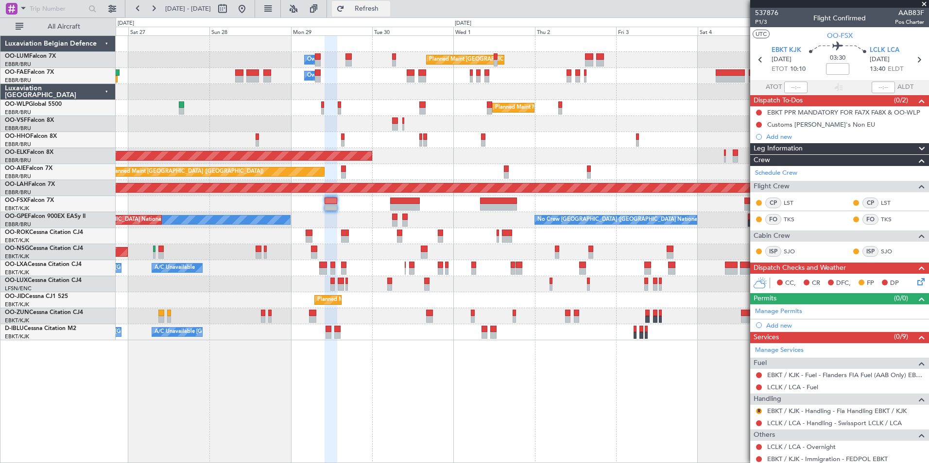
click at [387, 9] on span "Refresh" at bounding box center [366, 8] width 41 height 7
click at [387, 12] on span "Refresh" at bounding box center [366, 8] width 41 height 7
click at [385, 18] on div "0 0 Fri 26 Sat 27 Sun 28 Mon 29 Tue 30 Wed 1 [DATE] Fri 3 Sat 4 Sun 5 [DATE]" at bounding box center [522, 26] width 812 height 17
click at [444, 379] on div "Planned Maint Brussels (Brussels National) Owner Melsbroek Air Base Owner Melsb…" at bounding box center [522, 249] width 813 height 428
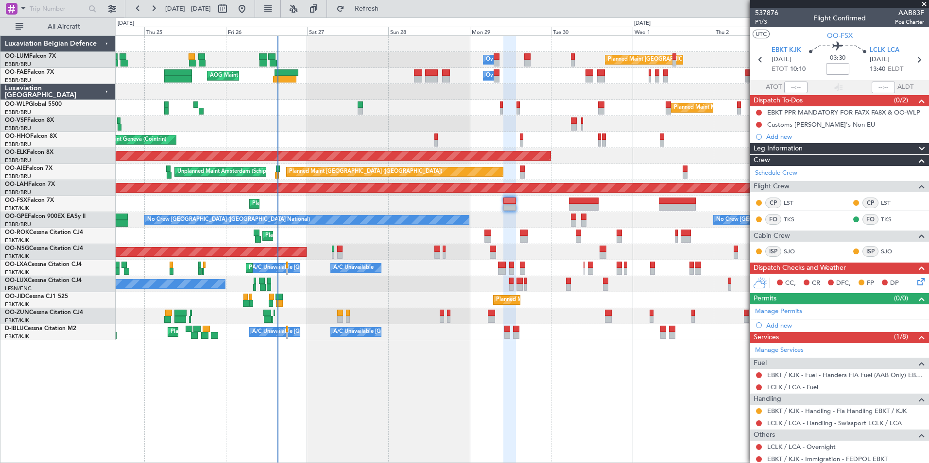
click at [509, 399] on div "Planned Maint Brussels (Brussels National) Owner Melsbroek Air Base Owner Melsb…" at bounding box center [522, 249] width 813 height 428
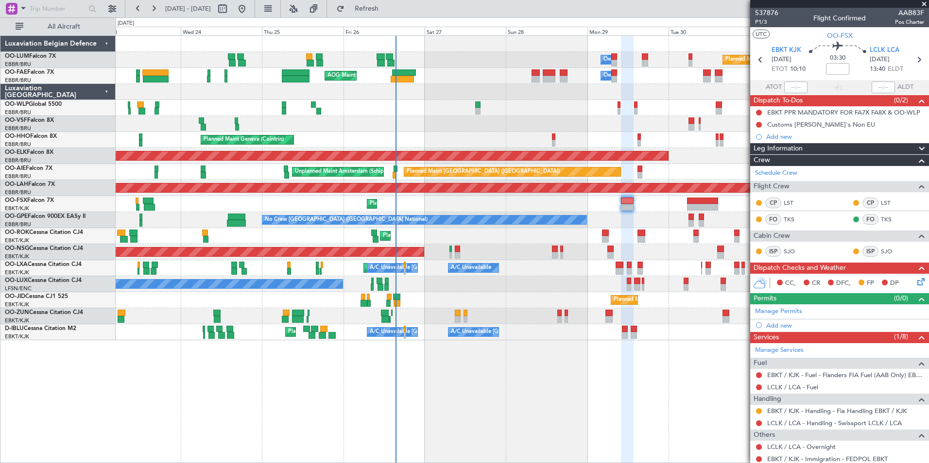
drag, startPoint x: 387, startPoint y: 10, endPoint x: 388, endPoint y: 21, distance: 11.2
click at [387, 10] on span "Refresh" at bounding box center [366, 8] width 41 height 7
click at [390, 12] on button "Refresh" at bounding box center [361, 9] width 58 height 16
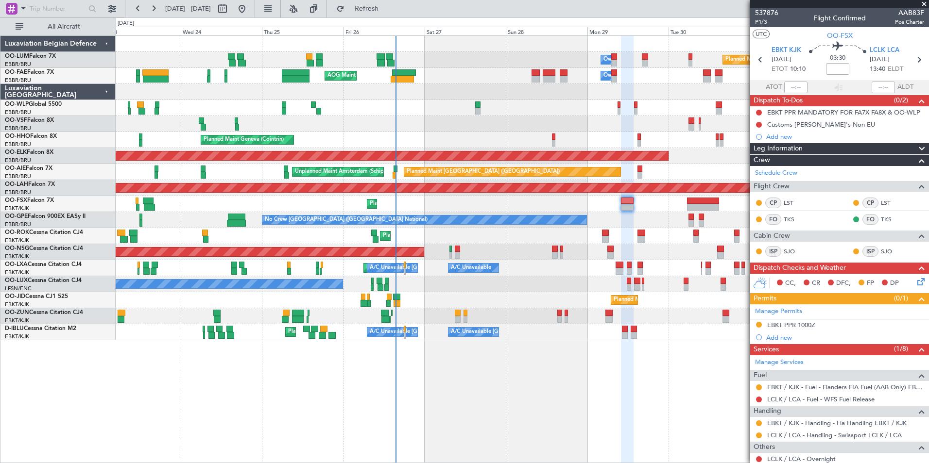
click at [475, 380] on div "Planned Maint Brussels (Brussels National) Owner Melsbroek Air Base AOG Maint N…" at bounding box center [522, 249] width 813 height 428
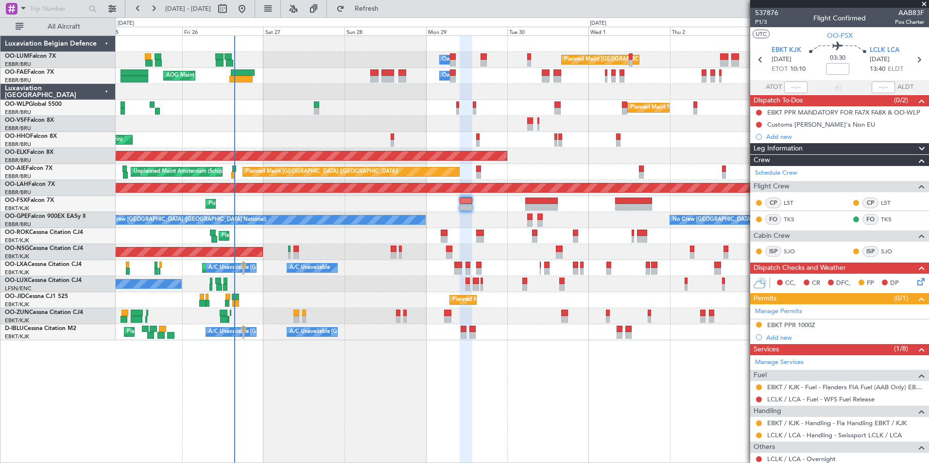
click at [453, 385] on div "Planned Maint [GEOGRAPHIC_DATA] ([GEOGRAPHIC_DATA] National) Owner [GEOGRAPHIC_…" at bounding box center [522, 249] width 813 height 428
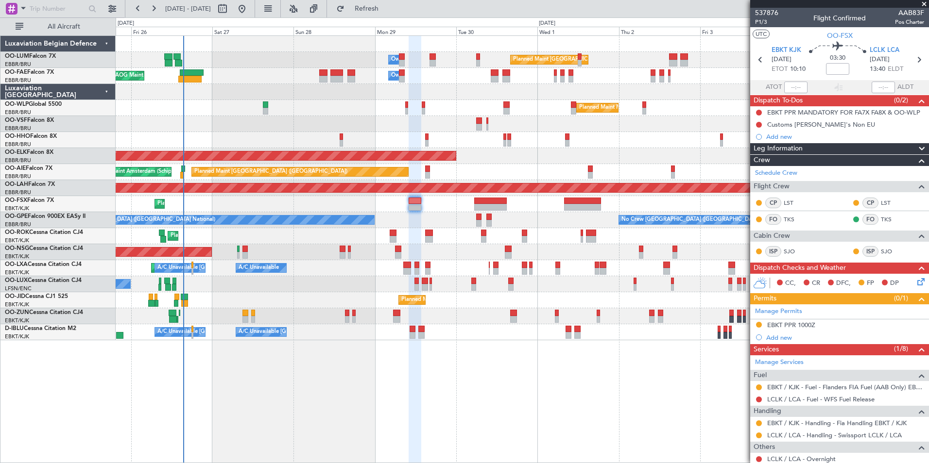
click at [391, 385] on div "Planned Maint [GEOGRAPHIC_DATA] ([GEOGRAPHIC_DATA] National) Owner [GEOGRAPHIC_…" at bounding box center [522, 249] width 813 height 428
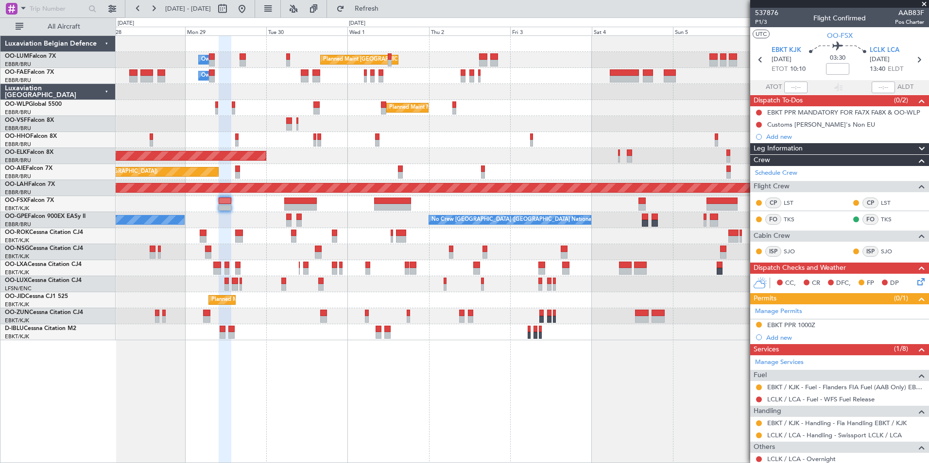
click at [108, 340] on div "Planned Maint Brussels (Brussels National) Owner Melsbroek Air Base Owner Melsb…" at bounding box center [464, 240] width 929 height 446
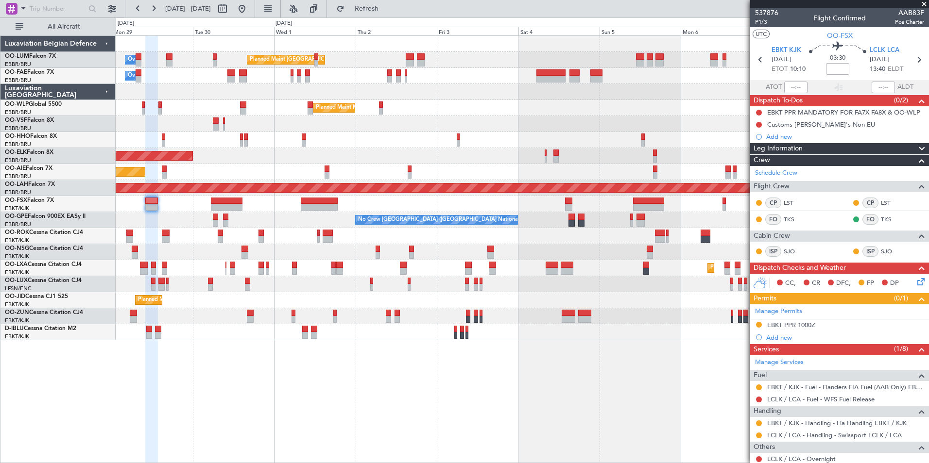
click at [586, 405] on div "Planned Maint Brussels (Brussels National) Owner Melsbroek Air Base Owner Melsb…" at bounding box center [522, 249] width 813 height 428
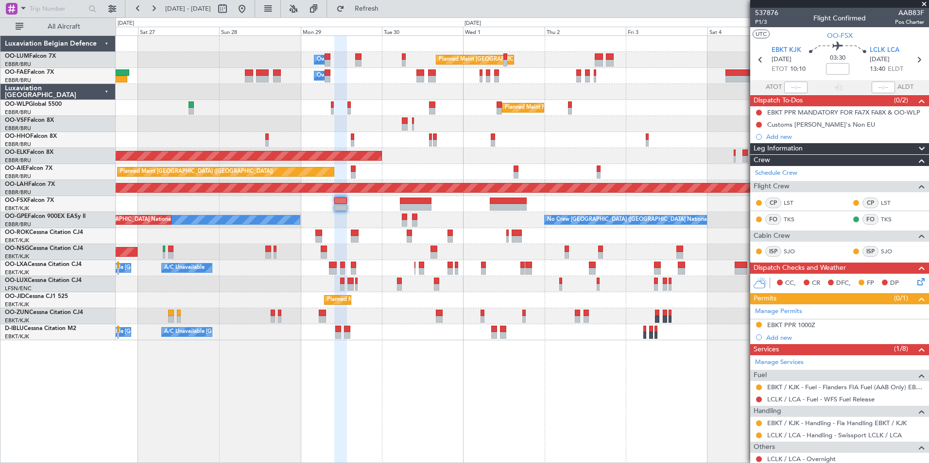
click at [466, 167] on div "Planned Maint Brussels (Brussels National) Owner Melsbroek Air Base Owner Melsb…" at bounding box center [522, 188] width 813 height 305
click at [376, 154] on div "Planned Maint Kortrijk-[GEOGRAPHIC_DATA]" at bounding box center [522, 156] width 813 height 16
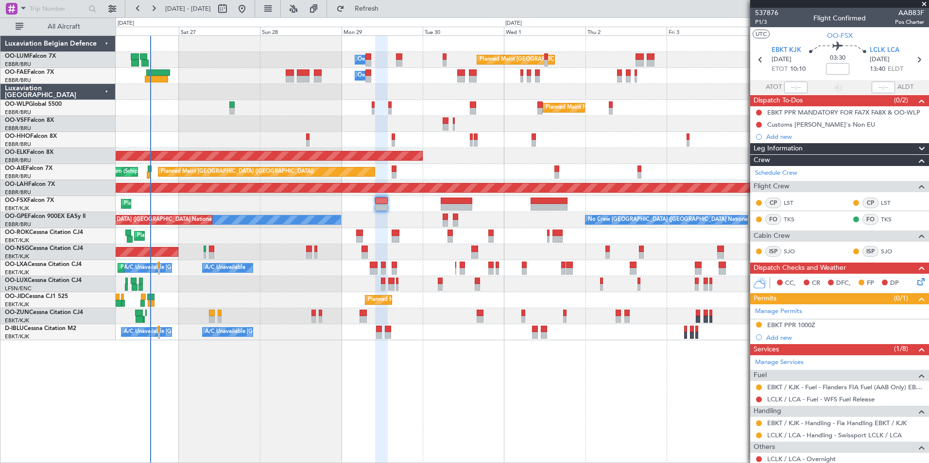
click at [478, 400] on div "Planned Maint Brussels (Brussels National) Owner Melsbroek Air Base Owner Melsb…" at bounding box center [522, 249] width 813 height 428
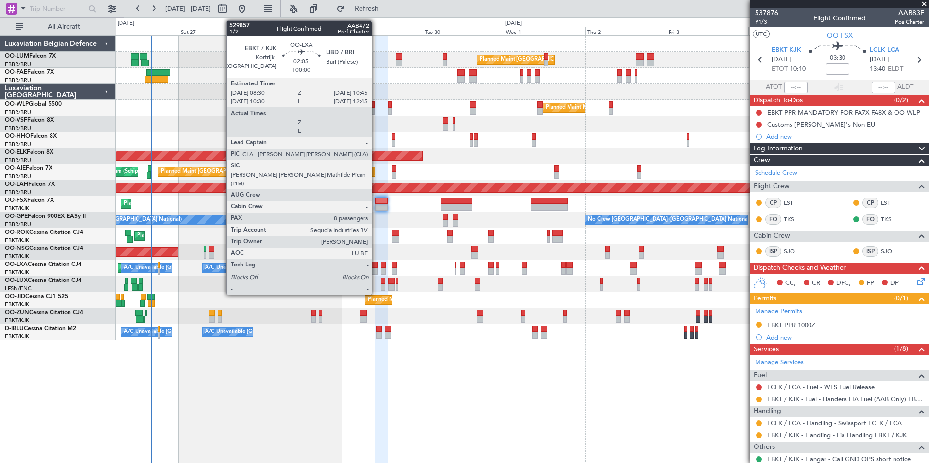
click at [376, 263] on div at bounding box center [374, 265] width 8 height 7
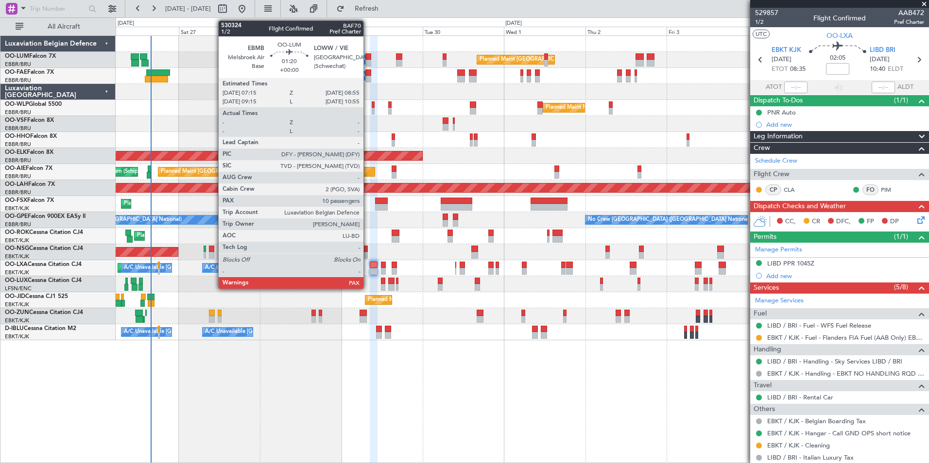
click at [368, 56] on div at bounding box center [368, 56] width 6 height 7
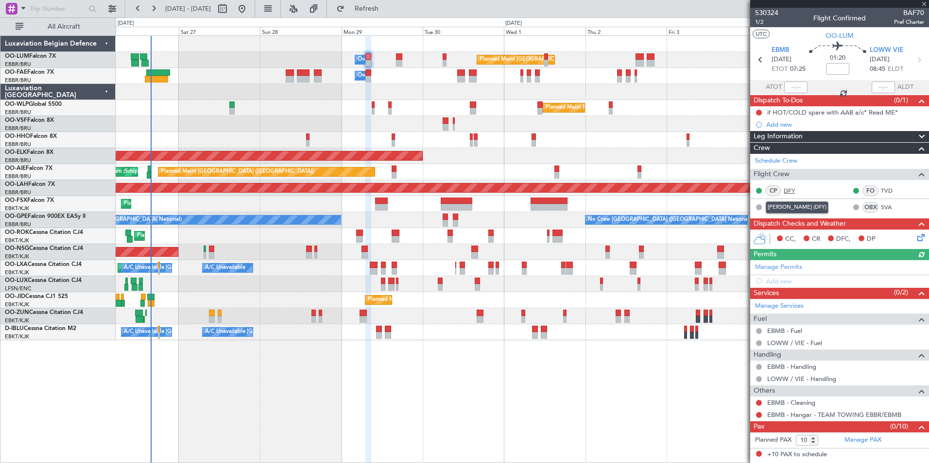
click at [790, 192] on link "DFY" at bounding box center [795, 191] width 22 height 9
click at [382, 1] on button "Refresh" at bounding box center [361, 9] width 58 height 16
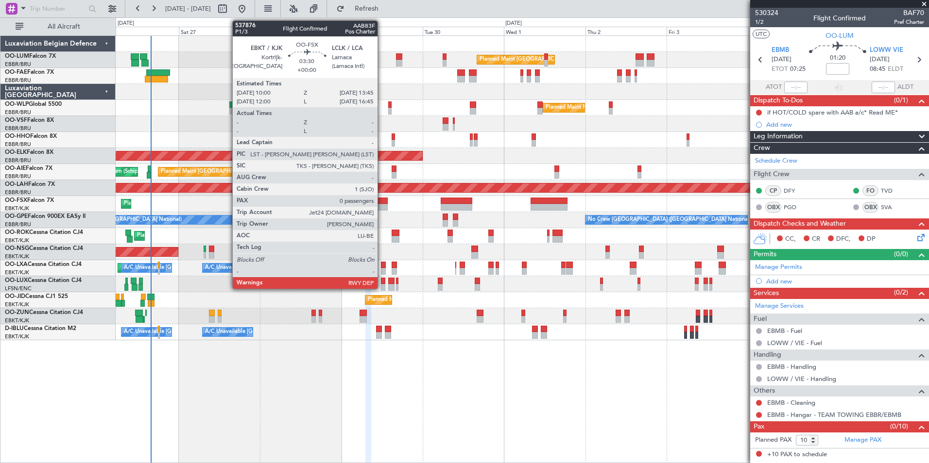
click at [382, 205] on div at bounding box center [381, 207] width 13 height 7
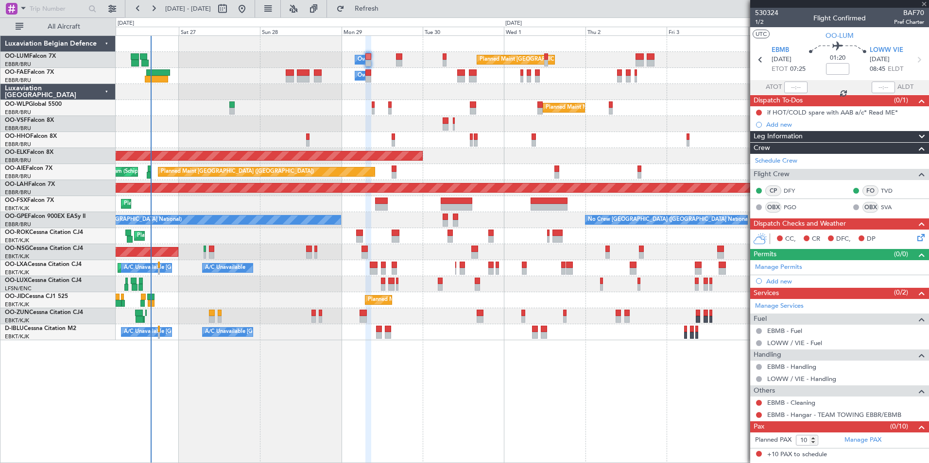
type input "0"
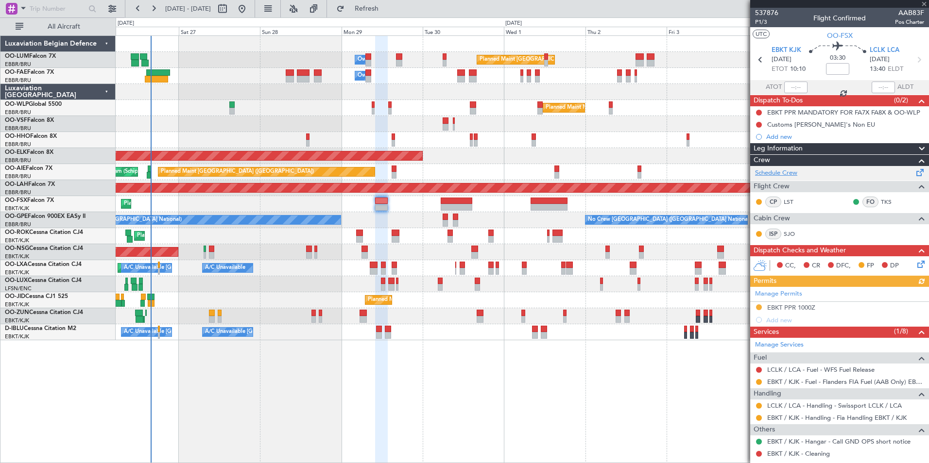
click at [787, 176] on link "Schedule Crew" at bounding box center [776, 174] width 42 height 10
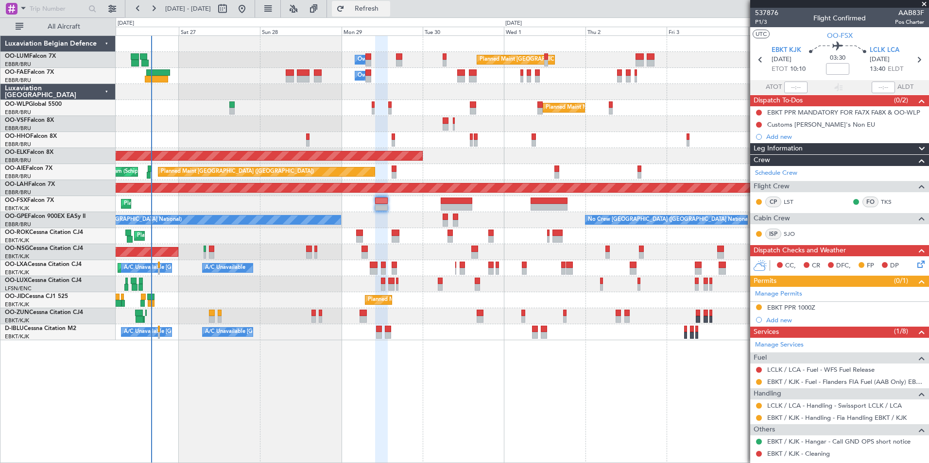
click at [390, 3] on button "Refresh" at bounding box center [361, 9] width 58 height 16
click at [387, 8] on span "Refresh" at bounding box center [366, 8] width 41 height 7
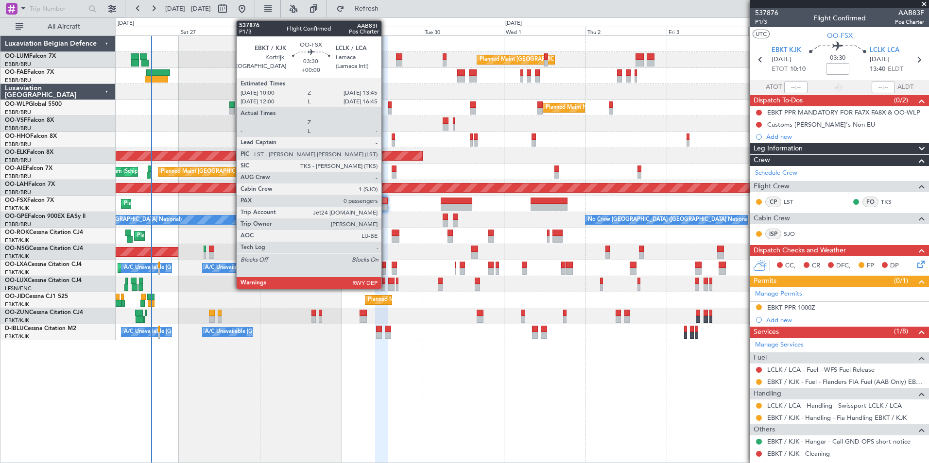
click at [386, 203] on div at bounding box center [381, 201] width 13 height 7
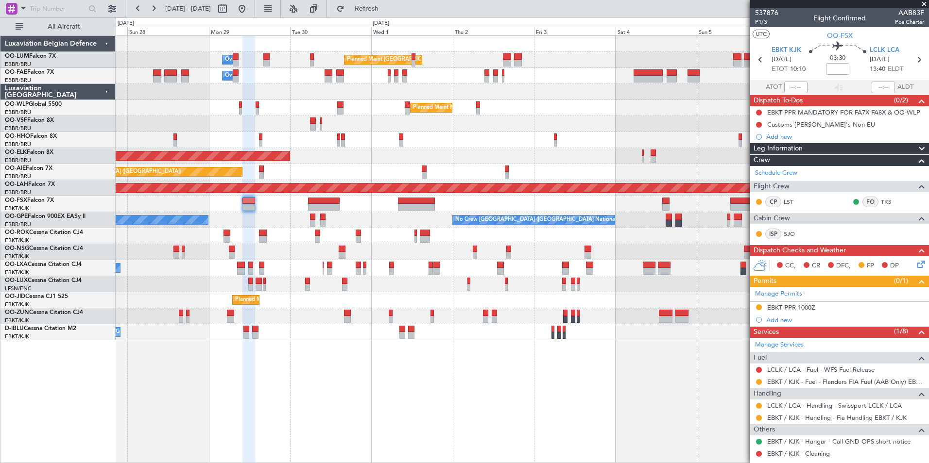
click at [420, 402] on div "Planned Maint Brussels (Brussels National) Owner Melsbroek Air Base Owner Melsb…" at bounding box center [522, 249] width 813 height 428
click at [395, 397] on div "Planned Maint Brussels (Brussels National) Owner Melsbroek Air Base Owner Melsb…" at bounding box center [522, 249] width 813 height 428
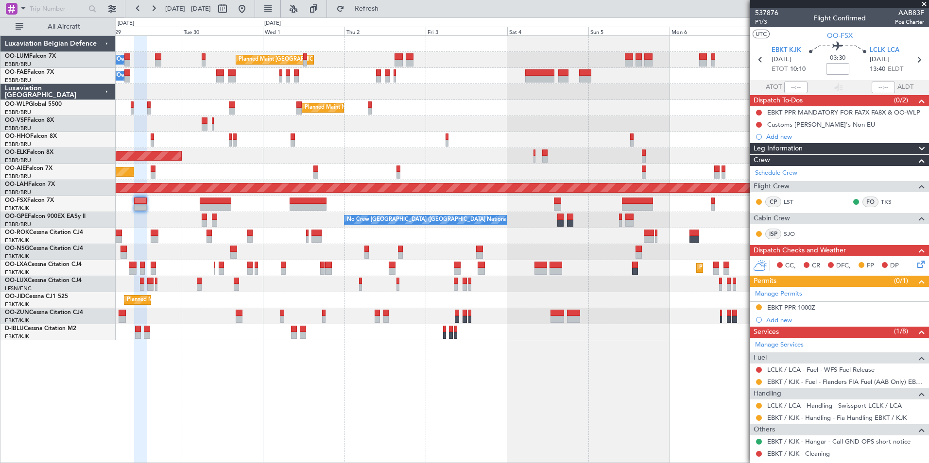
click at [420, 397] on div "Planned Maint Brussels (Brussels National) Owner Melsbroek Air Base Owner Melsb…" at bounding box center [522, 249] width 813 height 428
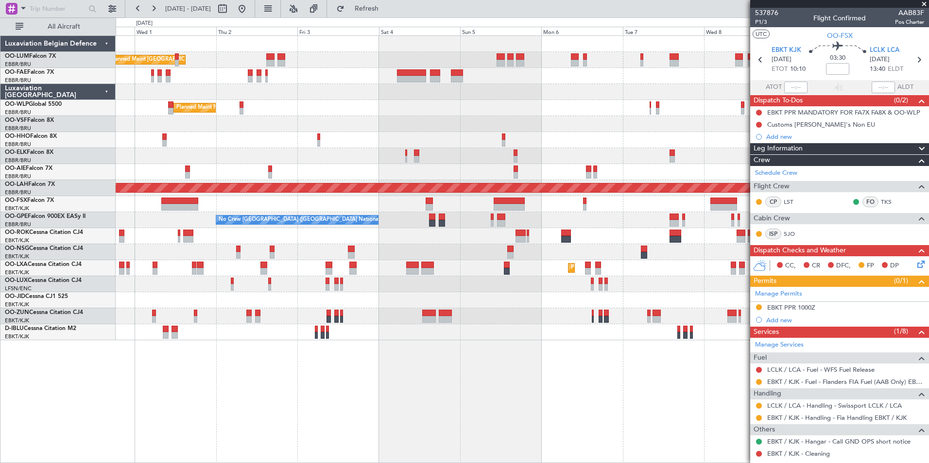
click at [402, 402] on div "Planned Maint Brussels (Brussels National) Owner Melsbroek Air Base Owner Melsb…" at bounding box center [522, 249] width 813 height 428
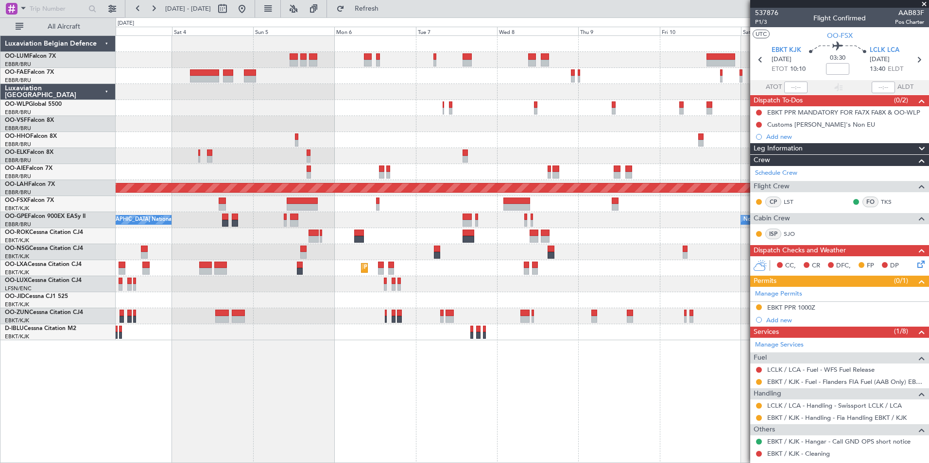
click at [397, 153] on div "Planned Maint Brussels (Brussels National) Owner Melsbroek Air Base Planned Mai…" at bounding box center [522, 188] width 813 height 305
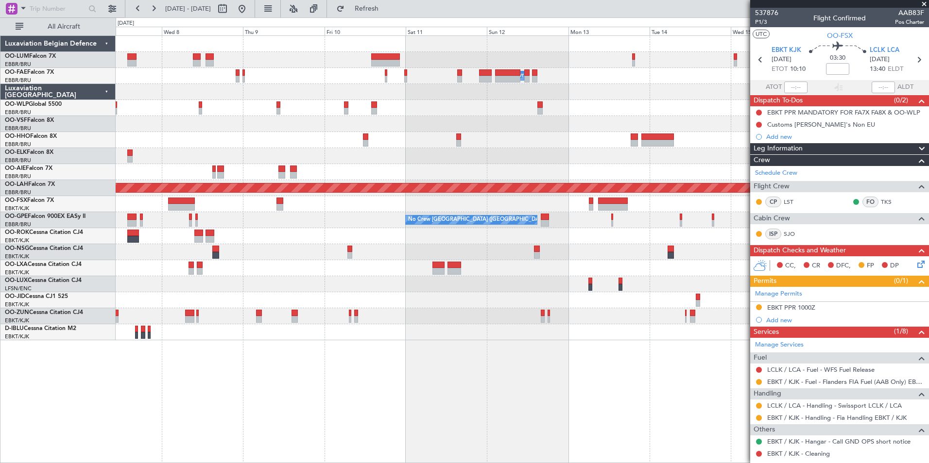
click at [214, 175] on div "Owner Melsbroek Air Base Planned Maint Brussels (Brussels National) LIMZ 07:00 …" at bounding box center [522, 188] width 813 height 305
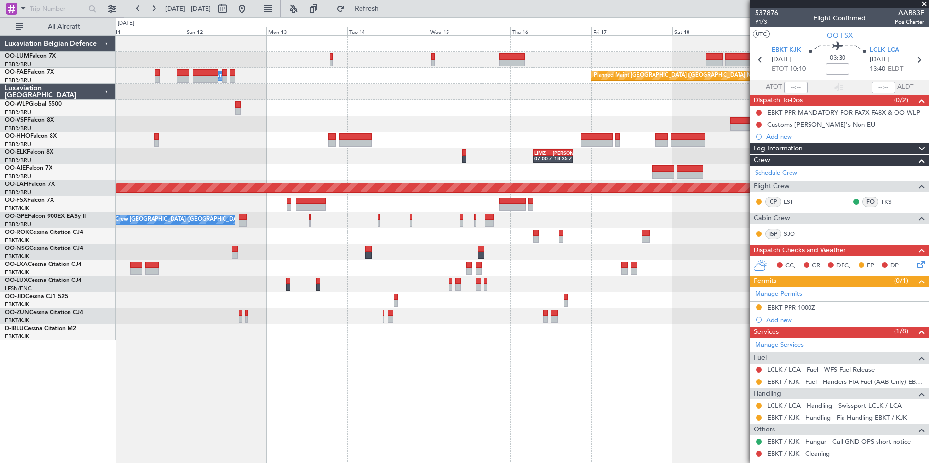
click at [432, 373] on div "Owner Melsbroek Air Base Planned Maint Brussels (Brussels National) LIMZ 07:00 …" at bounding box center [522, 249] width 813 height 428
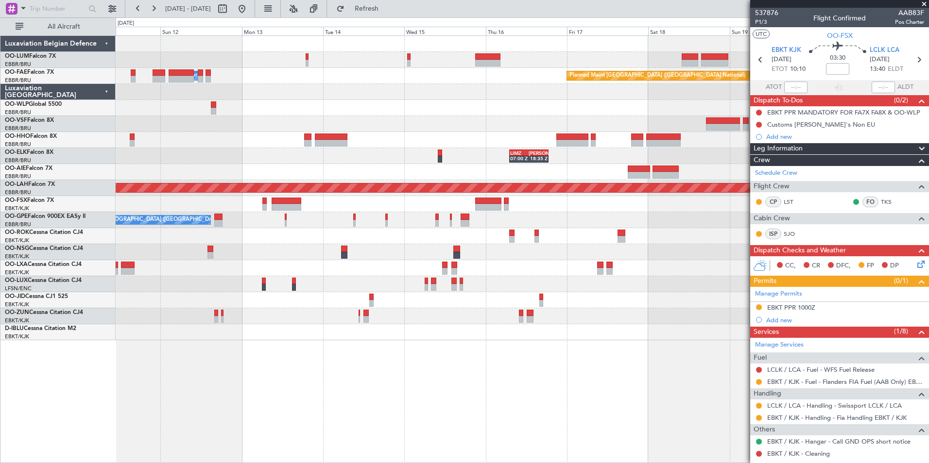
click at [419, 388] on div "Planned Maint Brussels (Brussels National) Owner Melsbroek Air Base LIMZ 07:00 …" at bounding box center [522, 249] width 813 height 428
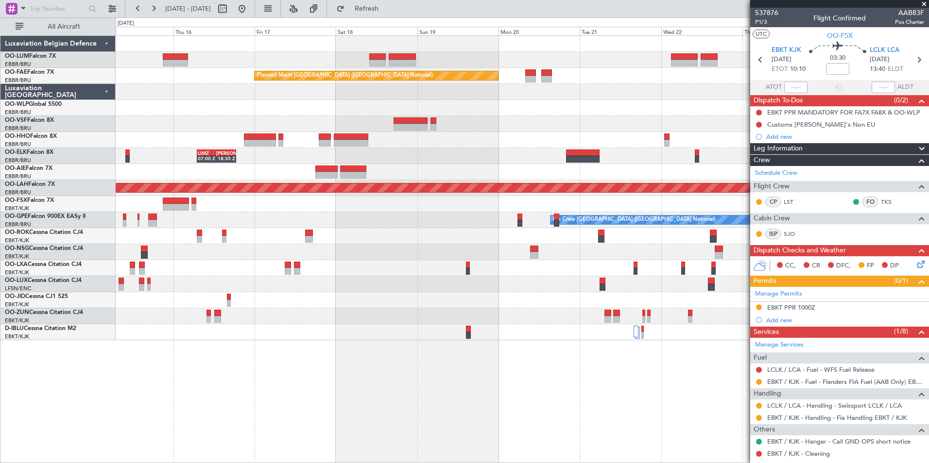
click at [486, 152] on div "LIMZ 07:00 Z KAUS 18:35 Z" at bounding box center [522, 156] width 813 height 16
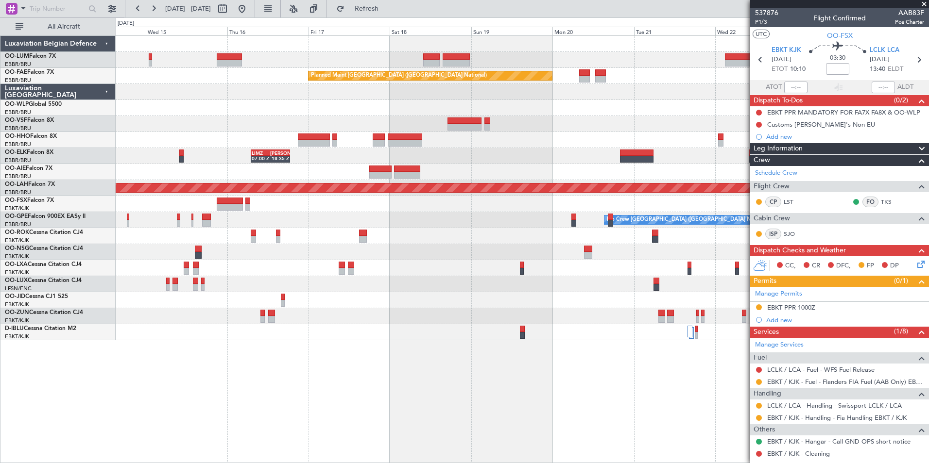
click at [323, 162] on div "LIMZ 07:00 Z KAUS 18:35 Z" at bounding box center [522, 156] width 813 height 16
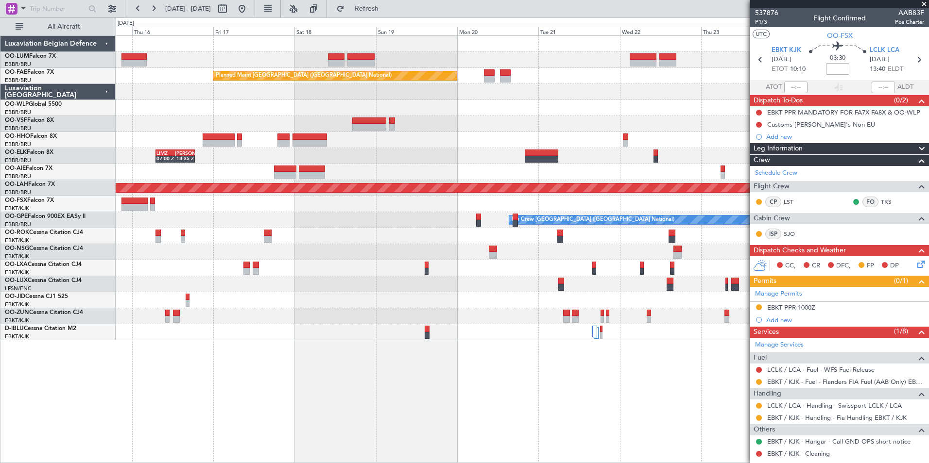
click at [237, 164] on div "Planned Maint Kortrijk-Wevelgem Planned Maint Brussels (Brussels National) LIMZ…" at bounding box center [522, 188] width 813 height 305
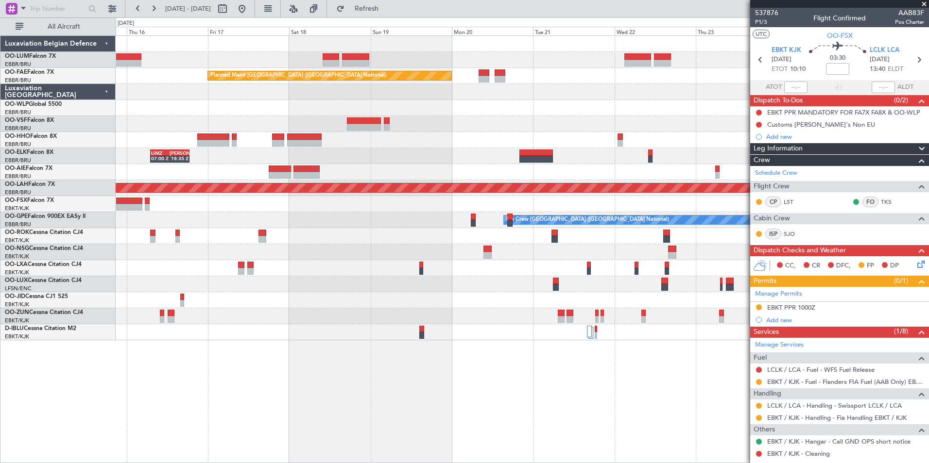
click at [409, 150] on div "LIMZ 07:00 Z KAUS 18:35 Z" at bounding box center [522, 156] width 813 height 16
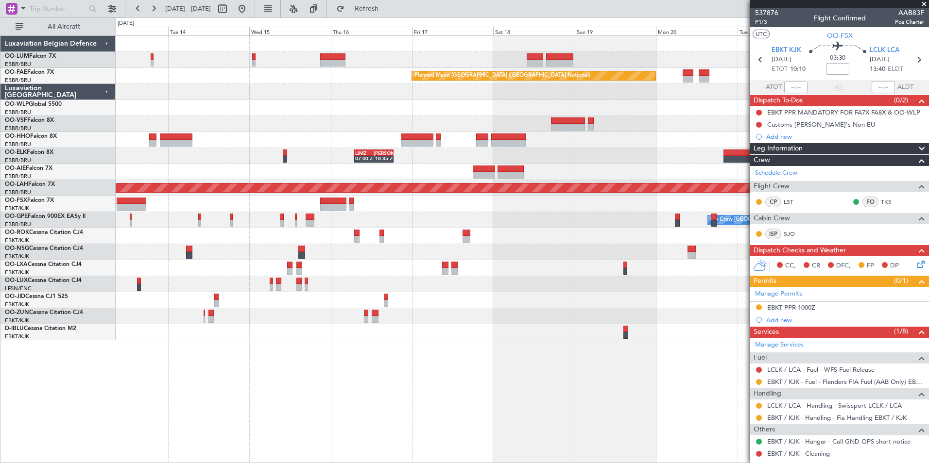
click at [165, 133] on div at bounding box center [522, 140] width 813 height 16
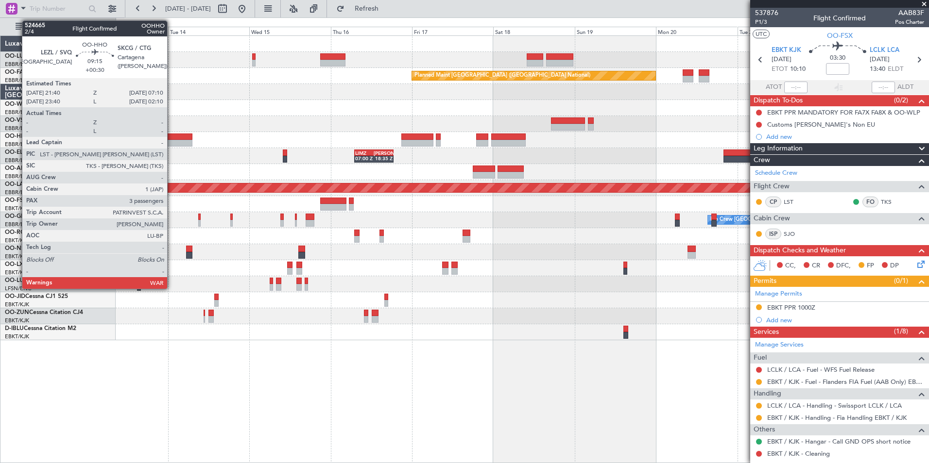
click at [171, 138] on div at bounding box center [176, 137] width 33 height 7
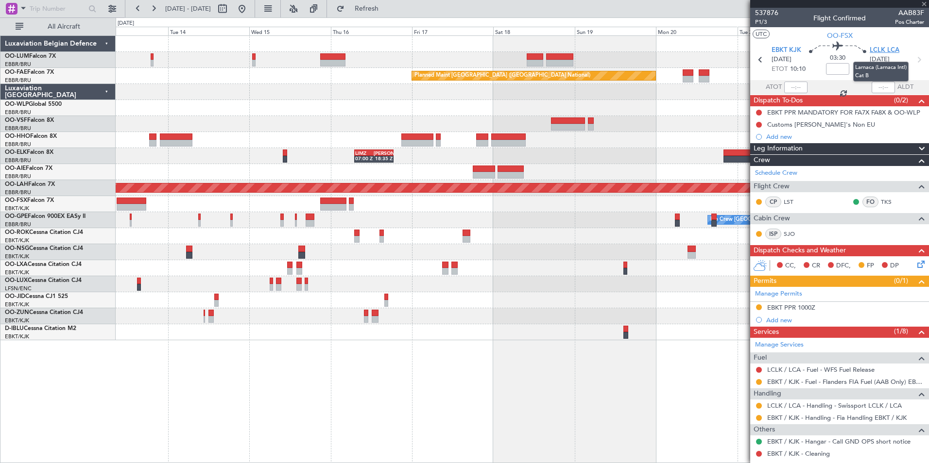
type input "+00:30"
type input "3"
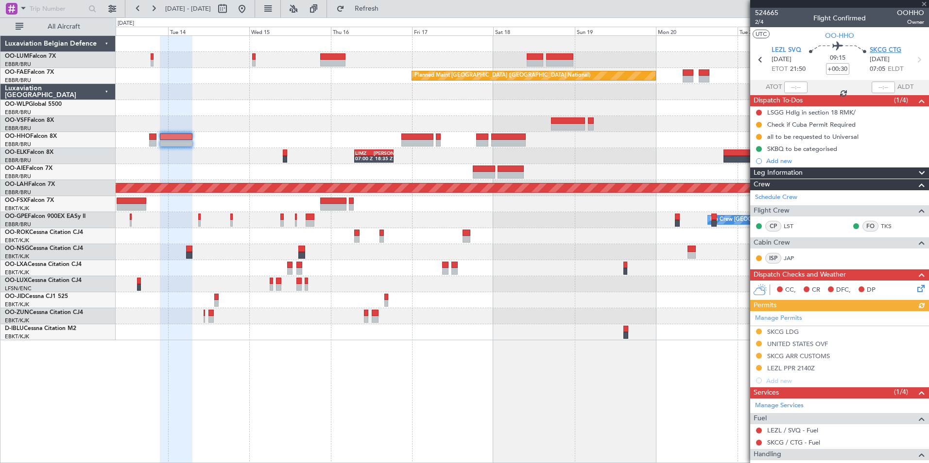
click at [884, 51] on span "SKCG CTG" at bounding box center [886, 51] width 32 height 10
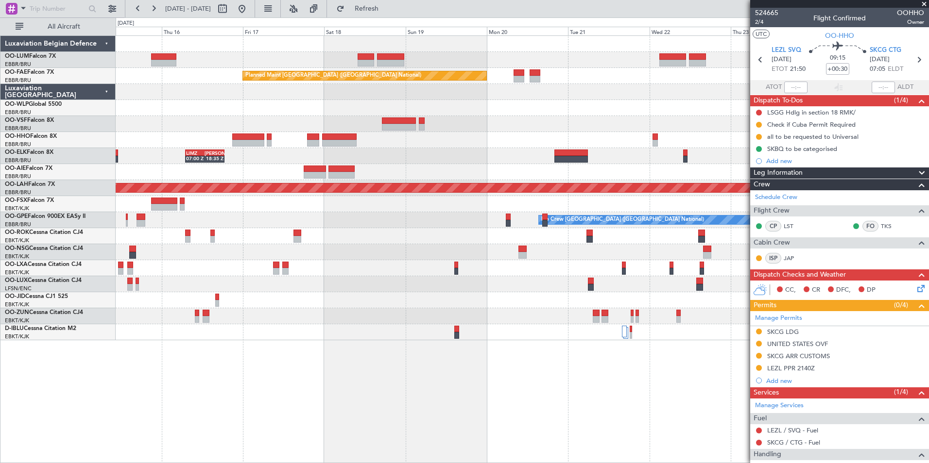
click at [319, 364] on div "Planned Maint Kortrijk-Wevelgem Planned Maint Brussels (Brussels National) LIMZ…" at bounding box center [522, 249] width 813 height 428
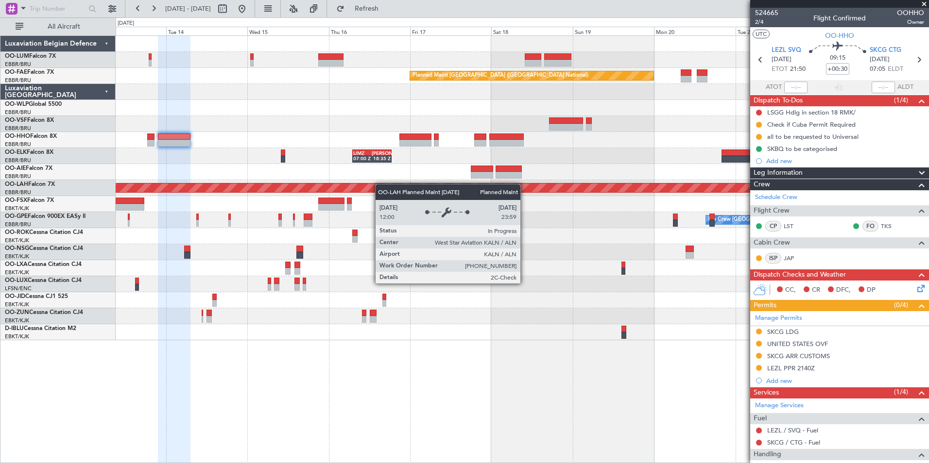
click at [408, 187] on div "Planned Maint Brussels (Brussels National) Owner Melsbroek Air Base LIMZ 07:00 …" at bounding box center [522, 188] width 813 height 305
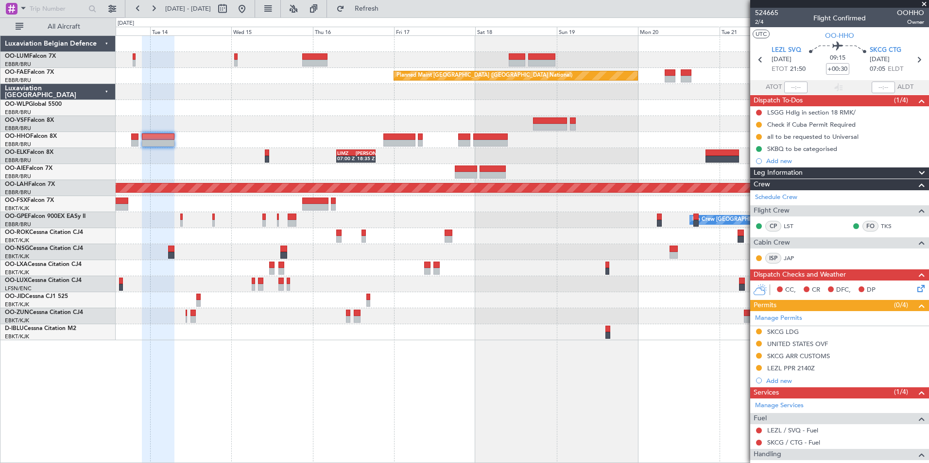
click at [421, 381] on div "Planned Maint Brussels (Brussels National) Owner Melsbroek Air Base LIMZ 07:00 …" at bounding box center [522, 249] width 813 height 428
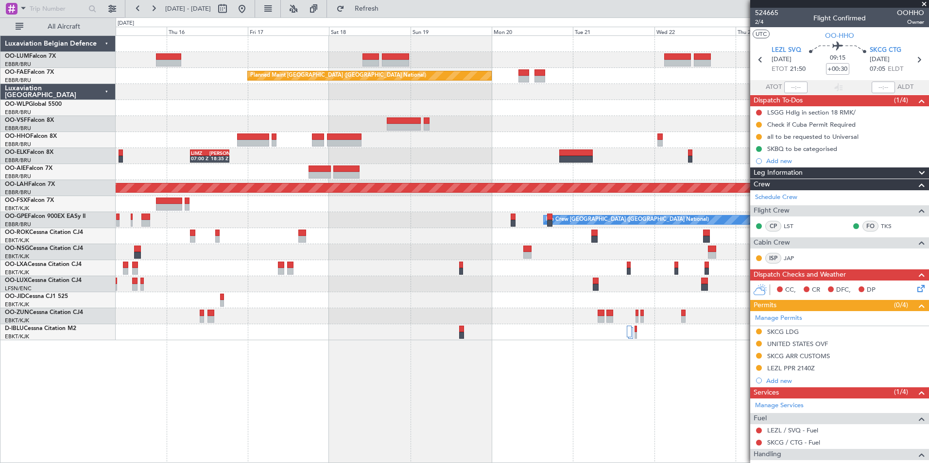
click at [308, 366] on div "Planned Maint Kortrijk-Wevelgem Planned Maint Brussels (Brussels National) LIMZ…" at bounding box center [522, 249] width 813 height 428
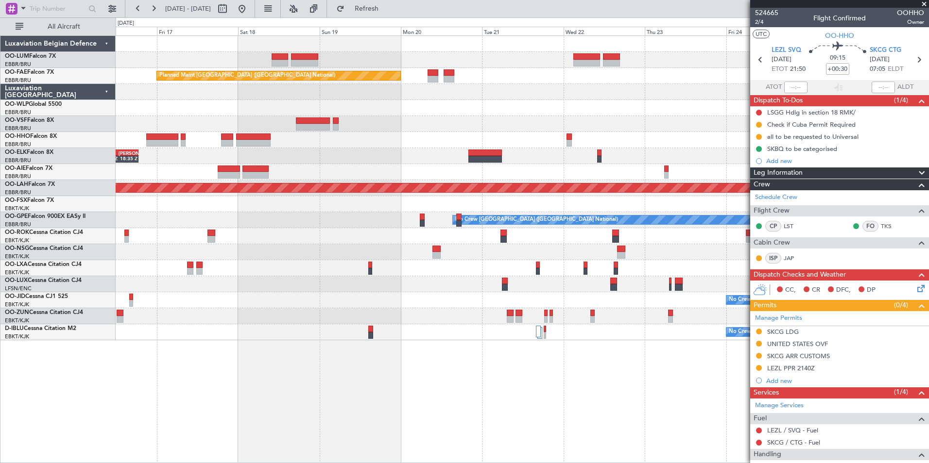
click at [302, 166] on div at bounding box center [522, 172] width 813 height 16
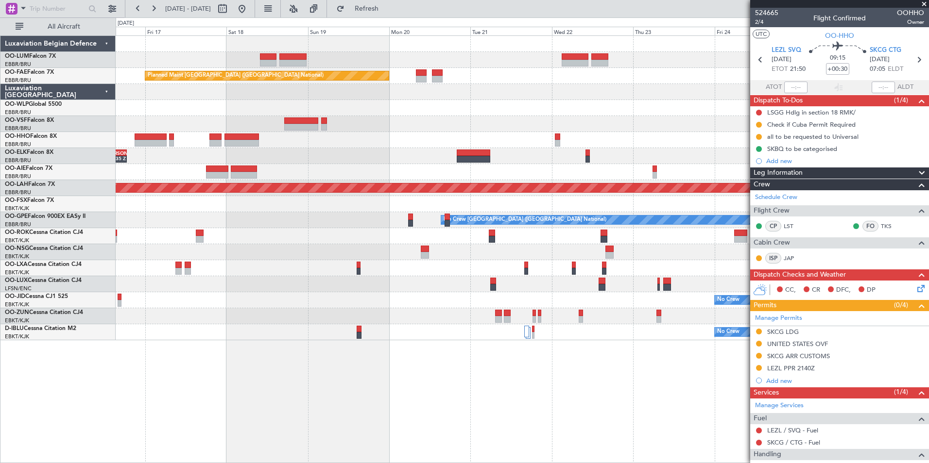
click at [301, 146] on div at bounding box center [522, 140] width 813 height 16
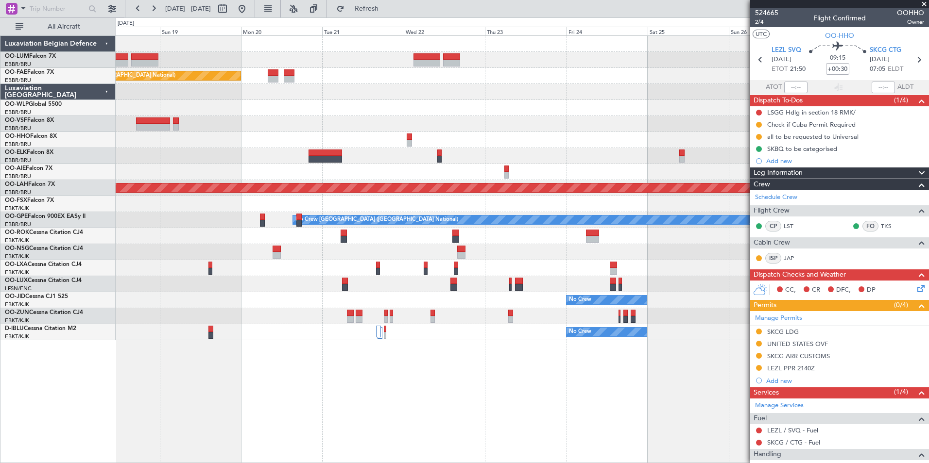
click at [367, 158] on div "LIMZ 07:00 Z KAUS 18:35 Z" at bounding box center [522, 156] width 813 height 16
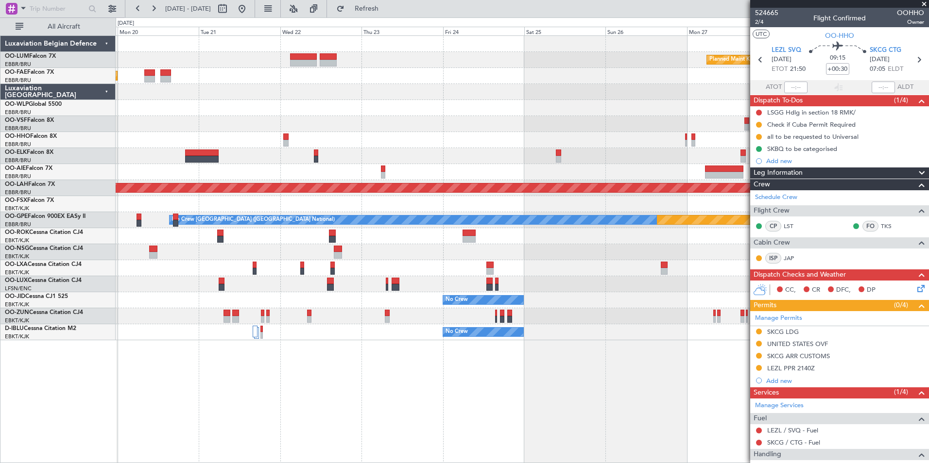
click at [332, 131] on div "Planned Maint Kortrijk-Wevelgem Planned Maint Brussels (Brussels National) Owne…" at bounding box center [522, 188] width 813 height 305
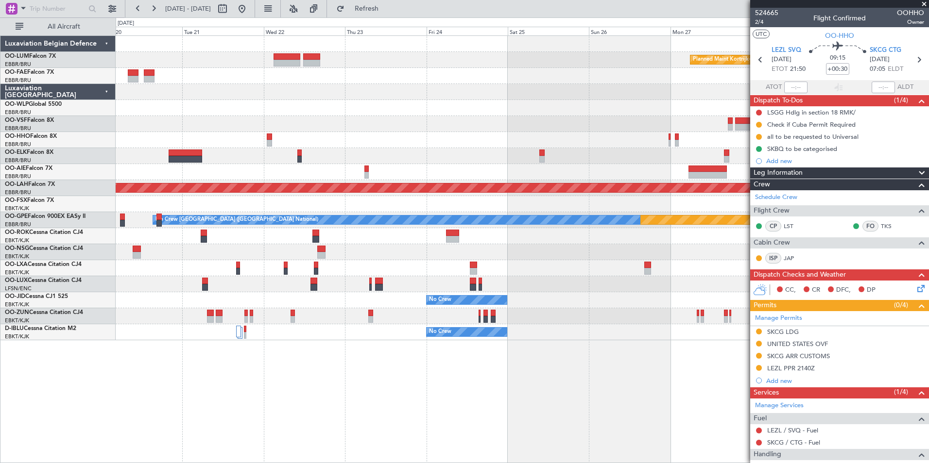
click at [341, 128] on div "Planned Maint Kortrijk-Wevelgem Owner Melsbroek Air Base Planned Maint Brussels…" at bounding box center [522, 188] width 813 height 305
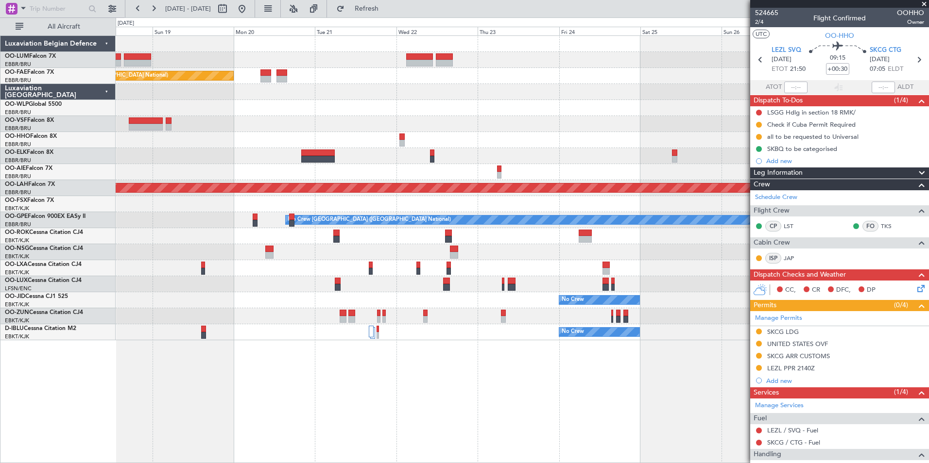
click at [470, 157] on div "Planned Maint Kortrijk-Wevelgem Planned Maint Brussels (Brussels National) LIMZ…" at bounding box center [522, 188] width 813 height 305
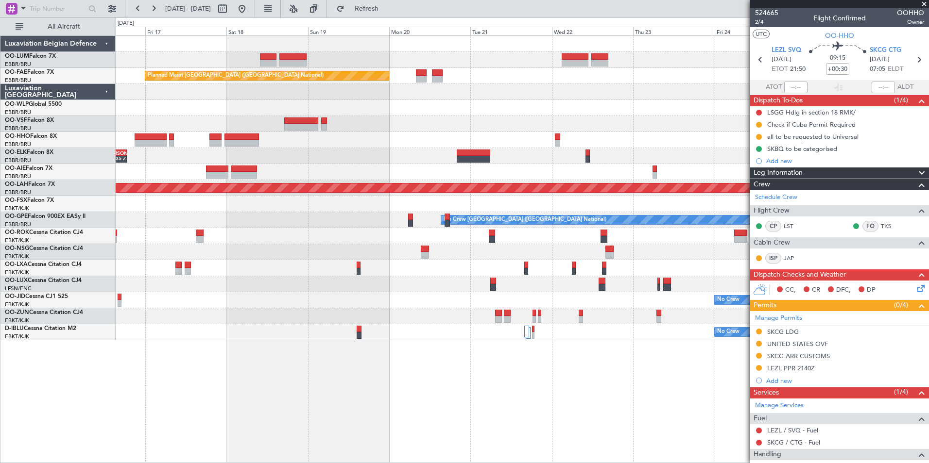
click at [363, 131] on div at bounding box center [522, 124] width 813 height 16
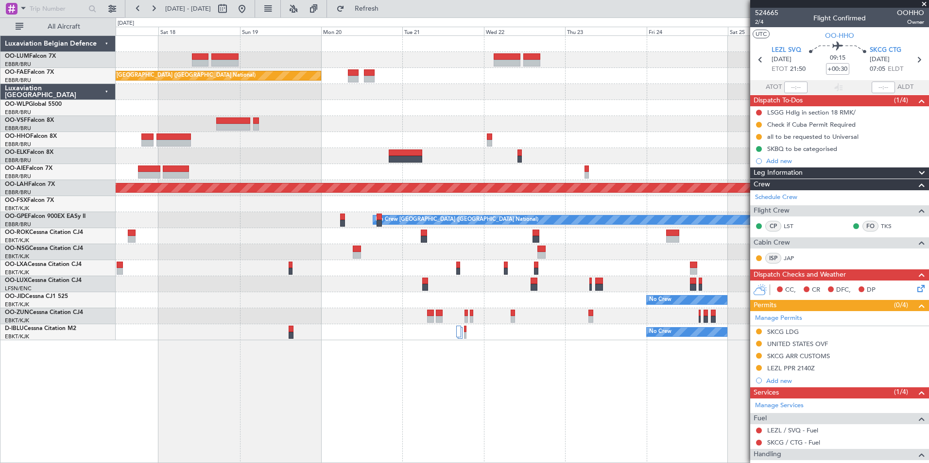
click at [473, 173] on div "Planned Maint Kortrijk-Wevelgem Planned Maint Brussels (Brussels National) LIMZ…" at bounding box center [522, 188] width 813 height 305
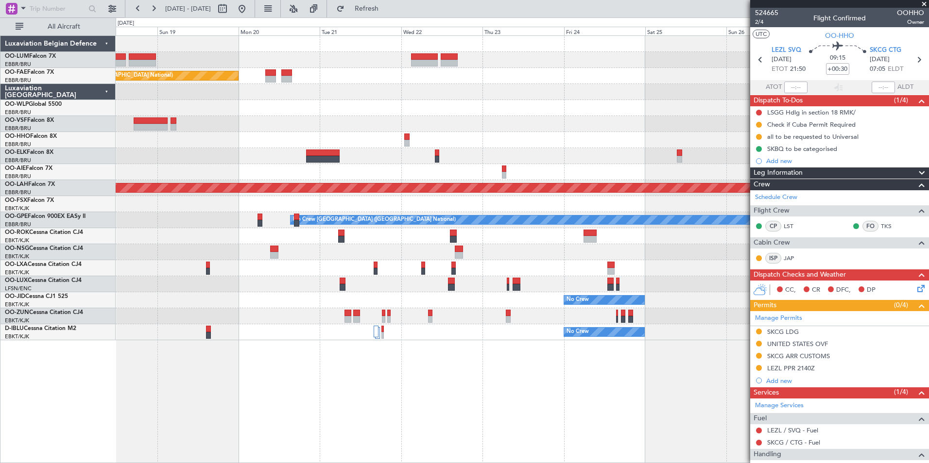
click at [185, 160] on div "Planned Maint Kortrijk-Wevelgem Planned Maint Brussels (Brussels National) LIMZ…" at bounding box center [522, 188] width 813 height 305
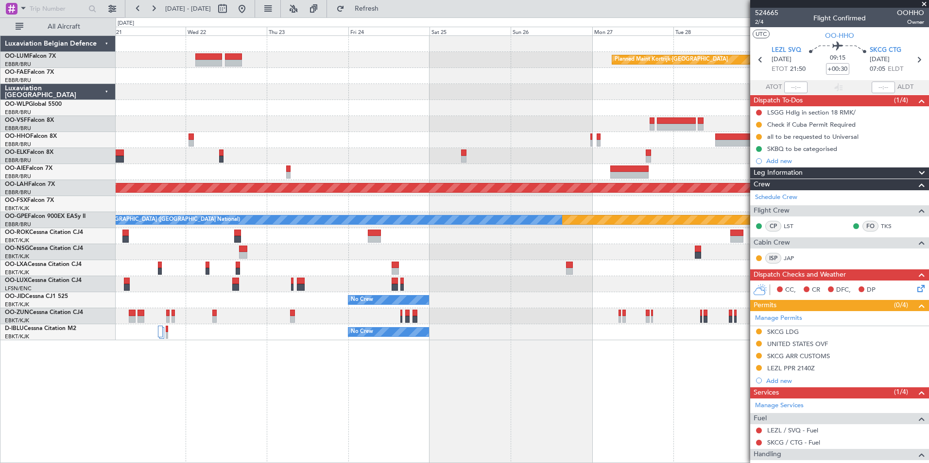
click at [462, 429] on div "Planned Maint Kortrijk-Wevelgem Owner Melsbroek Air Base Planned Maint Brussels…" at bounding box center [522, 249] width 813 height 428
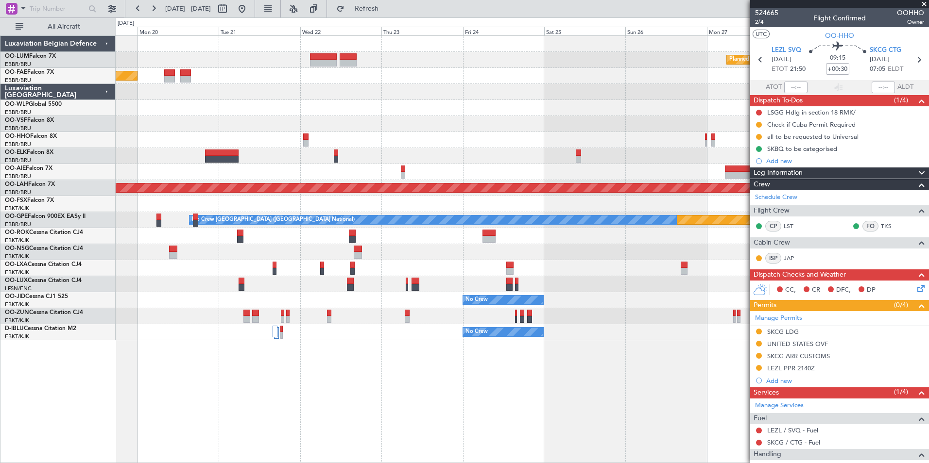
click at [455, 420] on div "Planned Maint Kortrijk-Wevelgem Planned Maint Brussels (Brussels National) Owne…" at bounding box center [522, 249] width 813 height 428
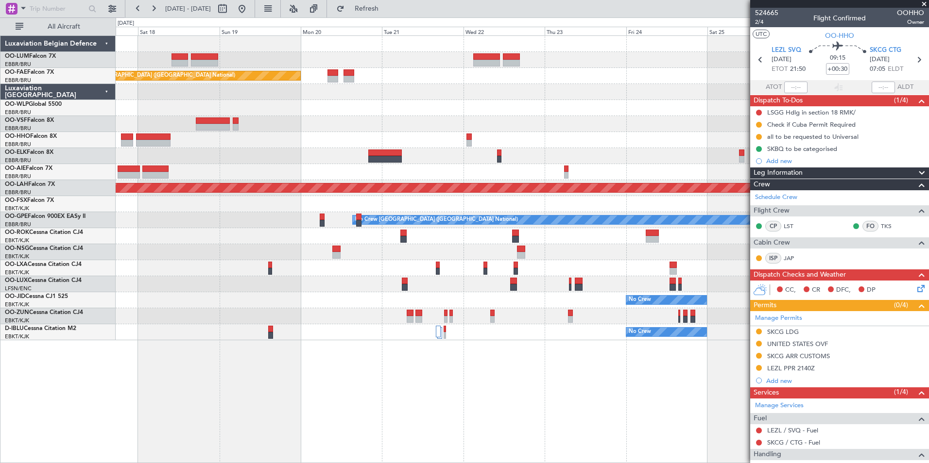
click at [404, 408] on div "Planned Maint Kortrijk-Wevelgem Planned Maint Brussels (Brussels National) LIMZ…" at bounding box center [522, 249] width 813 height 428
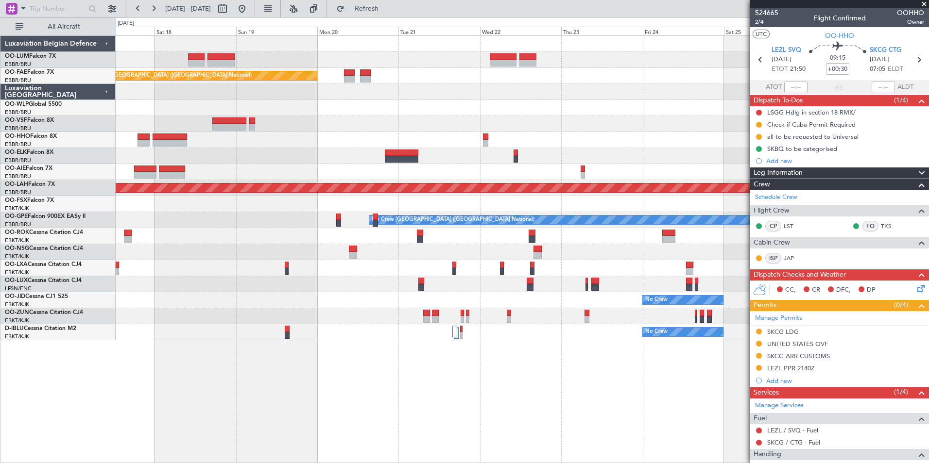
click at [438, 408] on div "Planned Maint Kortrijk-Wevelgem Planned Maint Brussels (Brussels National) LIMZ…" at bounding box center [522, 249] width 813 height 428
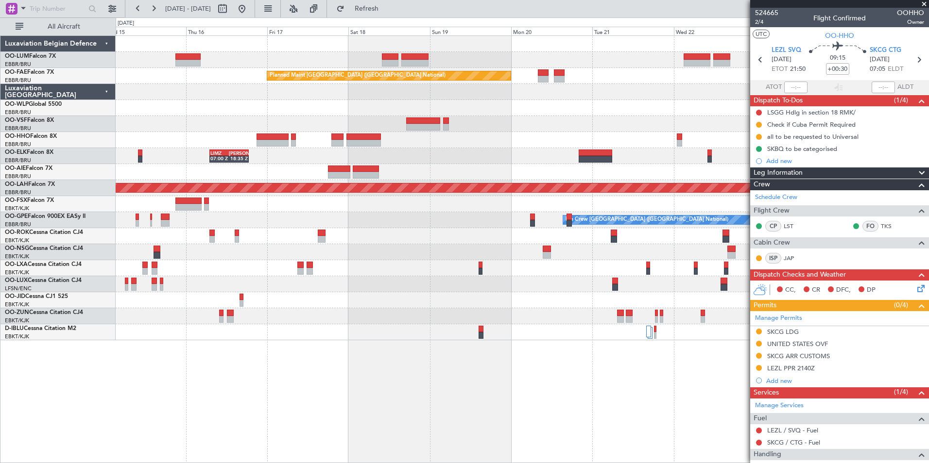
click at [367, 392] on div "Planned Maint Kortrijk-[GEOGRAPHIC_DATA] Planned Maint [GEOGRAPHIC_DATA] ([GEOG…" at bounding box center [522, 249] width 813 height 428
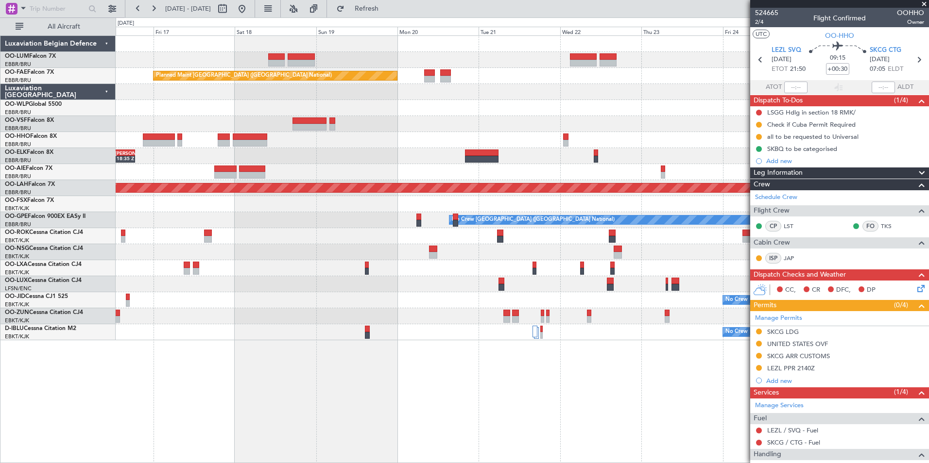
click at [348, 131] on div "Planned Maint Kortrijk-[GEOGRAPHIC_DATA] Planned Maint [GEOGRAPHIC_DATA] ([GEOG…" at bounding box center [522, 188] width 813 height 305
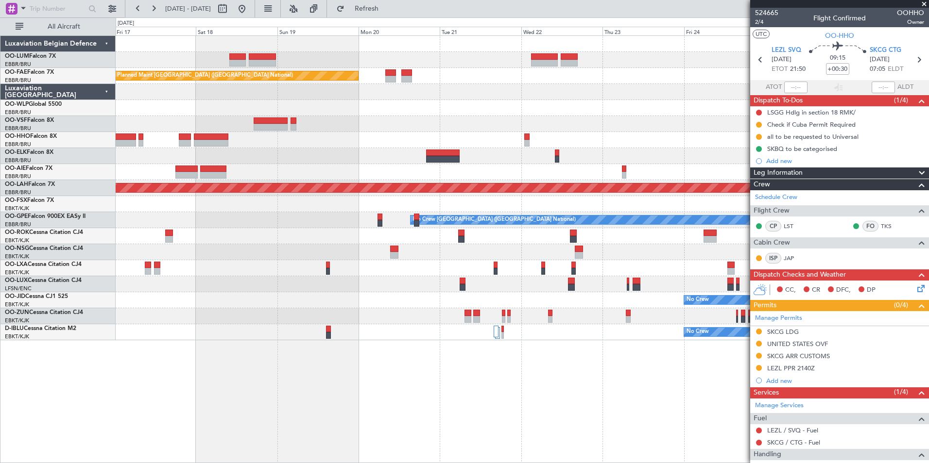
click at [472, 137] on div at bounding box center [522, 140] width 813 height 16
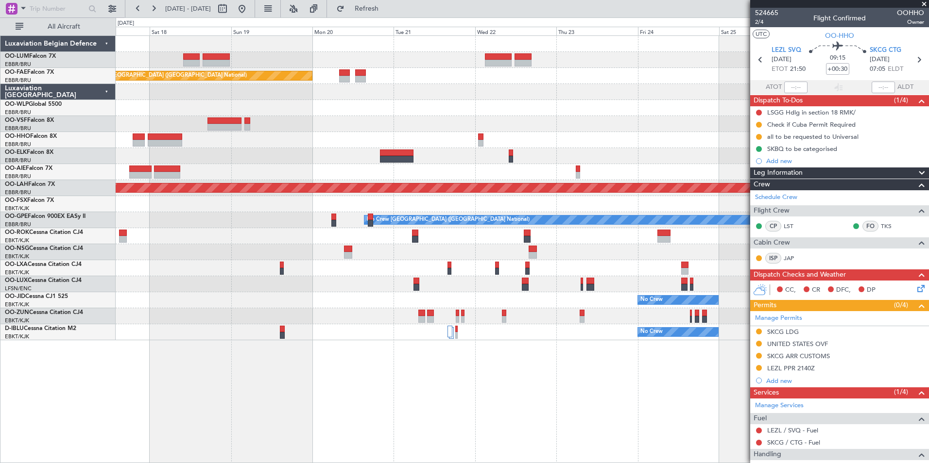
click at [478, 152] on div "Planned Maint Kortrijk-[GEOGRAPHIC_DATA] Planned Maint [GEOGRAPHIC_DATA] ([GEOG…" at bounding box center [522, 188] width 813 height 305
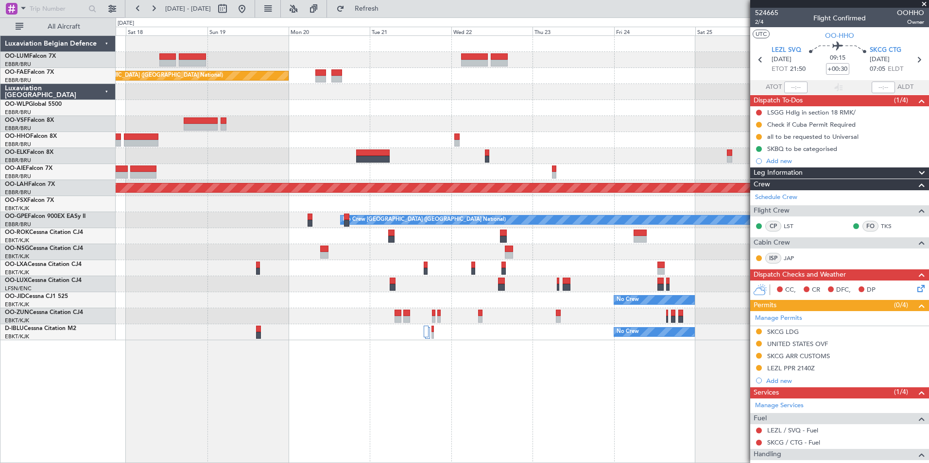
click at [353, 109] on div at bounding box center [522, 108] width 813 height 16
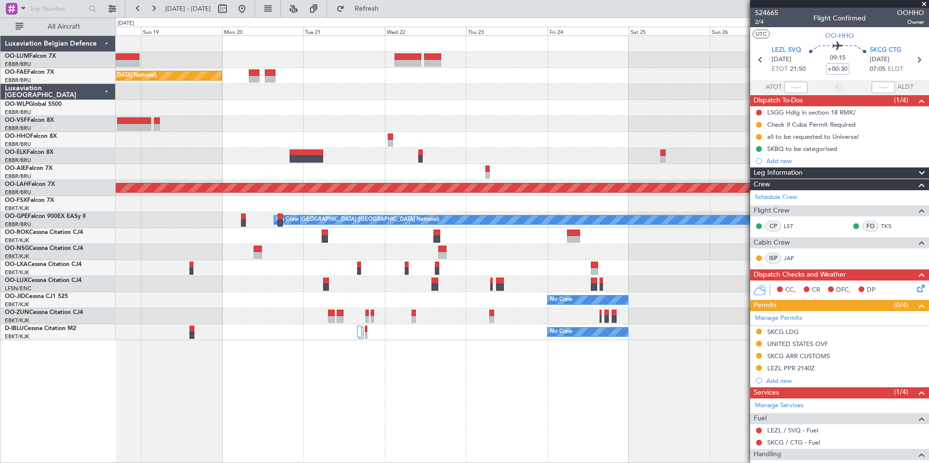
click at [629, 100] on div at bounding box center [522, 108] width 813 height 16
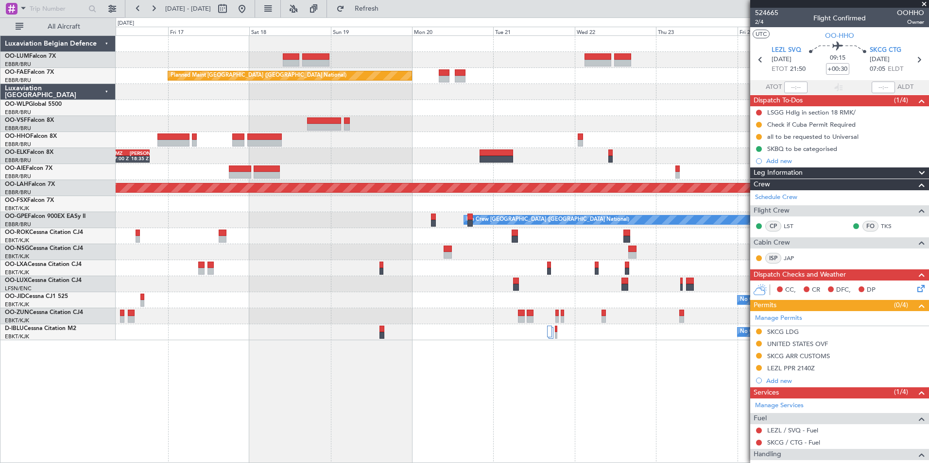
click at [604, 113] on div "Planned Maint Kortrijk-Wevelgem Planned Maint Brussels (Brussels National) LIMZ…" at bounding box center [522, 188] width 813 height 305
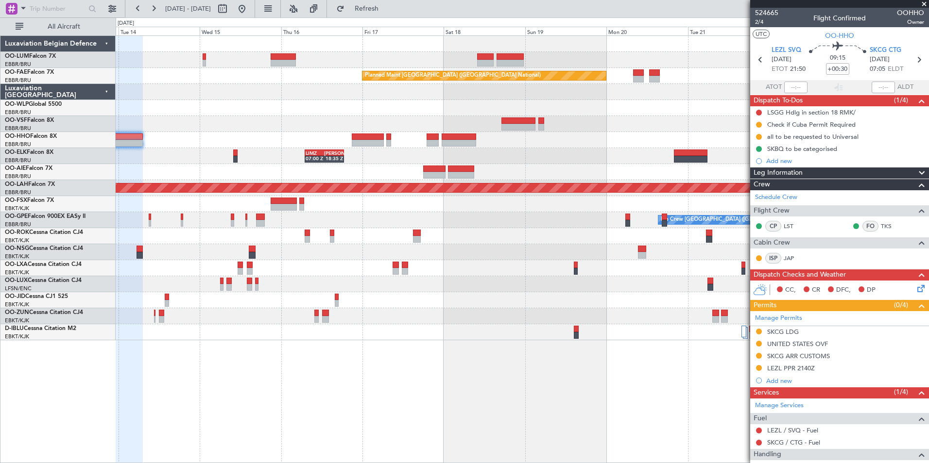
click at [928, 127] on html "17 Oct 2025 - 27 Oct 2025 Refresh Quick Links All Aircraft Planned Maint Brusse…" at bounding box center [464, 231] width 929 height 463
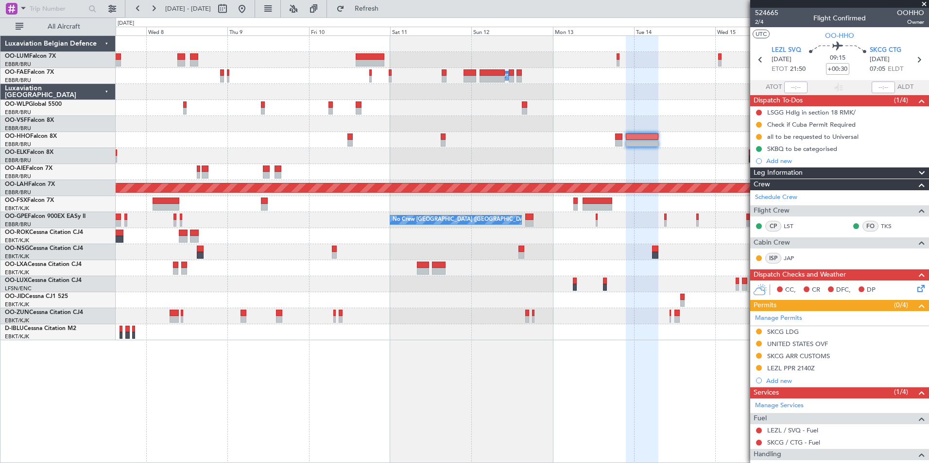
click at [351, 387] on div "Owner Melsbroek Air Base Planned Maint Brussels (Brussels National) LIMZ 07:00 …" at bounding box center [522, 249] width 813 height 428
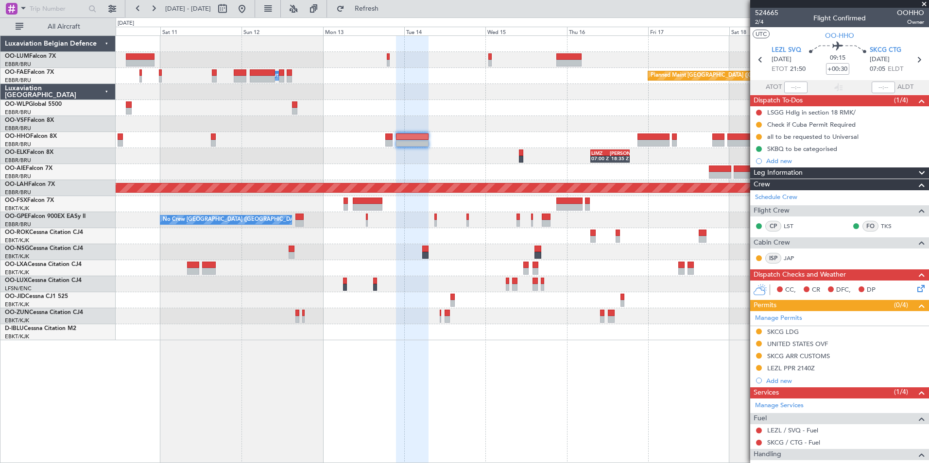
click at [396, 384] on div at bounding box center [412, 250] width 33 height 428
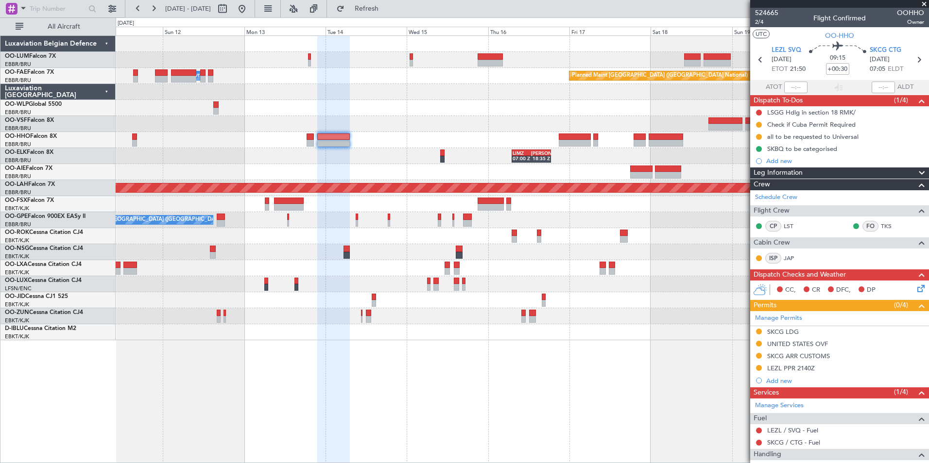
click at [354, 385] on div "Owner Melsbroek Air Base Planned Maint [GEOGRAPHIC_DATA] ([GEOGRAPHIC_DATA]) LI…" at bounding box center [522, 249] width 813 height 428
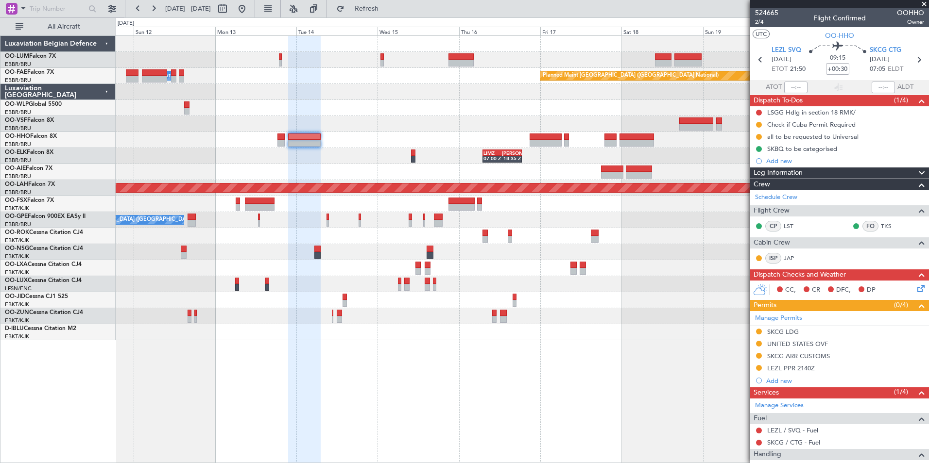
click at [387, 386] on div "Owner Melsbroek Air Base Planned Maint Brussels (Brussels National) LIMZ 07:00 …" at bounding box center [522, 249] width 813 height 428
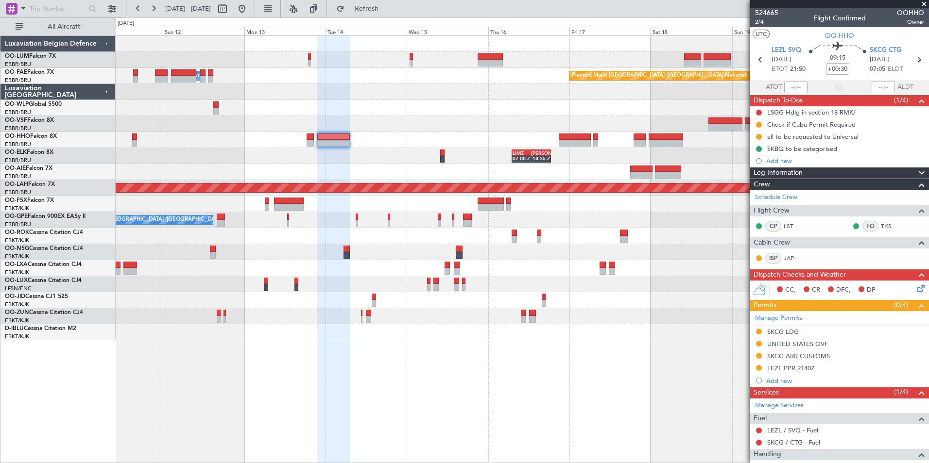
click at [596, 424] on div "Owner Melsbroek Air Base Planned Maint [GEOGRAPHIC_DATA] ([GEOGRAPHIC_DATA]) LI…" at bounding box center [522, 249] width 813 height 428
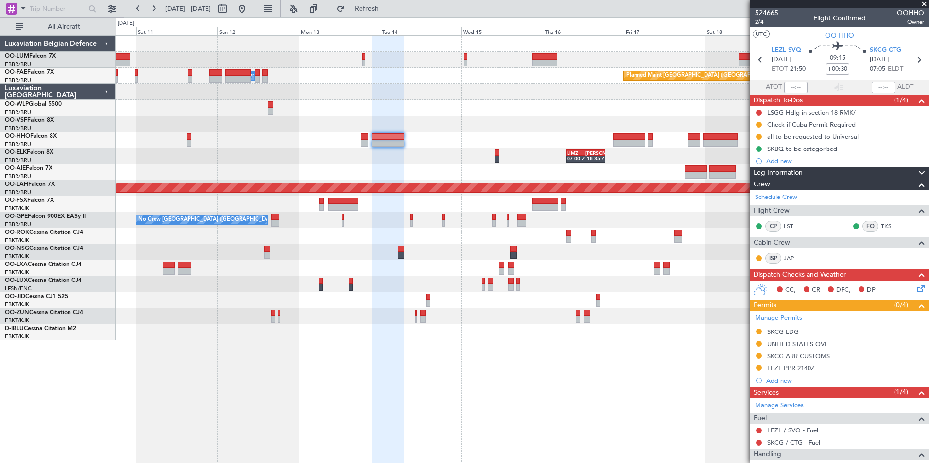
click at [625, 422] on div "Owner Melsbroek Air Base Planned Maint [GEOGRAPHIC_DATA] ([GEOGRAPHIC_DATA]) LI…" at bounding box center [522, 249] width 813 height 428
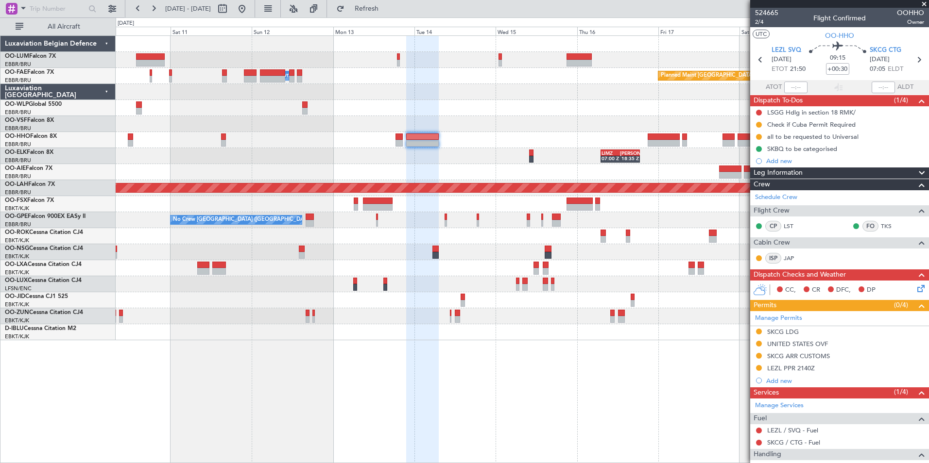
click at [608, 424] on div "Owner Melsbroek Air Base Planned Maint [GEOGRAPHIC_DATA] ([GEOGRAPHIC_DATA]) LI…" at bounding box center [522, 249] width 813 height 428
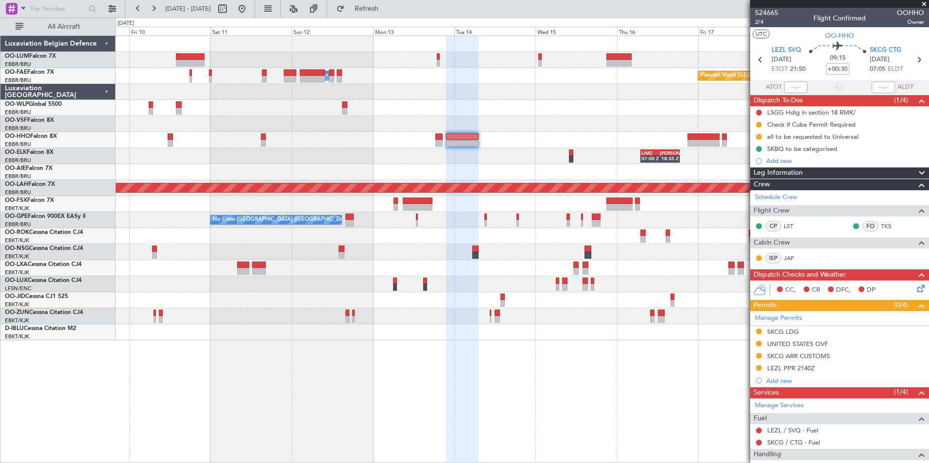
click at [535, 424] on div "Owner Melsbroek Air Base Planned Maint Brussels (Brussels National) LIMZ 07:00 …" at bounding box center [522, 249] width 813 height 428
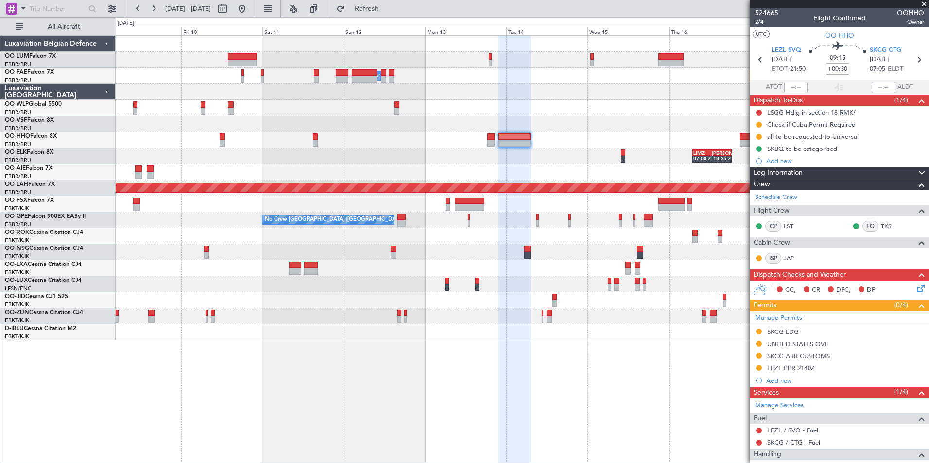
click at [481, 394] on div "Owner Melsbroek Air Base Planned Maint Brussels (Brussels National) LIMZ 07:00 …" at bounding box center [522, 249] width 813 height 428
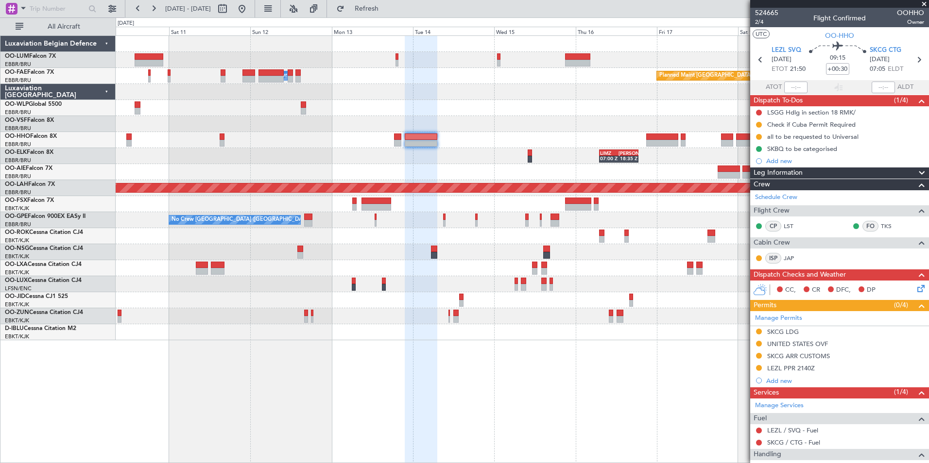
click at [599, 409] on div "Owner Melsbroek Air Base Planned Maint [GEOGRAPHIC_DATA] ([GEOGRAPHIC_DATA]) LI…" at bounding box center [522, 249] width 813 height 428
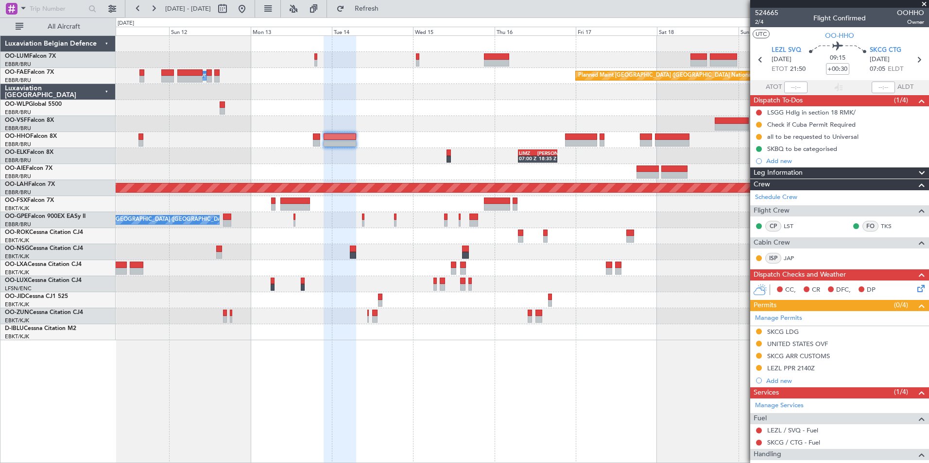
click at [581, 406] on div "Owner Melsbroek Air Base Planned Maint [GEOGRAPHIC_DATA] ([GEOGRAPHIC_DATA]) LI…" at bounding box center [522, 249] width 813 height 428
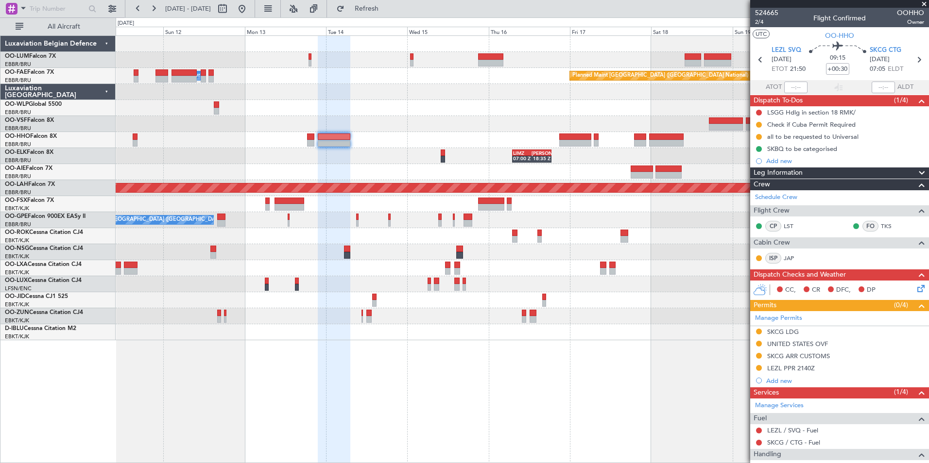
click at [612, 384] on div "Owner Melsbroek Air Base Planned Maint [GEOGRAPHIC_DATA] ([GEOGRAPHIC_DATA]) LI…" at bounding box center [522, 249] width 813 height 428
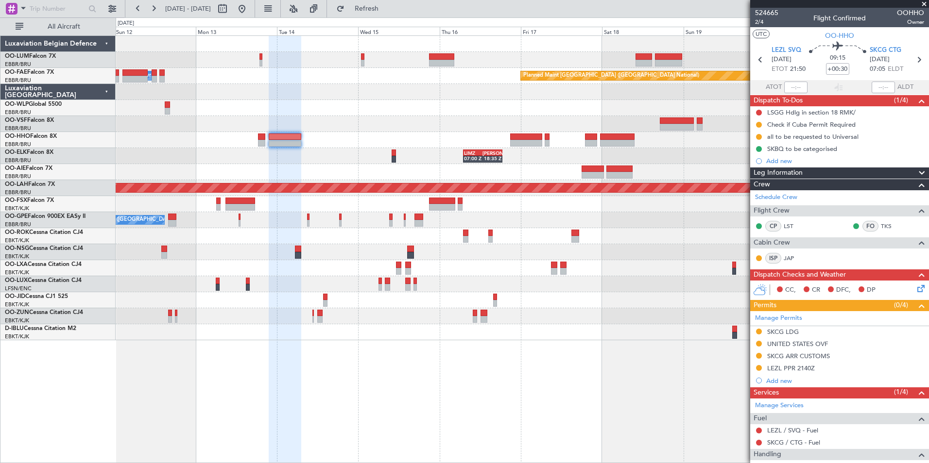
click at [703, 417] on div "Owner Melsbroek Air Base Planned Maint Brussels (Brussels National) LIMZ 07:00 …" at bounding box center [522, 249] width 813 height 428
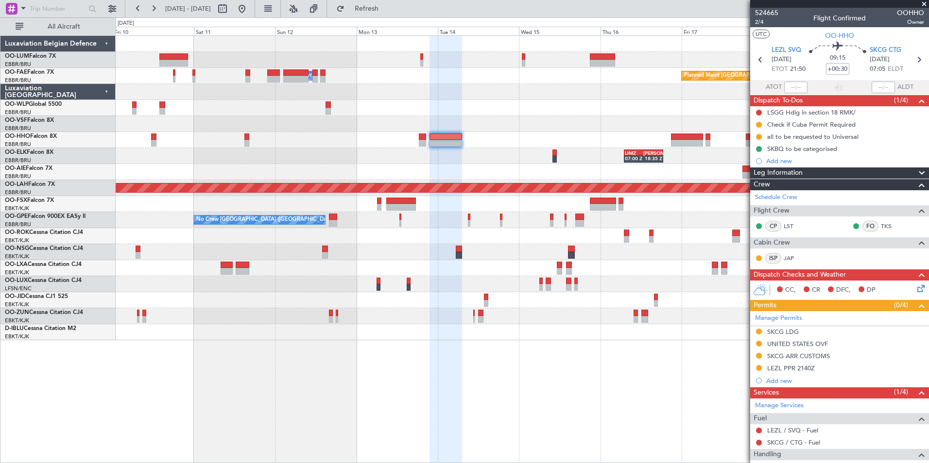
click at [691, 406] on div "Owner Melsbroek Air Base Planned Maint [GEOGRAPHIC_DATA] ([GEOGRAPHIC_DATA]) LI…" at bounding box center [522, 249] width 813 height 428
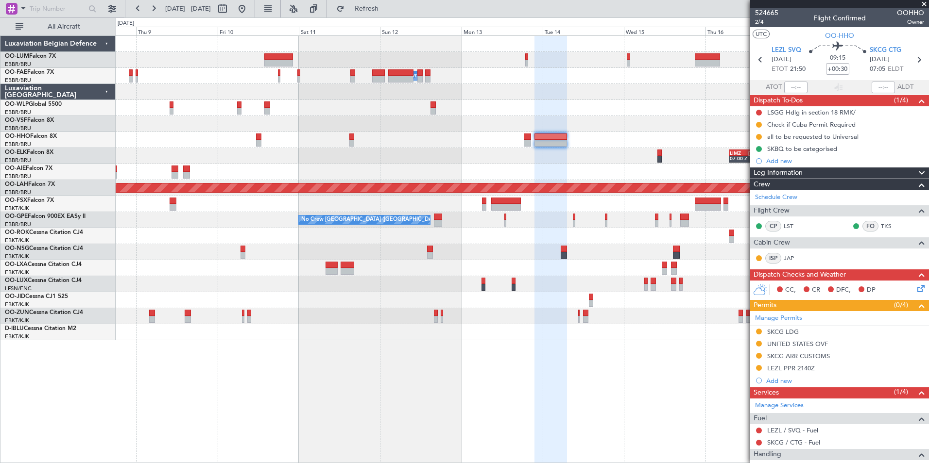
click at [591, 392] on div "Owner Melsbroek Air Base Planned Maint Brussels (Brussels National) LIMZ 07:00 …" at bounding box center [522, 249] width 813 height 428
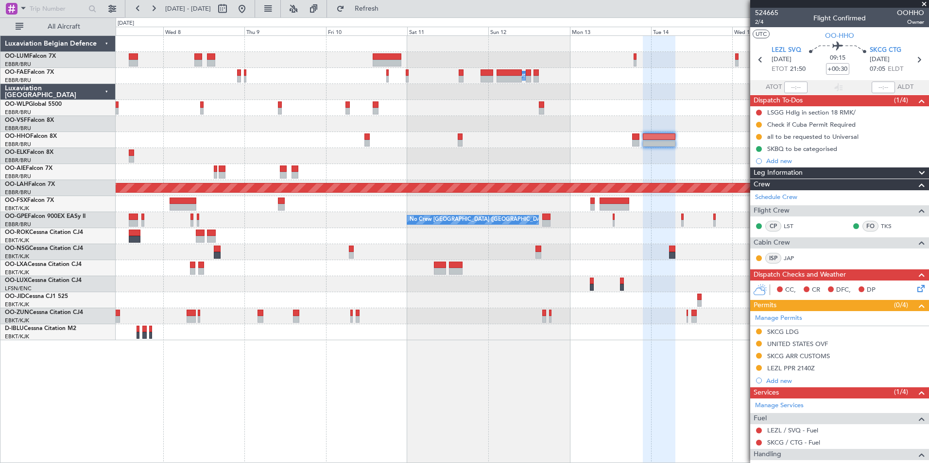
click at [582, 394] on div "Owner Melsbroek Air Base Planned Maint Brussels (Brussels National) LIMZ 07:00 …" at bounding box center [522, 249] width 813 height 428
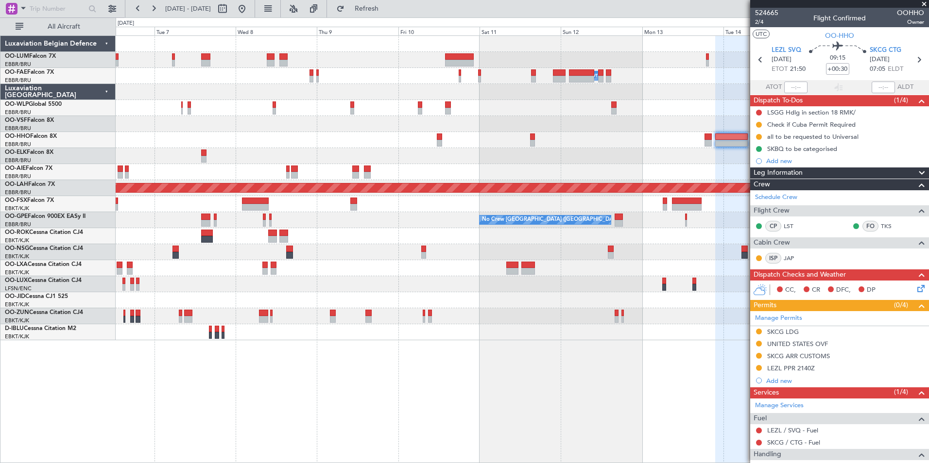
click at [570, 393] on div "Owner Melsbroek Air Base Planned Maint Brussels (Brussels National) LIMZ 07:00 …" at bounding box center [522, 249] width 813 height 428
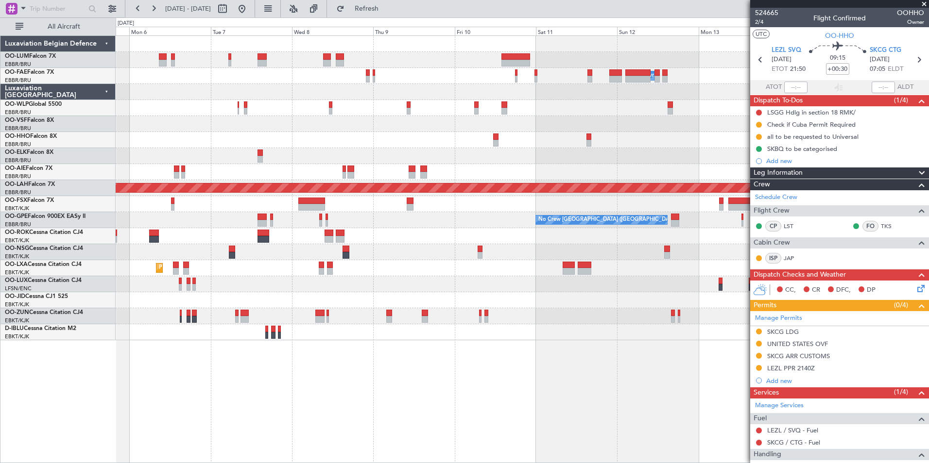
click at [597, 394] on div "Owner Melsbroek Air Base Planned Maint Brussels (Brussels National) LIMZ 07:00 …" at bounding box center [522, 249] width 813 height 428
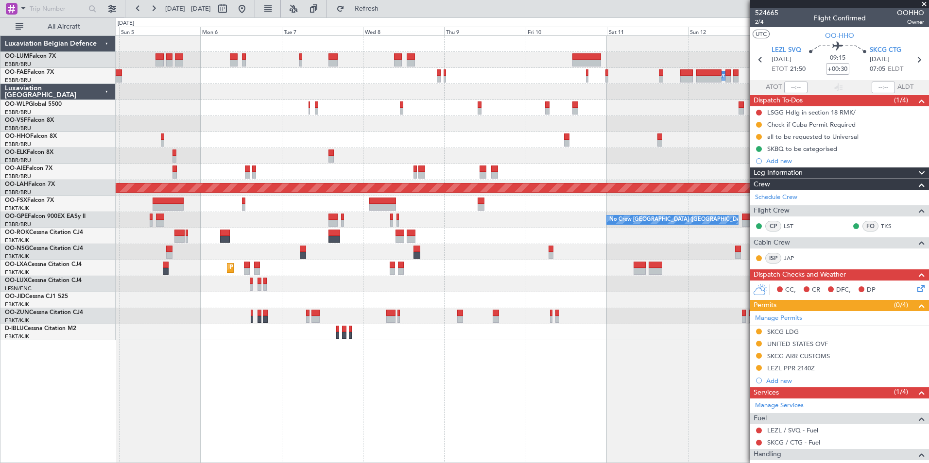
click at [618, 391] on div "Owner Melsbroek Air Base Planned Maint Brussels (Brussels National) LIMZ 07:00 …" at bounding box center [522, 249] width 813 height 428
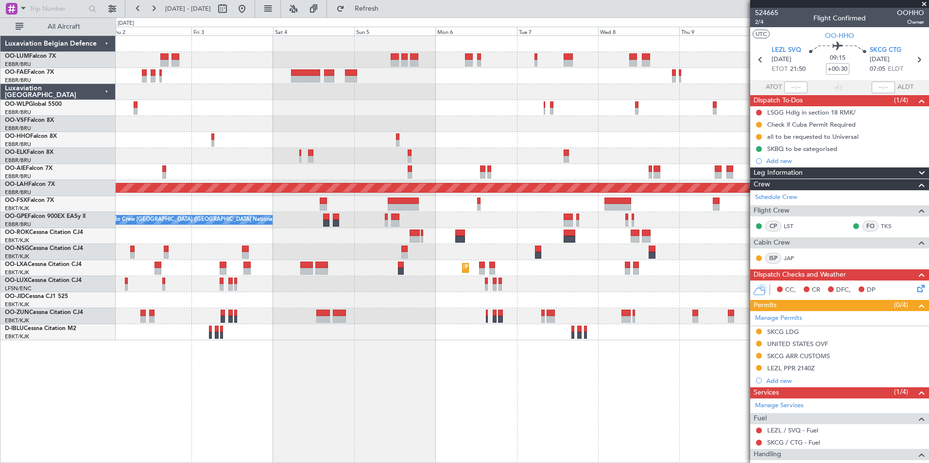
click at [538, 385] on div "Planned Maint Brussels (Brussels National) Owner Melsbroek Air Base Planned Mai…" at bounding box center [522, 249] width 813 height 428
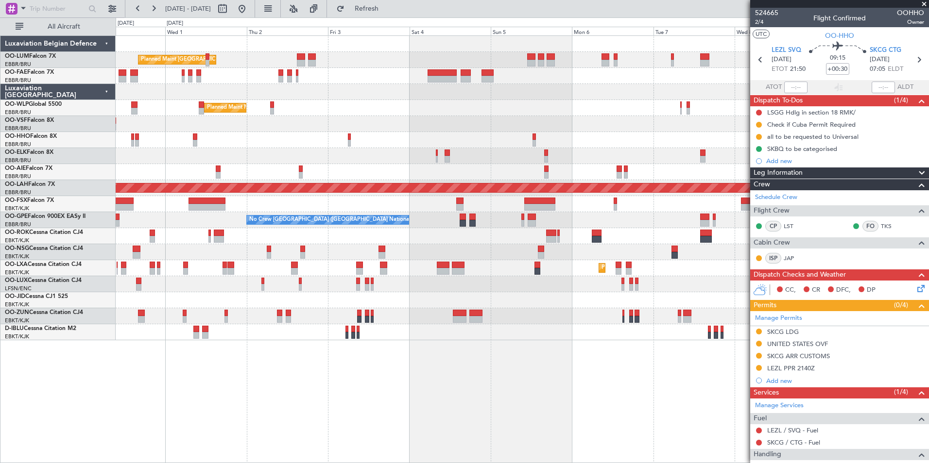
click at [468, 375] on div "Planned Maint Brussels (Brussels National) Owner Melsbroek Air Base Owner Melsb…" at bounding box center [522, 249] width 813 height 428
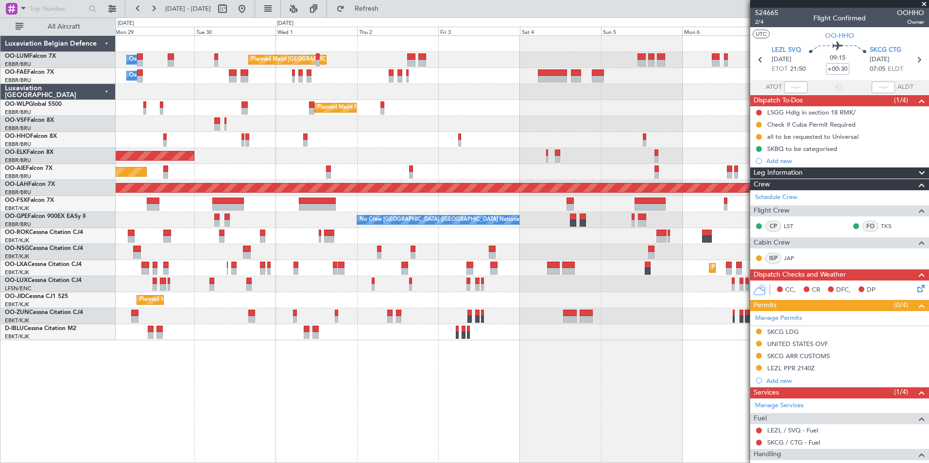
click at [555, 389] on div "Planned Maint Brussels (Brussels National) Owner Melsbroek Air Base Owner Melsb…" at bounding box center [522, 249] width 813 height 428
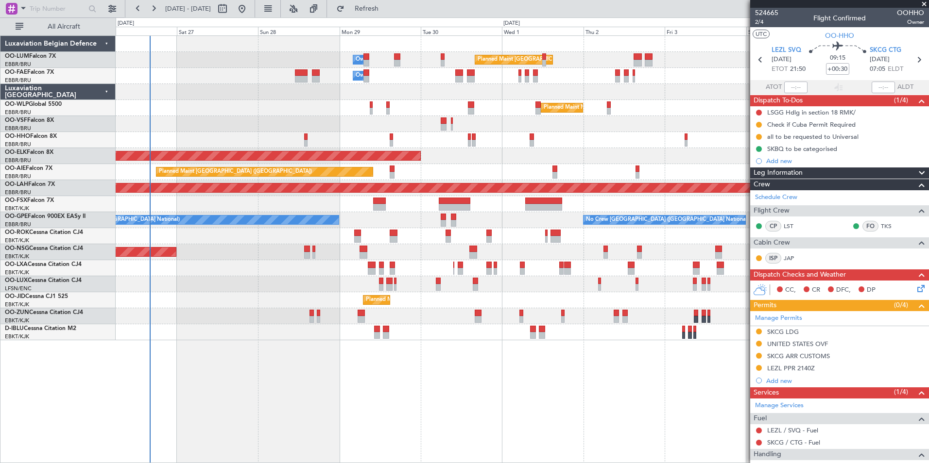
click at [533, 392] on div "Planned Maint Brussels (Brussels National) Owner Melsbroek Air Base Owner Melsb…" at bounding box center [522, 249] width 813 height 428
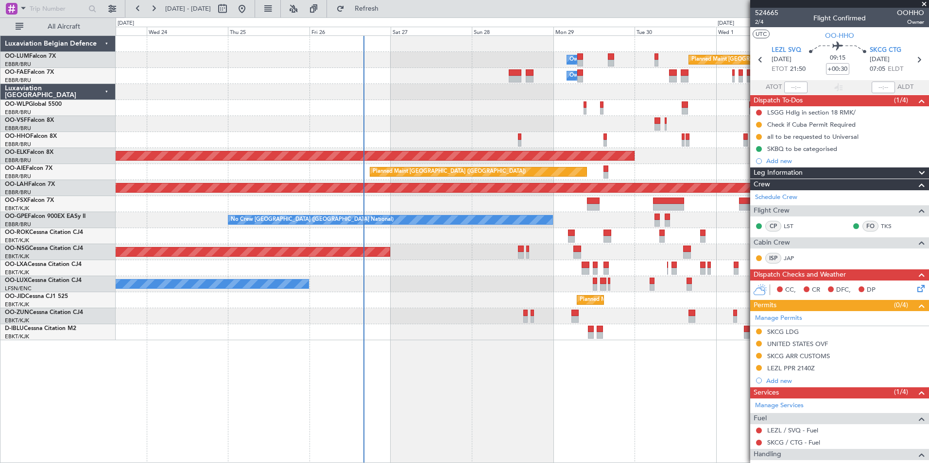
click at [423, 379] on div "Planned Maint Brussels (Brussels National) Owner Melsbroek Air Base Owner Melsb…" at bounding box center [522, 249] width 813 height 428
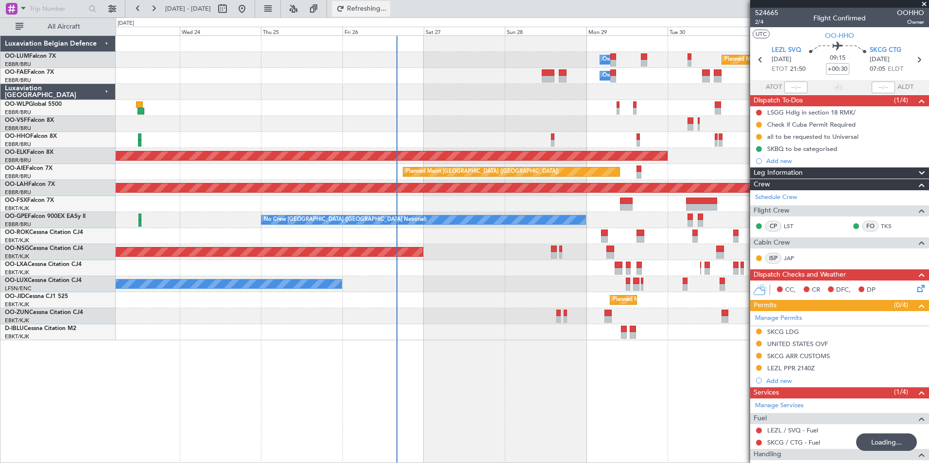
click at [387, 10] on span "Refreshing..." at bounding box center [366, 8] width 41 height 7
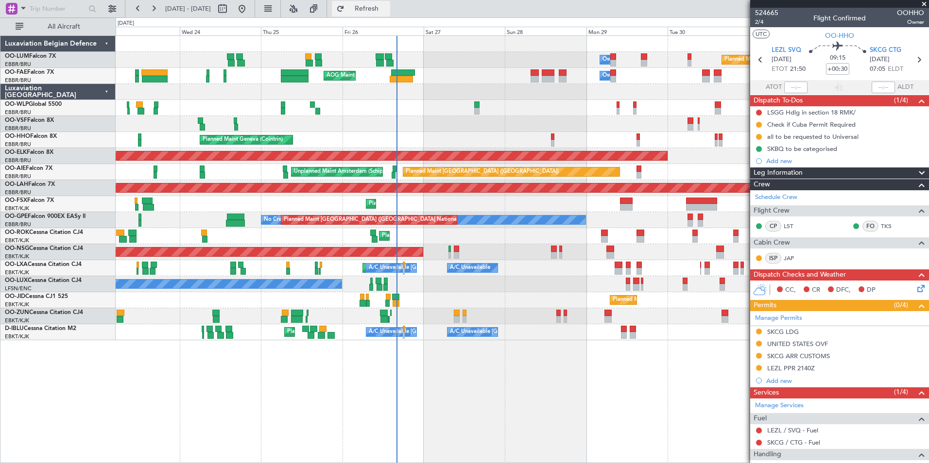
click at [370, 5] on button "Refresh" at bounding box center [361, 9] width 58 height 16
click at [788, 52] on span "LEZL SVQ" at bounding box center [786, 51] width 30 height 10
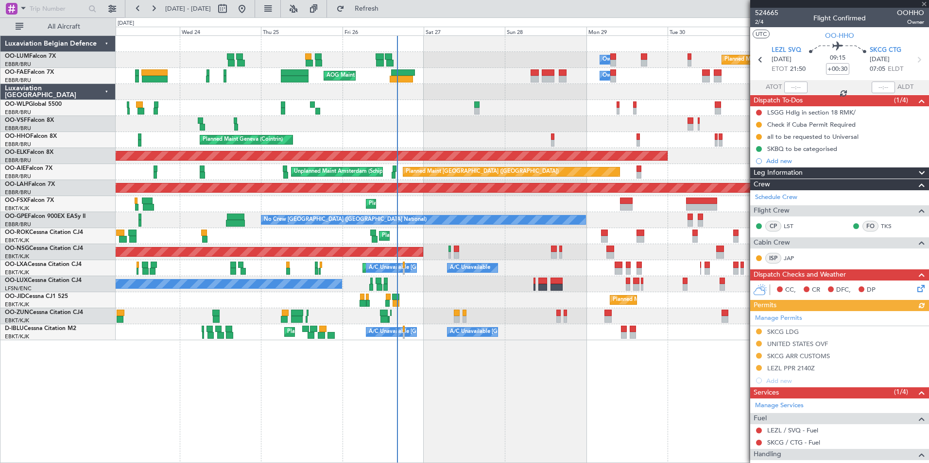
click at [332, 384] on div "Planned Maint Brussels (Brussels National) Owner Melsbroek Air Base AOG Maint N…" at bounding box center [522, 249] width 813 height 428
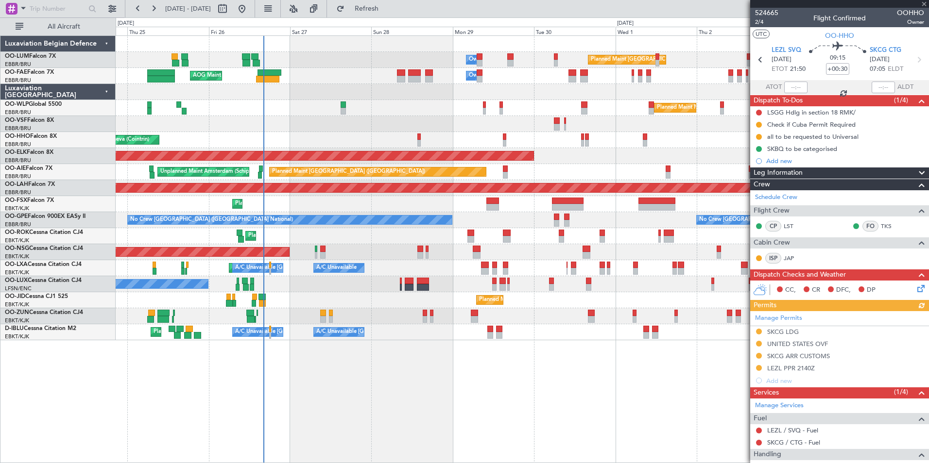
click at [462, 393] on div "Planned Maint Brussels (Brussels National) Owner Melsbroek Air Base AOG Maint N…" at bounding box center [522, 249] width 813 height 428
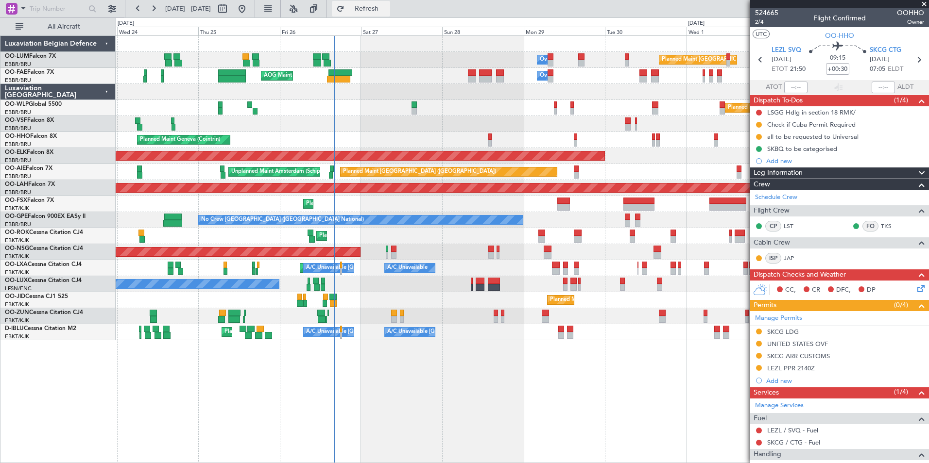
click at [390, 1] on button "Refresh" at bounding box center [361, 9] width 58 height 16
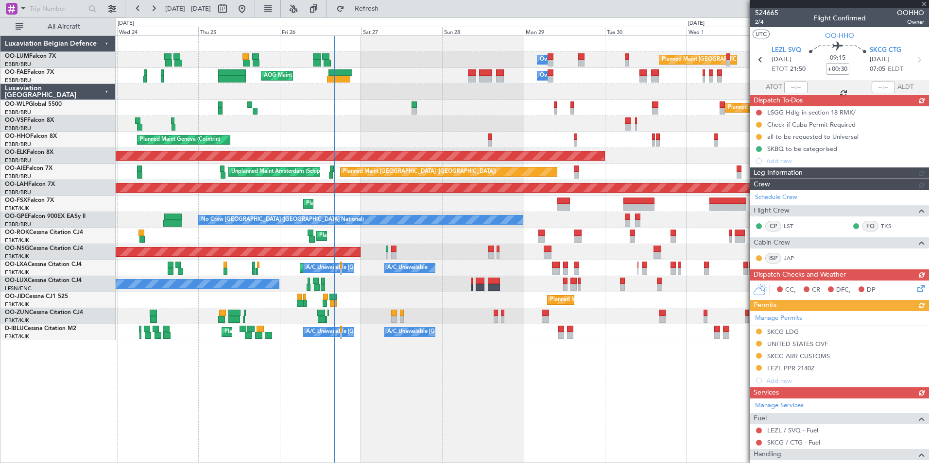
click at [359, 404] on div "Planned Maint Brussels (Brussels National) Owner Melsbroek Air Base AOG Maint N…" at bounding box center [522, 249] width 813 height 428
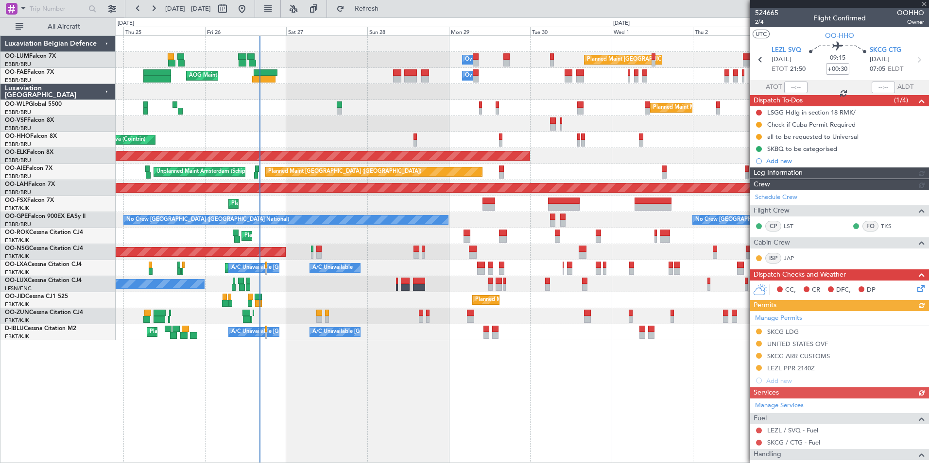
click at [354, 405] on div "Planned Maint Brussels (Brussels National) Owner Melsbroek Air Base AOG Maint N…" at bounding box center [522, 249] width 813 height 428
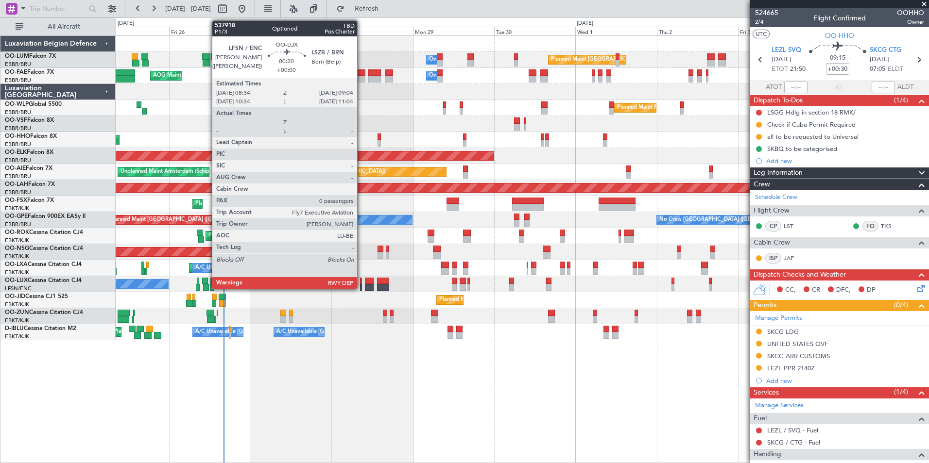
click at [361, 286] on div at bounding box center [361, 287] width 2 height 7
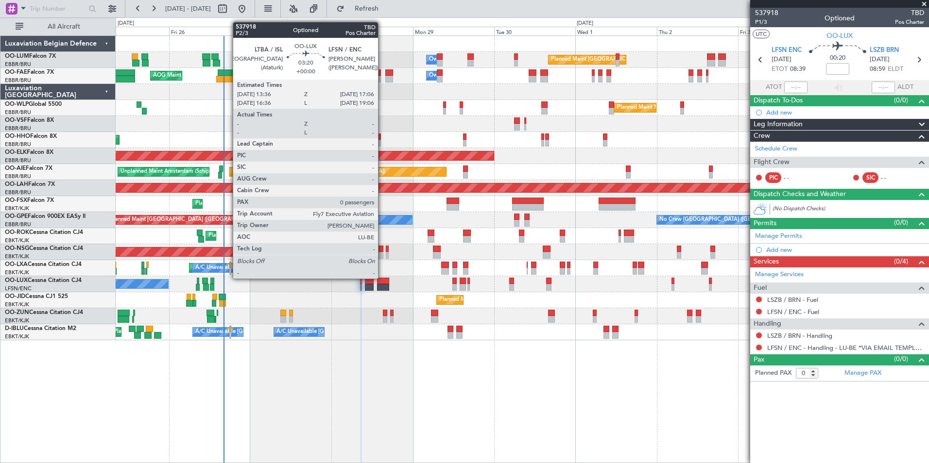
click at [382, 278] on div at bounding box center [383, 281] width 12 height 7
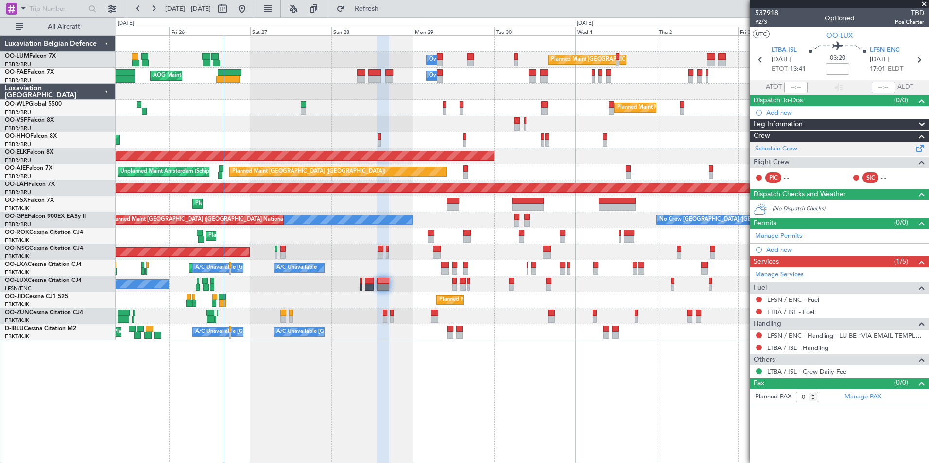
click at [783, 154] on div "Schedule Crew" at bounding box center [839, 149] width 179 height 15
click at [313, 344] on div "Planned Maint Brussels (Brussels National) Owner Melsbroek Air Base Owner Melsb…" at bounding box center [522, 249] width 813 height 428
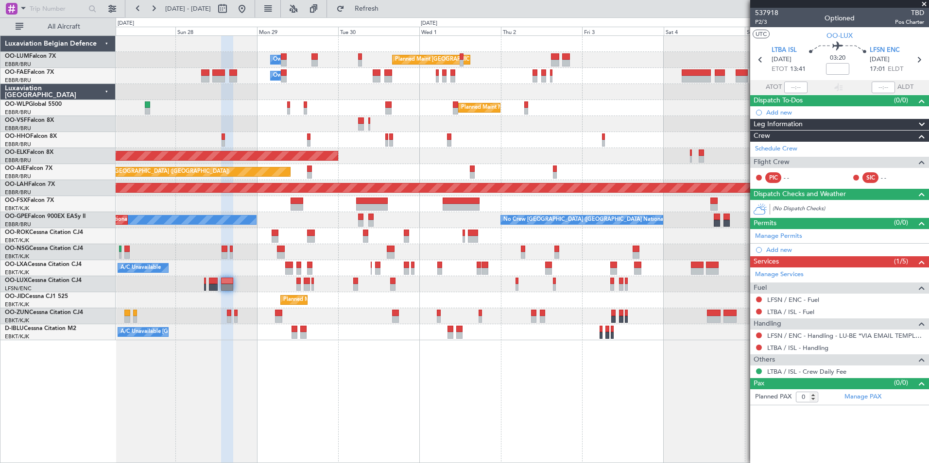
click at [220, 336] on div "Planned Maint Brussels (Brussels National) Owner Melsbroek Air Base Owner Melsb…" at bounding box center [522, 249] width 813 height 428
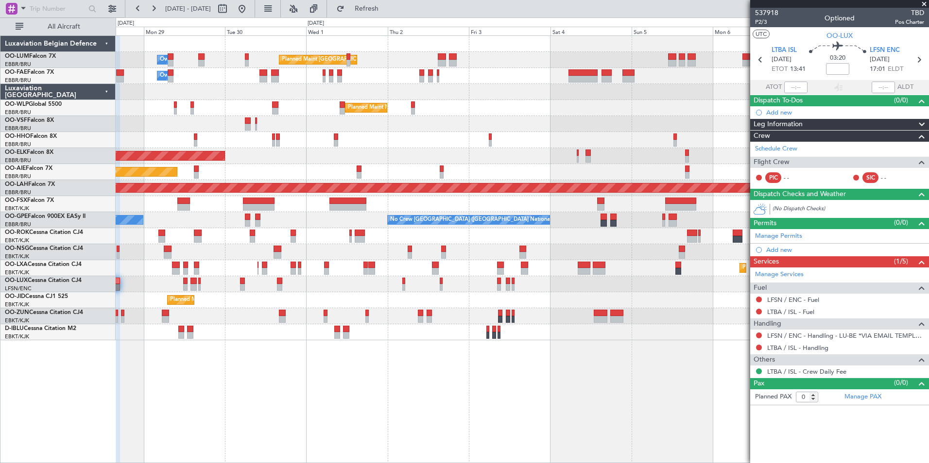
click at [262, 349] on div "Planned Maint Brussels (Brussels National) Owner Melsbroek Air Base Owner Melsb…" at bounding box center [522, 249] width 813 height 428
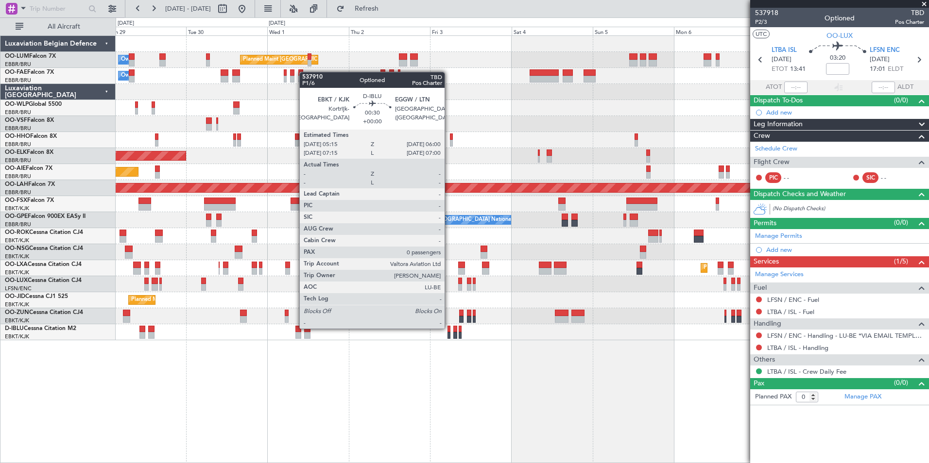
click at [449, 328] on div at bounding box center [448, 329] width 3 height 7
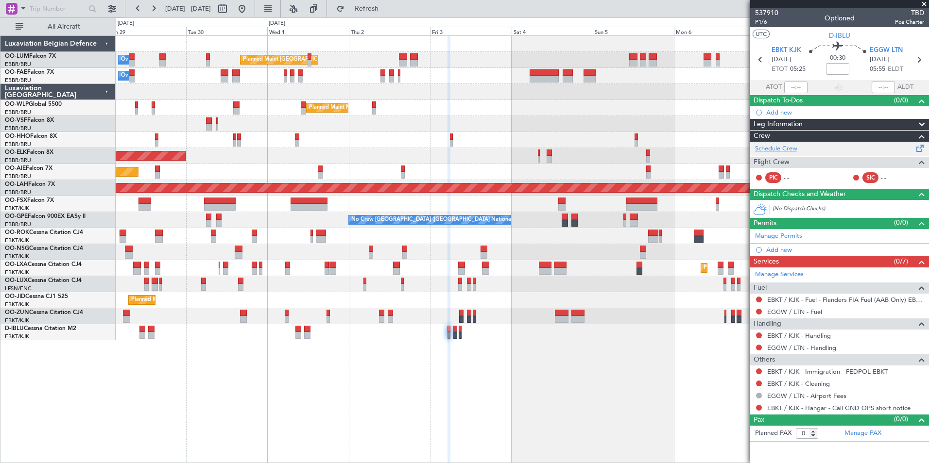
click at [776, 148] on link "Schedule Crew" at bounding box center [776, 149] width 42 height 10
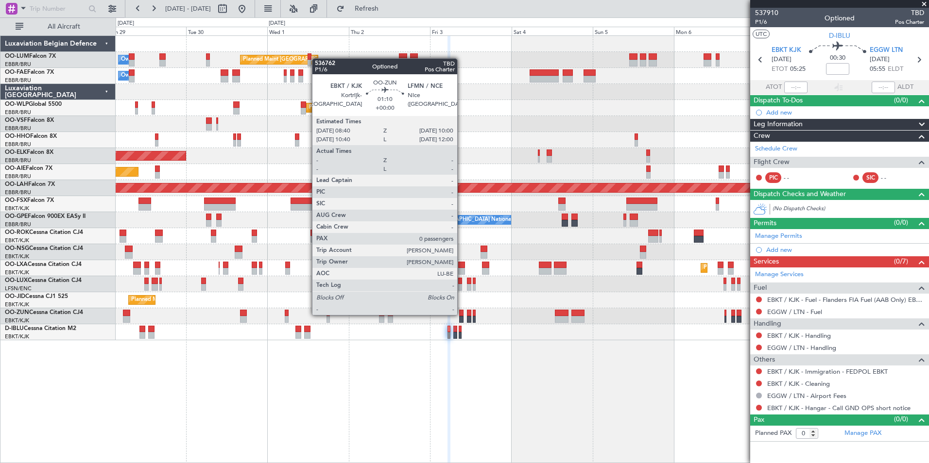
click at [462, 314] on div at bounding box center [461, 313] width 5 height 7
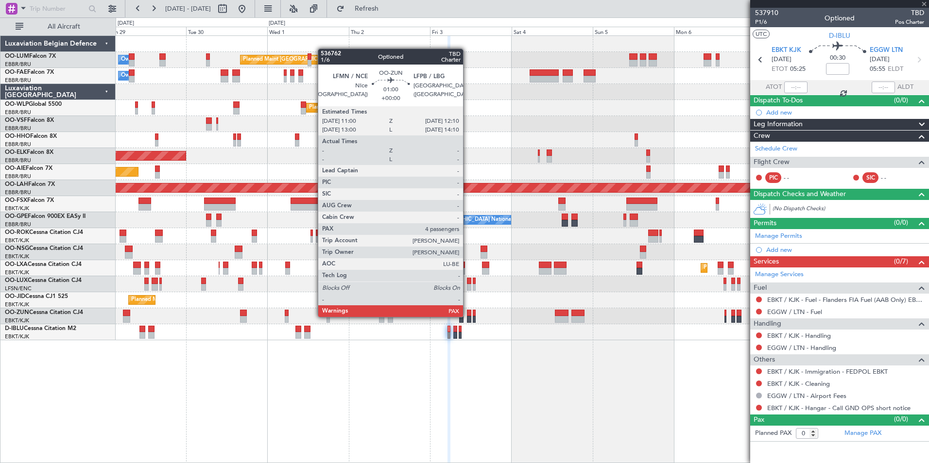
click at [467, 316] on div at bounding box center [469, 319] width 4 height 7
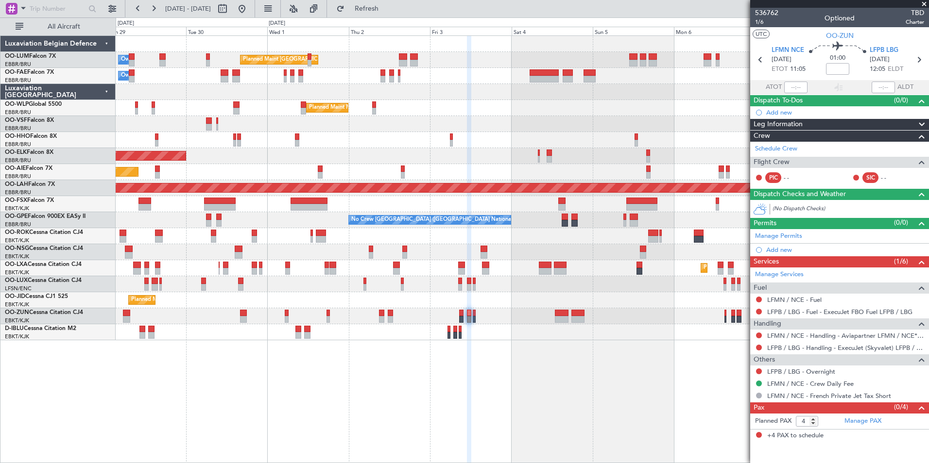
click at [602, 412] on div "Planned Maint Brussels (Brussels National) Owner Melsbroek Air Base Owner Melsb…" at bounding box center [522, 249] width 813 height 428
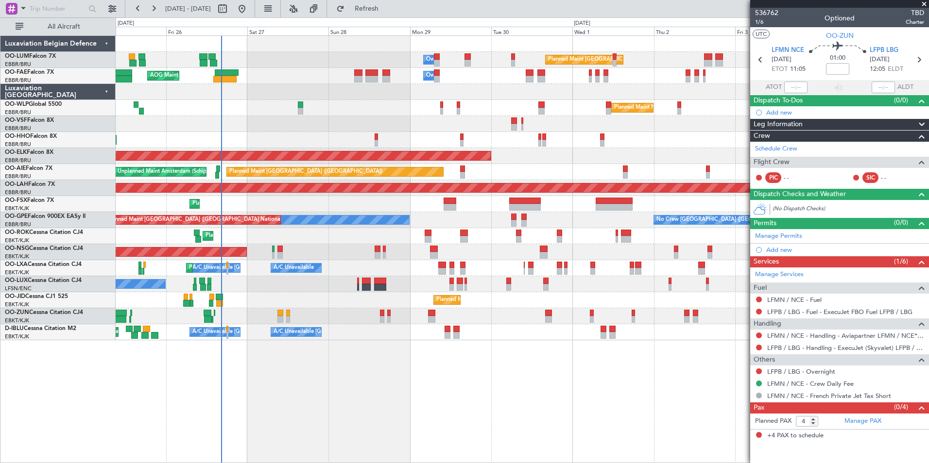
click at [551, 447] on div "Planned Maint Brussels (Brussels National) Owner Melsbroek Air Base Owner Melsb…" at bounding box center [522, 249] width 813 height 428
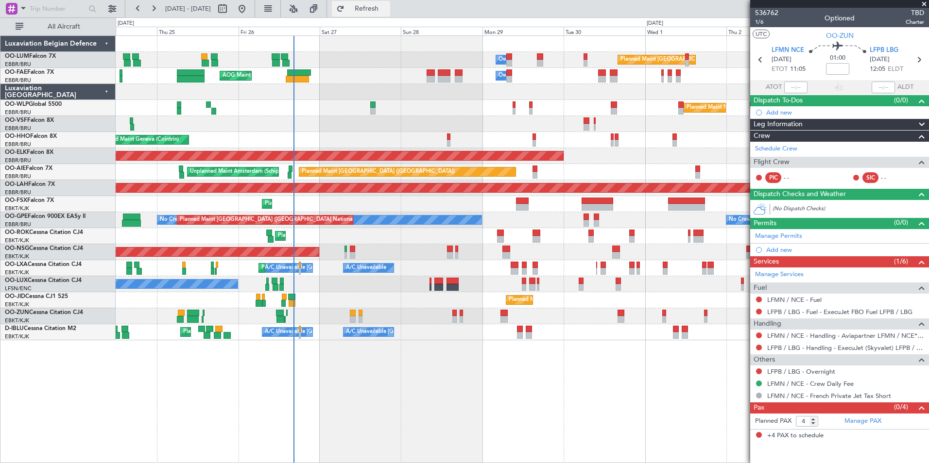
click at [390, 14] on button "Refresh" at bounding box center [361, 9] width 58 height 16
click at [390, 15] on button "Refresh" at bounding box center [361, 9] width 58 height 16
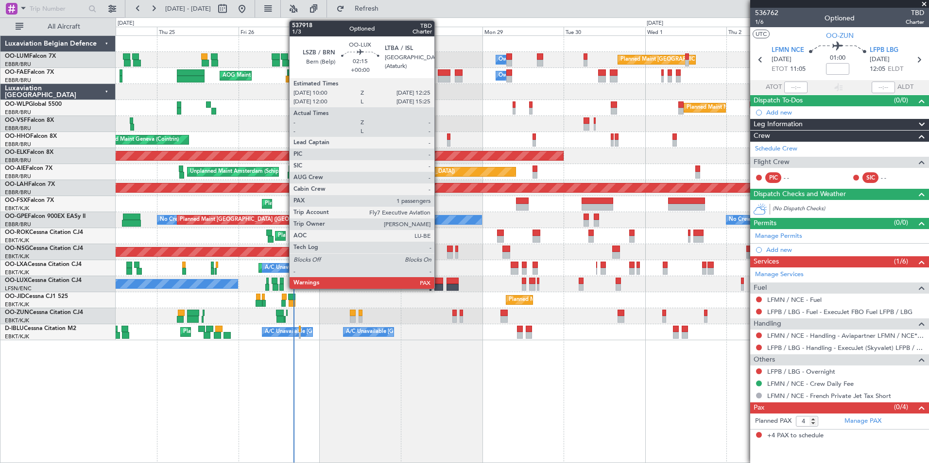
click at [439, 282] on div at bounding box center [438, 281] width 8 height 7
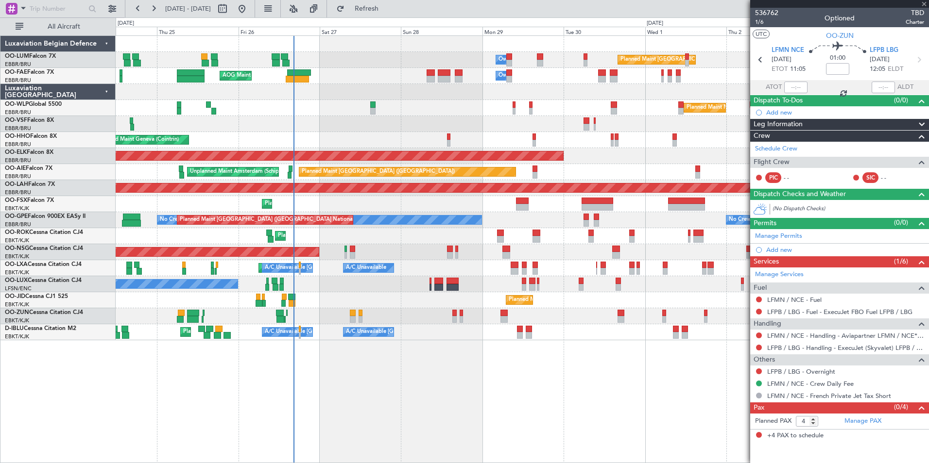
type input "1"
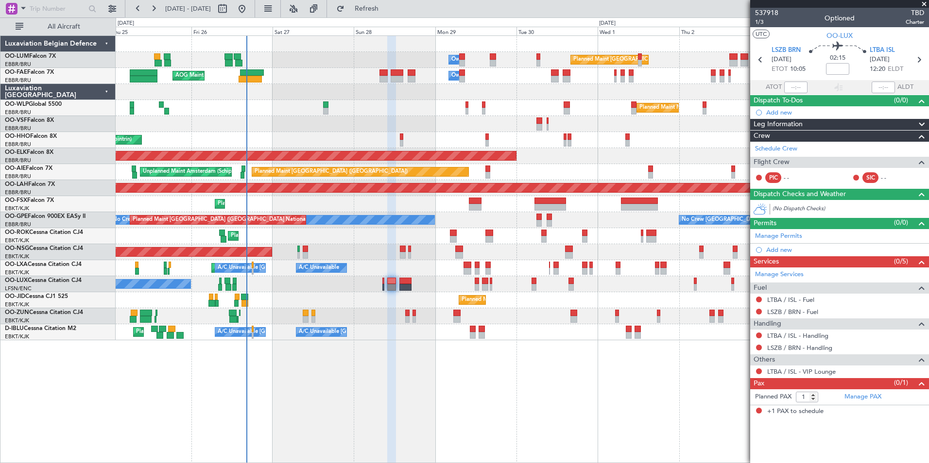
click at [400, 394] on div "Planned Maint Brussels (Brussels National) Owner Melsbroek Air Base Owner Melsb…" at bounding box center [522, 249] width 813 height 428
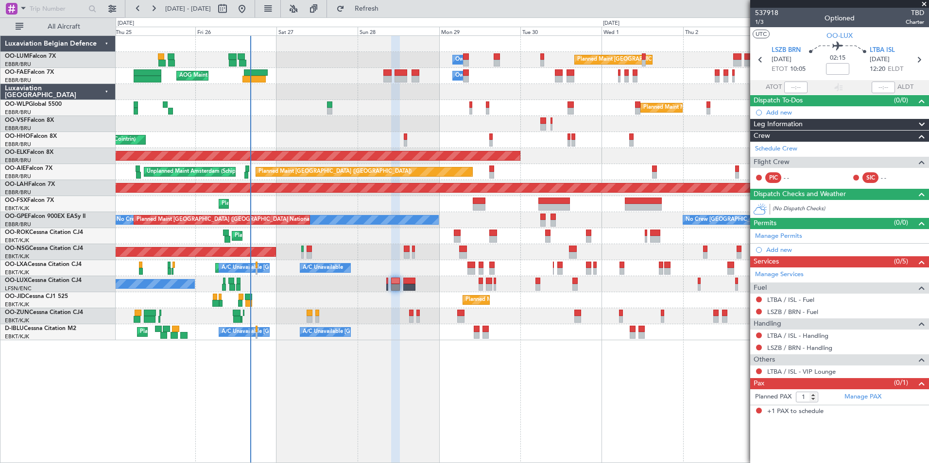
click at [411, 391] on div "Planned Maint Brussels (Brussels National) Owner Melsbroek Air Base Owner Melsb…" at bounding box center [522, 249] width 813 height 428
click at [390, 3] on button "Refresh" at bounding box center [361, 9] width 58 height 16
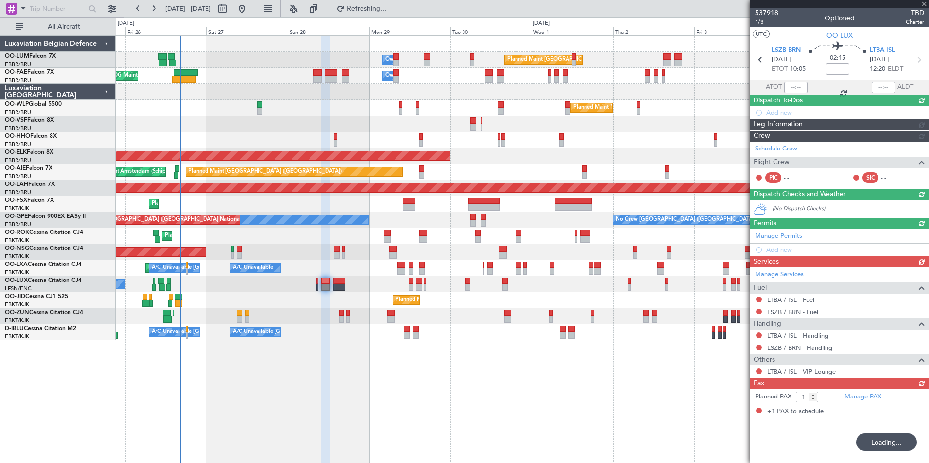
click at [386, 407] on div "Planned Maint Brussels (Brussels National) Owner Melsbroek Air Base Owner Melsb…" at bounding box center [522, 249] width 813 height 428
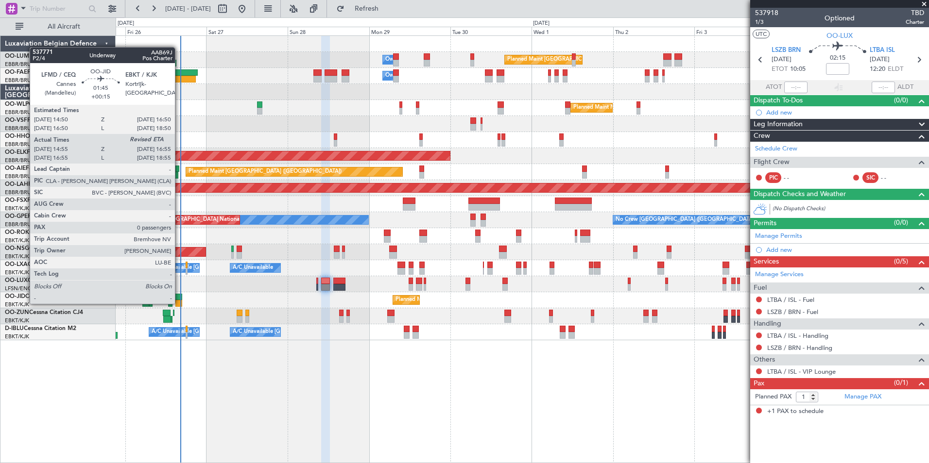
click at [179, 303] on div at bounding box center [178, 303] width 7 height 7
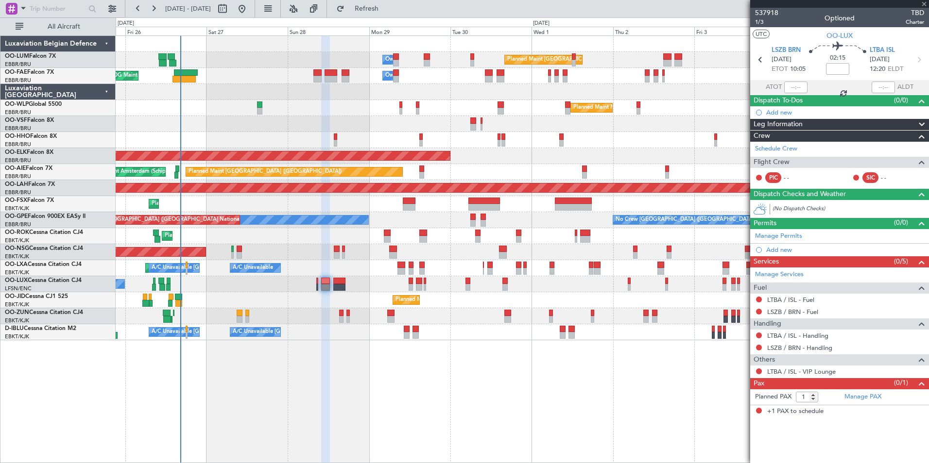
type input "+00:15"
type input "15:05"
type input "0"
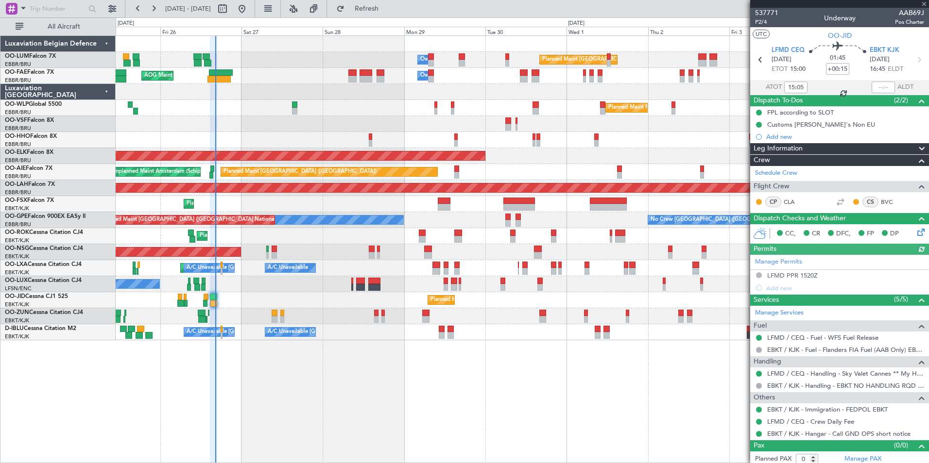
click at [276, 385] on div "Planned Maint Brussels (Brussels National) Owner Melsbroek Air Base Owner Melsb…" at bounding box center [522, 249] width 813 height 428
click at [265, 372] on div "Planned Maint Brussels (Brussels National) Owner Melsbroek Air Base Owner Melsb…" at bounding box center [522, 249] width 813 height 428
click at [774, 48] on span "LFMD CEQ" at bounding box center [787, 51] width 33 height 10
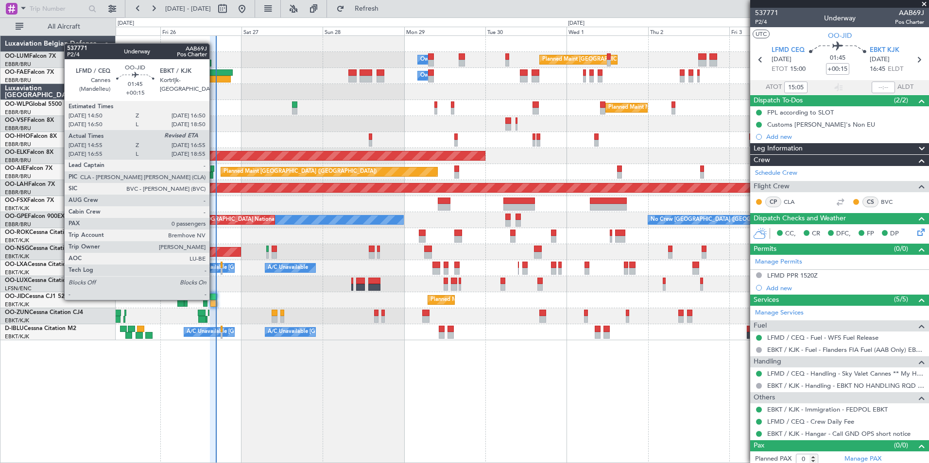
click at [214, 299] on div at bounding box center [213, 297] width 7 height 7
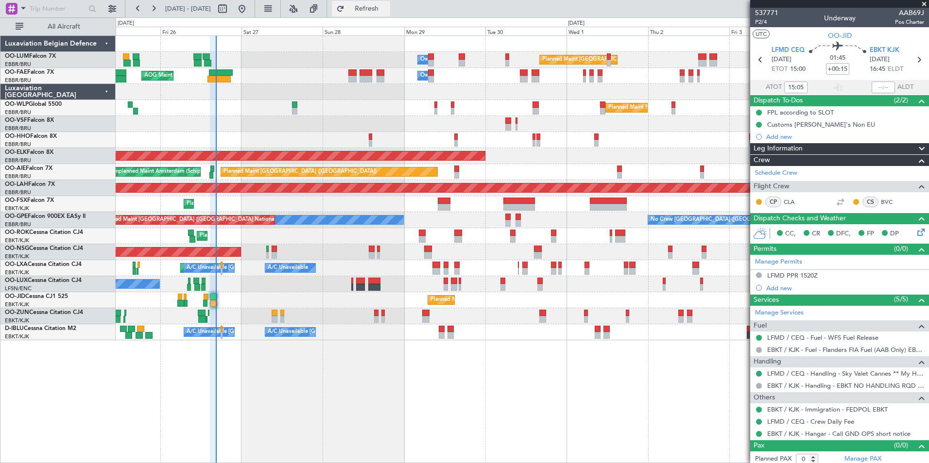
click at [390, 14] on button "Refresh" at bounding box center [361, 9] width 58 height 16
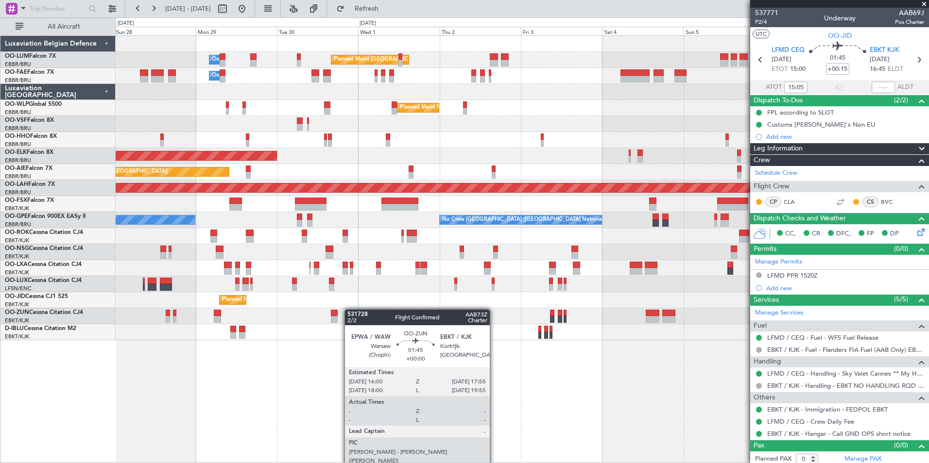
click at [349, 309] on div "Planned Maint Brussels (Brussels National) Owner Melsbroek Air Base Owner Melsb…" at bounding box center [522, 188] width 813 height 305
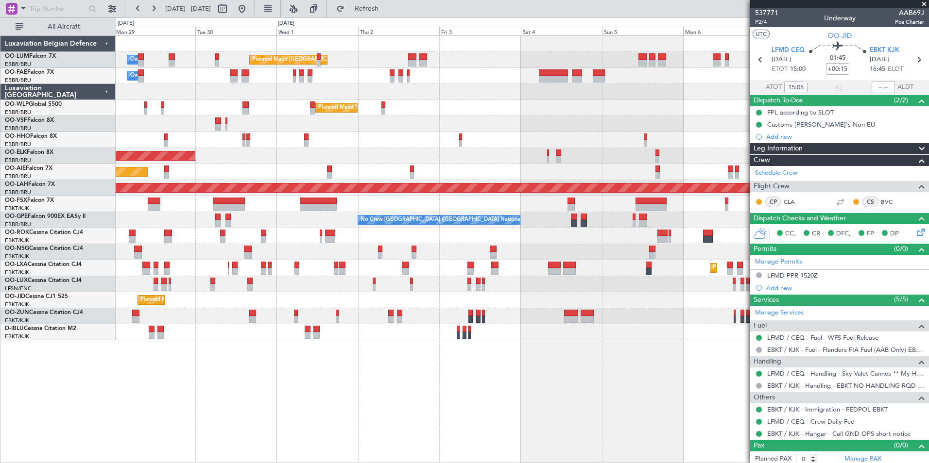
click at [459, 390] on div "Planned Maint Brussels (Brussels National) Owner Melsbroek Air Base Owner Melsb…" at bounding box center [522, 249] width 813 height 428
click at [377, 6] on span "Refresh" at bounding box center [366, 8] width 41 height 7
click at [474, 379] on div "Planned Maint Brussels (Brussels National) Owner Melsbroek Air Base Owner Melsb…" at bounding box center [522, 249] width 813 height 428
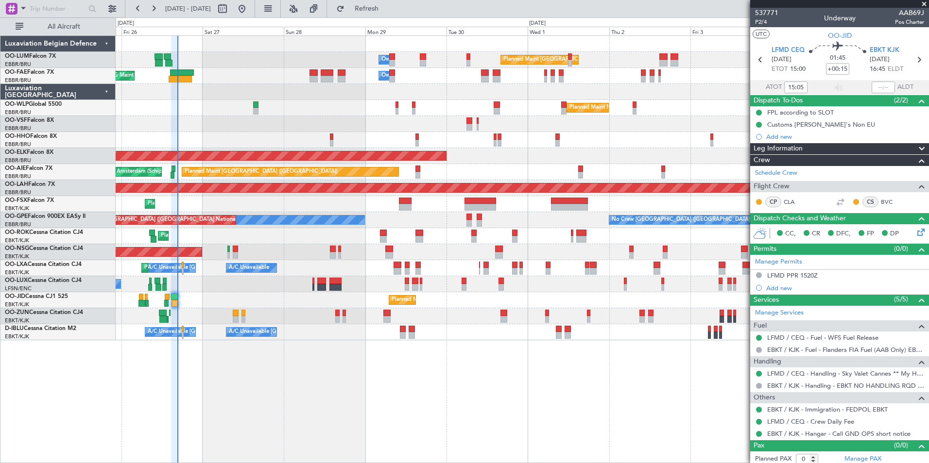
click at [450, 381] on div "Planned Maint Brussels (Brussels National) Owner Melsbroek Air Base Owner Melsb…" at bounding box center [522, 249] width 813 height 428
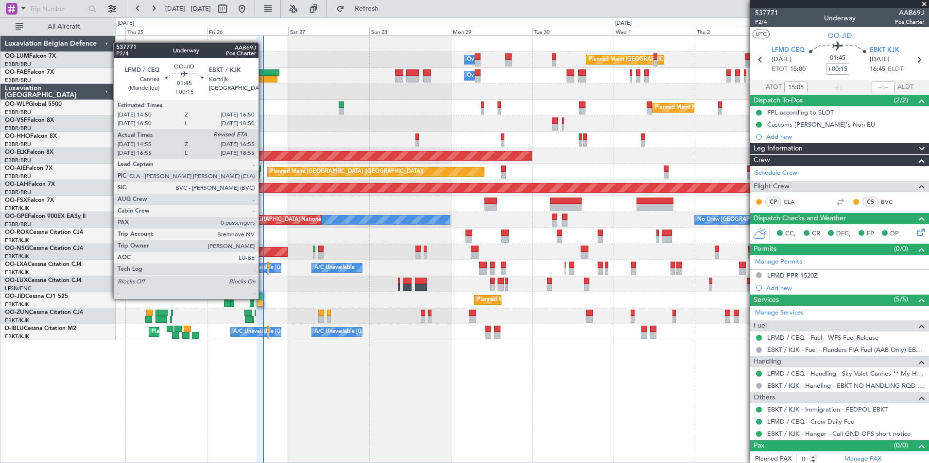
click at [263, 298] on div at bounding box center [259, 297] width 7 height 7
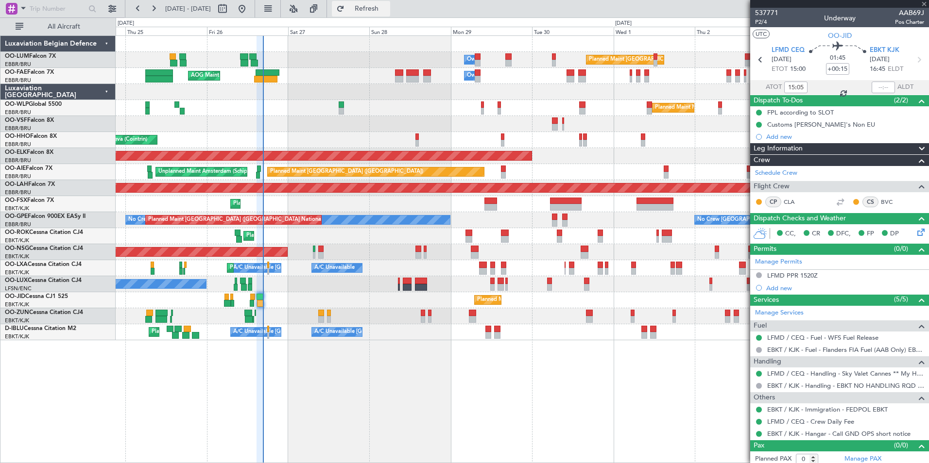
click at [387, 9] on span "Refresh" at bounding box center [366, 8] width 41 height 7
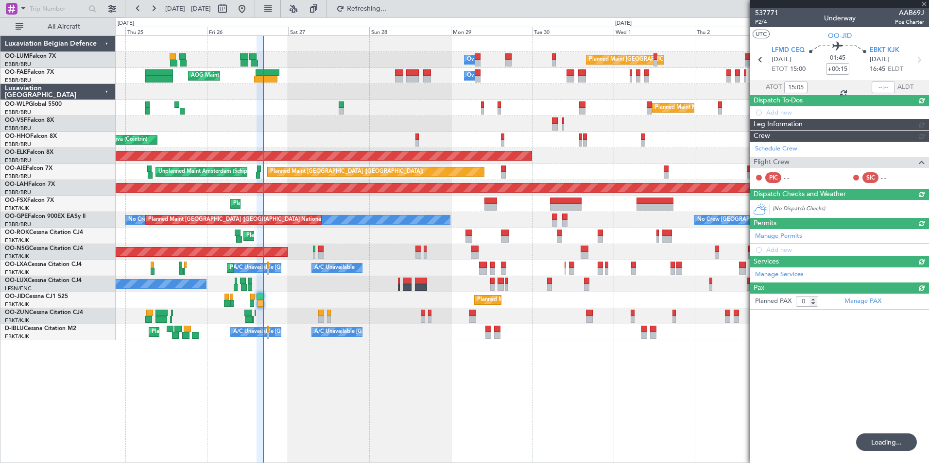
click at [293, 427] on div "Planned Maint Brussels (Brussels National) Owner Melsbroek Air Base Owner Melsb…" at bounding box center [522, 249] width 813 height 428
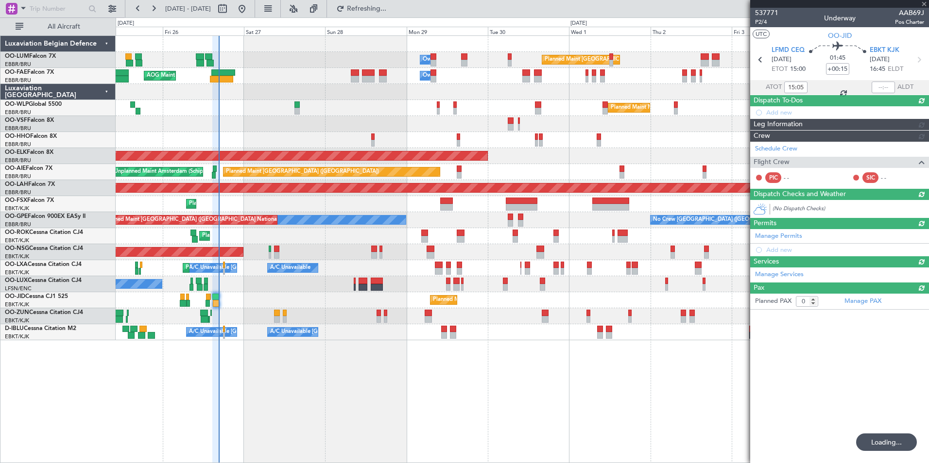
click at [271, 418] on div "Planned Maint Brussels (Brussels National) Owner Melsbroek Air Base Owner Melsb…" at bounding box center [522, 249] width 813 height 428
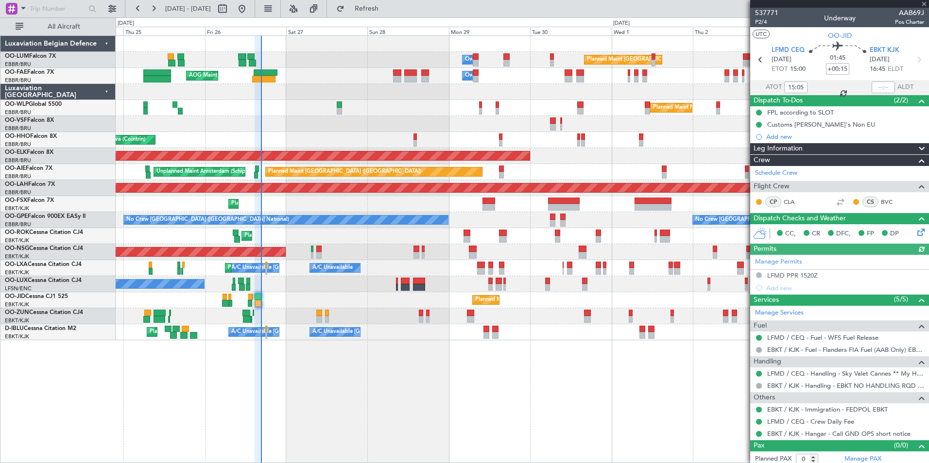
click at [401, 400] on div "Planned Maint Brussels (Brussels National) Owner Melsbroek Air Base Owner Melsb…" at bounding box center [522, 249] width 813 height 428
click at [774, 50] on span "LFMD CEQ" at bounding box center [787, 51] width 33 height 10
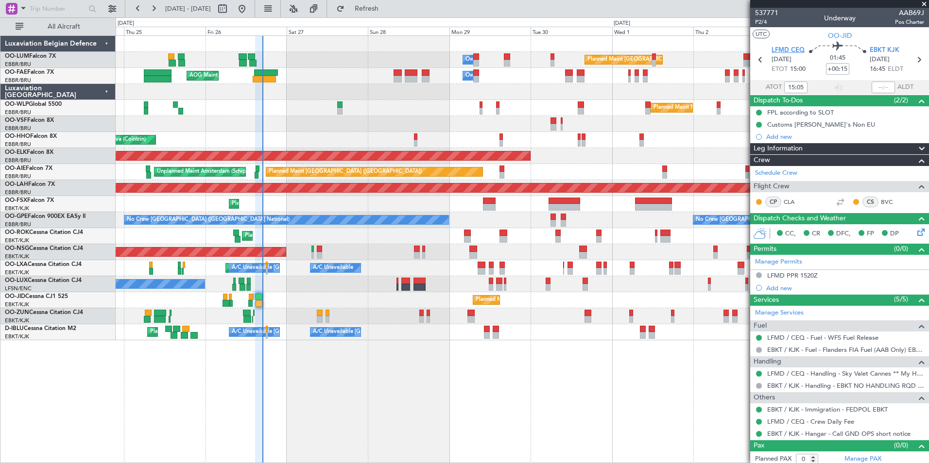
click at [795, 48] on span "LFMD CEQ" at bounding box center [787, 51] width 33 height 10
click at [387, 6] on span "Refresh" at bounding box center [366, 8] width 41 height 7
type input "16:41"
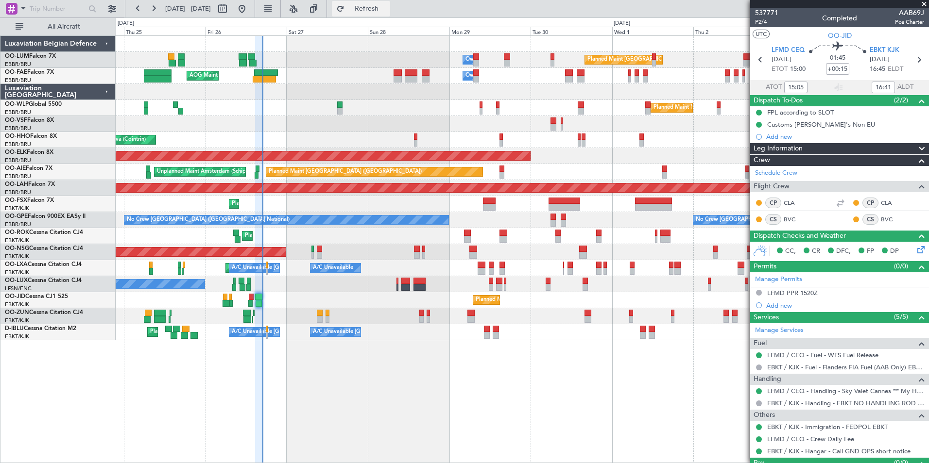
click at [387, 12] on span "Refresh" at bounding box center [366, 8] width 41 height 7
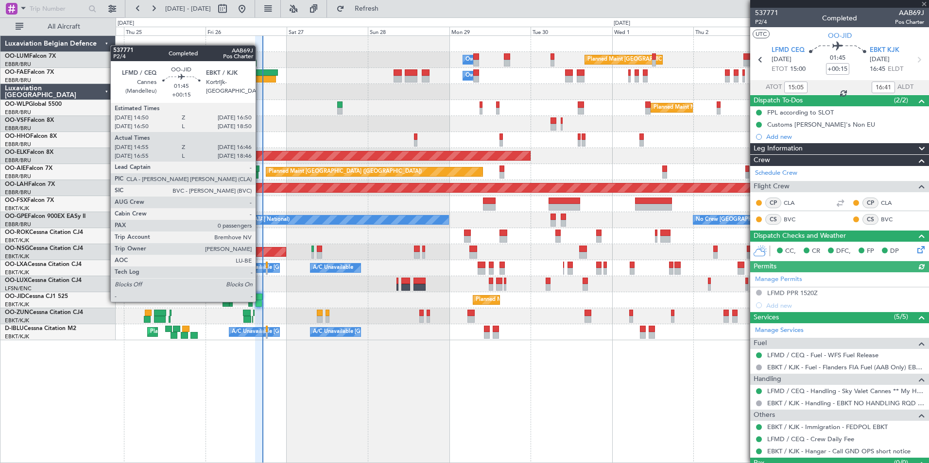
click at [260, 301] on div at bounding box center [259, 303] width 6 height 7
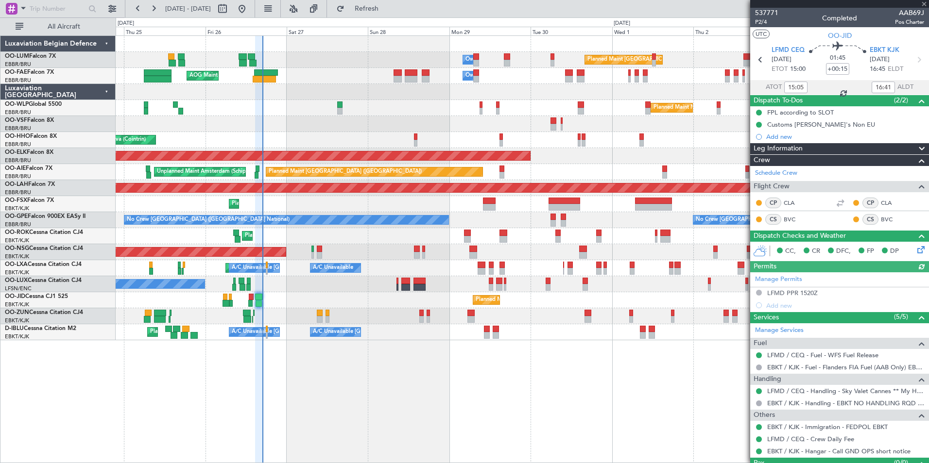
click at [235, 395] on div "Planned Maint [GEOGRAPHIC_DATA] ([GEOGRAPHIC_DATA] National) Owner [GEOGRAPHIC_…" at bounding box center [522, 249] width 813 height 428
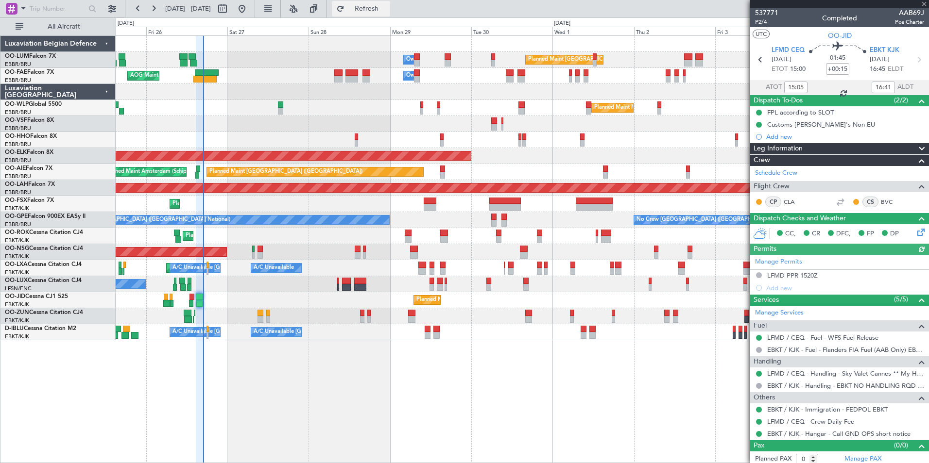
click at [387, 11] on span "Refresh" at bounding box center [366, 8] width 41 height 7
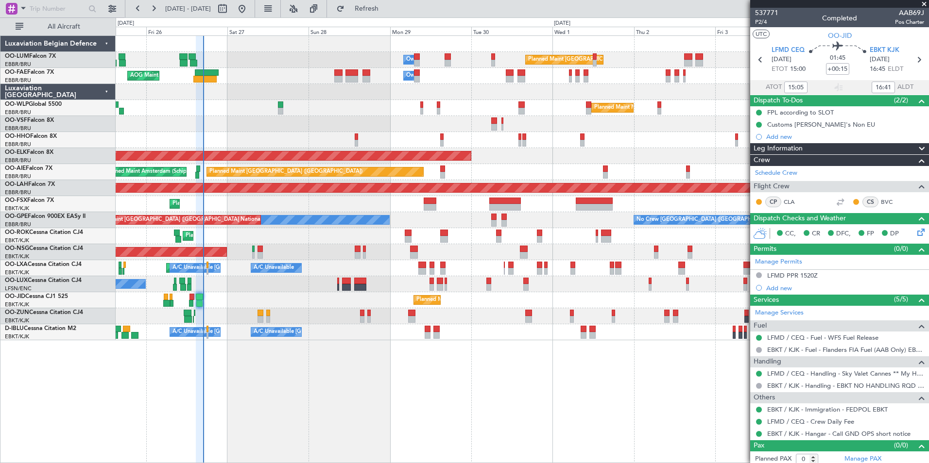
drag, startPoint x: 391, startPoint y: 12, endPoint x: 375, endPoint y: 48, distance: 39.2
click at [387, 11] on span "Refresh" at bounding box center [366, 8] width 41 height 7
click at [391, 21] on div "0 0 Thu 25 Fri 26 Sat 27 Sun 28 Mon 29 Tue 30 [DATE] Thu 2 Fri 3 Sat 4 [DATE]" at bounding box center [522, 26] width 812 height 17
click at [390, 15] on button "Refresh" at bounding box center [361, 9] width 58 height 16
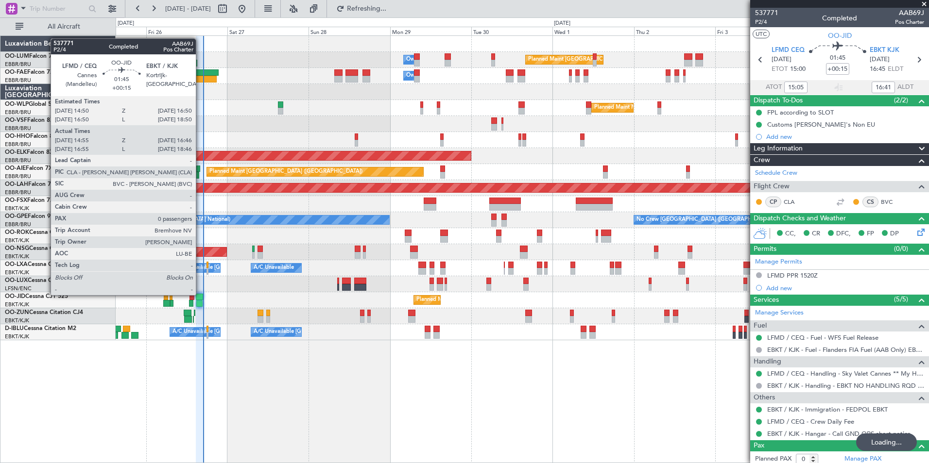
click at [200, 294] on div at bounding box center [199, 297] width 7 height 7
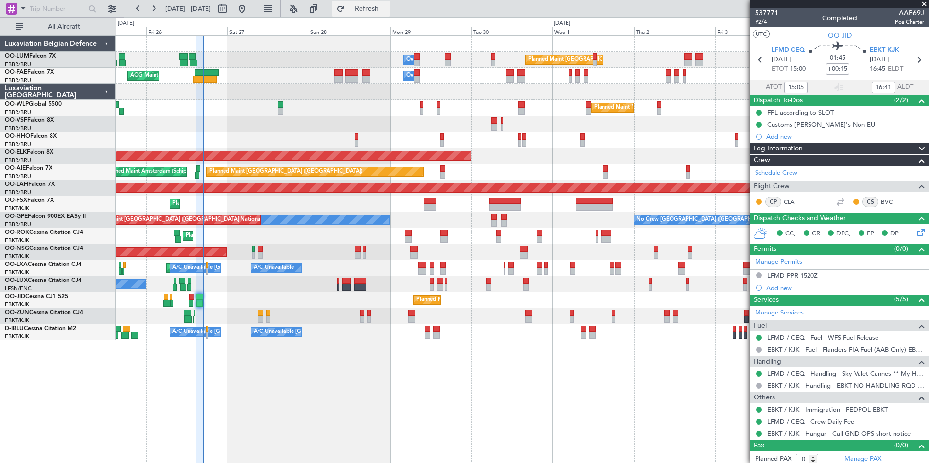
click at [387, 6] on span "Refresh" at bounding box center [366, 8] width 41 height 7
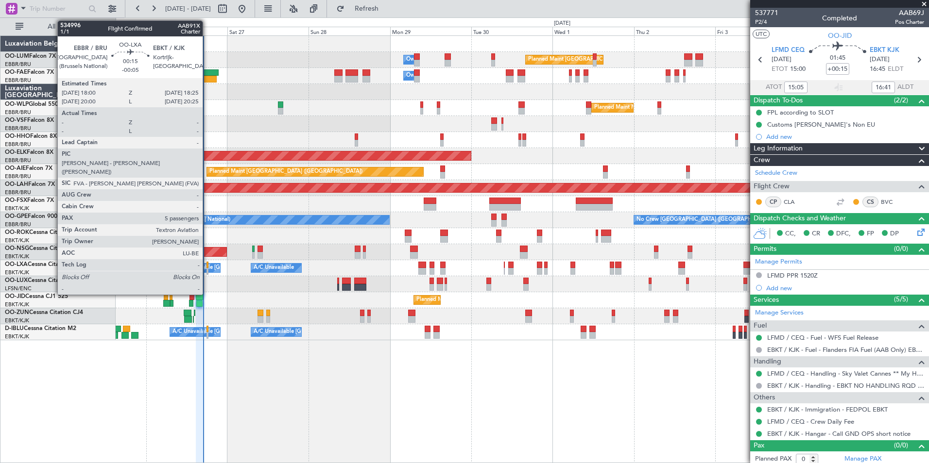
click at [207, 264] on div at bounding box center [206, 265] width 1 height 7
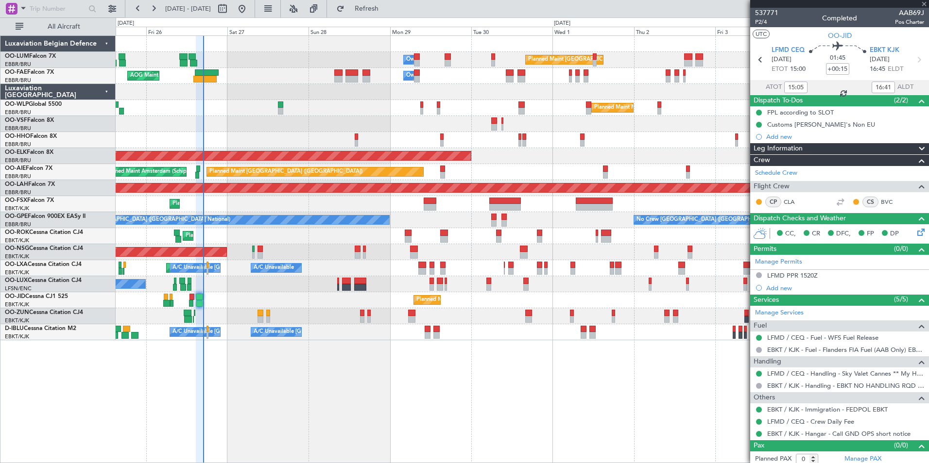
type input "-00:05"
type input "5"
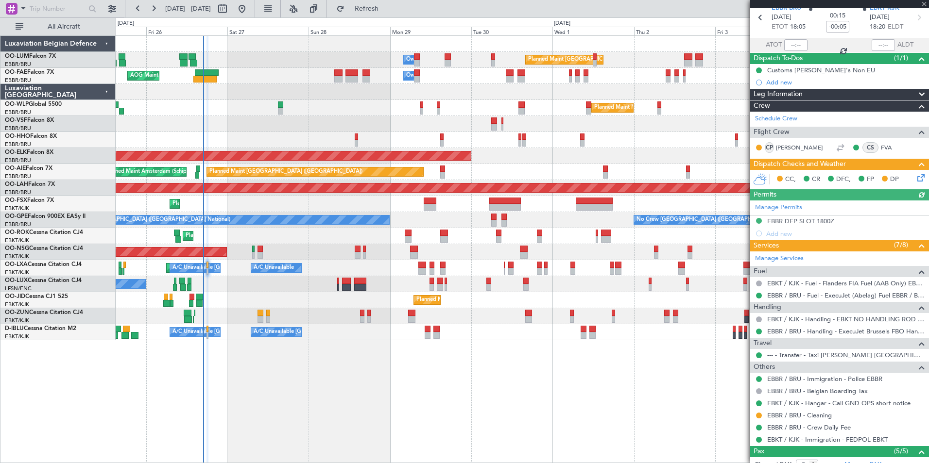
scroll to position [161, 0]
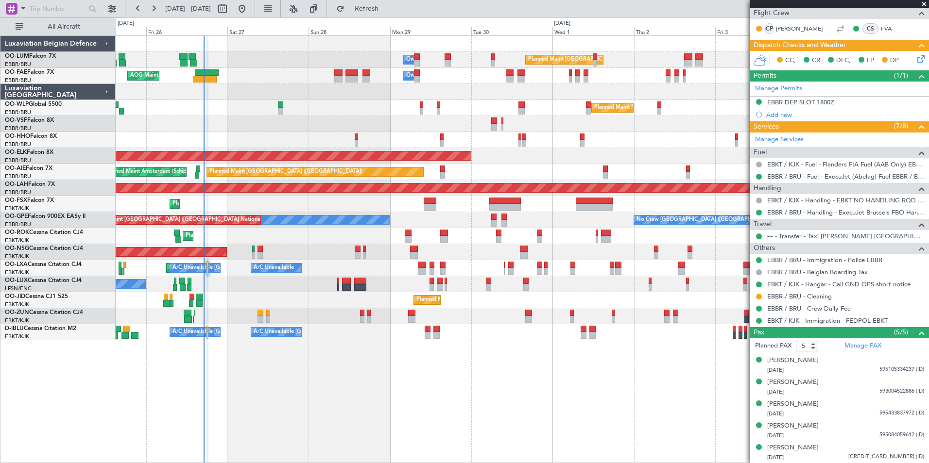
drag, startPoint x: 396, startPoint y: 11, endPoint x: 396, endPoint y: 40, distance: 29.1
click at [387, 11] on span "Refresh" at bounding box center [366, 8] width 41 height 7
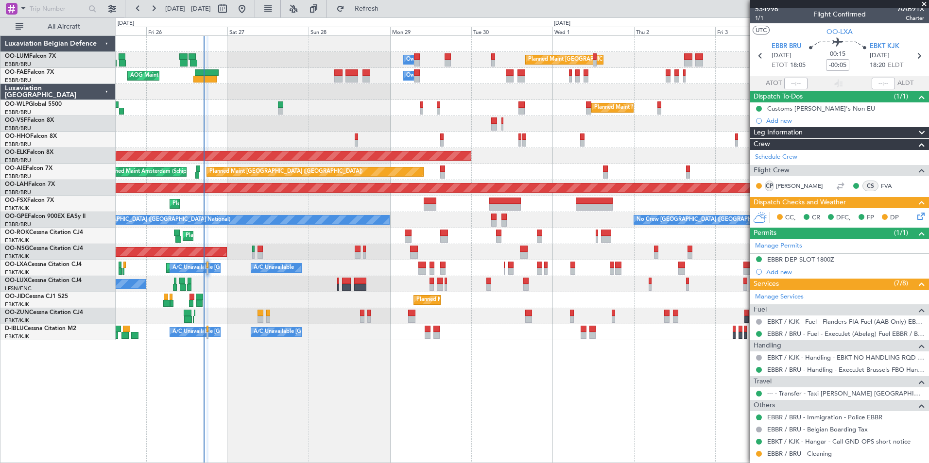
scroll to position [0, 0]
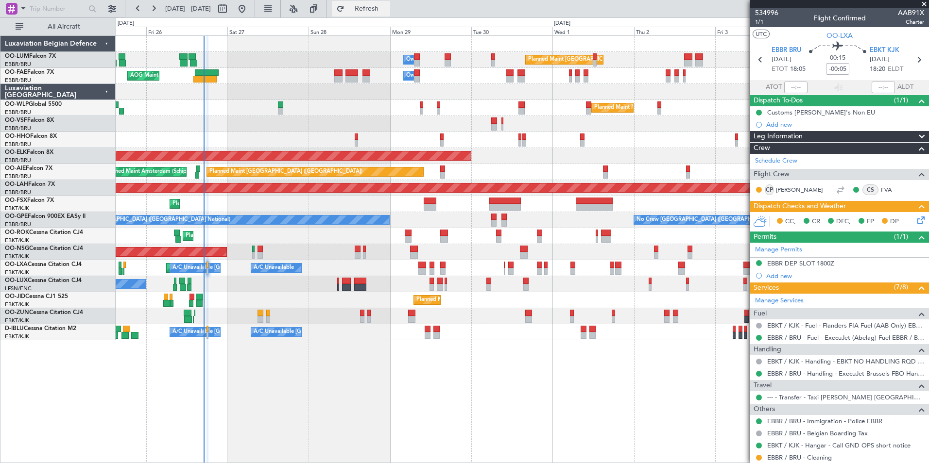
click at [376, 3] on button "Refresh" at bounding box center [361, 9] width 58 height 16
click at [390, 13] on button "Refresh" at bounding box center [361, 9] width 58 height 16
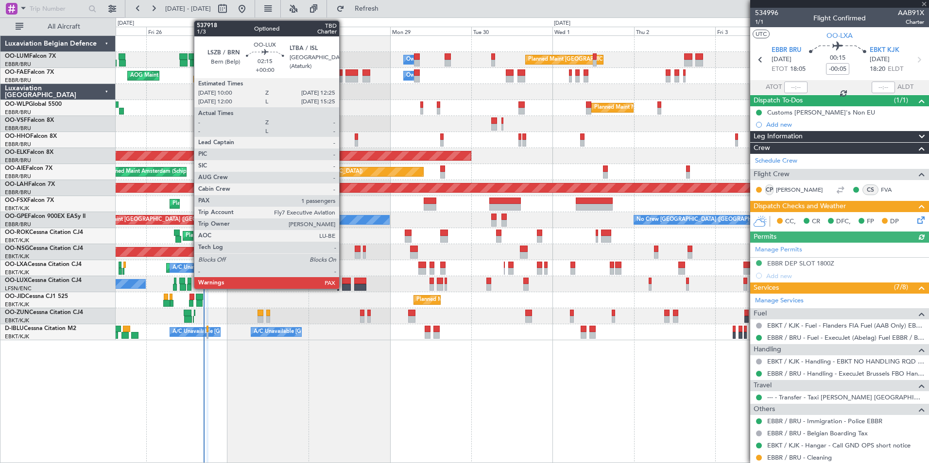
click at [343, 283] on div at bounding box center [346, 281] width 8 height 7
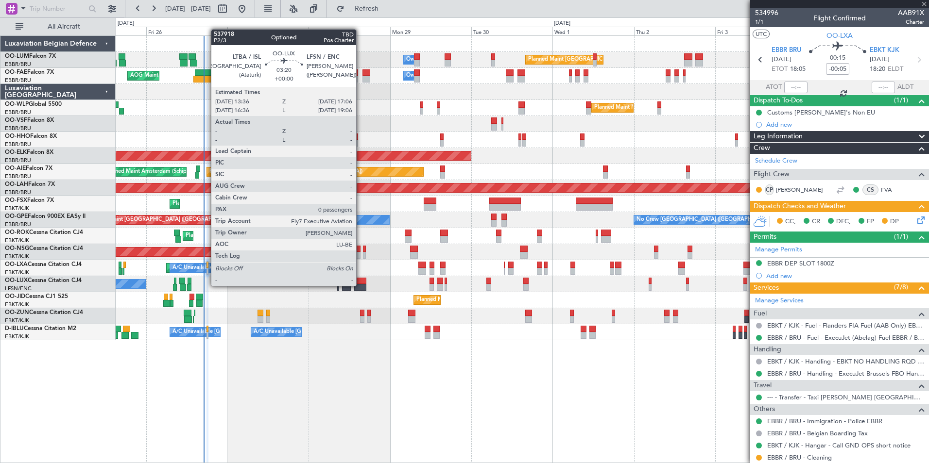
click at [360, 285] on div at bounding box center [360, 287] width 12 height 7
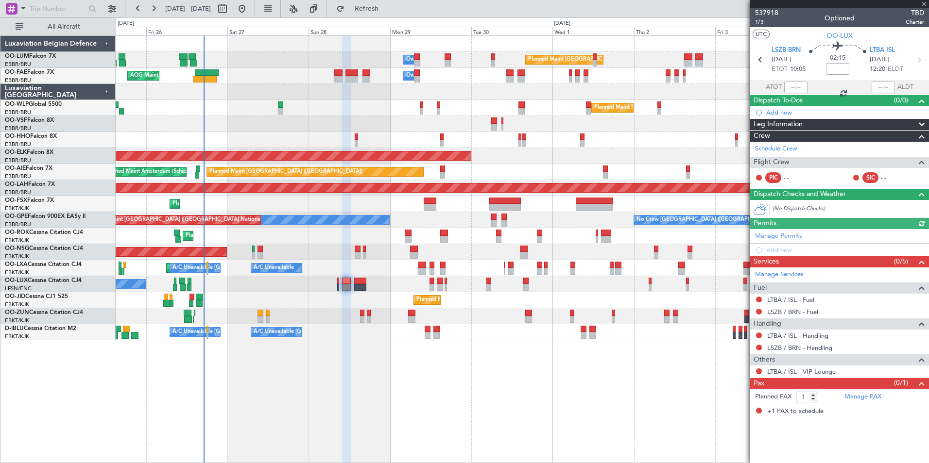
type input "0"
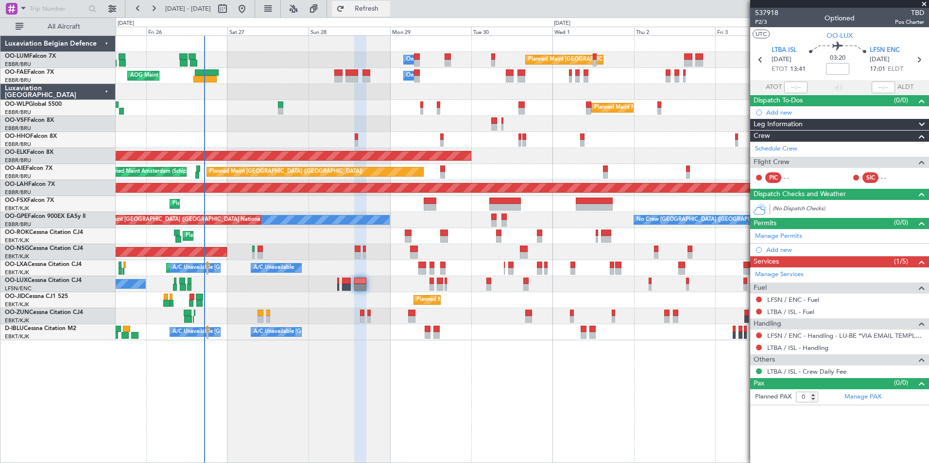
click at [374, 10] on button "Refresh" at bounding box center [361, 9] width 58 height 16
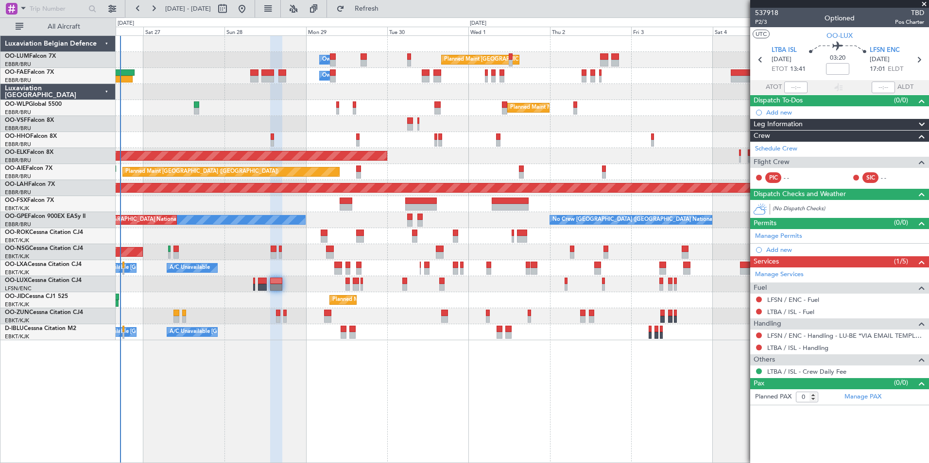
click at [340, 398] on div "Planned Maint Brussels (Brussels National) Owner Melsbroek Air Base Owner Melsb…" at bounding box center [522, 249] width 813 height 428
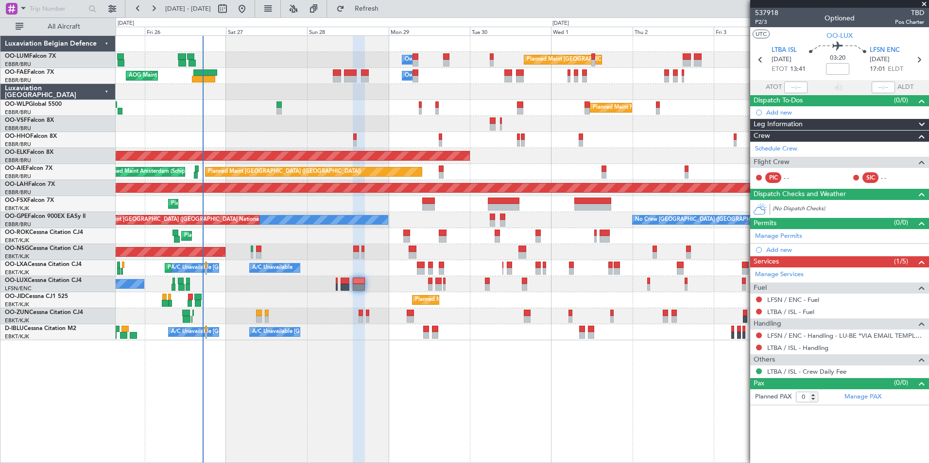
click at [300, 366] on div "Planned Maint Brussels (Brussels National) Owner Melsbroek Air Base Owner Melsb…" at bounding box center [522, 249] width 813 height 428
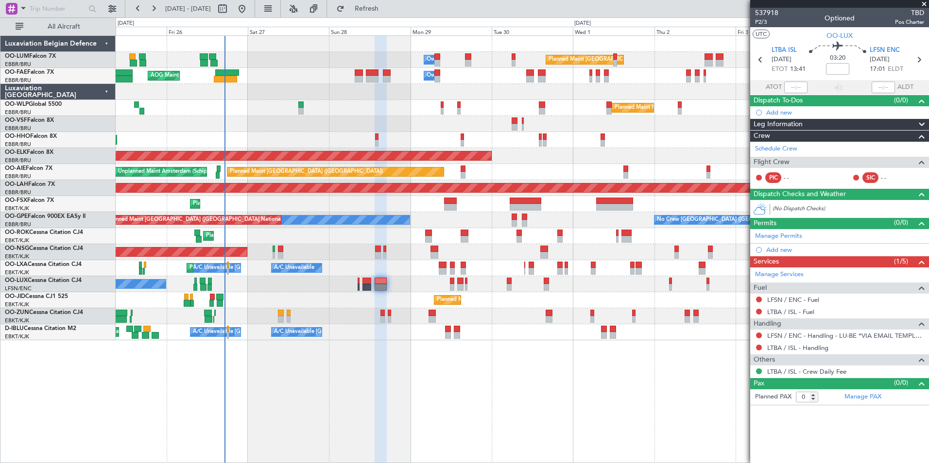
drag, startPoint x: 408, startPoint y: 15, endPoint x: 393, endPoint y: 23, distance: 16.3
click at [390, 15] on button "Refresh" at bounding box center [361, 9] width 58 height 16
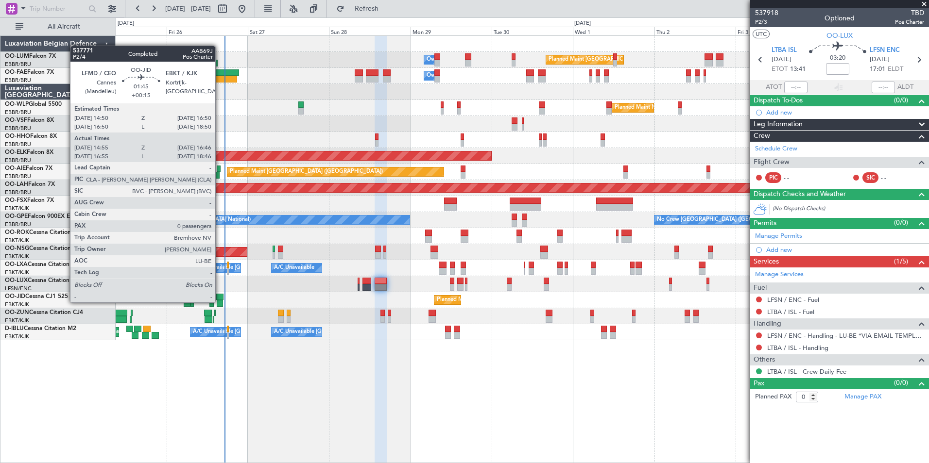
click at [220, 302] on div at bounding box center [220, 303] width 6 height 7
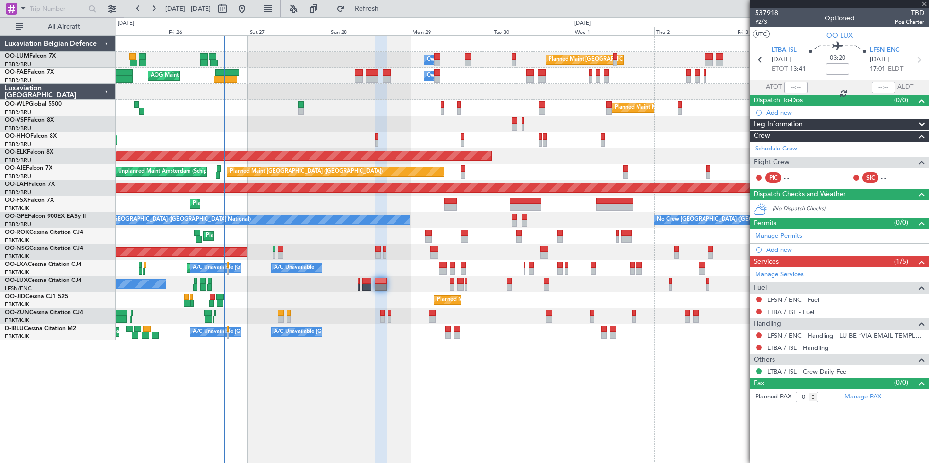
type input "+00:15"
type input "15:05"
type input "16:41"
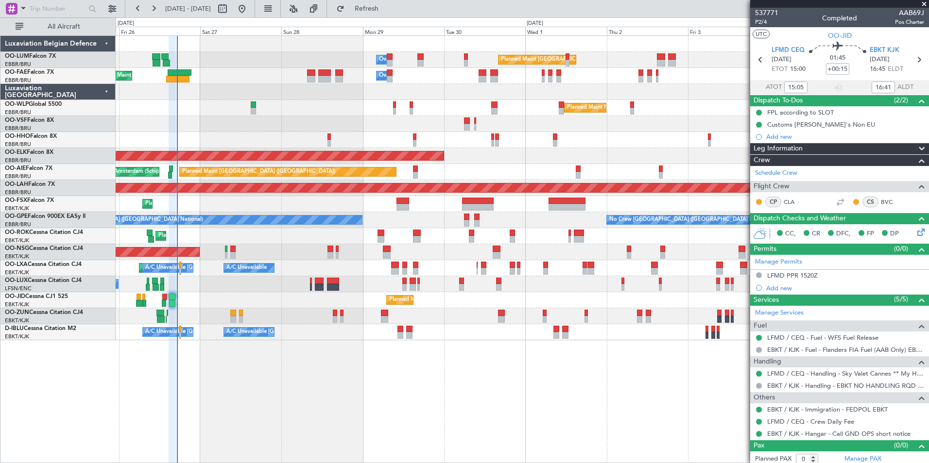
click at [300, 396] on div "Planned Maint Brussels (Brussels National) Owner Melsbroek Air Base AOG Maint N…" at bounding box center [522, 249] width 813 height 428
click at [390, 14] on button "Refresh" at bounding box center [361, 9] width 58 height 16
click at [291, 430] on div "Planned Maint Brussels (Brussels National) Owner Melsbroek Air Base AOG Maint N…" at bounding box center [522, 249] width 813 height 428
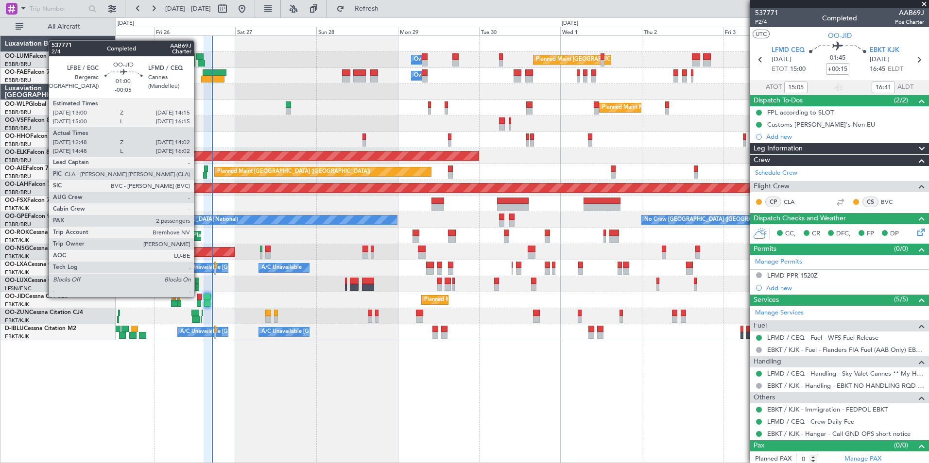
click at [198, 296] on div at bounding box center [199, 297] width 4 height 7
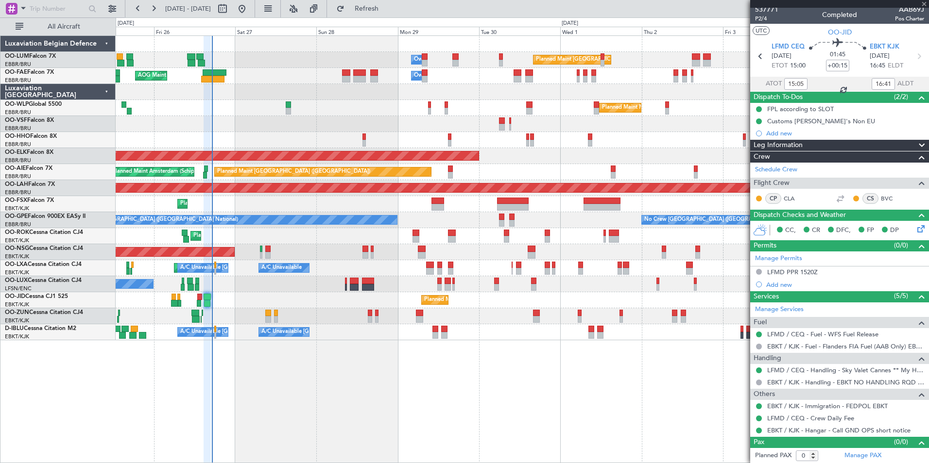
scroll to position [4, 0]
type input "-00:05"
type input "12:58"
type input "13:57"
type input "2"
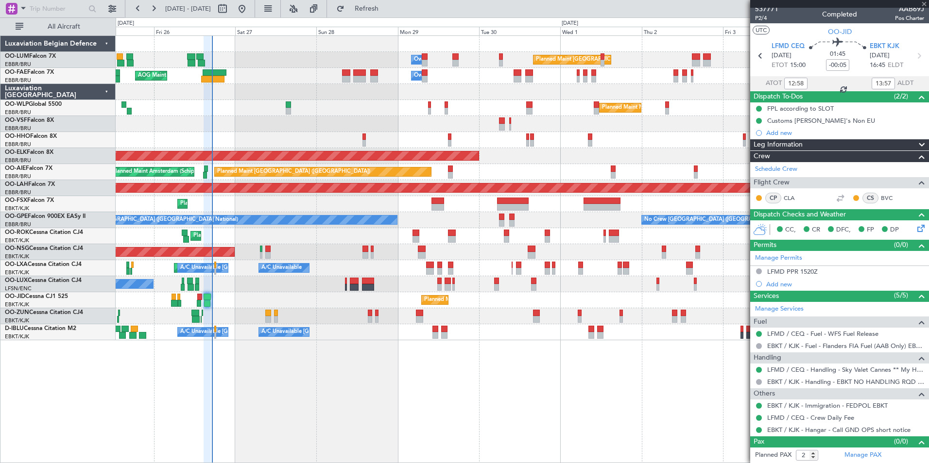
scroll to position [0, 0]
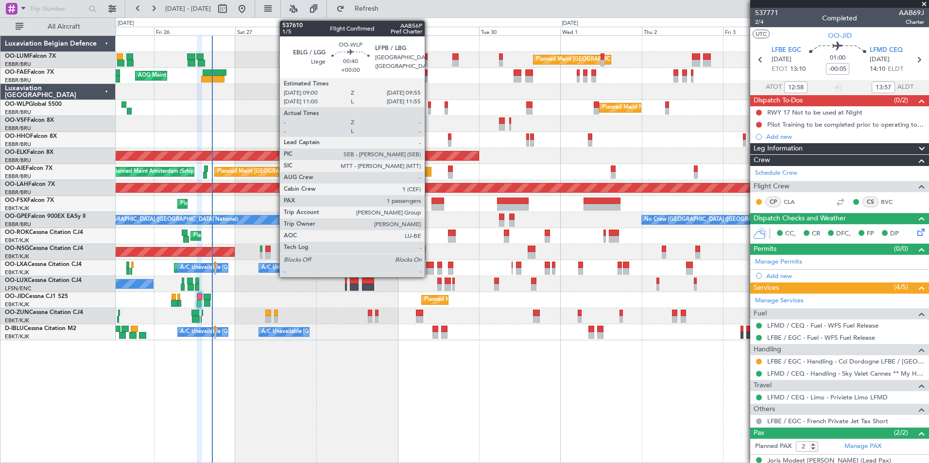
click at [429, 103] on div at bounding box center [429, 105] width 3 height 7
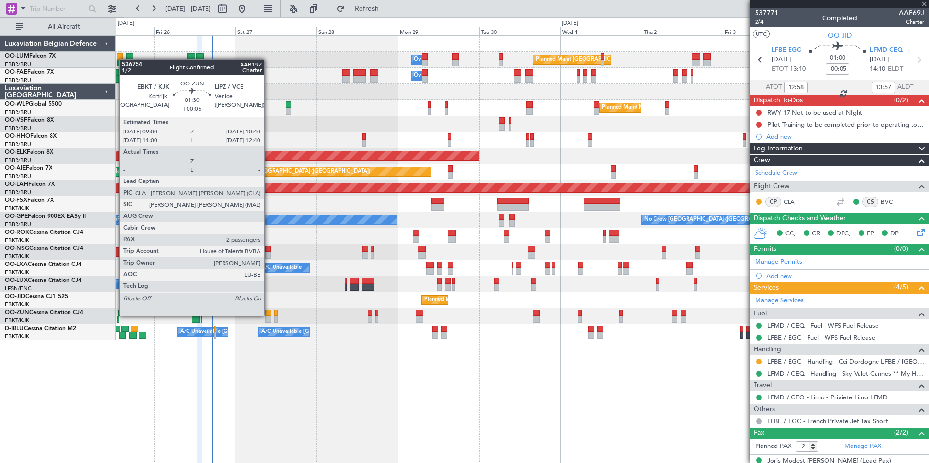
type input "1"
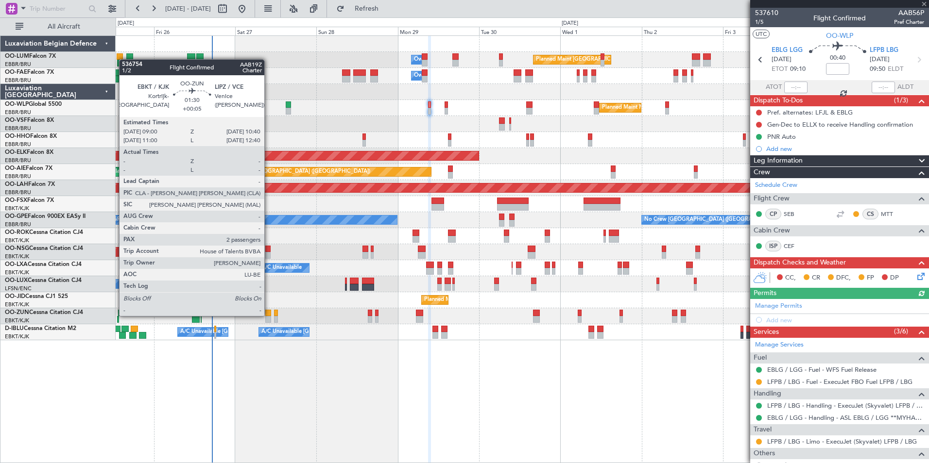
click at [269, 315] on div at bounding box center [268, 313] width 6 height 7
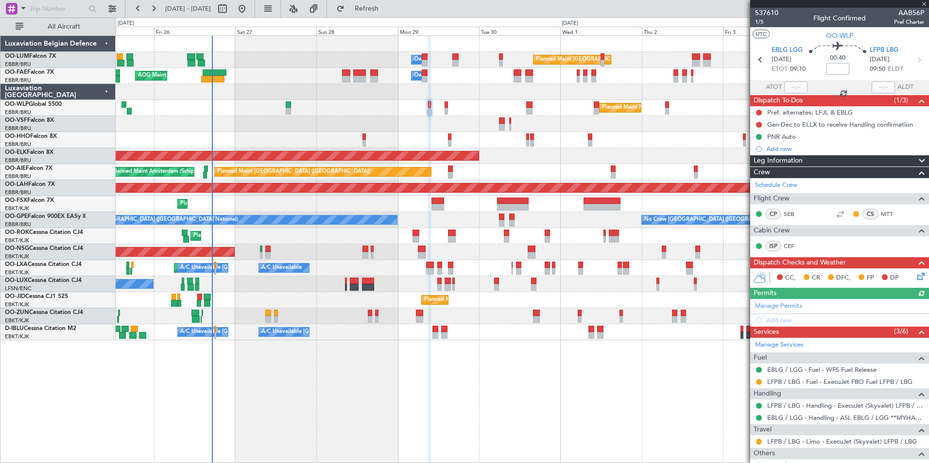
type input "+00:05"
type input "2"
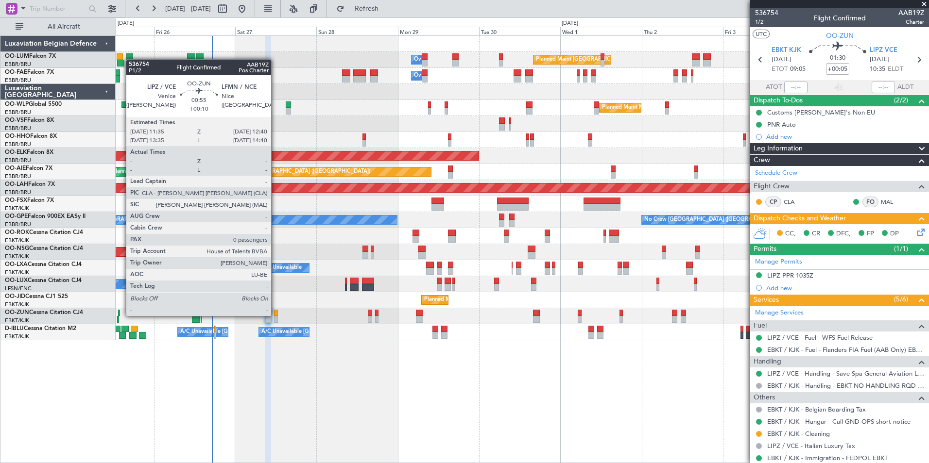
click at [275, 315] on div at bounding box center [276, 313] width 4 height 7
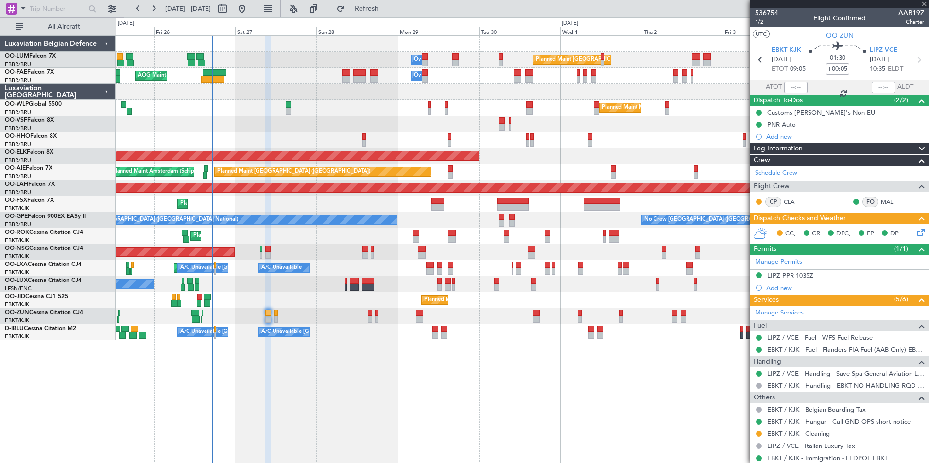
type input "+00:10"
type input "0"
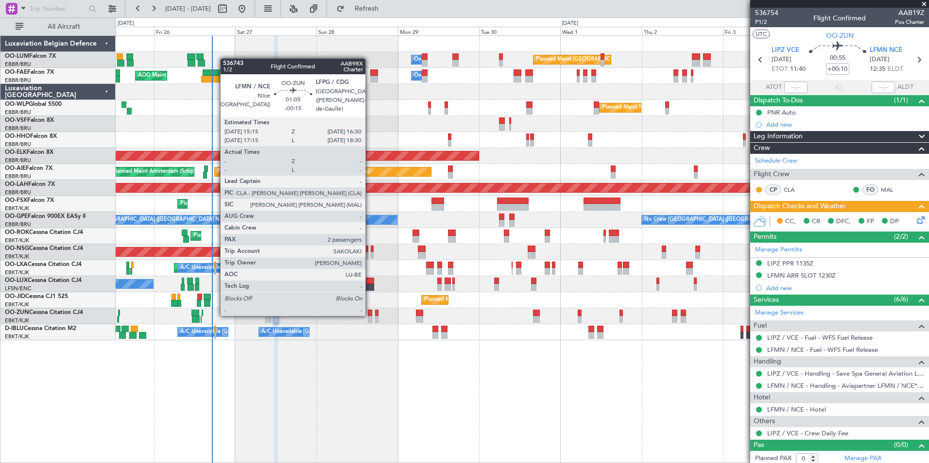
click at [370, 314] on div at bounding box center [370, 313] width 4 height 7
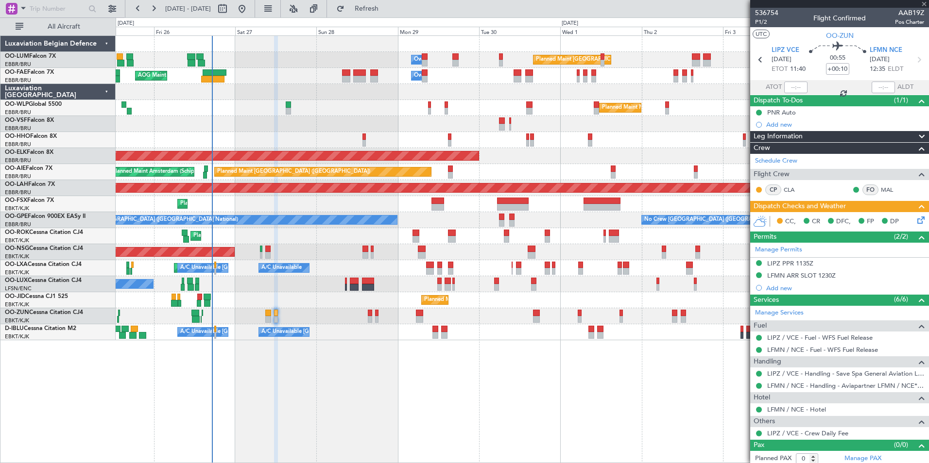
type input "-00:15"
type input "2"
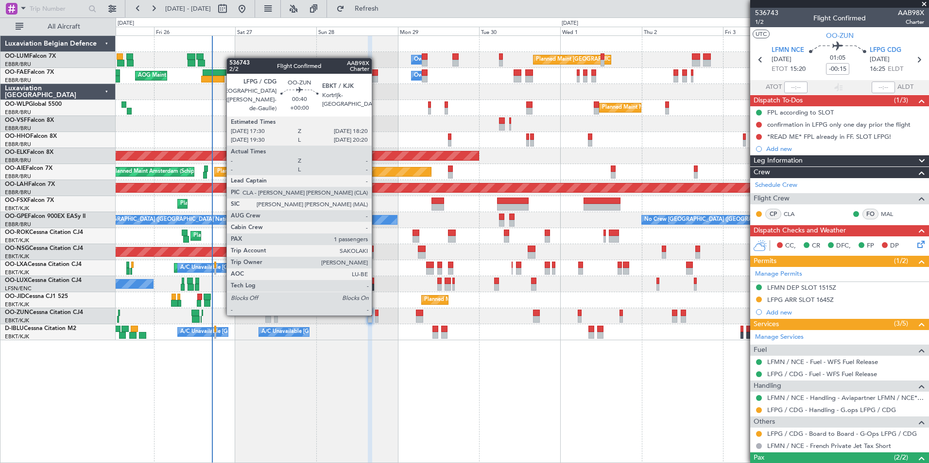
click at [376, 314] on div at bounding box center [376, 313] width 3 height 7
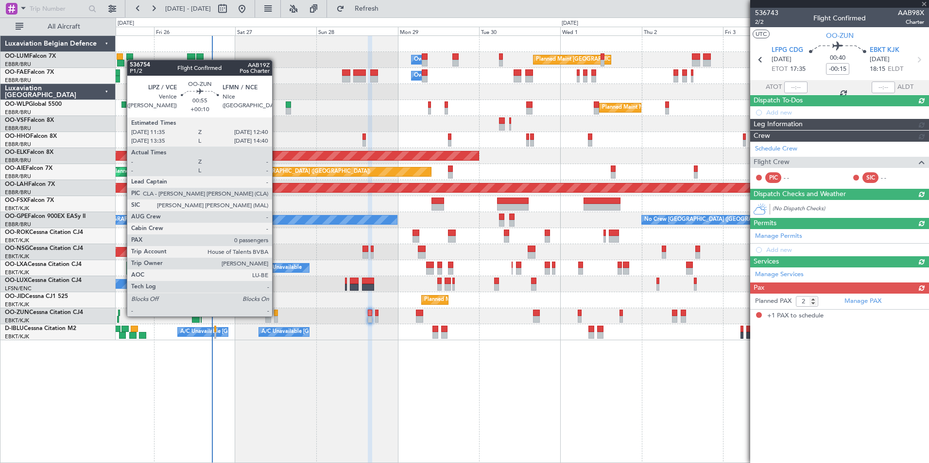
type input "1"
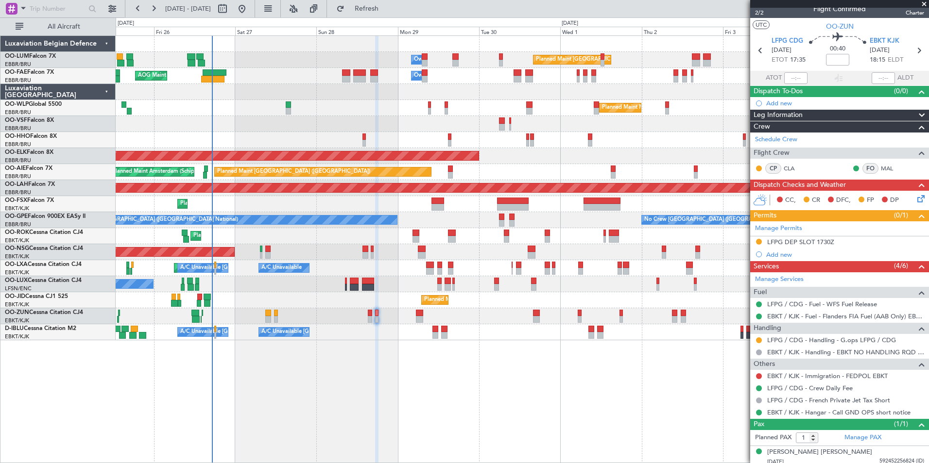
scroll to position [14, 0]
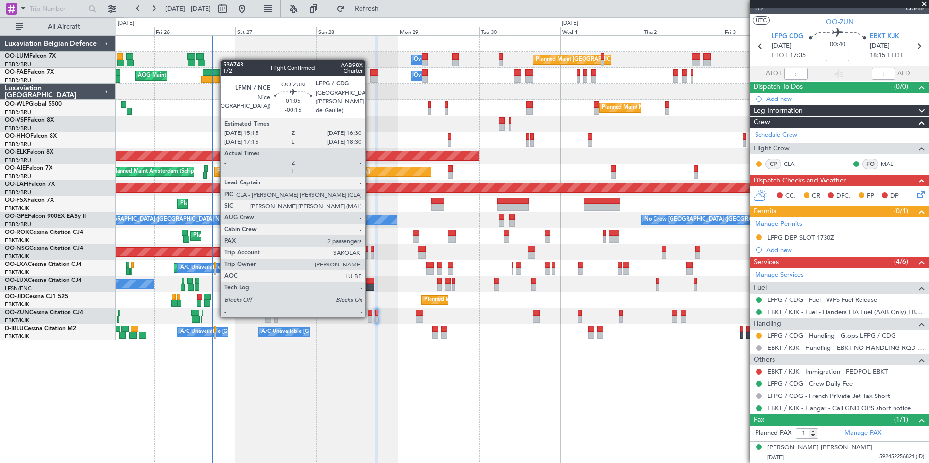
click at [370, 316] on div at bounding box center [370, 313] width 4 height 7
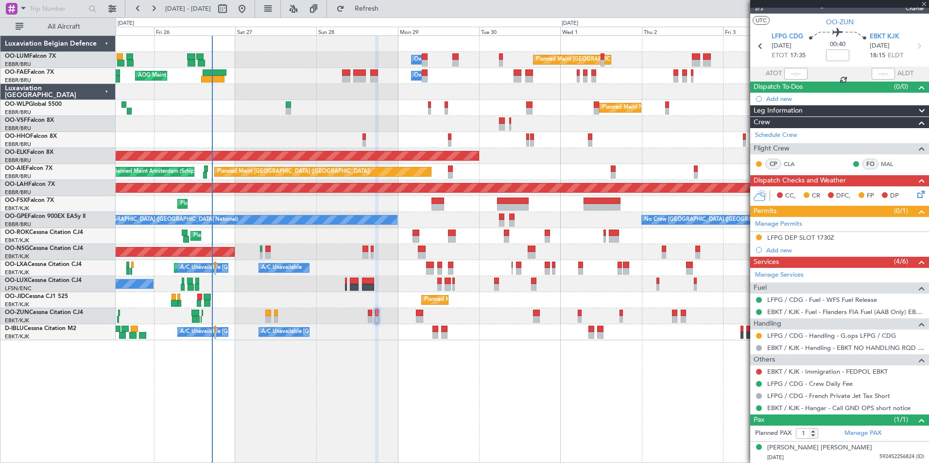
type input "-00:15"
type input "2"
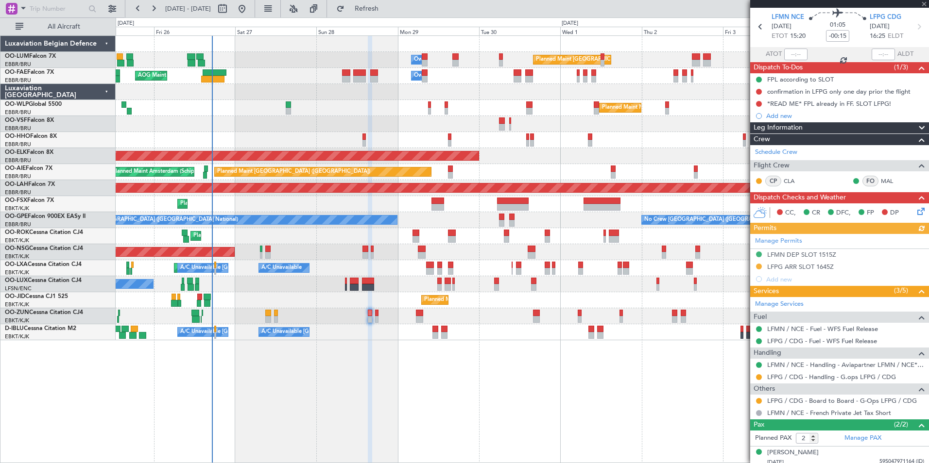
scroll to position [60, 0]
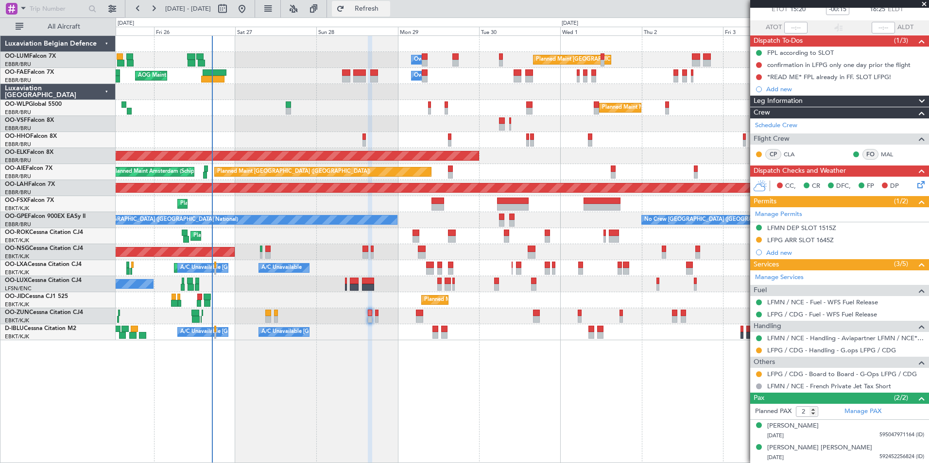
click at [386, 12] on span "Refresh" at bounding box center [366, 8] width 41 height 7
click at [367, 6] on button "Refresh" at bounding box center [361, 9] width 58 height 16
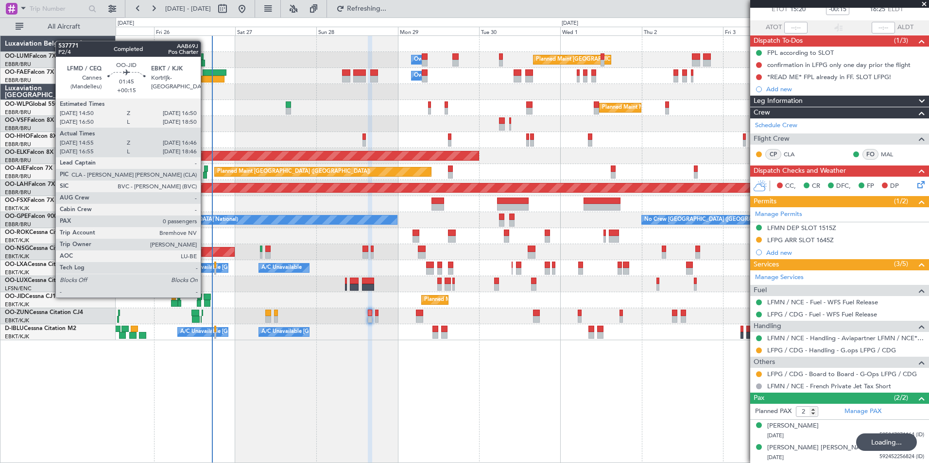
click at [205, 297] on div at bounding box center [207, 297] width 7 height 7
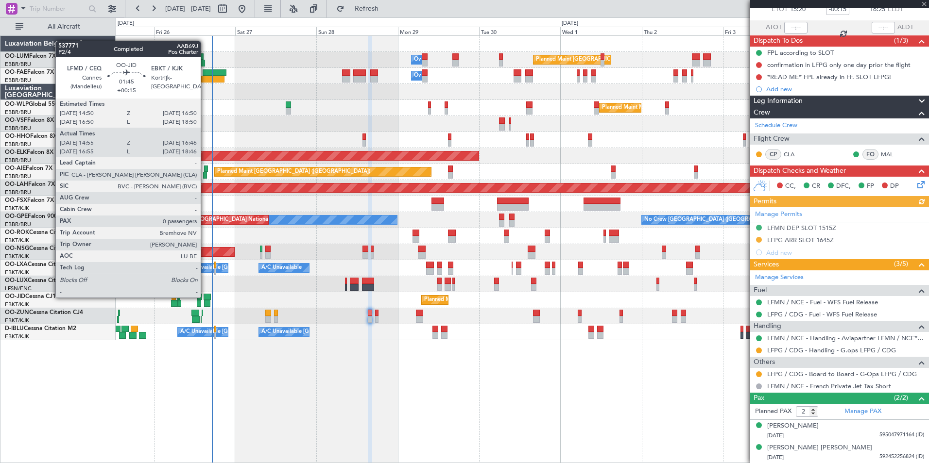
type input "+00:15"
type input "15:05"
type input "16:41"
type input "0"
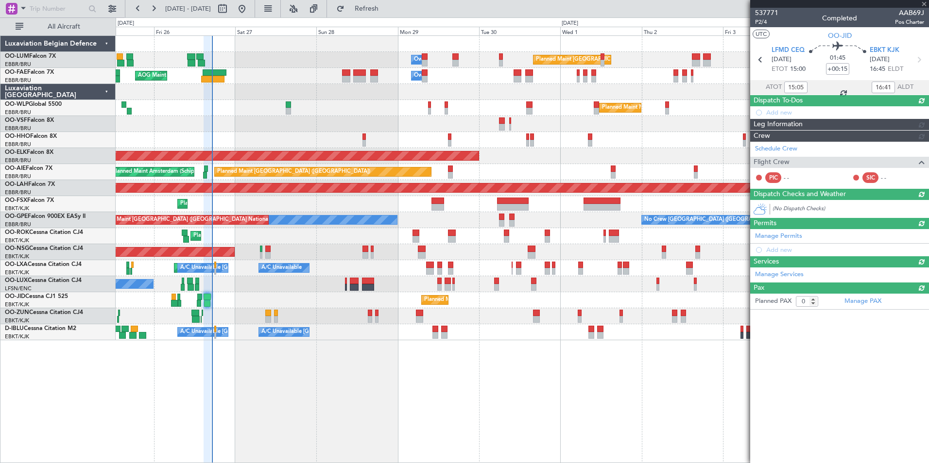
scroll to position [0, 0]
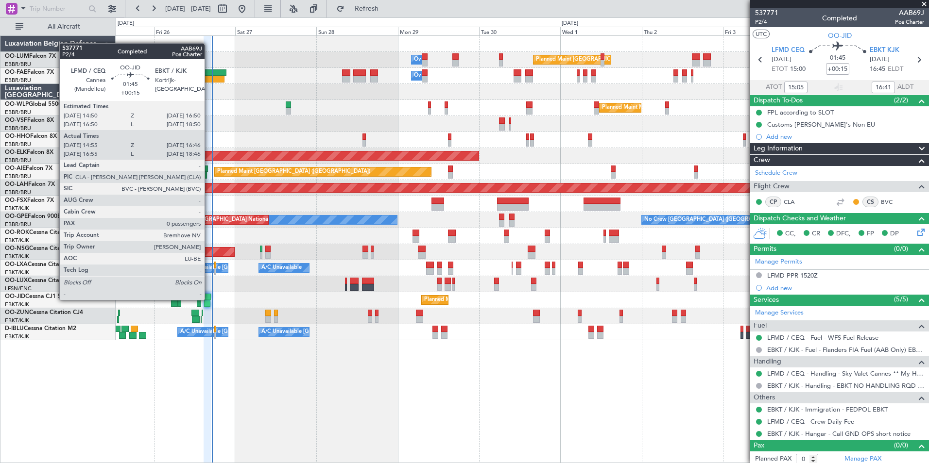
click at [209, 299] on div at bounding box center [207, 297] width 7 height 7
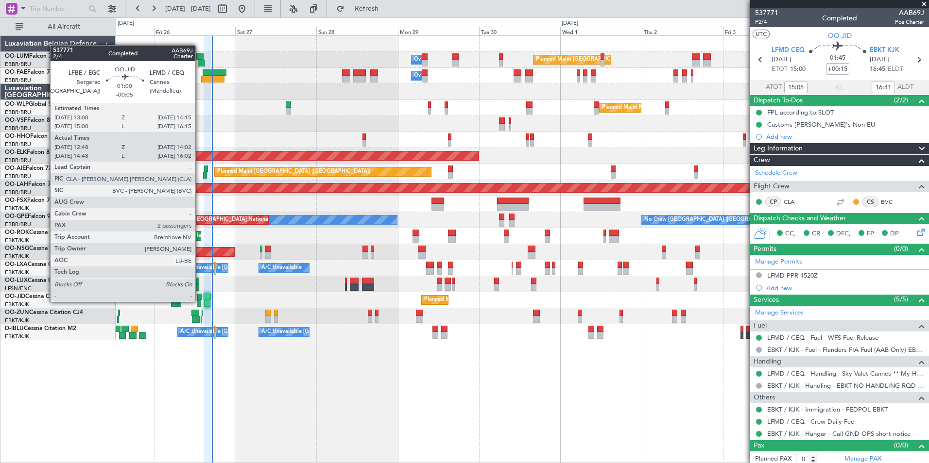
click at [200, 301] on div at bounding box center [199, 303] width 4 height 7
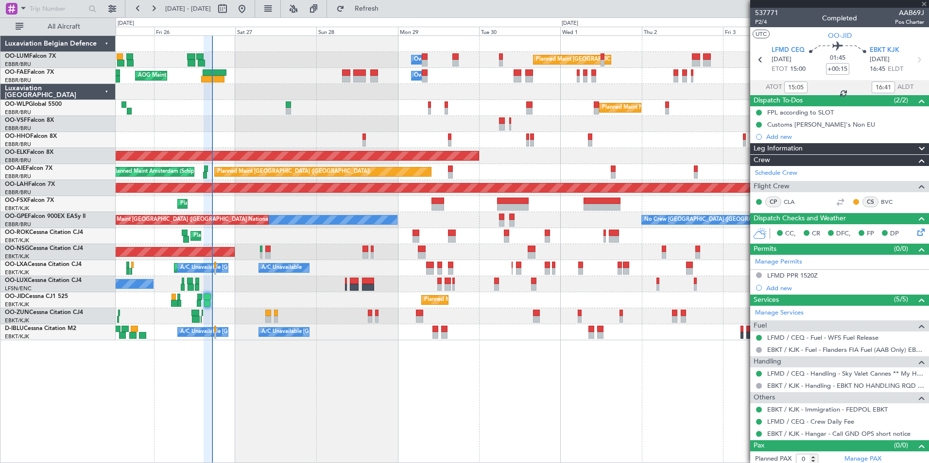
type input "-00:05"
type input "12:58"
type input "13:57"
type input "2"
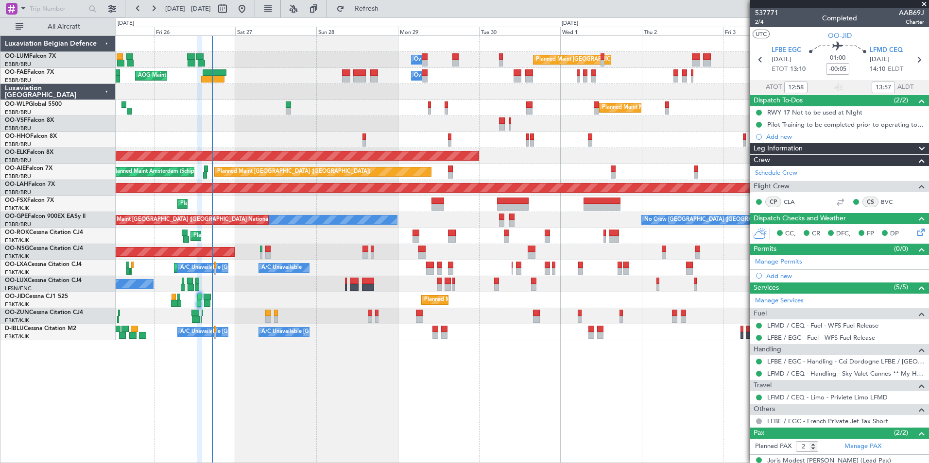
click at [203, 297] on div "Planned Maint Kortrijk-[GEOGRAPHIC_DATA]" at bounding box center [522, 300] width 813 height 16
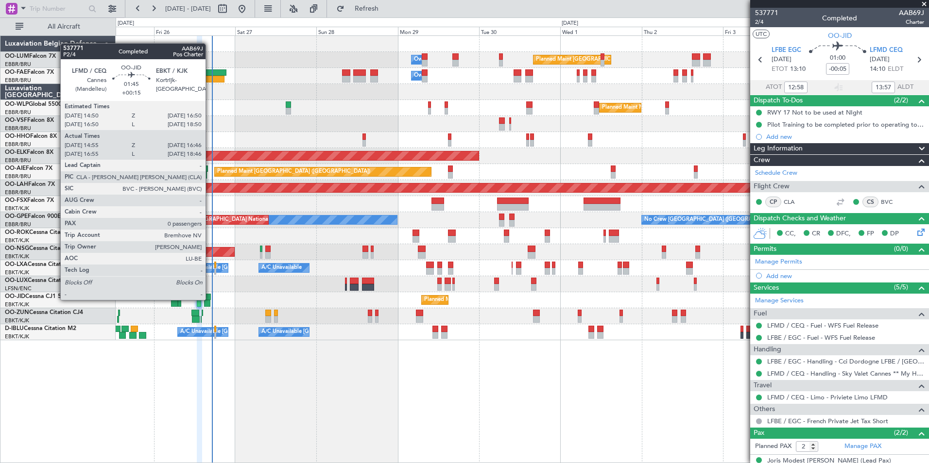
click at [210, 299] on div at bounding box center [207, 297] width 7 height 7
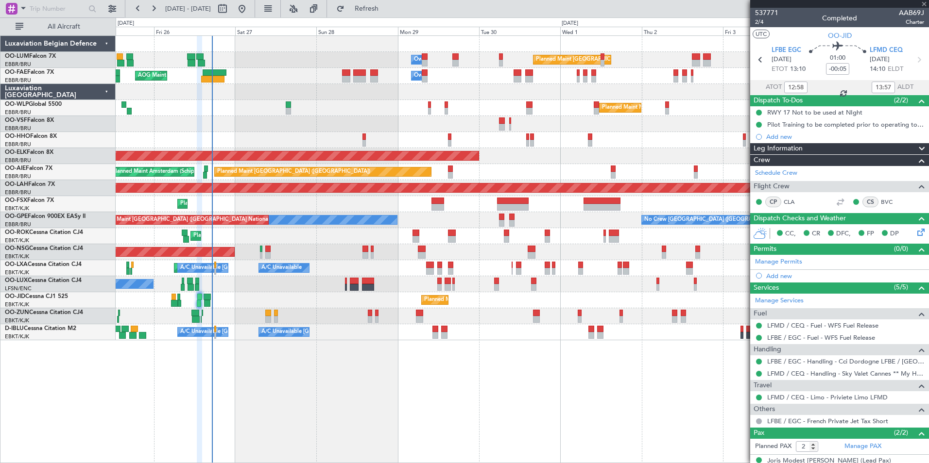
type input "+00:15"
type input "15:05"
type input "16:41"
type input "0"
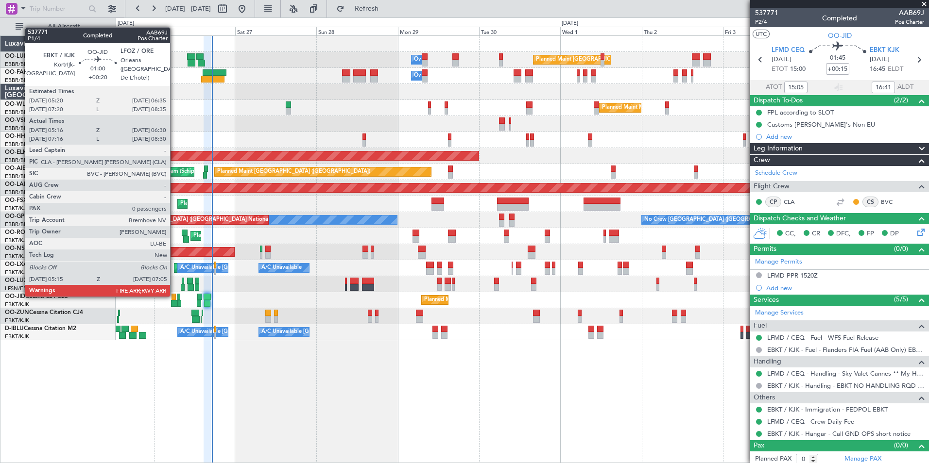
click at [174, 296] on div at bounding box center [173, 297] width 4 height 7
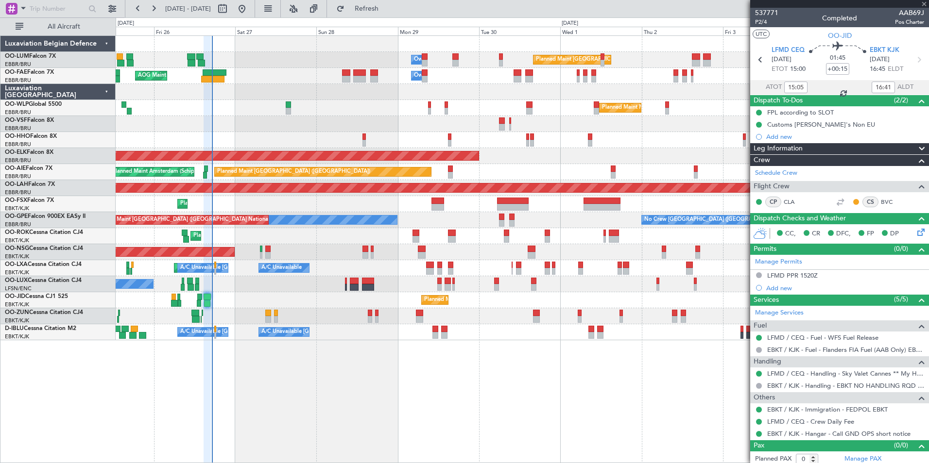
type input "+00:20"
type input "05:26"
type input "06:25"
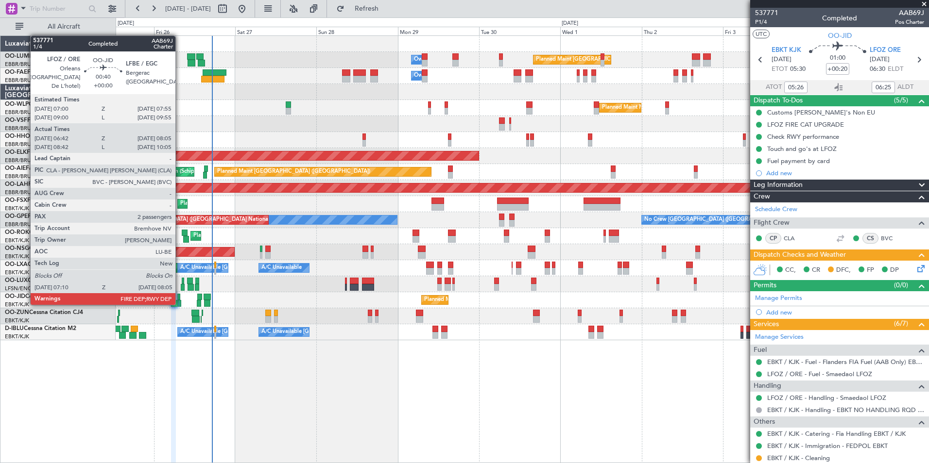
click at [180, 304] on div at bounding box center [179, 303] width 3 height 7
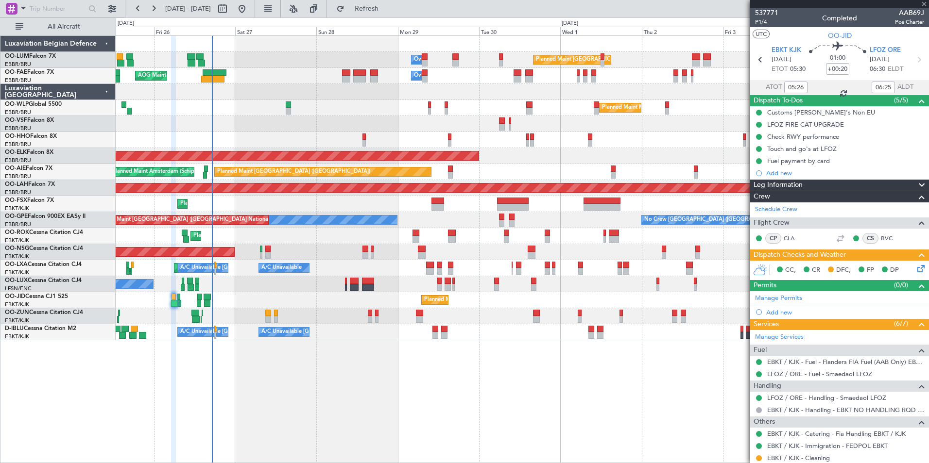
type input "06:52"
type input "08:00"
type input "2"
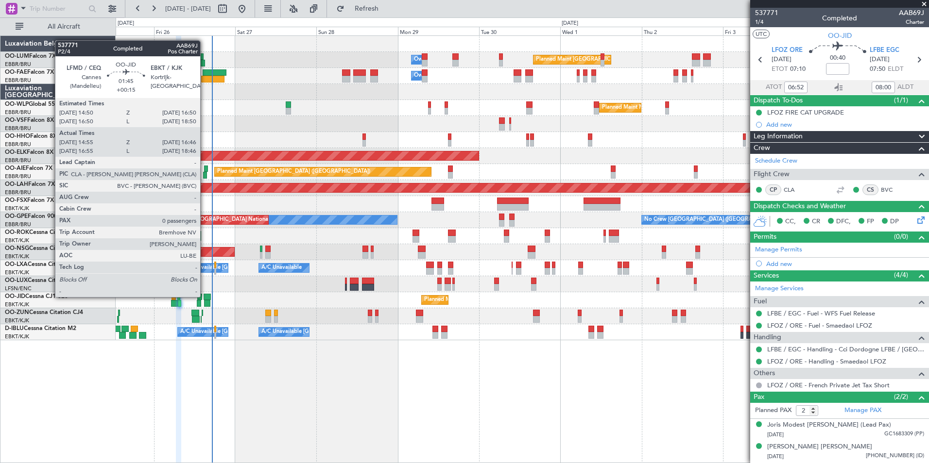
click at [205, 296] on div at bounding box center [207, 297] width 7 height 7
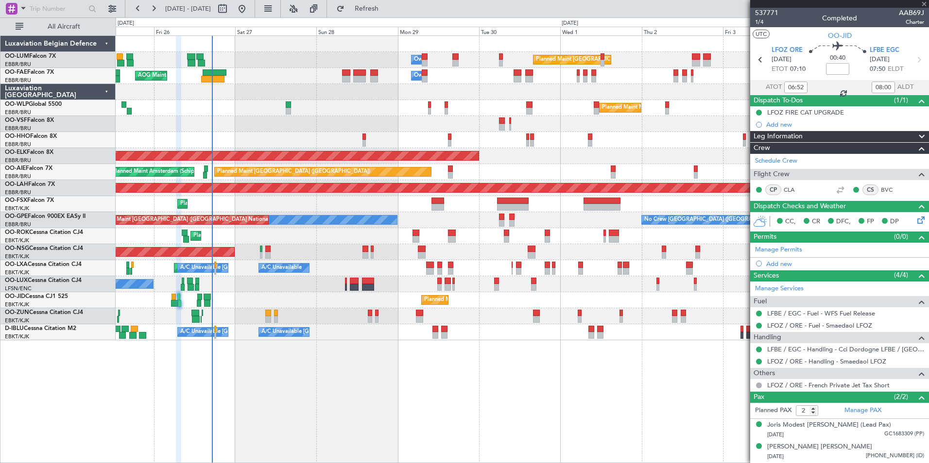
type input "+00:15"
type input "15:05"
type input "16:41"
type input "0"
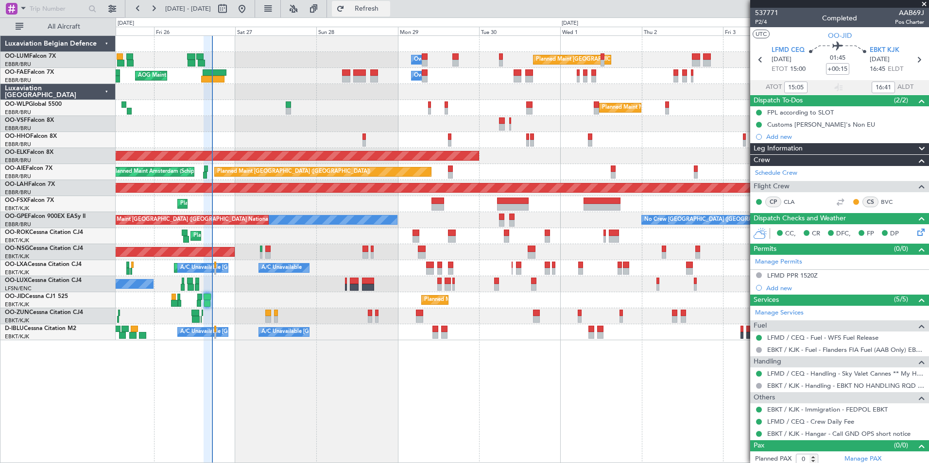
click at [381, 8] on span "Refresh" at bounding box center [366, 8] width 41 height 7
click at [387, 8] on span "Refresh" at bounding box center [366, 8] width 41 height 7
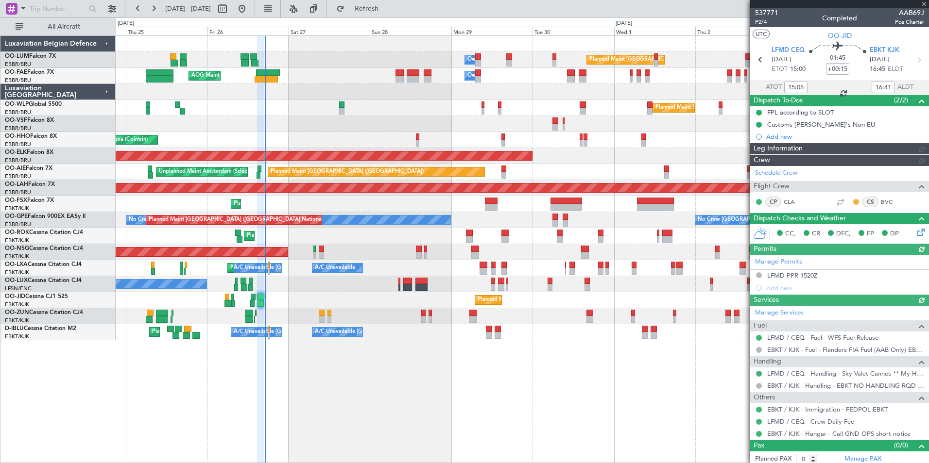
click at [378, 390] on div "Planned Maint Brussels (Brussels National) Owner Melsbroek Air Base Owner Melsb…" at bounding box center [522, 249] width 813 height 428
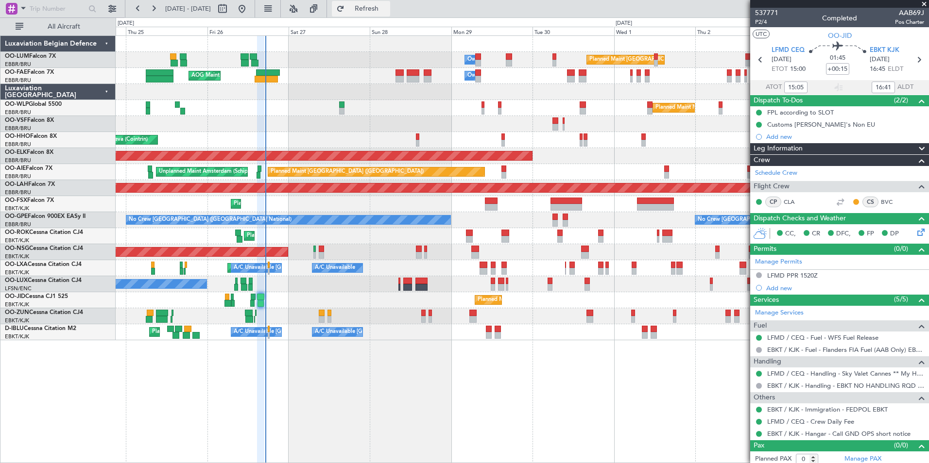
click at [387, 12] on span "Refresh" at bounding box center [366, 8] width 41 height 7
click at [387, 11] on span "Refresh" at bounding box center [366, 8] width 41 height 7
click at [370, 7] on button "Refresh" at bounding box center [361, 9] width 58 height 16
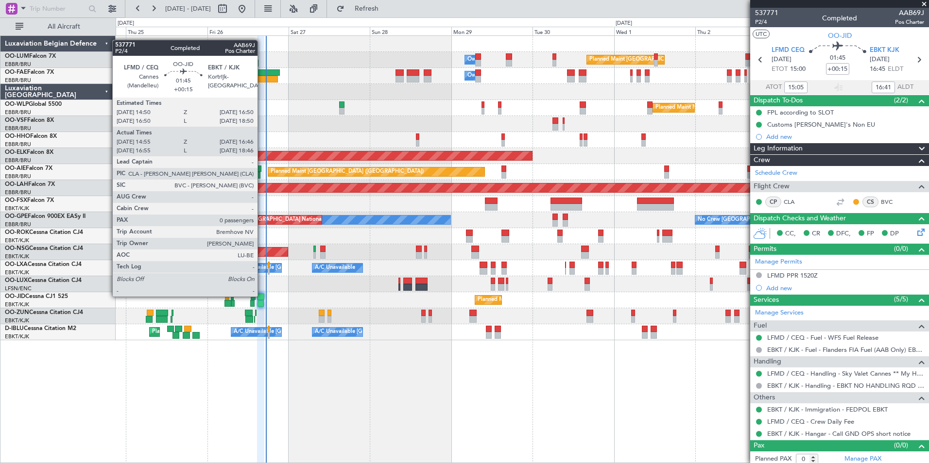
click at [262, 296] on div at bounding box center [260, 297] width 7 height 7
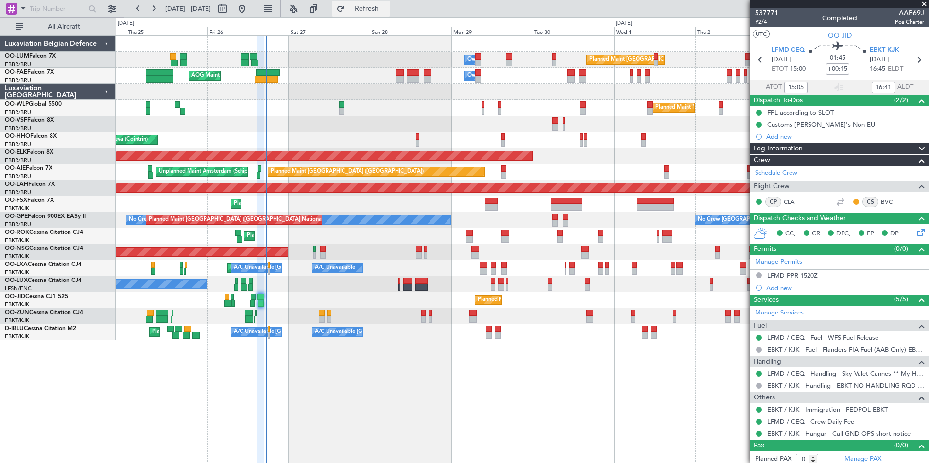
click at [387, 9] on span "Refresh" at bounding box center [366, 8] width 41 height 7
click at [387, 10] on span "Refresh" at bounding box center [366, 8] width 41 height 7
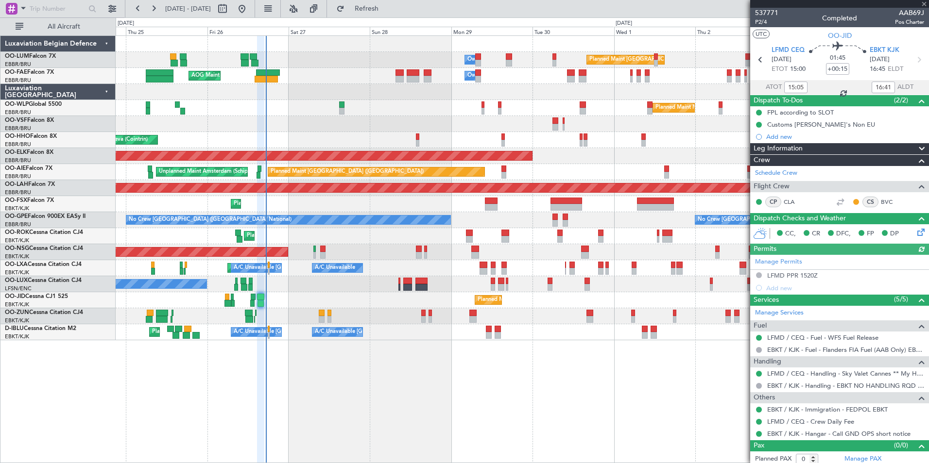
drag, startPoint x: 383, startPoint y: 15, endPoint x: 304, endPoint y: 24, distance: 80.1
click at [376, 17] on fb-refresh-button "Refresh" at bounding box center [361, 8] width 68 height 17
click at [250, 11] on button at bounding box center [242, 9] width 16 height 16
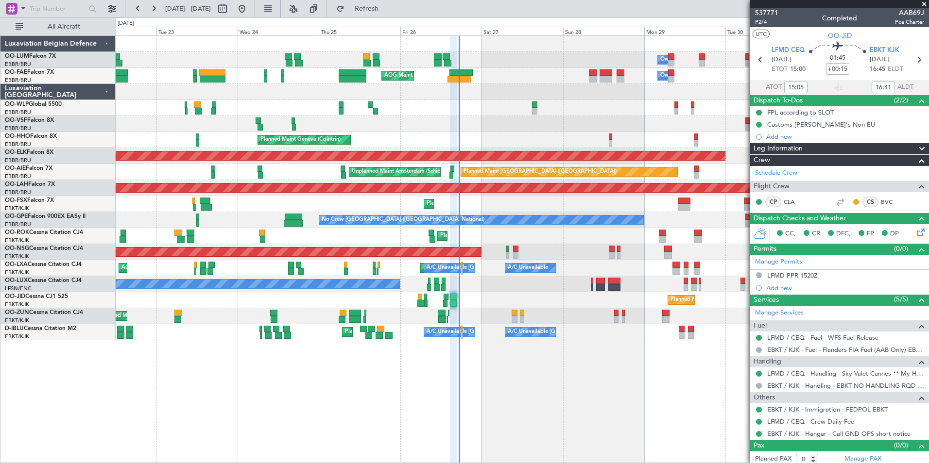
click at [481, 409] on div "Planned Maint [GEOGRAPHIC_DATA] ([GEOGRAPHIC_DATA] National) Owner [GEOGRAPHIC_…" at bounding box center [522, 249] width 813 height 428
click at [465, 407] on div "Planned Maint [GEOGRAPHIC_DATA] ([GEOGRAPHIC_DATA] National) Owner [GEOGRAPHIC_…" at bounding box center [522, 249] width 813 height 428
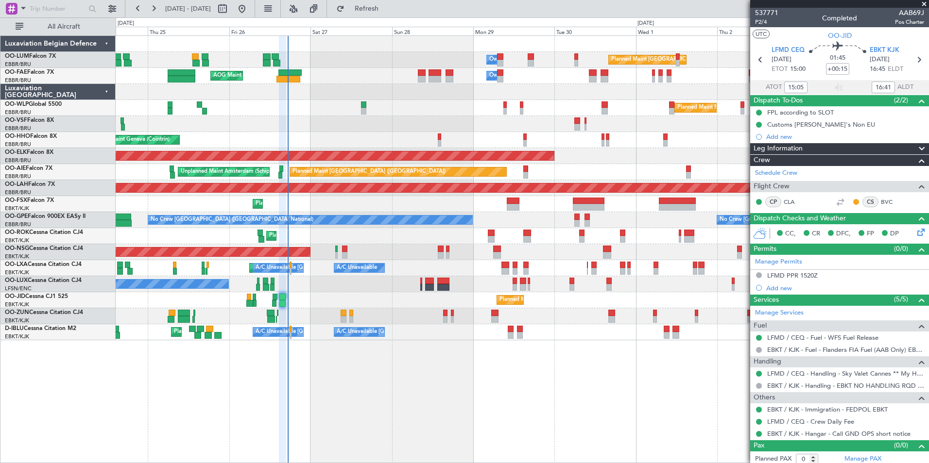
click at [487, 371] on div "Planned Maint [GEOGRAPHIC_DATA] ([GEOGRAPHIC_DATA] National) Owner [GEOGRAPHIC_…" at bounding box center [522, 249] width 813 height 428
click at [794, 52] on span "LFMD CEQ" at bounding box center [787, 51] width 33 height 10
click at [390, 14] on button "Refresh" at bounding box center [361, 9] width 58 height 16
click at [387, 10] on span "Refresh" at bounding box center [366, 8] width 41 height 7
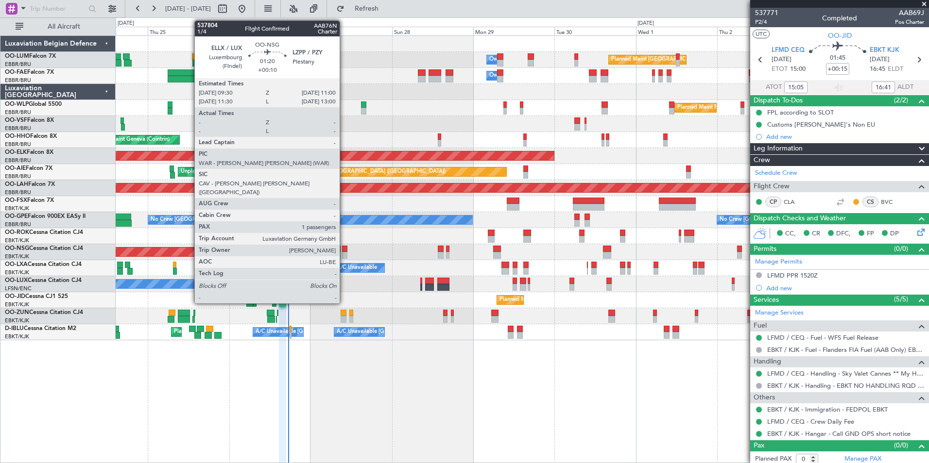
click at [344, 250] on div at bounding box center [344, 249] width 5 height 7
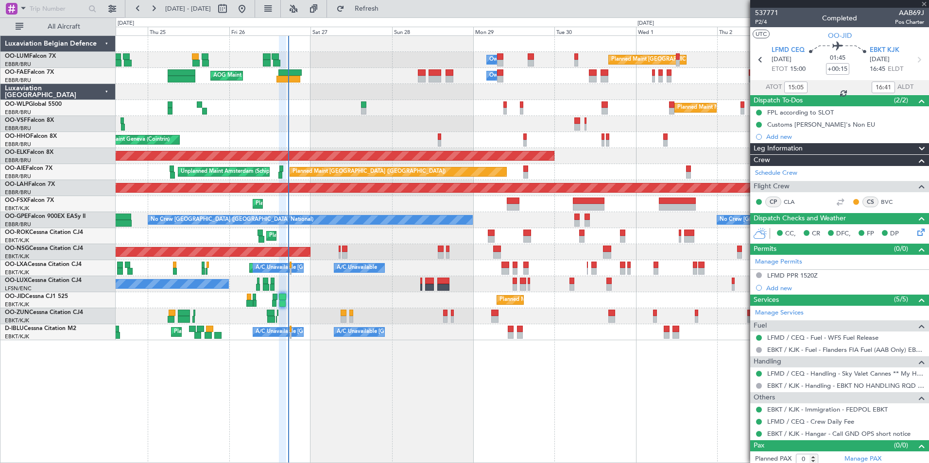
type input "+00:10"
type input "1"
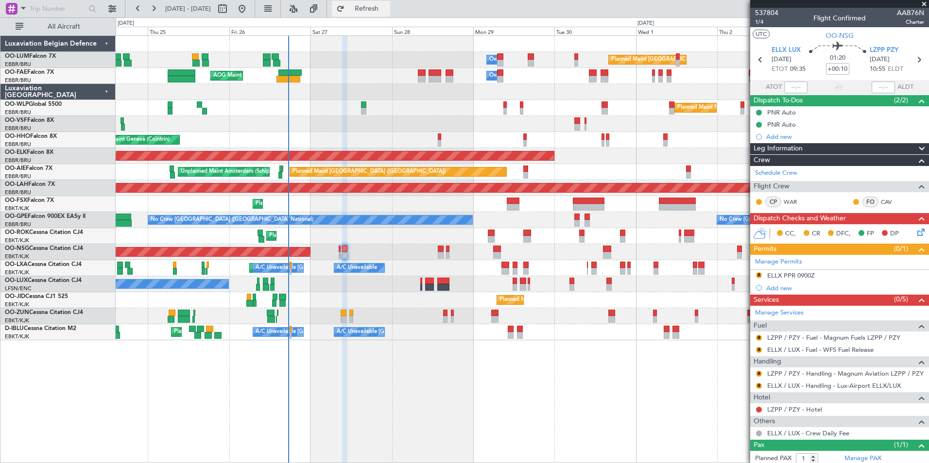
click at [387, 12] on span "Refresh" at bounding box center [366, 8] width 41 height 7
click at [387, 5] on span "Refresh" at bounding box center [366, 8] width 41 height 7
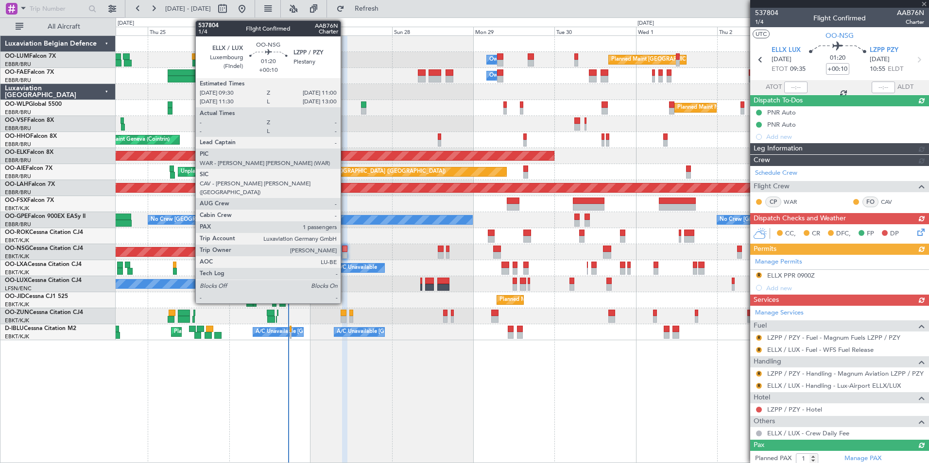
click at [345, 246] on div at bounding box center [344, 249] width 5 height 7
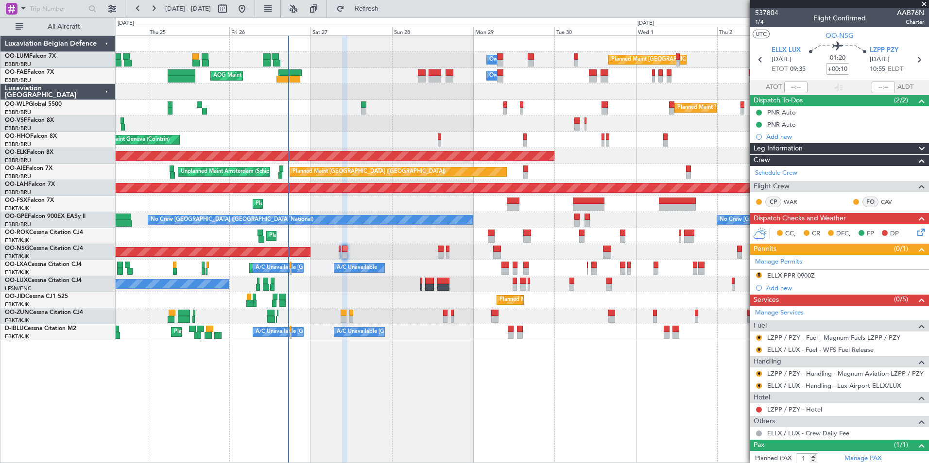
click at [341, 252] on div "Planned Maint [GEOGRAPHIC_DATA] ([GEOGRAPHIC_DATA])" at bounding box center [522, 252] width 813 height 16
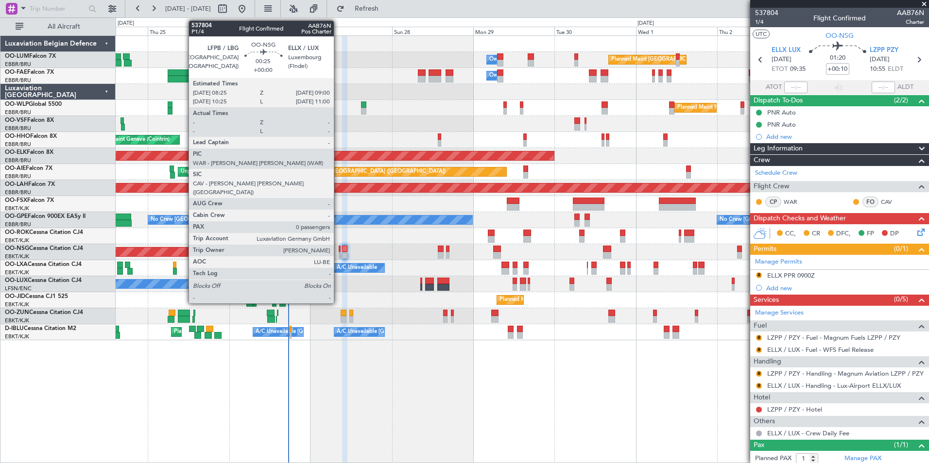
click at [339, 250] on div at bounding box center [340, 249] width 2 height 7
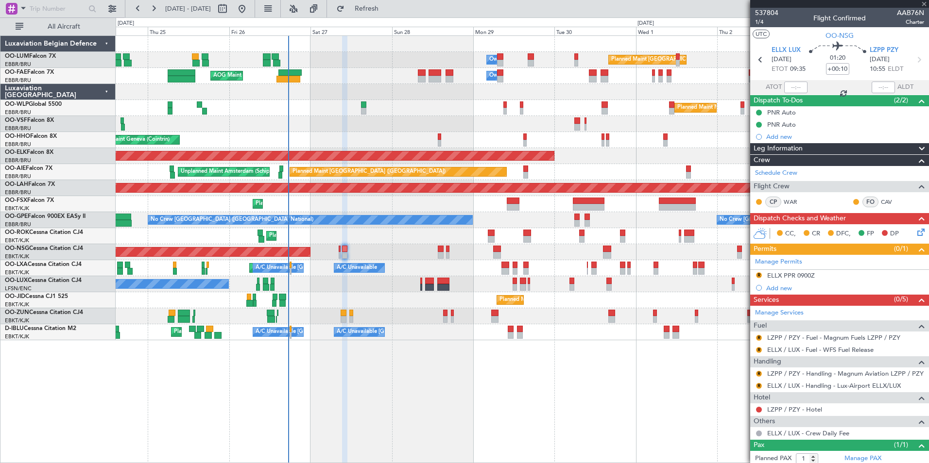
type input "0"
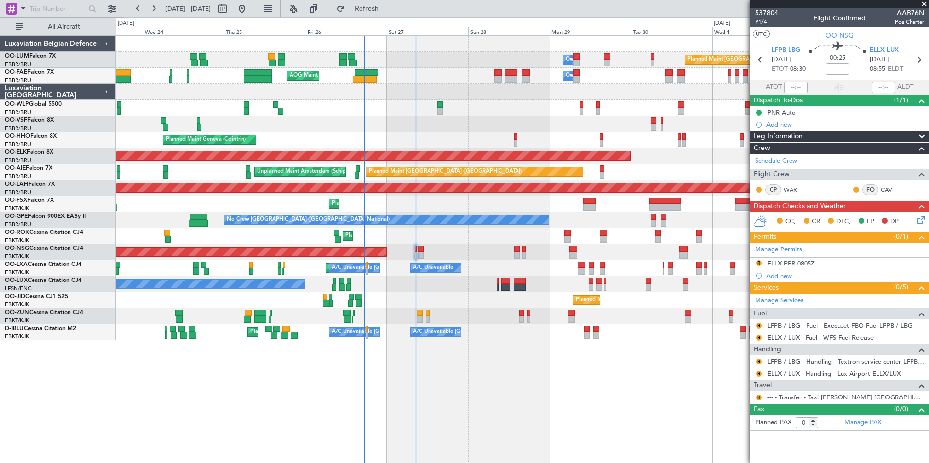
click at [495, 405] on div "Planned Maint [GEOGRAPHIC_DATA] ([GEOGRAPHIC_DATA] National) Owner [GEOGRAPHIC_…" at bounding box center [522, 249] width 813 height 428
click at [387, 1] on button "Refresh" at bounding box center [361, 9] width 58 height 16
click at [387, 7] on span "Refresh" at bounding box center [366, 8] width 41 height 7
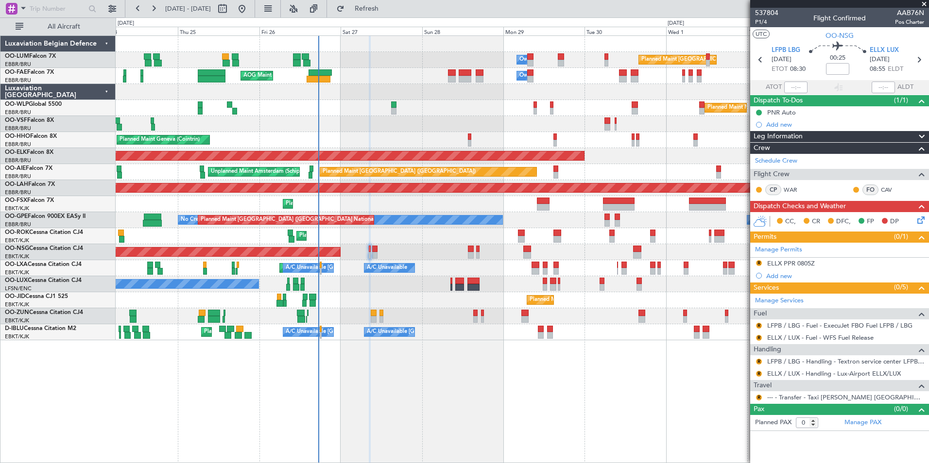
click at [469, 402] on div "Planned Maint [GEOGRAPHIC_DATA] ([GEOGRAPHIC_DATA] National) Owner [GEOGRAPHIC_…" at bounding box center [522, 249] width 813 height 428
click at [772, 47] on span "LFPB LBG" at bounding box center [785, 51] width 29 height 10
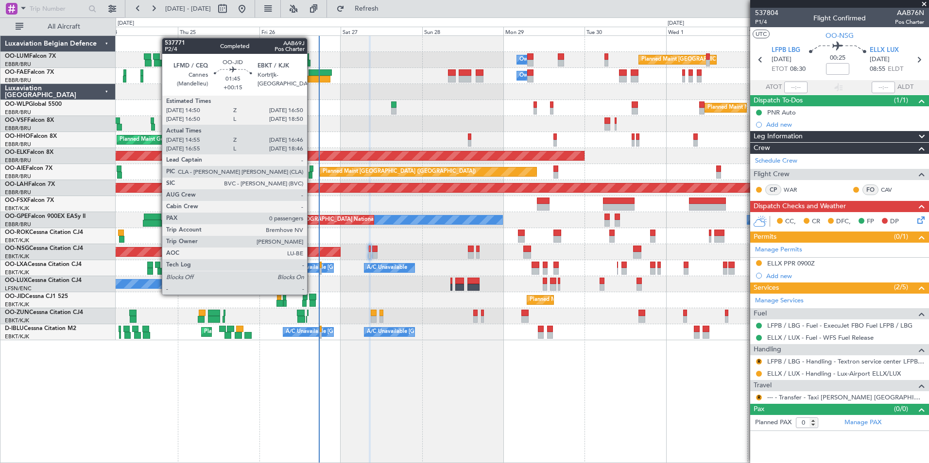
click at [311, 294] on div at bounding box center [312, 297] width 7 height 7
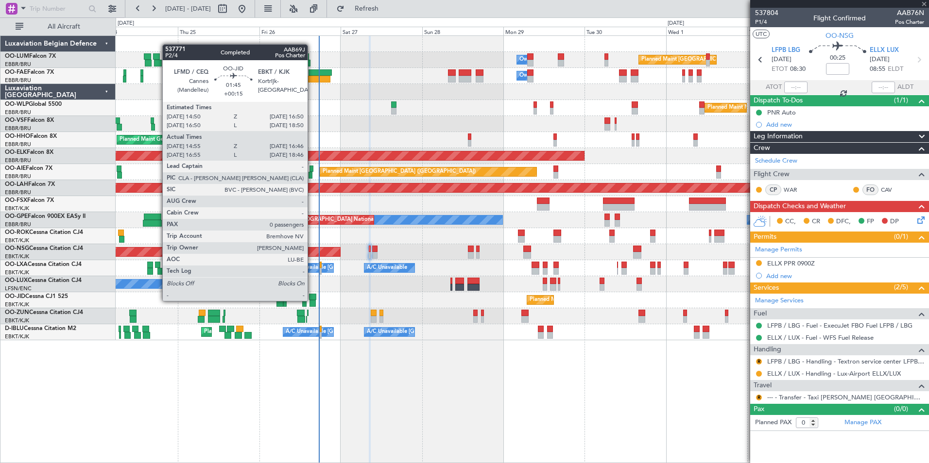
click at [312, 300] on div at bounding box center [312, 303] width 6 height 7
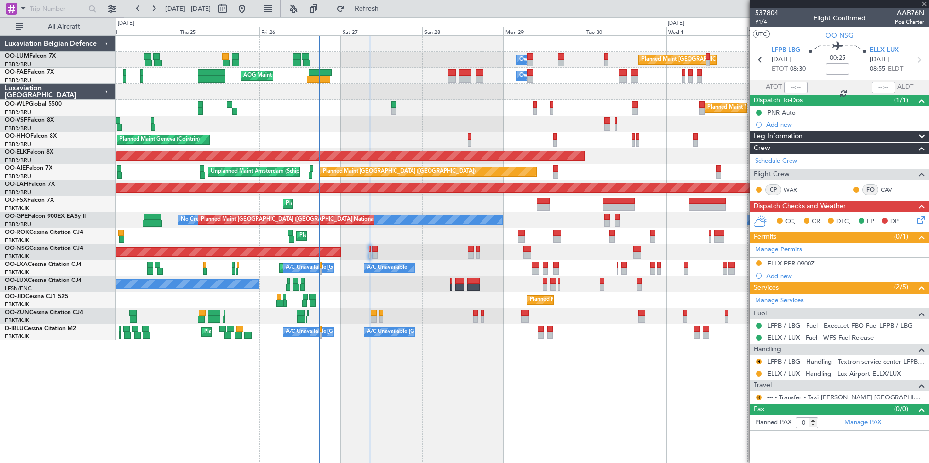
type input "+00:15"
type input "15:05"
type input "16:41"
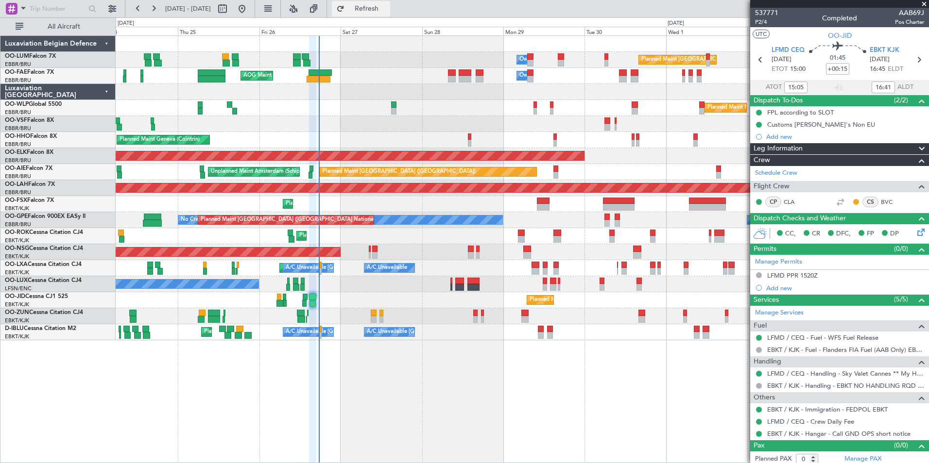
click at [387, 9] on span "Refresh" at bounding box center [366, 8] width 41 height 7
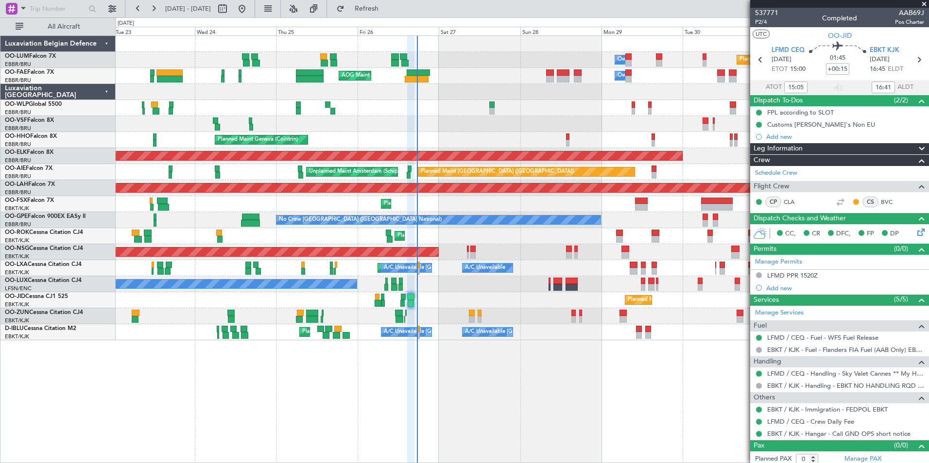
click at [514, 395] on div "Planned Maint [GEOGRAPHIC_DATA] ([GEOGRAPHIC_DATA] National) Owner [GEOGRAPHIC_…" at bounding box center [522, 249] width 813 height 428
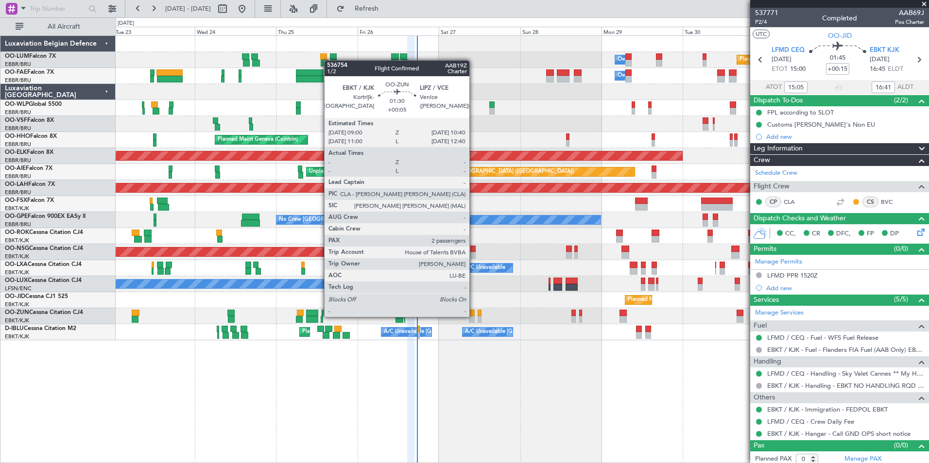
click at [474, 316] on div at bounding box center [472, 319] width 6 height 7
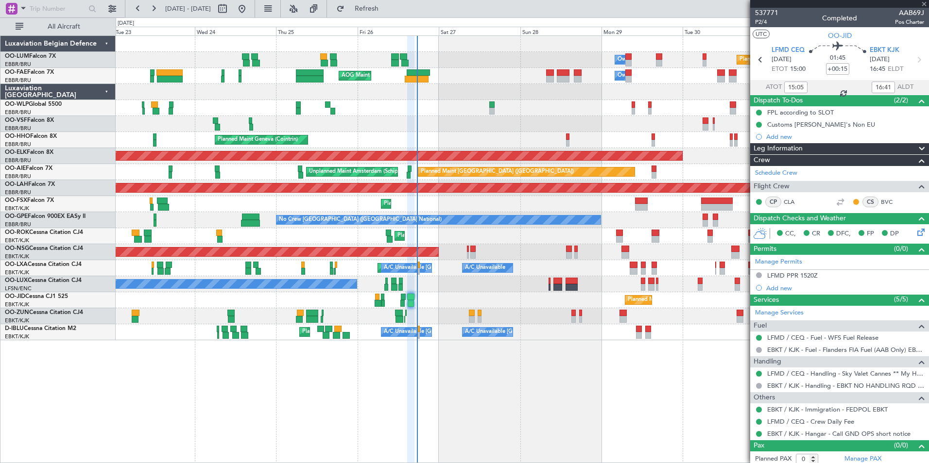
type input "+00:05"
type input "2"
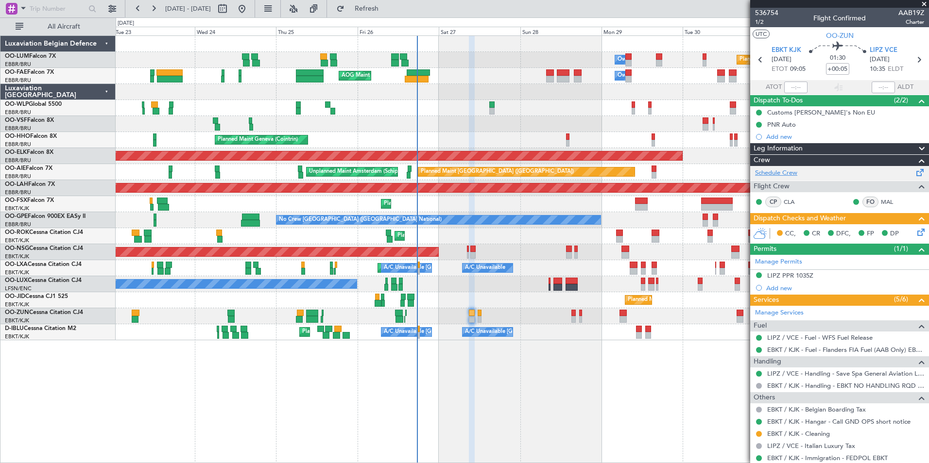
click at [780, 176] on link "Schedule Crew" at bounding box center [776, 174] width 42 height 10
drag, startPoint x: 401, startPoint y: 9, endPoint x: 405, endPoint y: 91, distance: 82.7
click at [387, 9] on span "Refresh" at bounding box center [366, 8] width 41 height 7
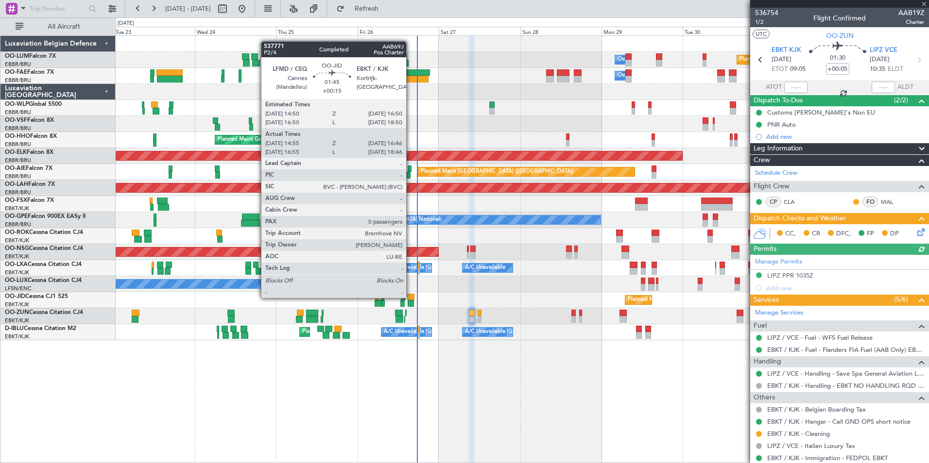
click at [410, 297] on div at bounding box center [410, 297] width 7 height 7
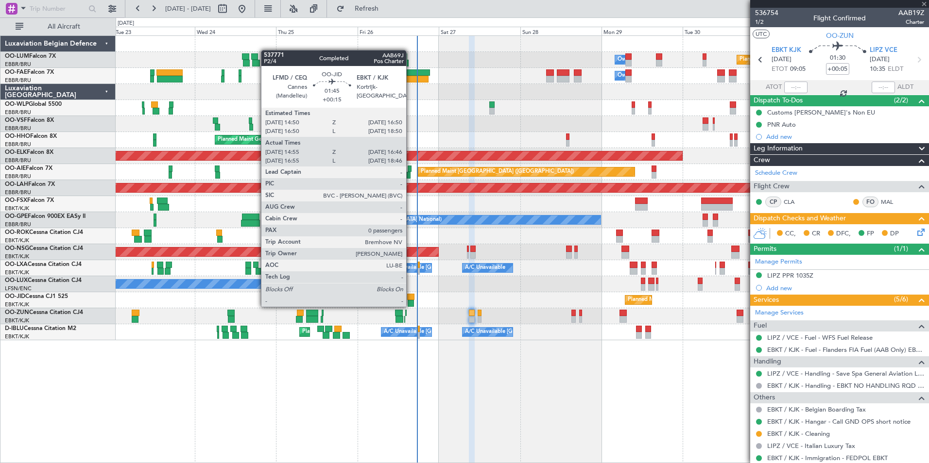
type input "+00:15"
type input "15:05"
type input "16:41"
type input "0"
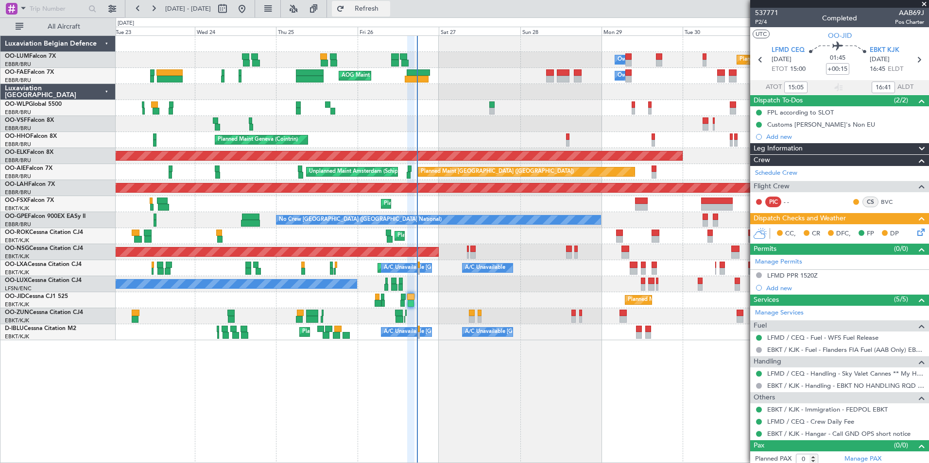
click at [379, 9] on span "Refresh" at bounding box center [366, 8] width 41 height 7
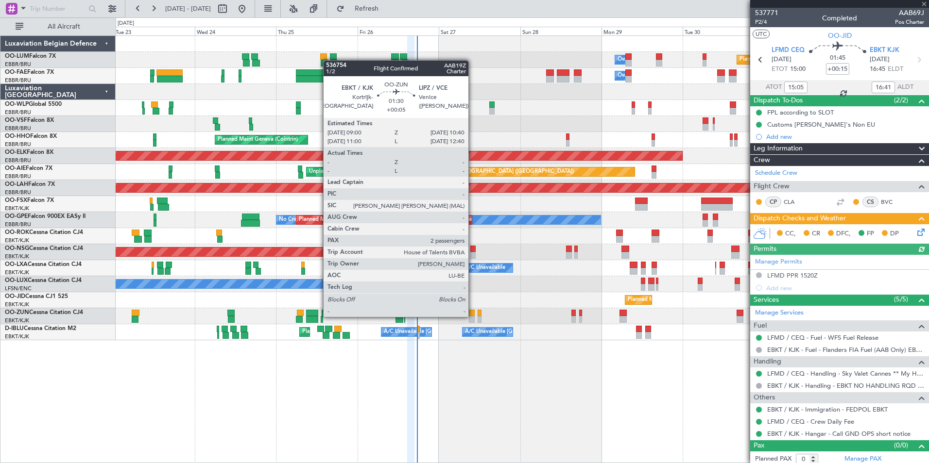
click at [473, 316] on div at bounding box center [472, 319] width 6 height 7
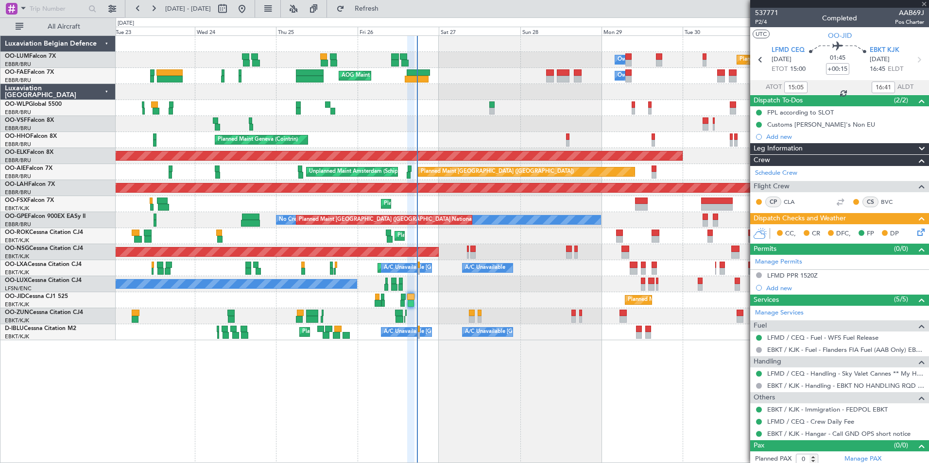
type input "+00:05"
type input "2"
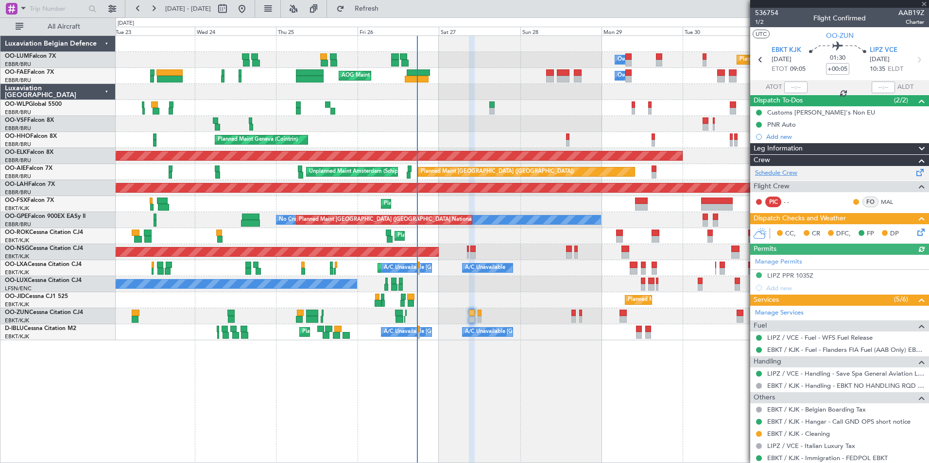
click at [785, 174] on link "Schedule Crew" at bounding box center [776, 174] width 42 height 10
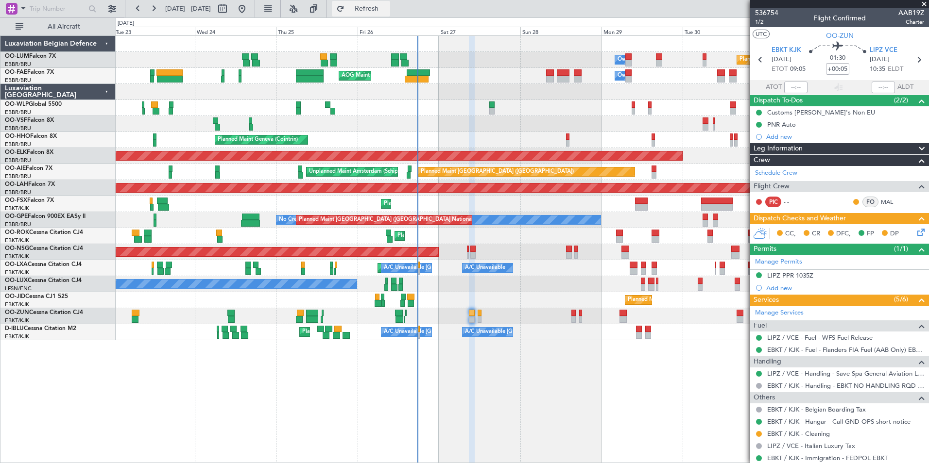
click at [387, 8] on span "Refresh" at bounding box center [366, 8] width 41 height 7
click at [387, 10] on span "Refresh" at bounding box center [366, 8] width 41 height 7
click at [387, 11] on span "Refresh" at bounding box center [366, 8] width 41 height 7
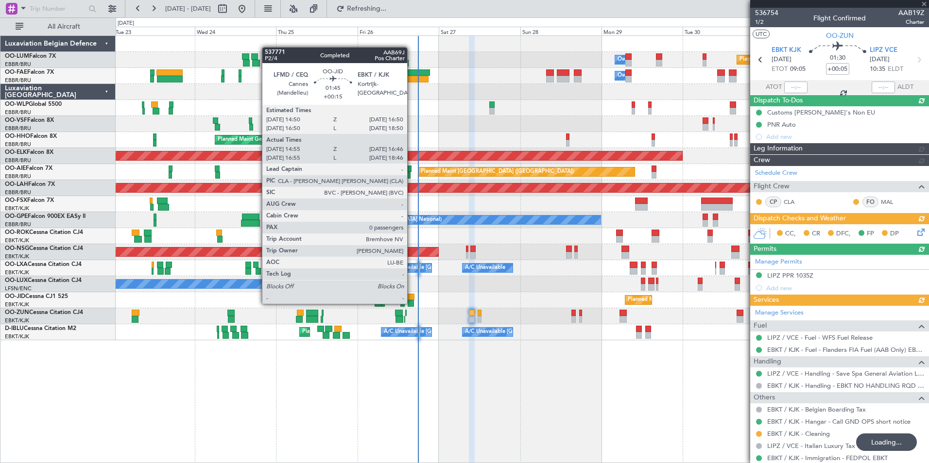
click at [411, 303] on div at bounding box center [411, 303] width 6 height 7
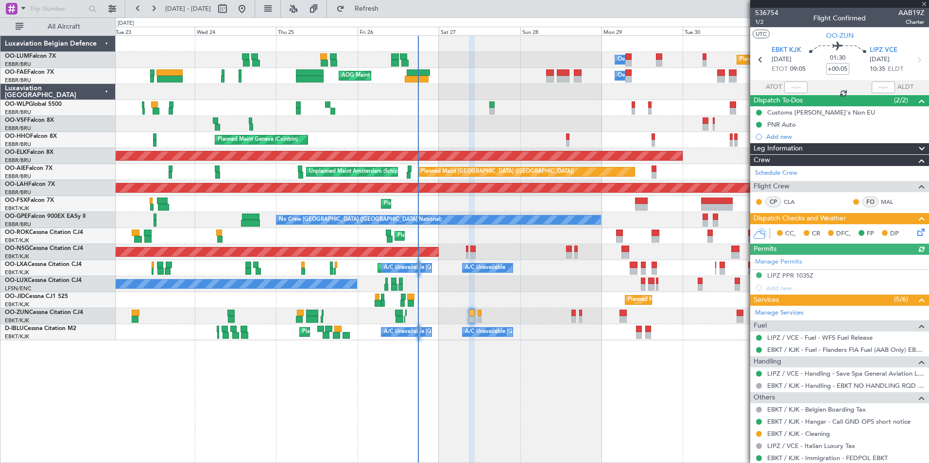
type input "+00:15"
type input "15:05"
type input "16:41"
type input "0"
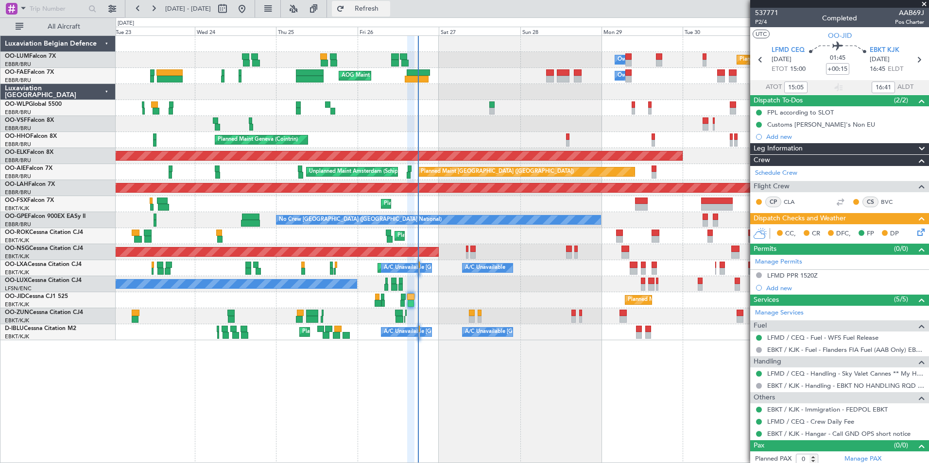
click at [377, 7] on span "Refresh" at bounding box center [366, 8] width 41 height 7
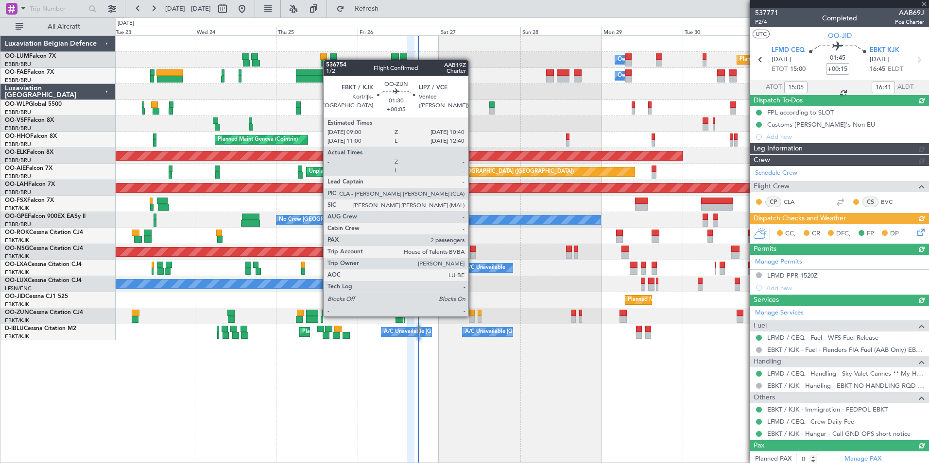
click at [473, 316] on div at bounding box center [472, 313] width 6 height 7
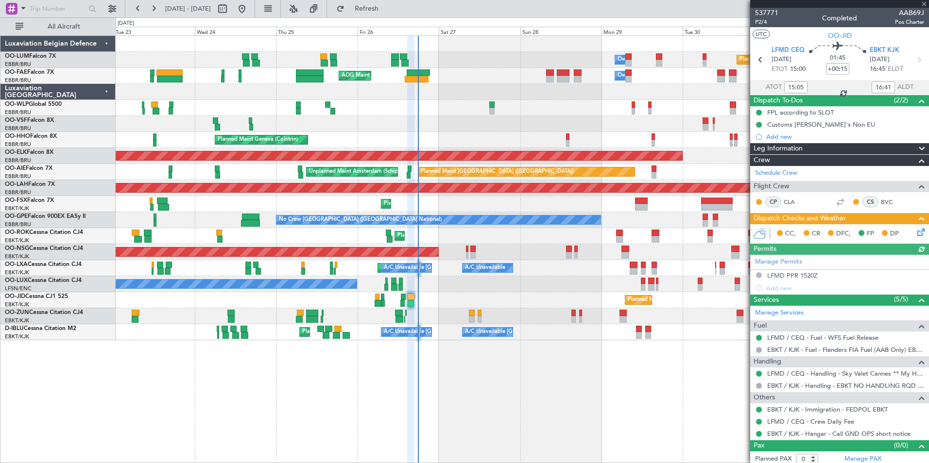
type input "+00:05"
type input "2"
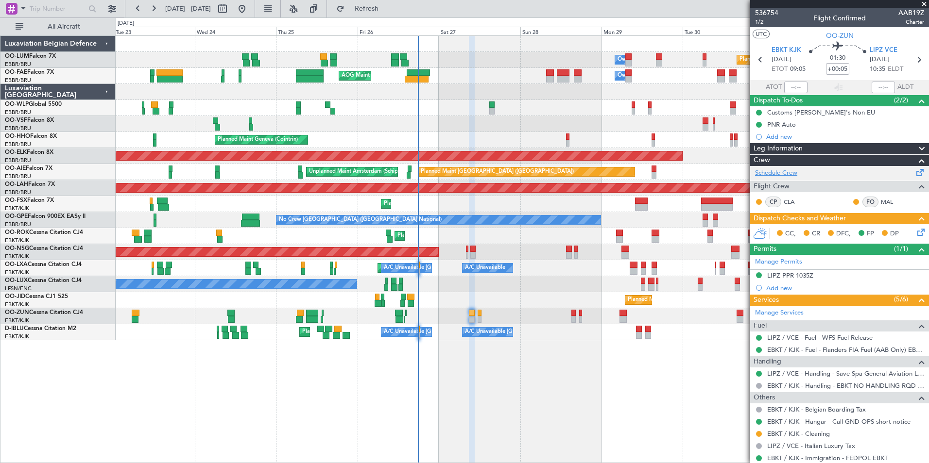
click at [770, 172] on link "Schedule Crew" at bounding box center [776, 174] width 42 height 10
click at [387, 8] on span "Refresh" at bounding box center [366, 8] width 41 height 7
